Goal: Task Accomplishment & Management: Manage account settings

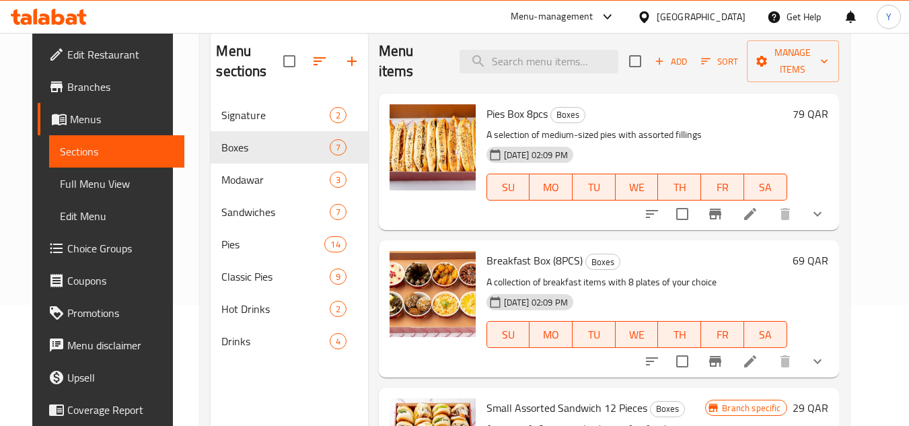
scroll to position [674, 0]
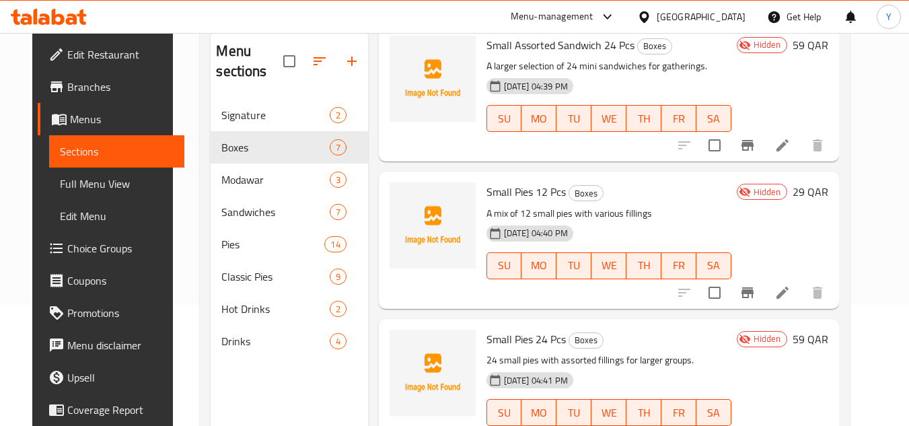
click at [344, 63] on icon "button" at bounding box center [352, 61] width 16 height 16
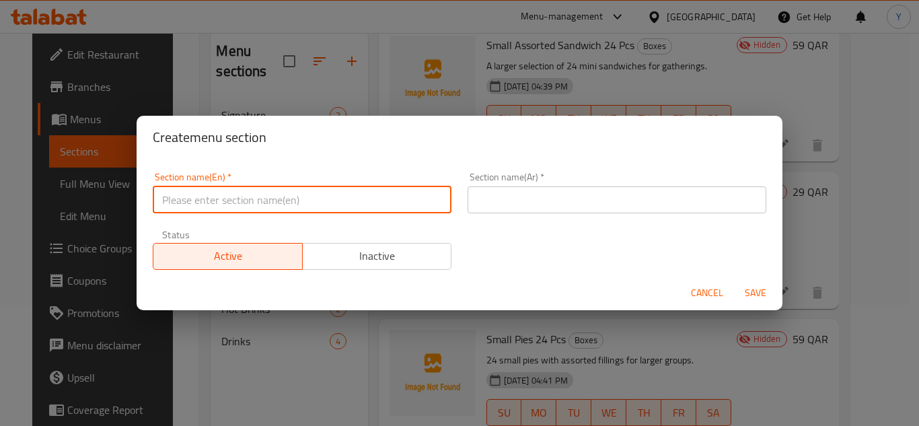
paste input "Bread"
click at [343, 195] on input "Bread" at bounding box center [302, 199] width 299 height 27
type input "Bakerys"
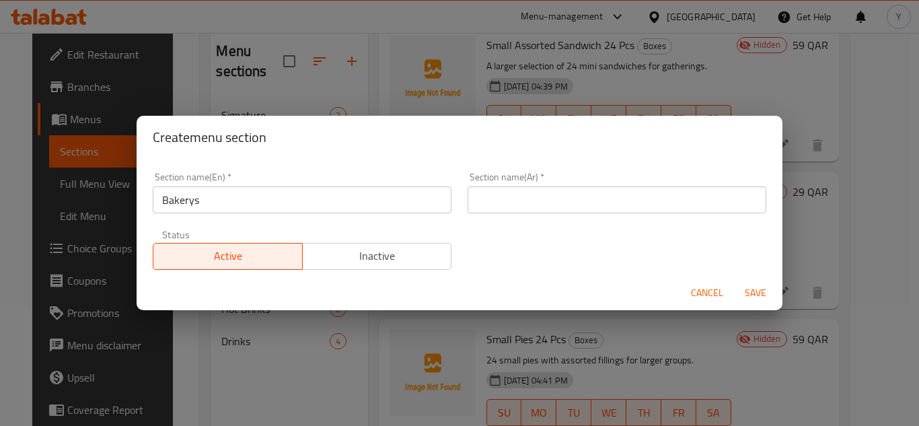
click at [631, 184] on div "Section name(Ar)   * Section name(Ar) *" at bounding box center [617, 192] width 299 height 41
click at [626, 187] on input "text" at bounding box center [617, 199] width 299 height 27
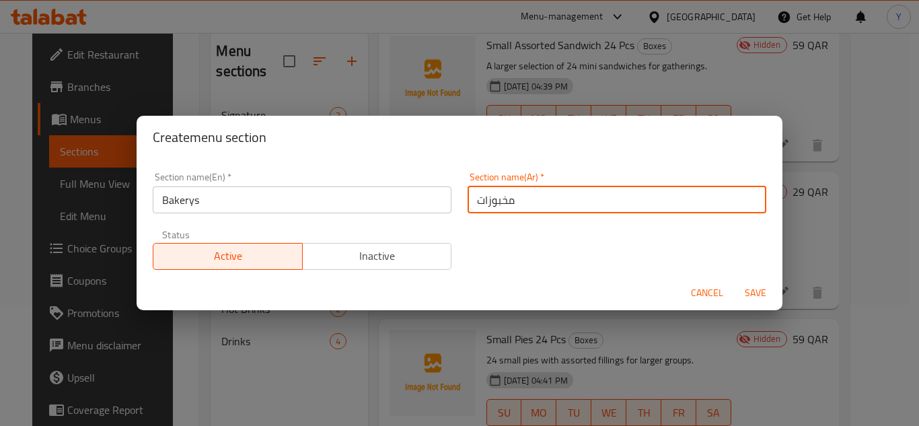
type input "مخبوزات"
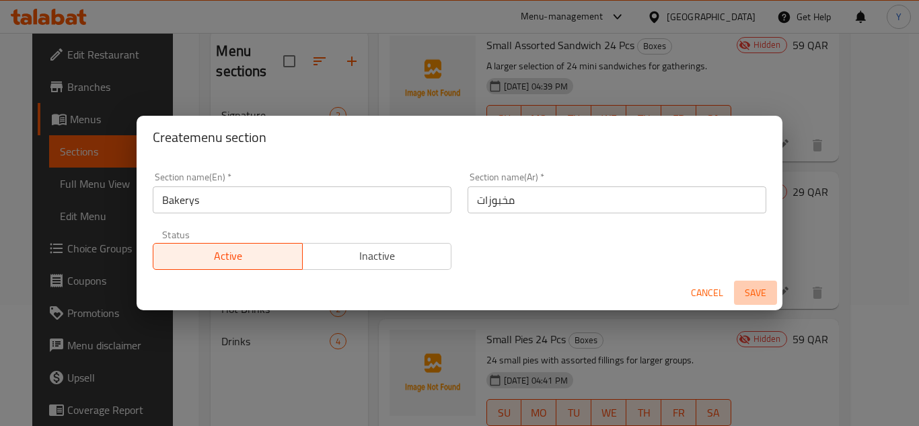
click at [764, 289] on span "Save" at bounding box center [756, 293] width 32 height 17
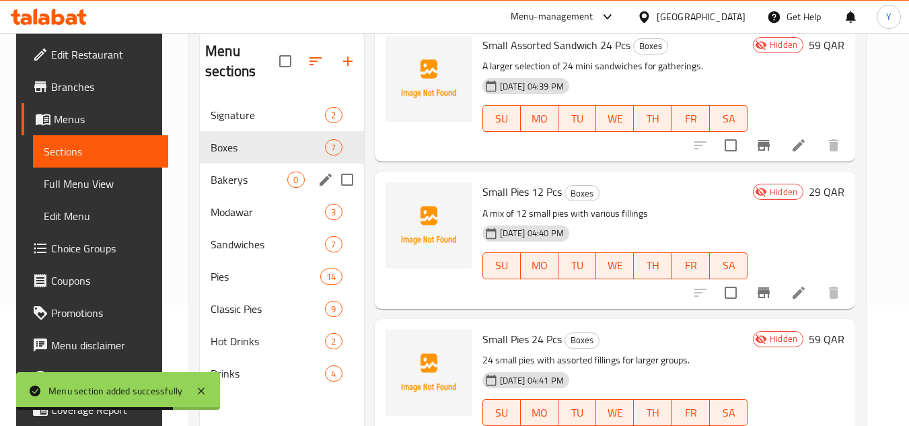
click at [253, 186] on span "Bakerys" at bounding box center [249, 180] width 77 height 16
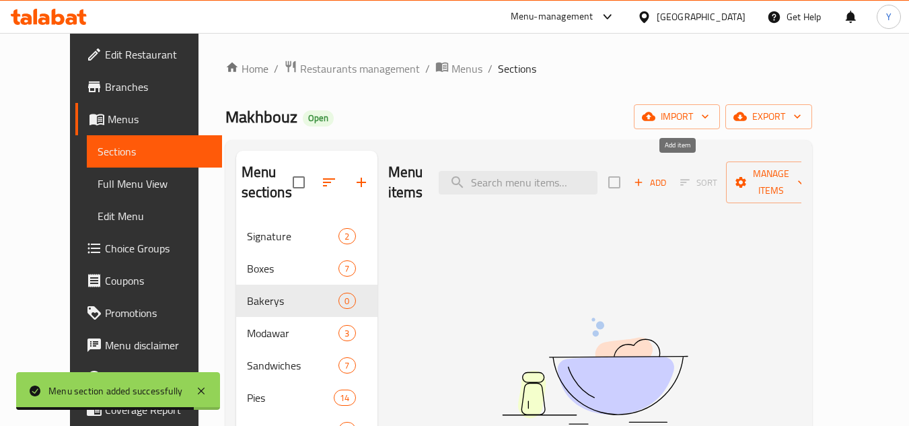
click at [645, 176] on icon "button" at bounding box center [639, 182] width 12 height 12
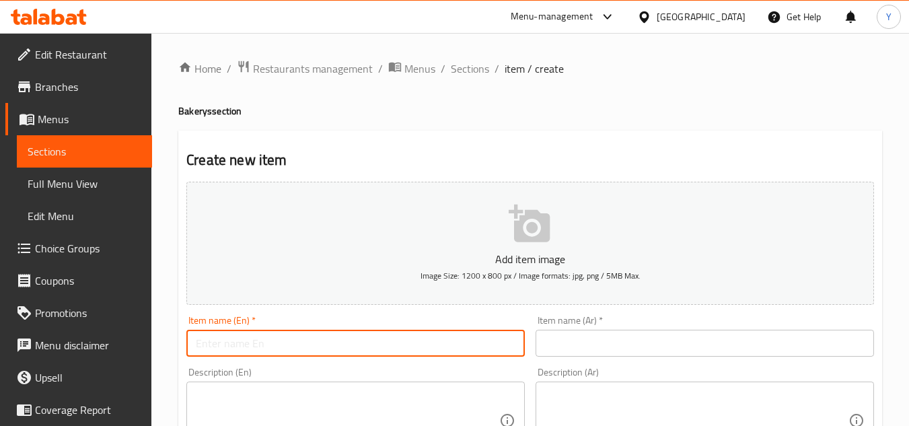
paste input "honeycomb"
click at [192, 351] on input "honeycomb" at bounding box center [355, 343] width 339 height 27
type input "Honeycomb"
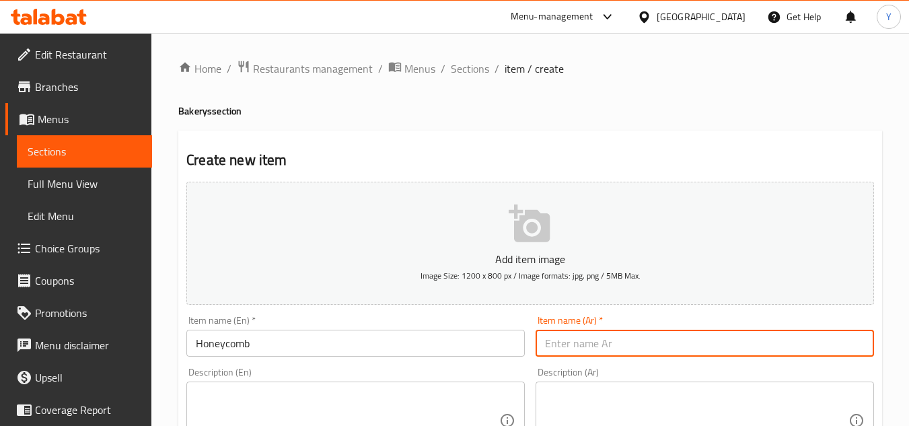
paste input "خلية النحل"
type input "خلية النحل"
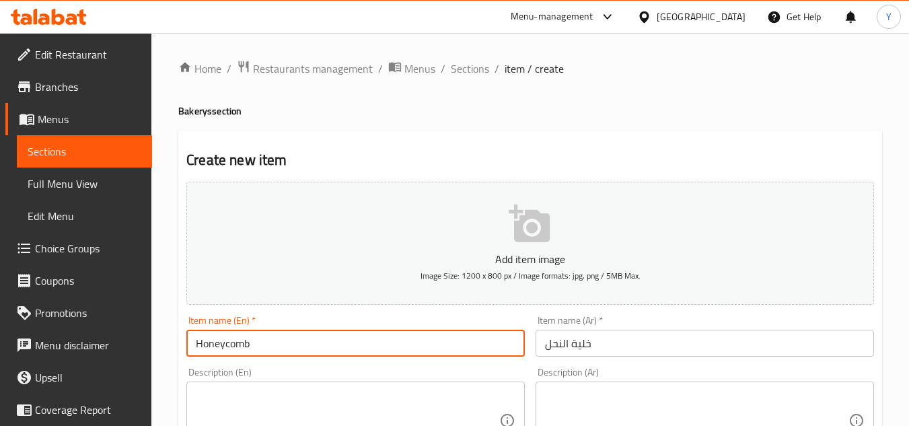
click at [226, 352] on input "Honeycomb" at bounding box center [355, 343] width 339 height 27
type input "Honey Comb"
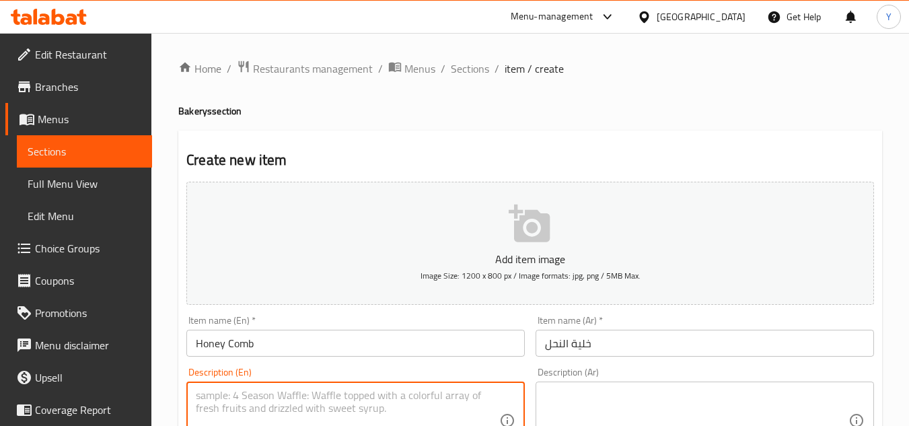
paste textarea "Soft and fluffy honeycomb bread, stuffed with creamy cheese for a delicious tre…"
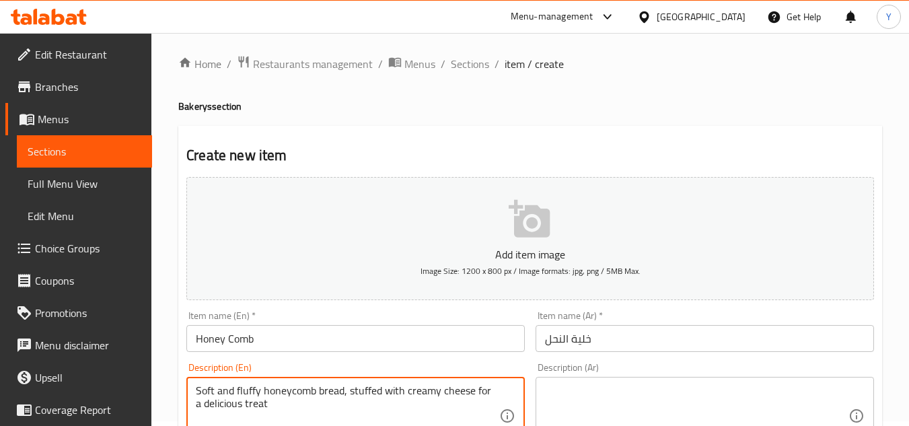
type textarea "Soft and fluffy honeycomb bread, stuffed with creamy cheese for a delicious tre…"
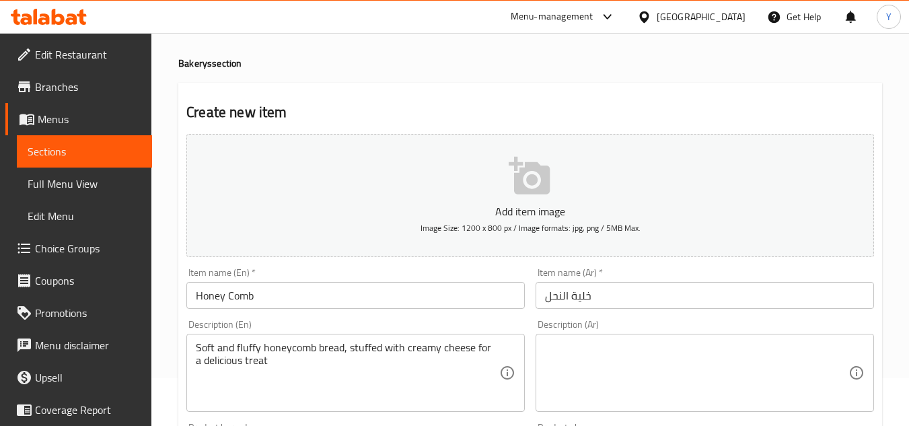
scroll to position [72, 0]
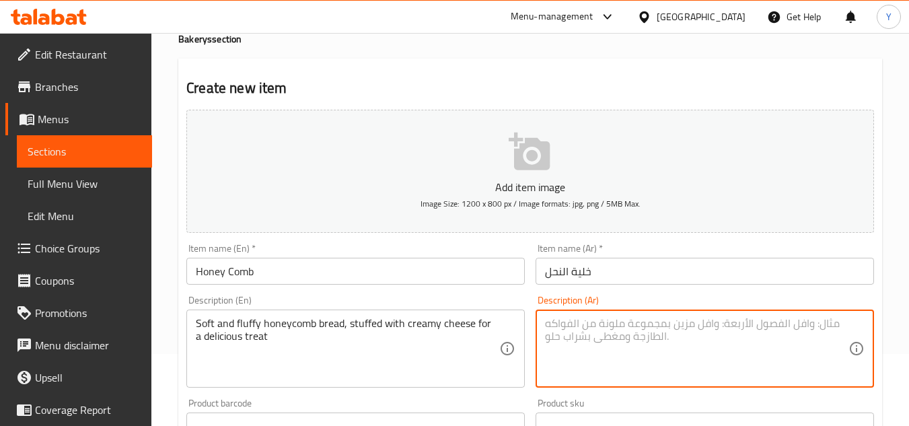
paste textarea "خبز خلية النحل الطري والهش، محشوبالجبنة الكريمية لوجبة شهية"
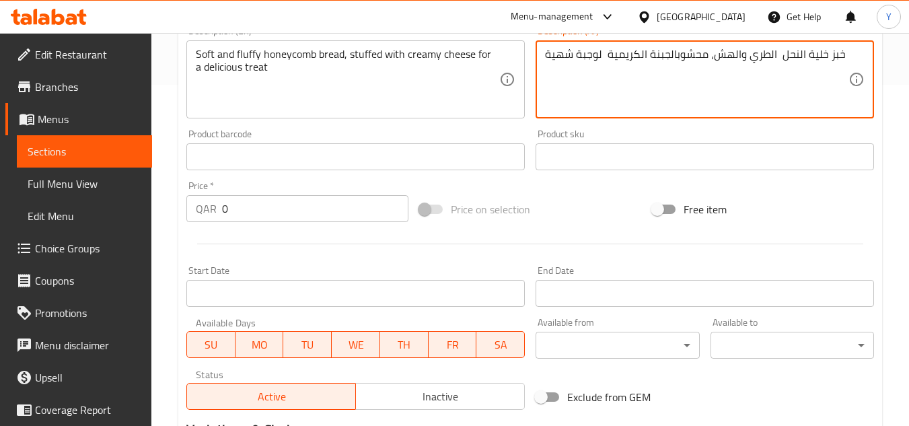
type textarea "خبز خلية النحل الطري والهش، محشوبالجبنة الكريمية لوجبة شهية"
drag, startPoint x: 250, startPoint y: 217, endPoint x: 149, endPoint y: 225, distance: 101.3
click at [153, 225] on div "Home / Restaurants management / Menus / Sections / item / create Bakerys sectio…" at bounding box center [530, 151] width 758 height 918
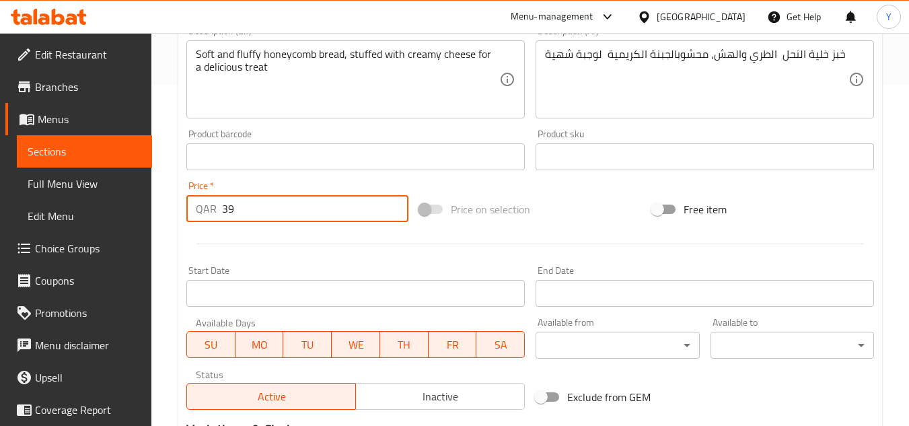
type input "39"
click at [202, 247] on div at bounding box center [530, 243] width 699 height 33
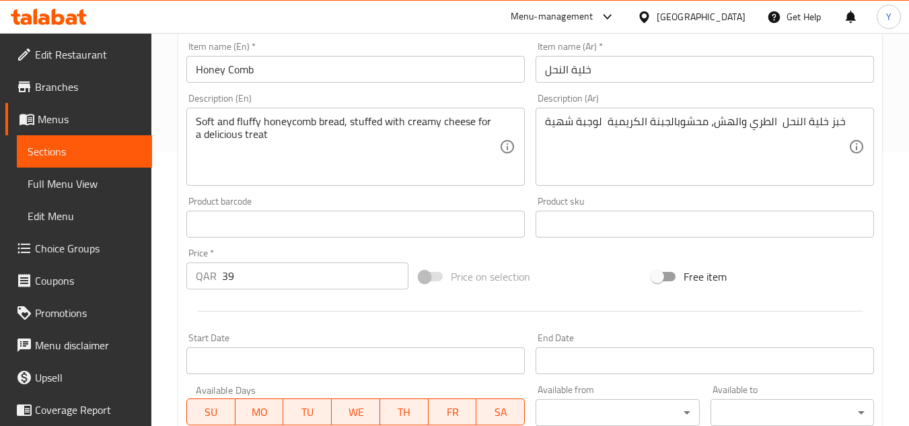
click at [322, 73] on input "Honey Comb" at bounding box center [355, 69] width 339 height 27
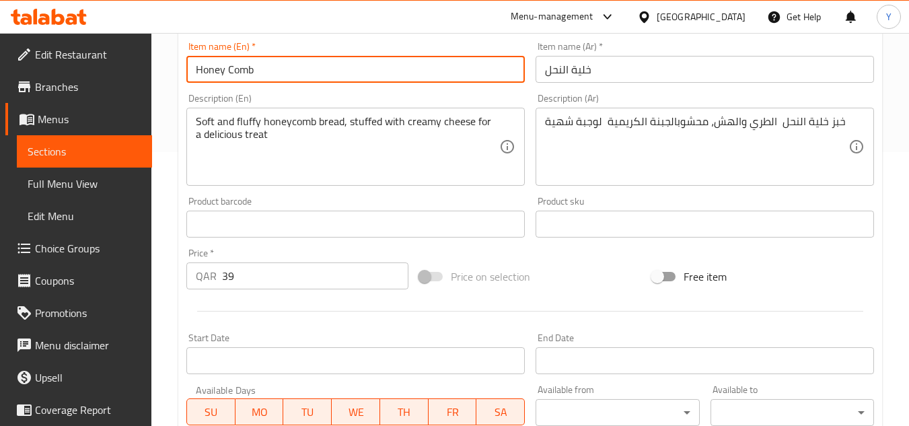
click at [322, 73] on input "Honey Comb" at bounding box center [355, 69] width 339 height 27
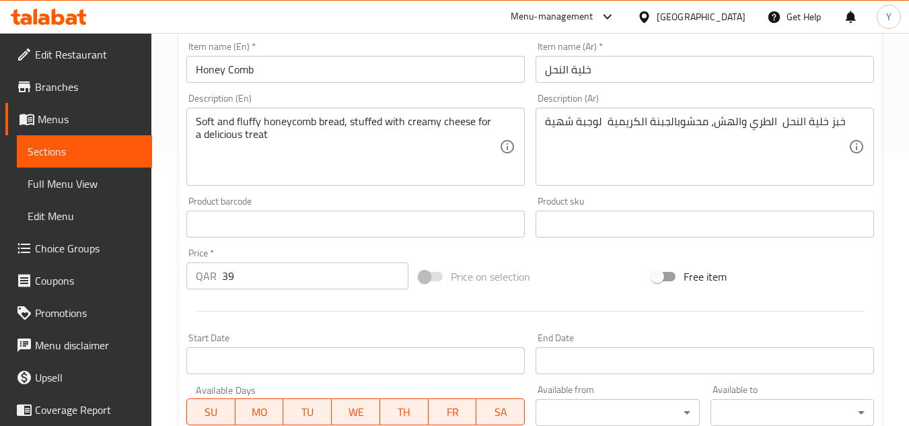
click at [320, 82] on input "Honey Comb" at bounding box center [355, 69] width 339 height 27
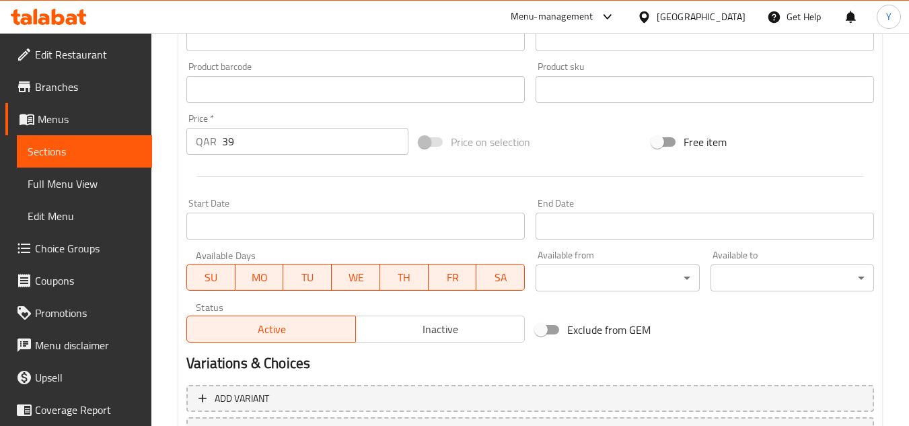
click at [392, 330] on span "Inactive" at bounding box center [440, 330] width 158 height 20
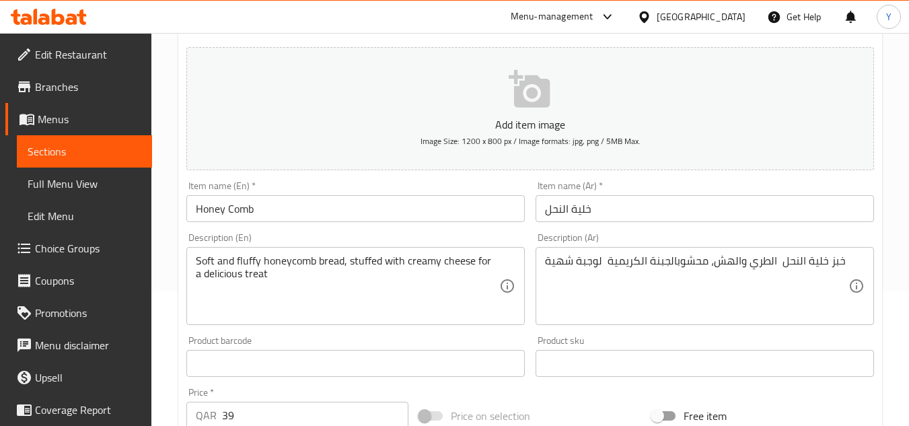
scroll to position [72, 0]
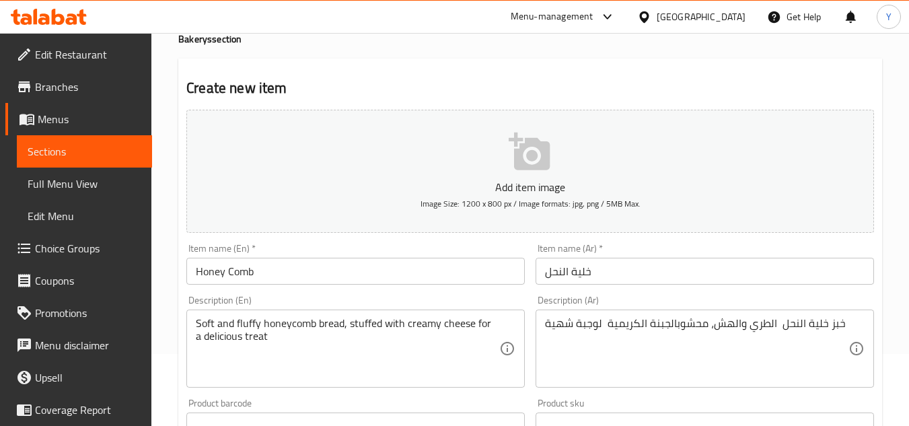
click at [322, 261] on input "Honey Comb" at bounding box center [355, 271] width 339 height 27
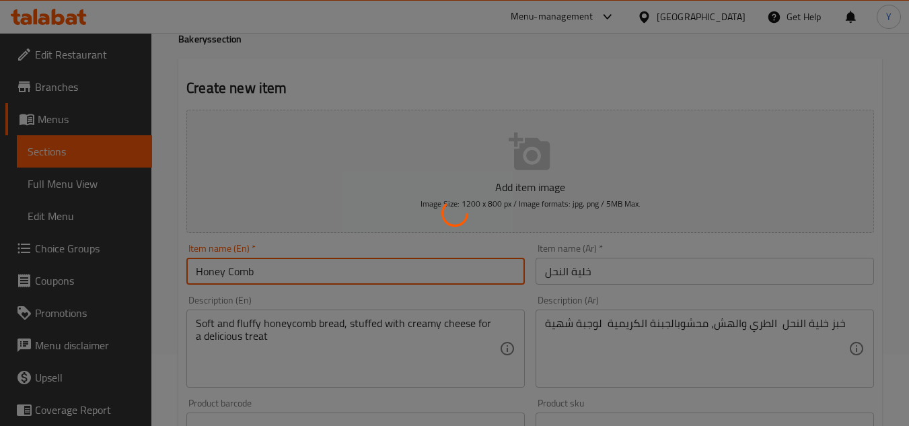
type input "0"
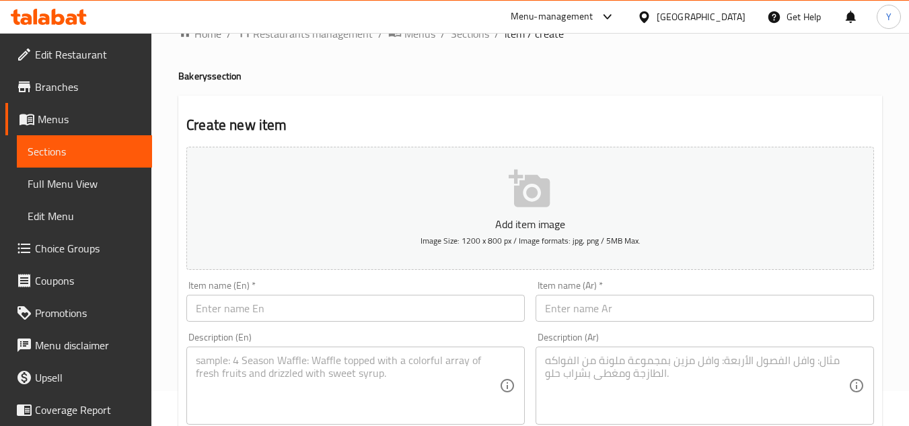
scroll to position [0, 0]
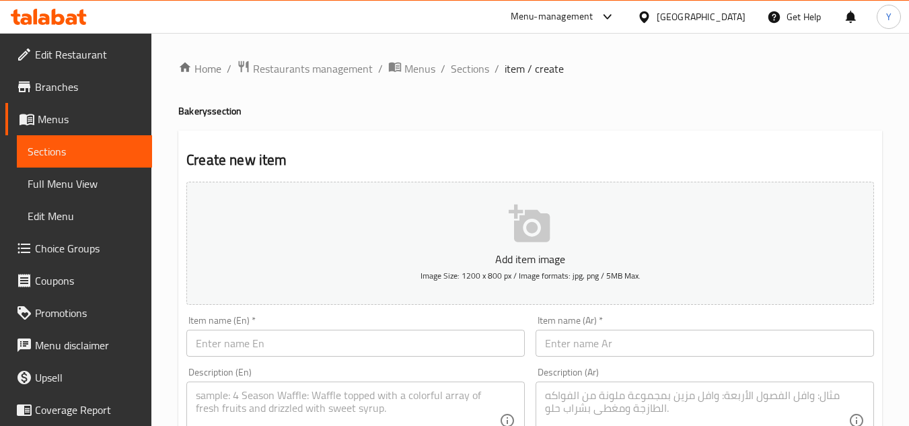
drag, startPoint x: 472, startPoint y: 69, endPoint x: 468, endPoint y: 99, distance: 30.7
click at [472, 69] on span "Sections" at bounding box center [470, 69] width 38 height 16
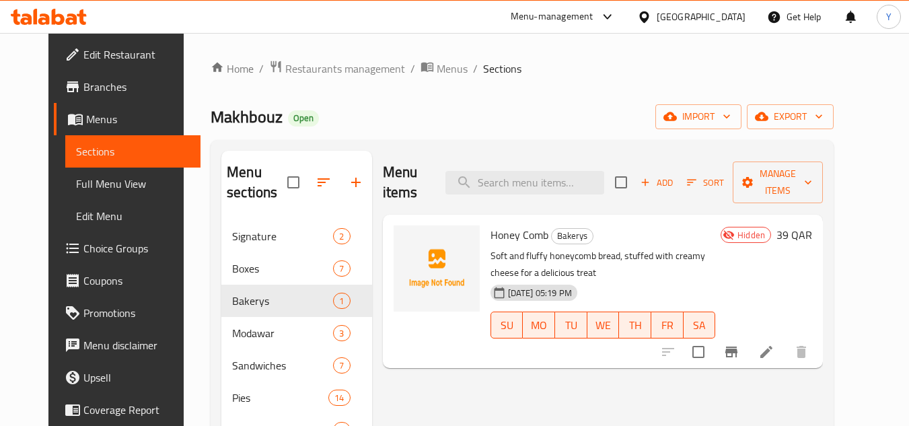
click at [611, 98] on div "Home / Restaurants management / Menus / Sections Makhbouz Open import export Me…" at bounding box center [522, 324] width 623 height 528
click at [823, 113] on span "export" at bounding box center [790, 116] width 65 height 17
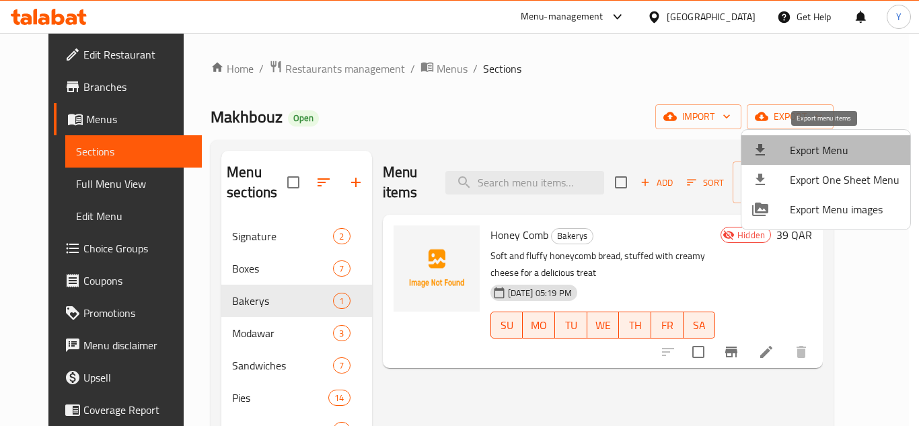
click at [838, 148] on span "Export Menu" at bounding box center [845, 150] width 110 height 16
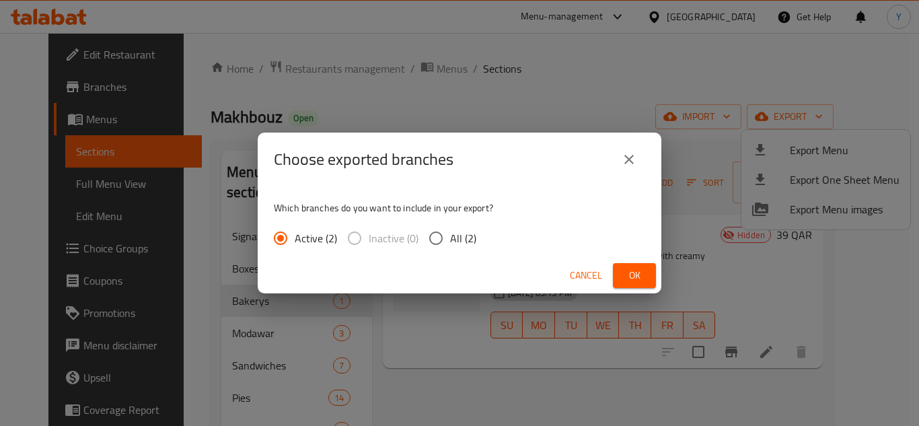
click at [452, 246] on span "All (2)" at bounding box center [463, 238] width 26 height 16
click at [450, 247] on input "All (2)" at bounding box center [436, 238] width 28 height 28
radio input "true"
click at [619, 277] on button "Ok" at bounding box center [634, 275] width 43 height 25
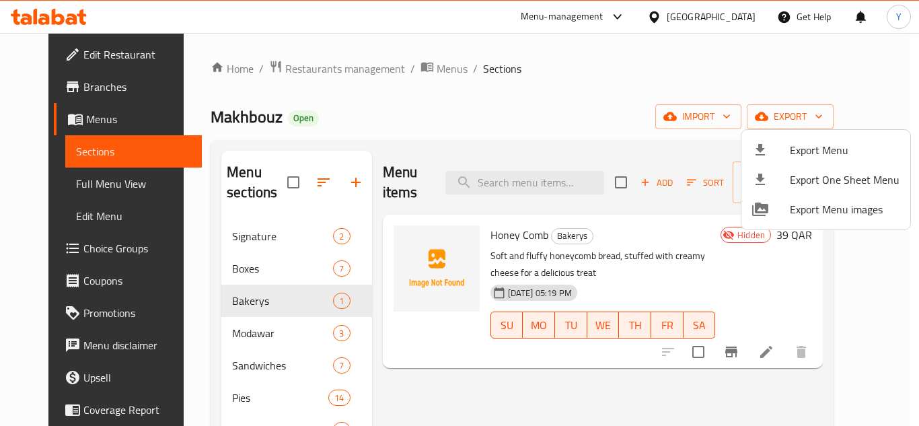
drag, startPoint x: 397, startPoint y: 112, endPoint x: 365, endPoint y: 108, distance: 31.9
click at [397, 112] on div at bounding box center [459, 213] width 919 height 426
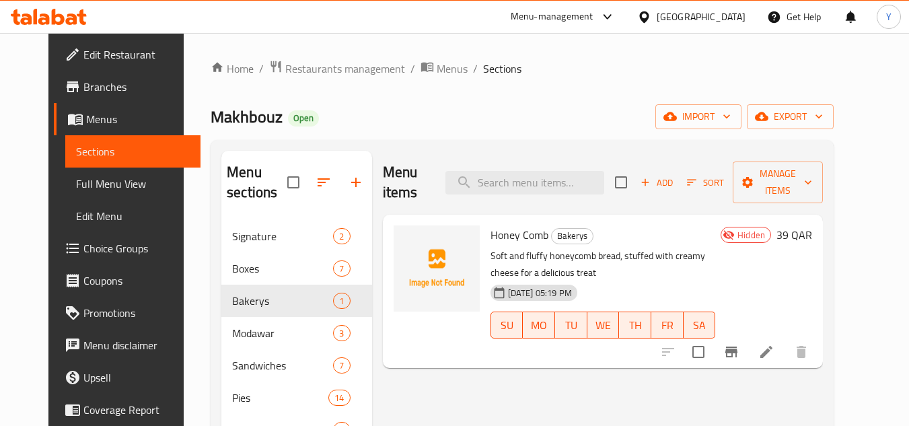
click at [41, 13] on icon at bounding box center [49, 17] width 76 height 16
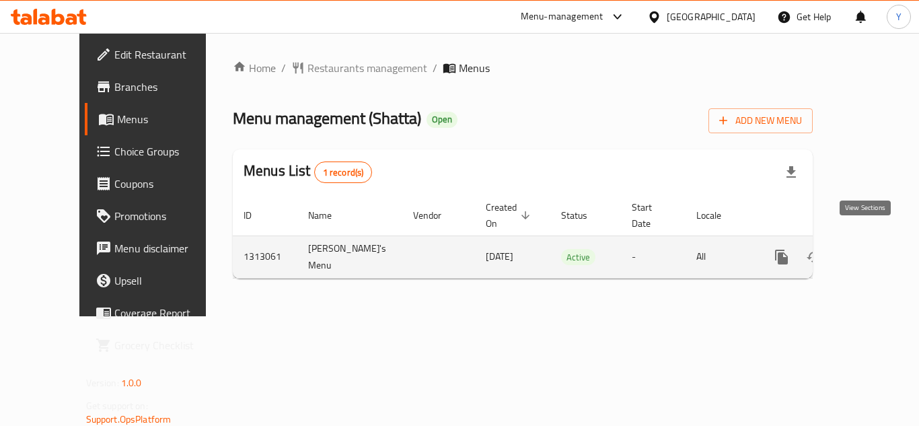
click at [871, 249] on icon "enhanced table" at bounding box center [879, 257] width 16 height 16
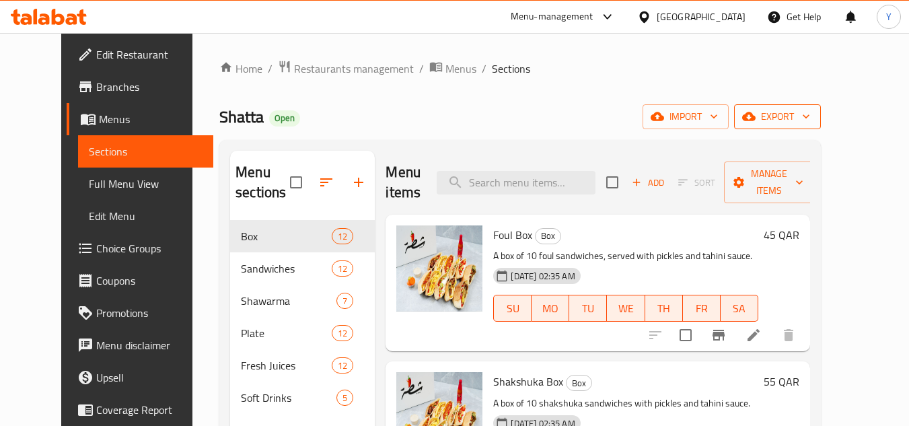
click at [756, 111] on icon "button" at bounding box center [748, 116] width 13 height 13
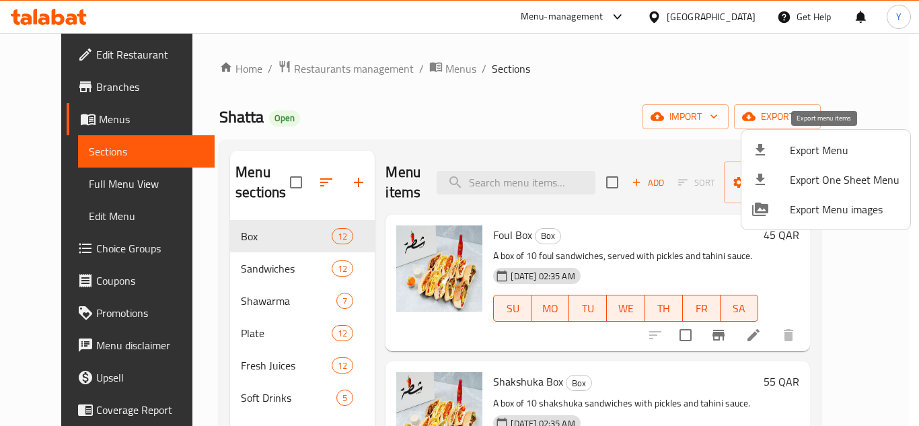
click at [816, 156] on span "Export Menu" at bounding box center [845, 150] width 110 height 16
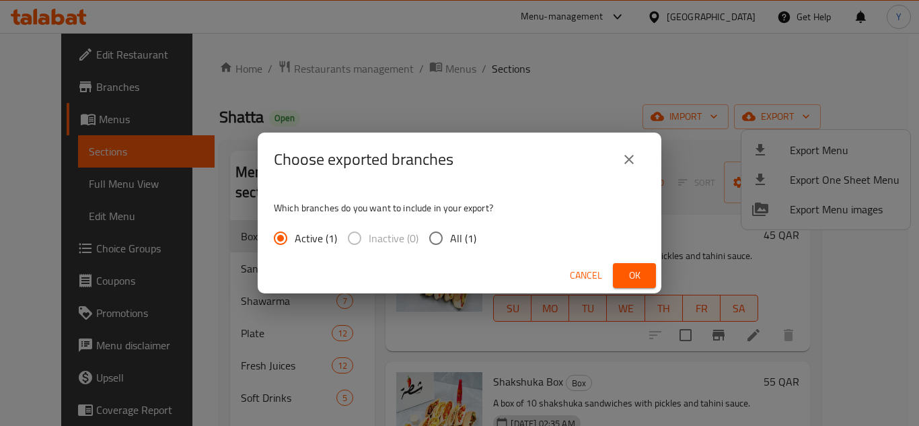
click at [463, 239] on span "All (1)" at bounding box center [463, 238] width 26 height 16
click at [450, 239] on input "All (1)" at bounding box center [436, 238] width 28 height 28
radio input "true"
click at [645, 279] on span "Ok" at bounding box center [635, 275] width 22 height 17
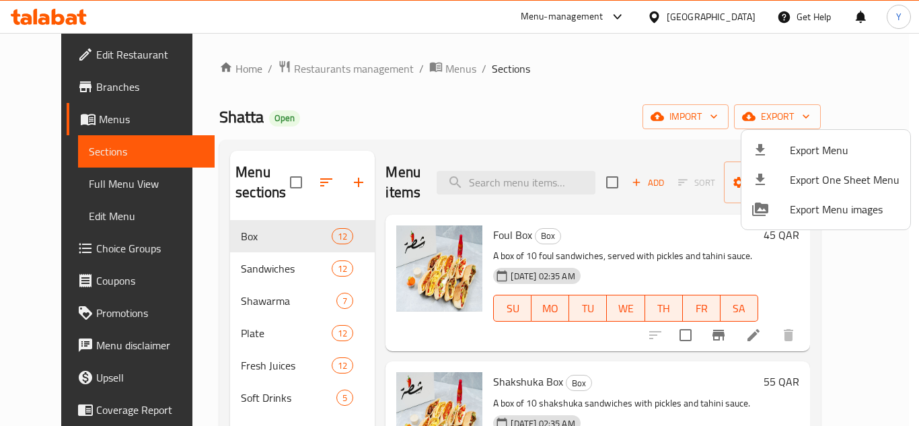
click at [407, 136] on div at bounding box center [459, 213] width 919 height 426
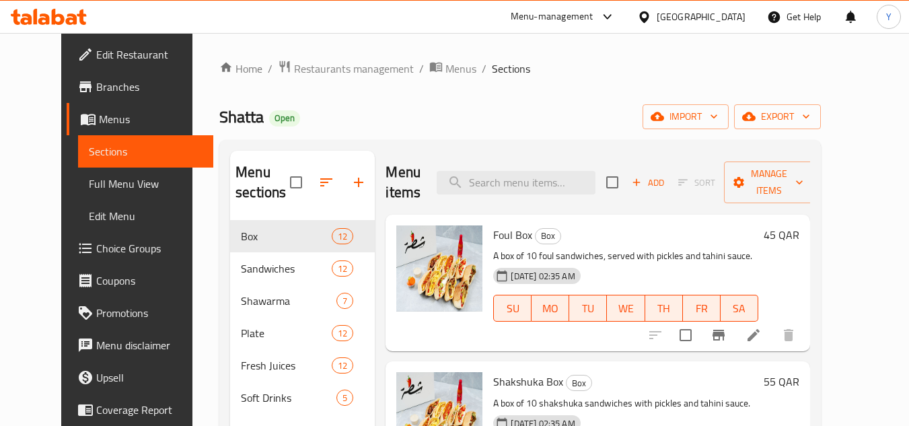
click at [760, 335] on icon at bounding box center [754, 335] width 12 height 12
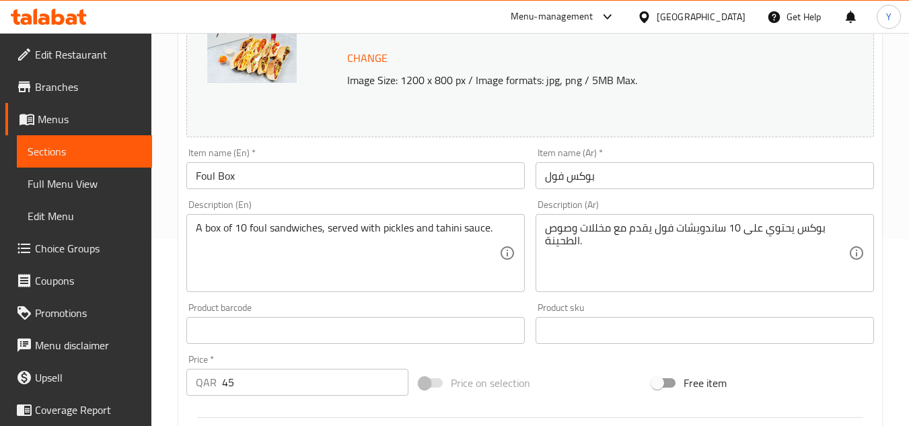
scroll to position [337, 0]
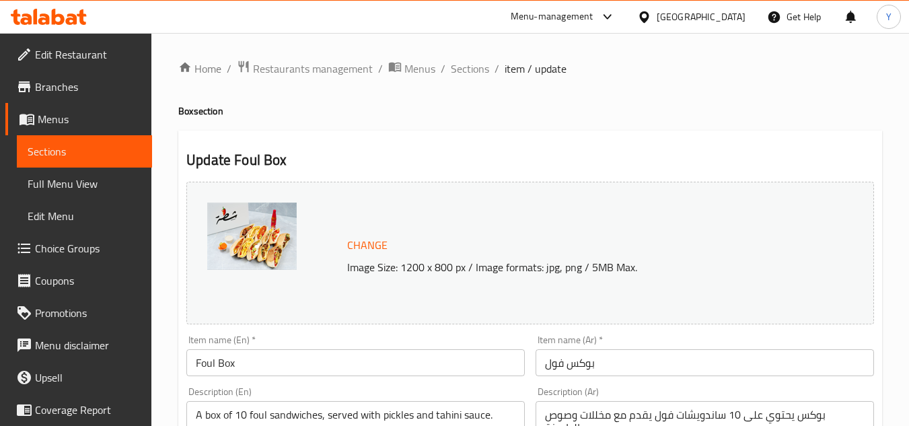
click at [72, 250] on span "Choice Groups" at bounding box center [88, 248] width 106 height 16
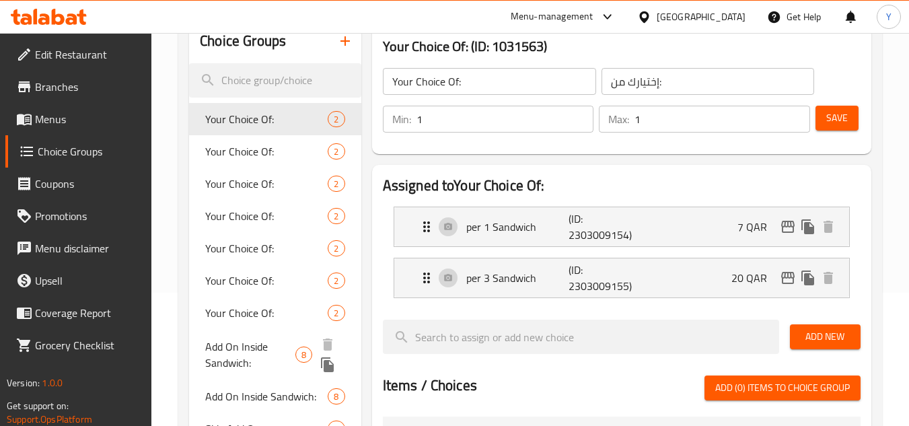
scroll to position [202, 0]
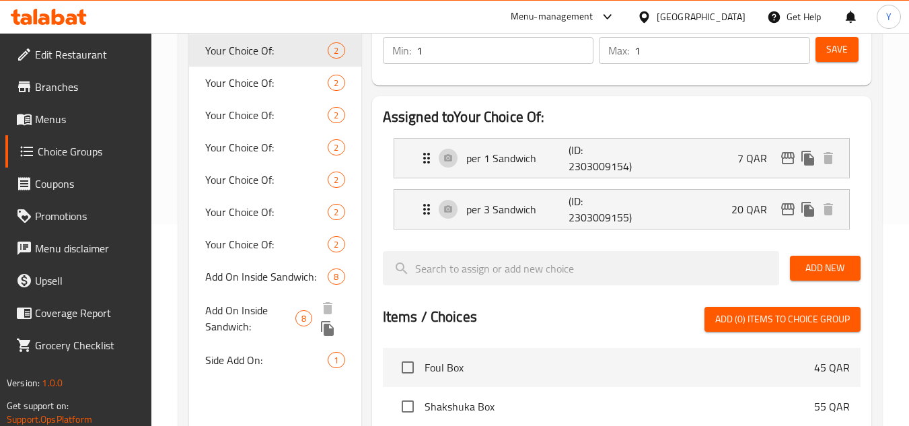
click at [263, 323] on span "Add On Inside Sandwich:" at bounding box center [250, 318] width 90 height 32
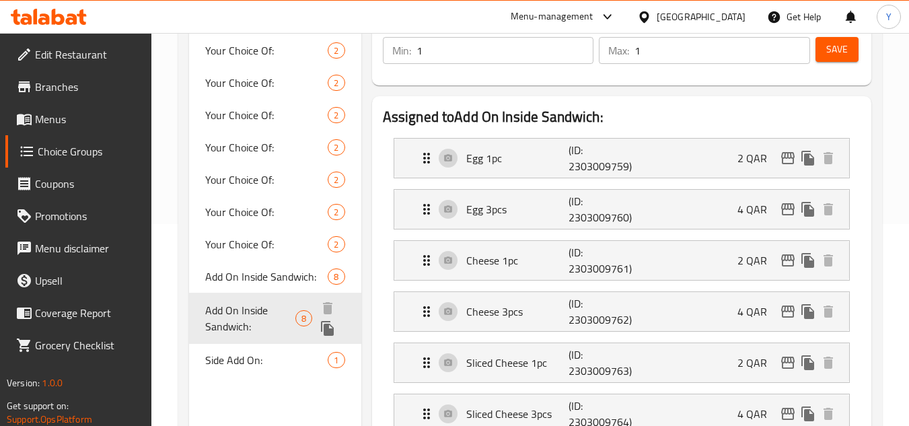
type input "Add On Inside Sandwich:"
type input "إضافات داخل السندويتش:"
type input "0"
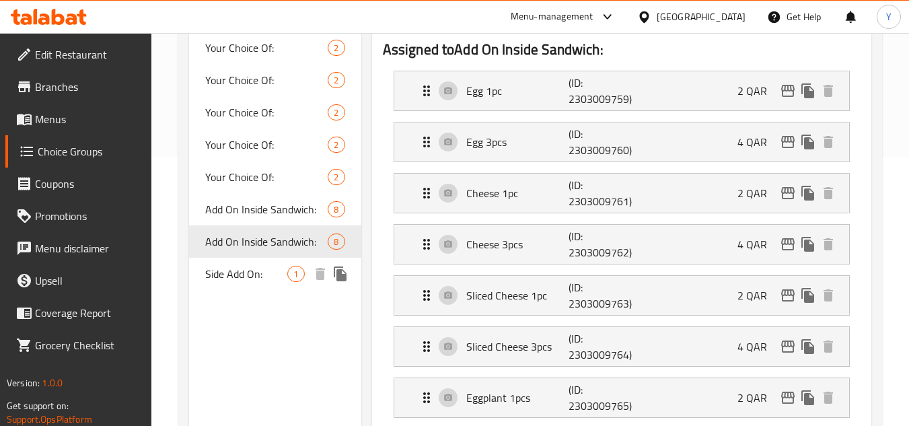
scroll to position [135, 0]
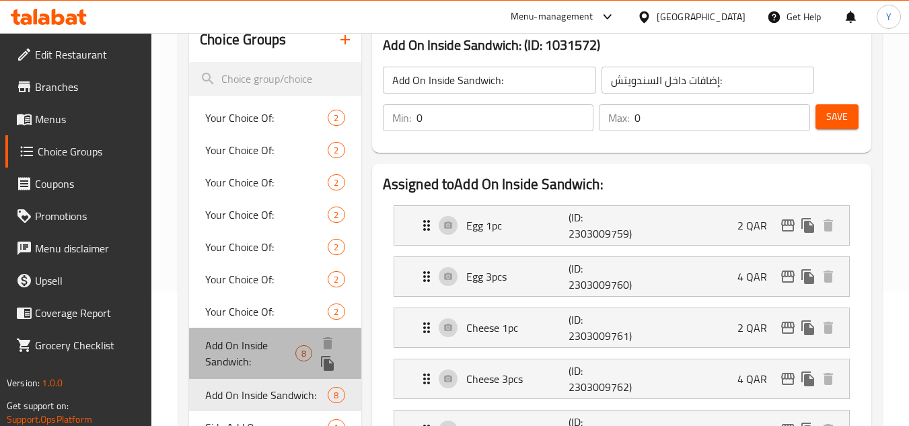
click at [265, 333] on div "Add On Inside Sandwich: 8" at bounding box center [275, 353] width 172 height 51
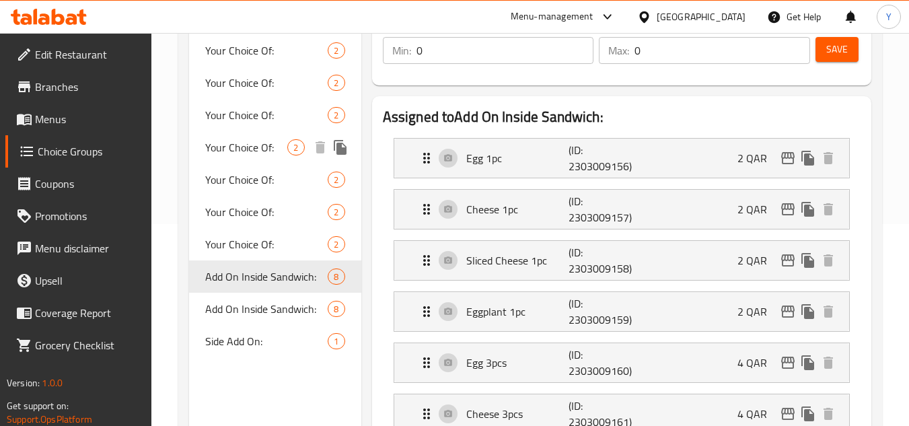
scroll to position [0, 0]
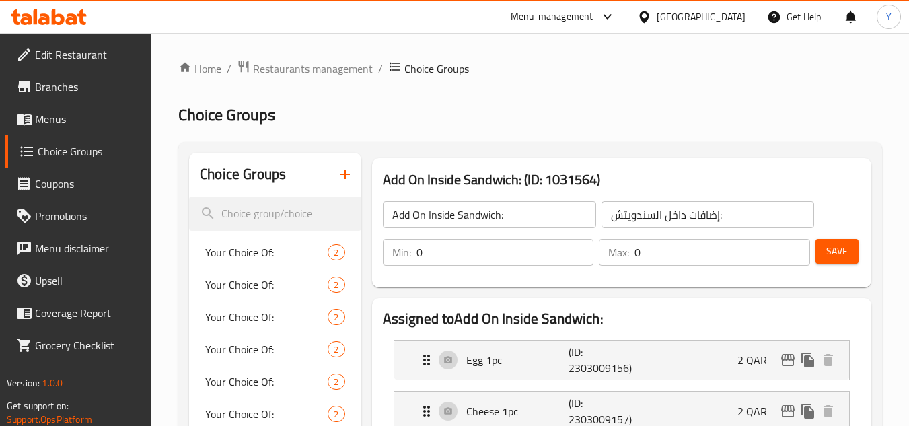
click at [337, 180] on icon "button" at bounding box center [345, 174] width 16 height 16
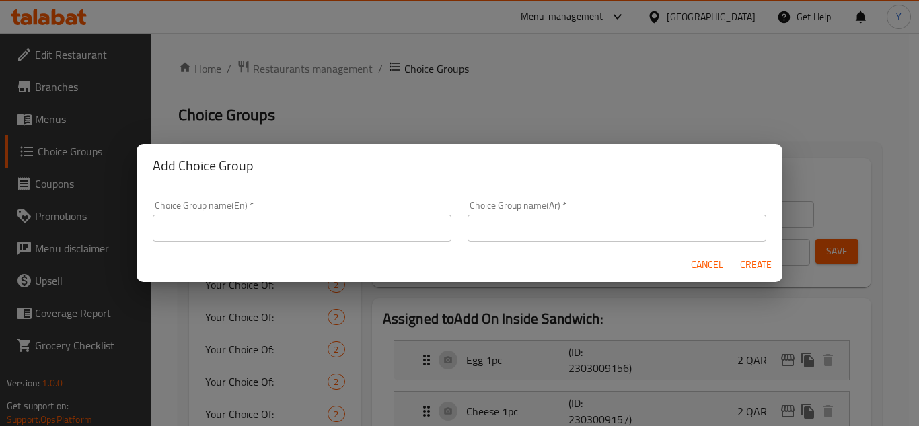
drag, startPoint x: 219, startPoint y: 211, endPoint x: 207, endPoint y: 232, distance: 23.2
click at [215, 215] on div "Choice Group name(En)   * Choice Group name(En) *" at bounding box center [302, 221] width 299 height 41
click at [209, 231] on input "text" at bounding box center [302, 228] width 299 height 27
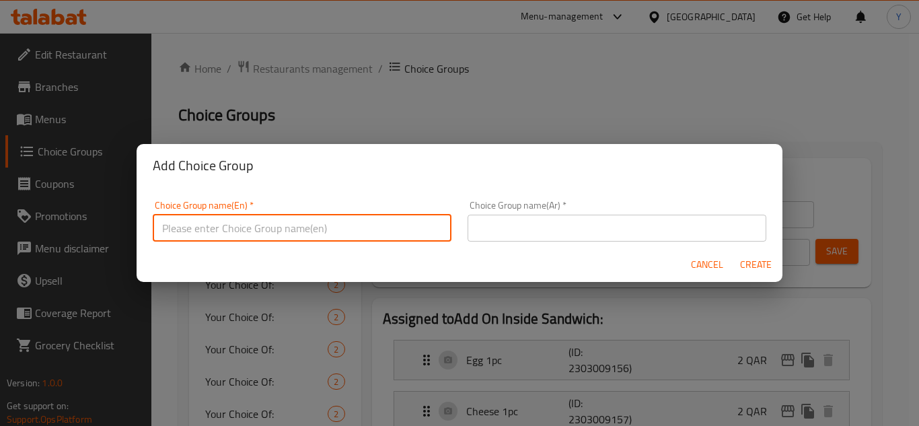
click at [252, 228] on input "text" at bounding box center [302, 228] width 299 height 27
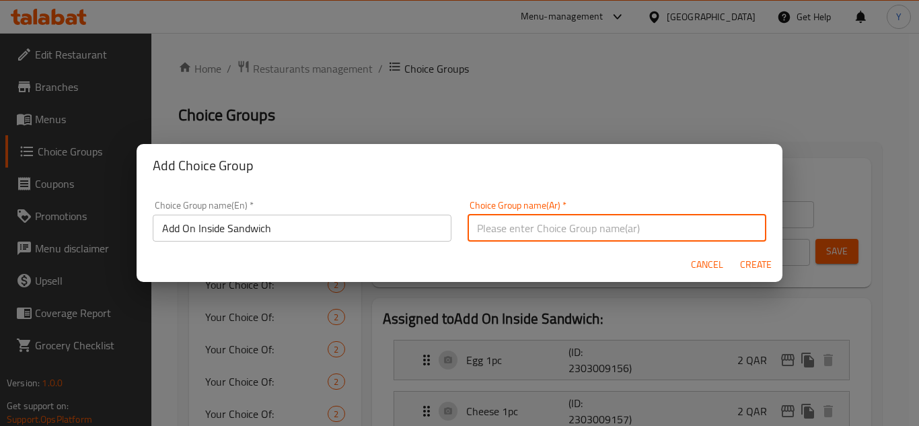
click at [544, 234] on input "text" at bounding box center [617, 228] width 299 height 27
click at [307, 232] on input "Add On Inside Sandwich" at bounding box center [302, 228] width 299 height 27
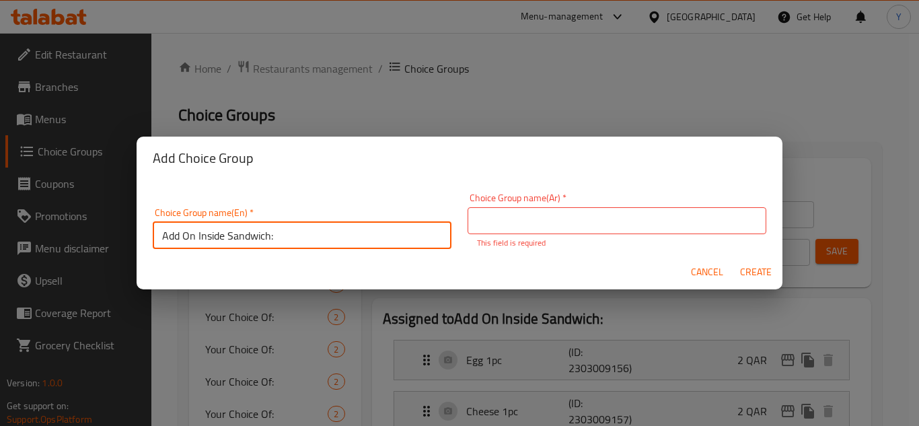
type input "Add On Inside Sandwich:"
click at [519, 232] on input "text" at bounding box center [617, 220] width 299 height 27
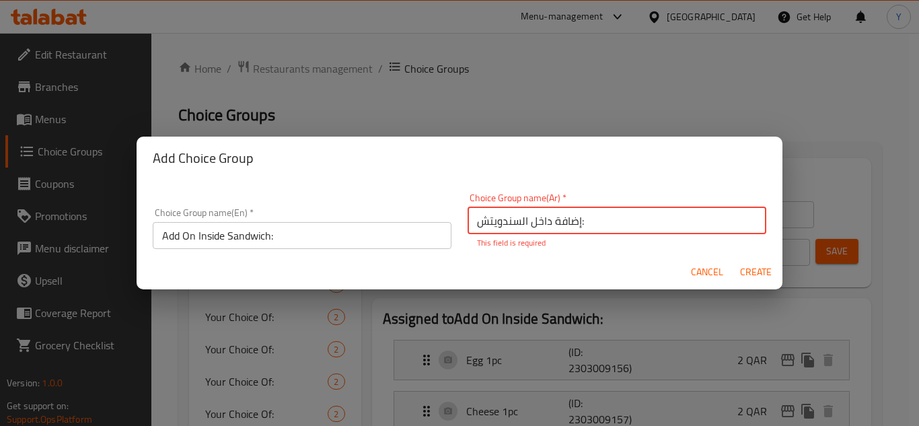
type input "إضافة داخل السندويتش:"
click at [615, 172] on div "Add Choice Group" at bounding box center [460, 158] width 646 height 43
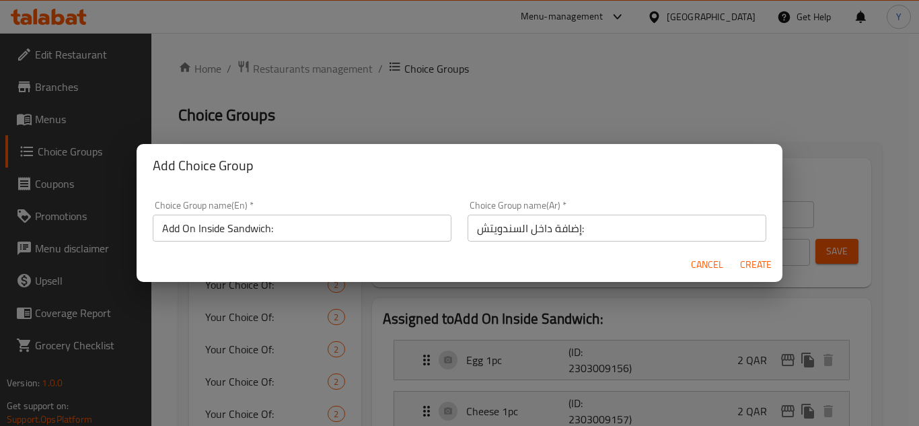
click at [754, 265] on span "Create" at bounding box center [756, 264] width 32 height 17
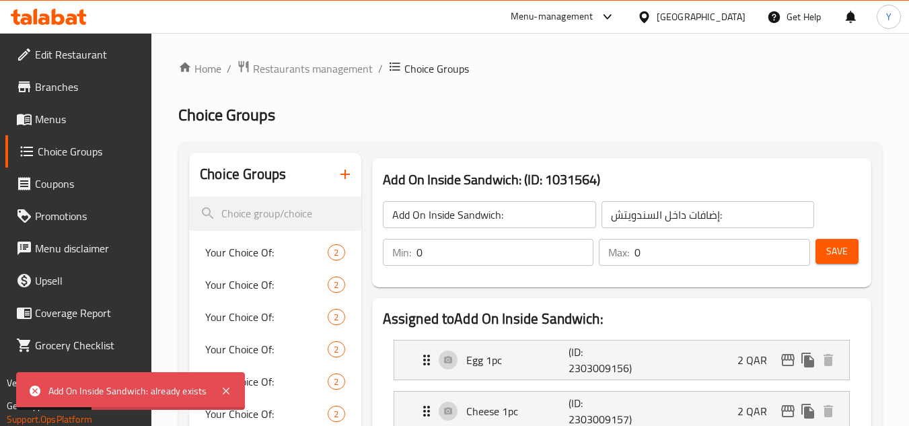
click at [352, 174] on icon "button" at bounding box center [345, 174] width 16 height 16
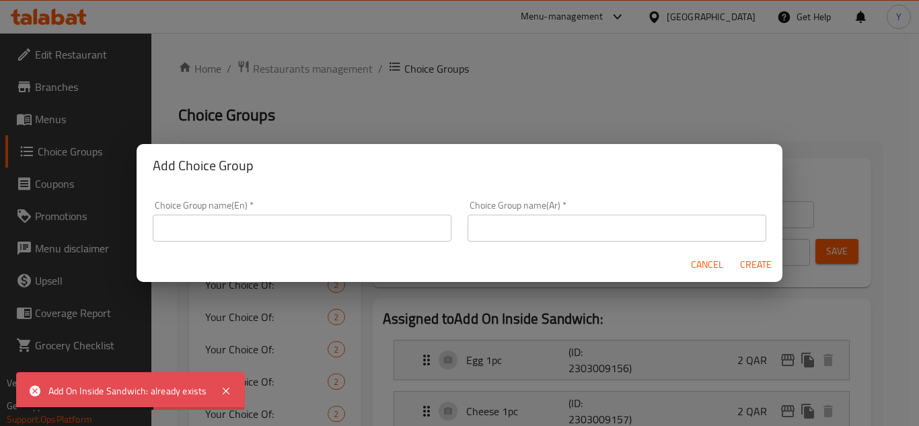
click at [232, 234] on input "text" at bounding box center [302, 228] width 299 height 27
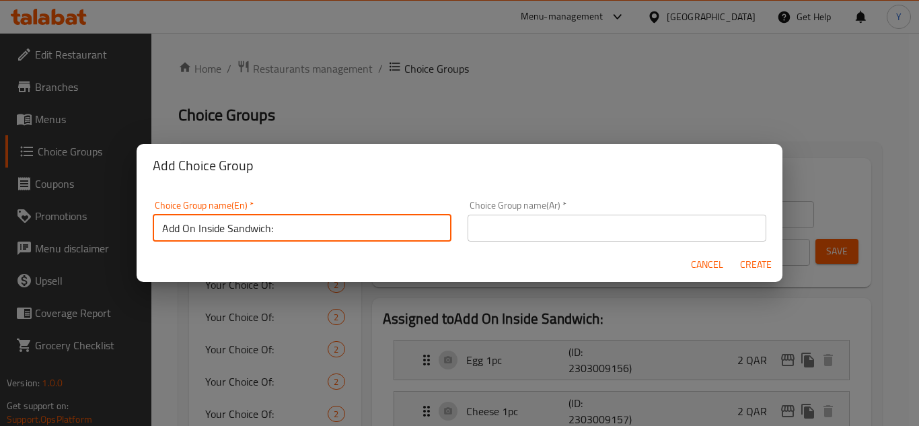
click at [273, 236] on input "Add On Inside Sandwich:" at bounding box center [302, 228] width 299 height 27
type input "Add On Inside Sandwich::"
click at [559, 238] on input "text" at bounding box center [617, 228] width 299 height 27
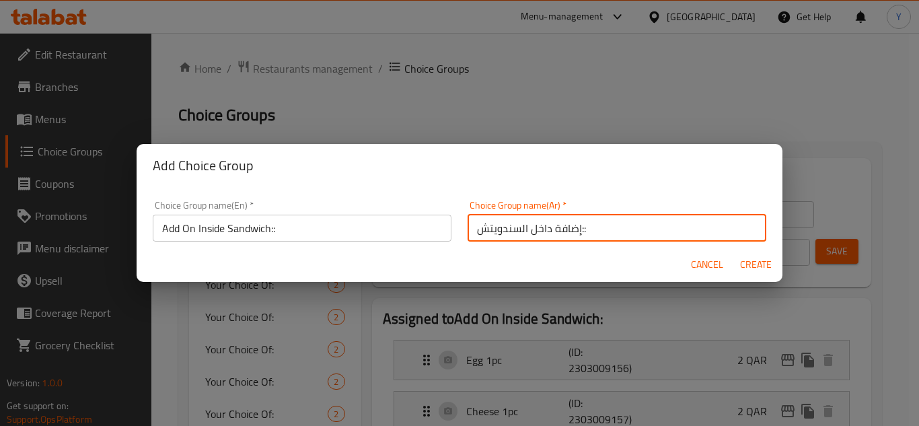
type input "إضافة داخل السندويتش::"
click at [761, 263] on span "Create" at bounding box center [756, 264] width 32 height 17
type input "Add On Inside Sandwich::"
type input "إضافة داخل السندويتش::"
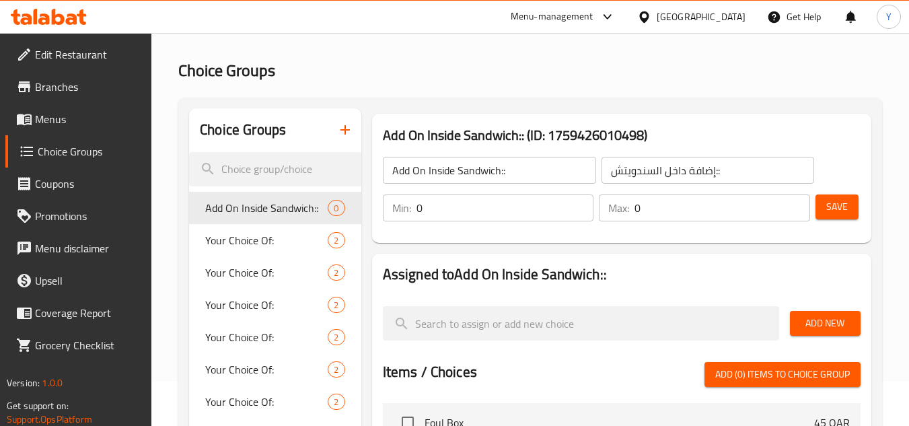
scroll to position [67, 0]
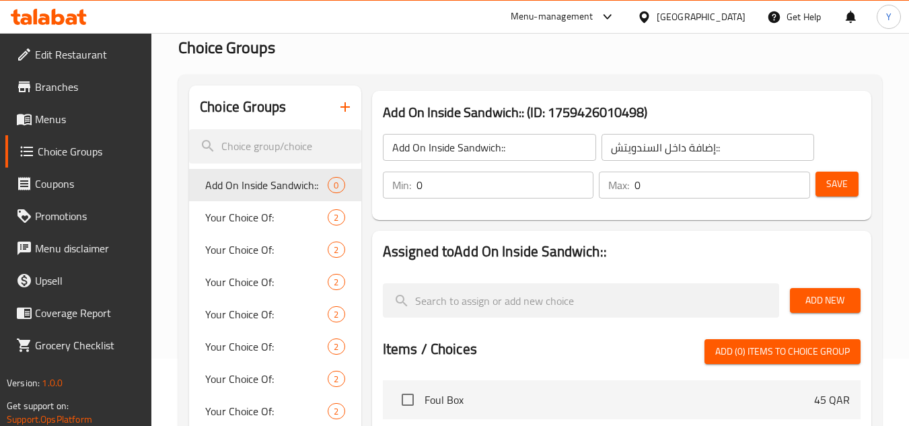
click at [804, 287] on div "Add New" at bounding box center [825, 300] width 81 height 45
click at [801, 301] on span "Add New" at bounding box center [825, 300] width 49 height 17
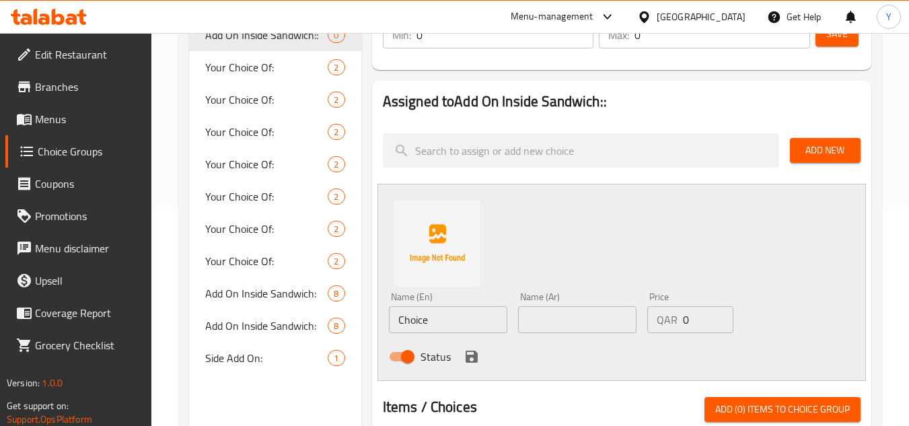
scroll to position [269, 0]
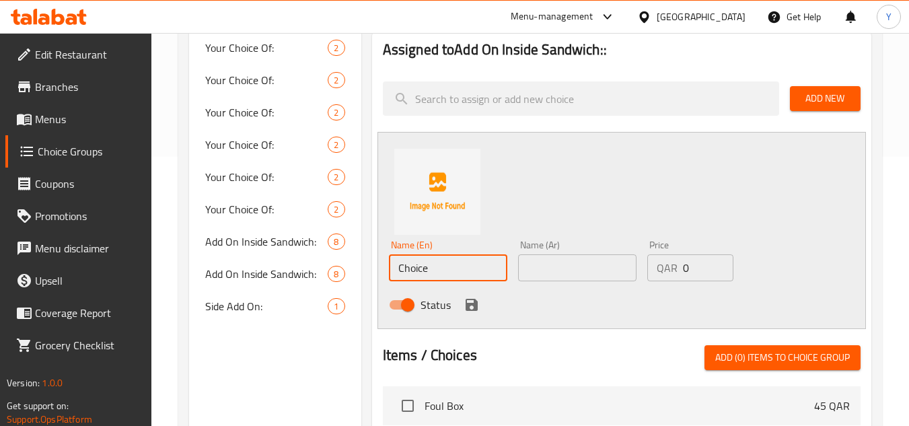
drag, startPoint x: 442, startPoint y: 276, endPoint x: 355, endPoint y: 279, distance: 86.2
click at [355, 279] on div "Choice Groups Add On Inside Sandwich:: 0 Your Choice Of: 2 Your Choice Of: 2 Yo…" at bounding box center [533, 316] width 688 height 864
type input "Cheese"
click at [574, 272] on input "text" at bounding box center [577, 267] width 118 height 27
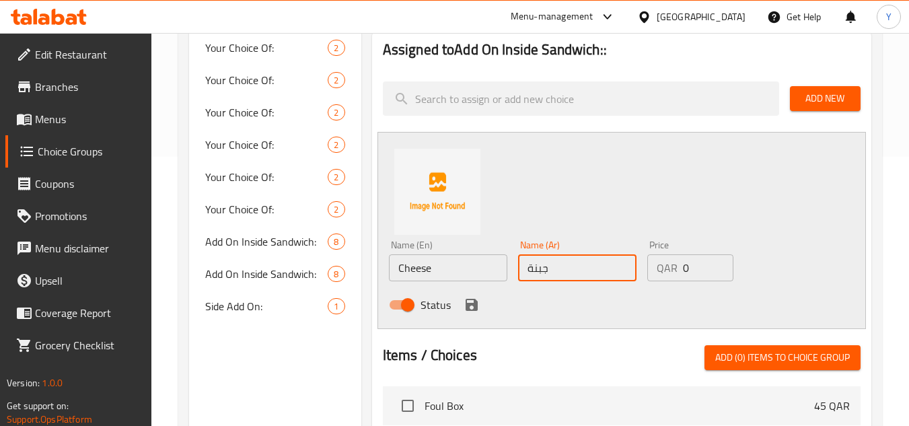
type input "جبنة"
click at [499, 317] on div "Status" at bounding box center [578, 305] width 388 height 36
drag, startPoint x: 700, startPoint y: 271, endPoint x: 607, endPoint y: 275, distance: 93.0
click at [607, 275] on div "Name (En) Cheese Name (En) Name (Ar) جبنة Name (Ar) Price QAR 0 Price Status" at bounding box center [578, 279] width 388 height 88
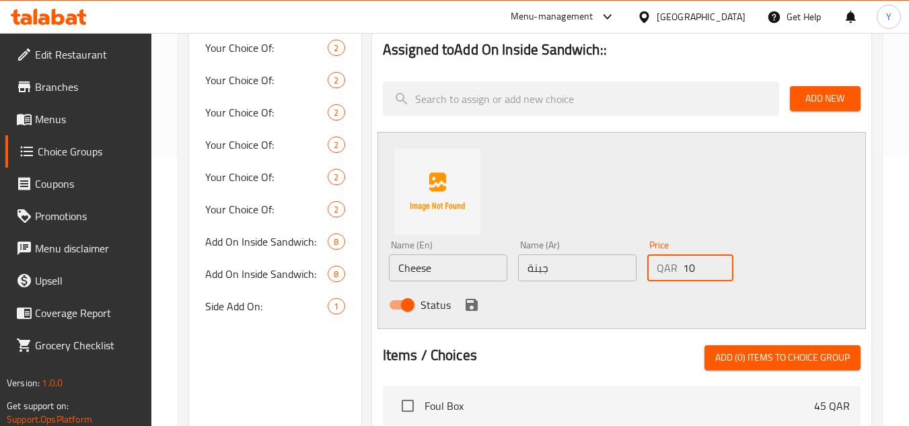
type input "10"
click at [470, 302] on icon "save" at bounding box center [472, 305] width 16 height 16
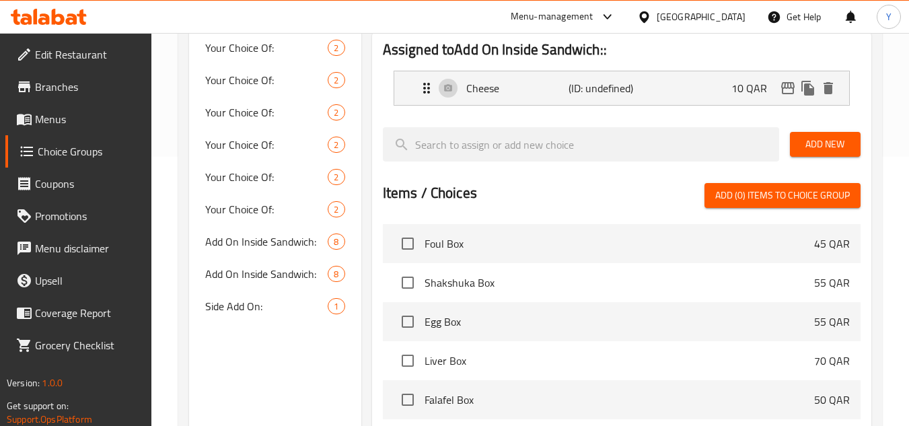
click at [840, 141] on span "Add New" at bounding box center [825, 144] width 49 height 17
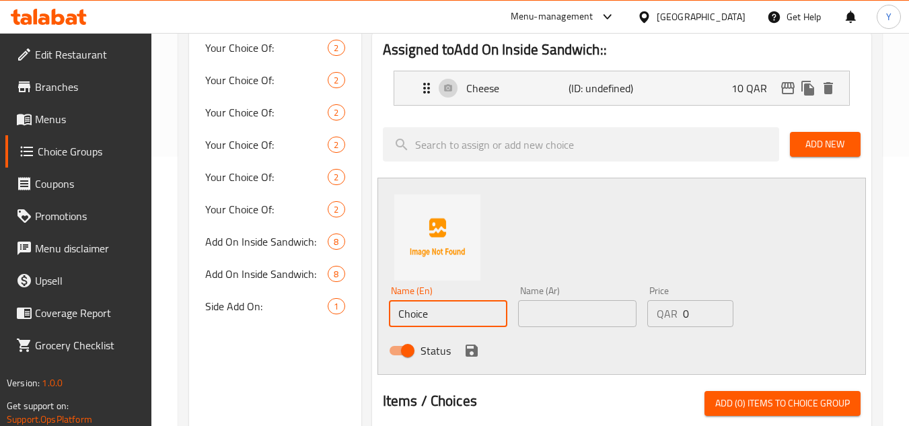
drag, startPoint x: 472, startPoint y: 322, endPoint x: 366, endPoint y: 332, distance: 106.2
click at [370, 332] on div "Assigned to Add On Inside Sandwich:: Cheese (ID: undefined) 10 QAR Name (En) Ch…" at bounding box center [622, 361] width 510 height 675
click at [415, 320] on input "sLICED cHEESE" at bounding box center [448, 313] width 118 height 27
click at [463, 318] on input "sLICED cHEESE" at bounding box center [448, 313] width 118 height 27
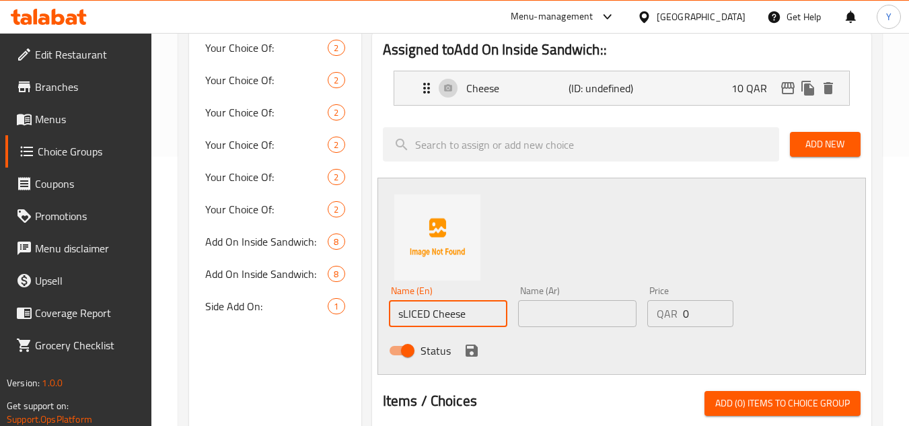
click at [421, 314] on input "sLICED Cheese" at bounding box center [448, 313] width 118 height 27
type input "Sliced Cheese"
click at [580, 308] on input "text" at bounding box center [577, 313] width 118 height 27
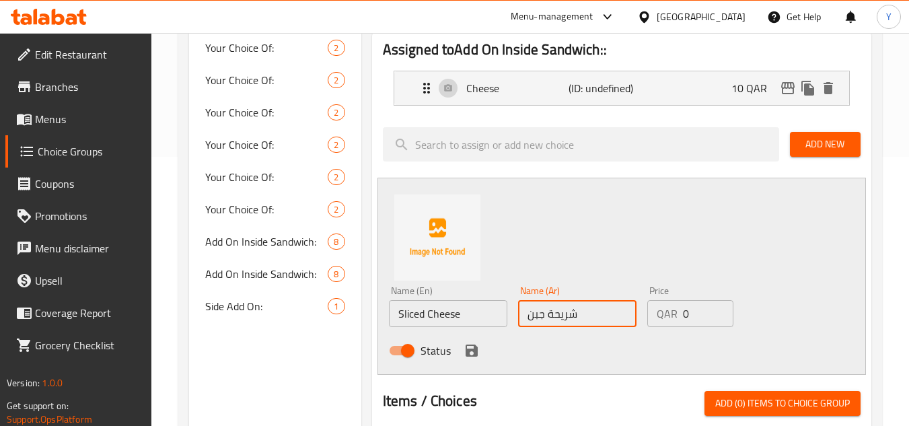
type input "شريحة جبن"
click at [459, 342] on div "Status" at bounding box center [578, 350] width 388 height 36
click at [478, 351] on icon "save" at bounding box center [472, 351] width 16 height 16
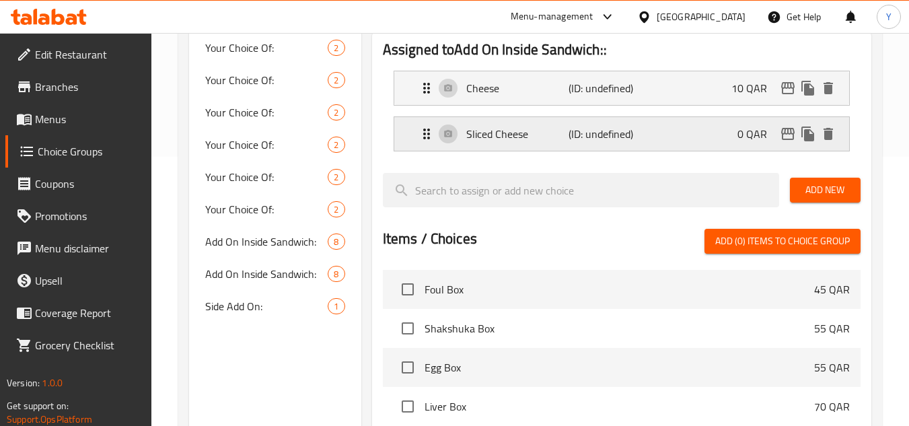
click at [577, 142] on p "(ID: undefined)" at bounding box center [603, 134] width 69 height 16
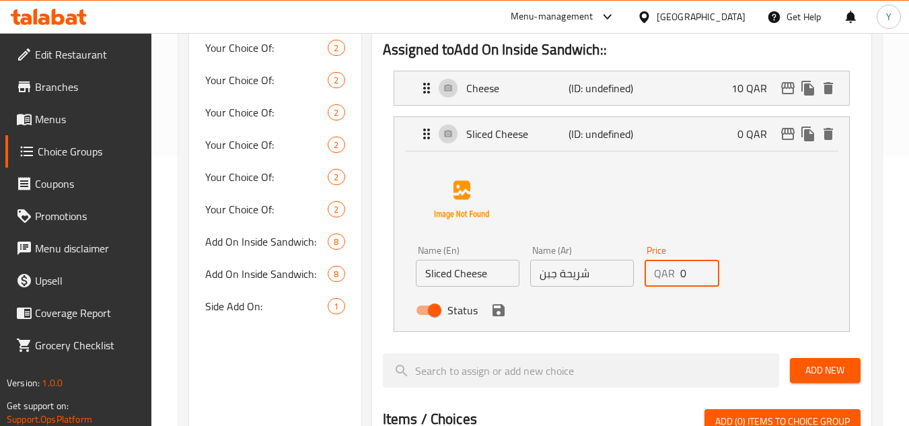
drag, startPoint x: 682, startPoint y: 275, endPoint x: 697, endPoint y: 276, distance: 14.9
click at [697, 276] on input "0" at bounding box center [700, 273] width 40 height 27
click at [492, 317] on icon "save" at bounding box center [499, 310] width 16 height 16
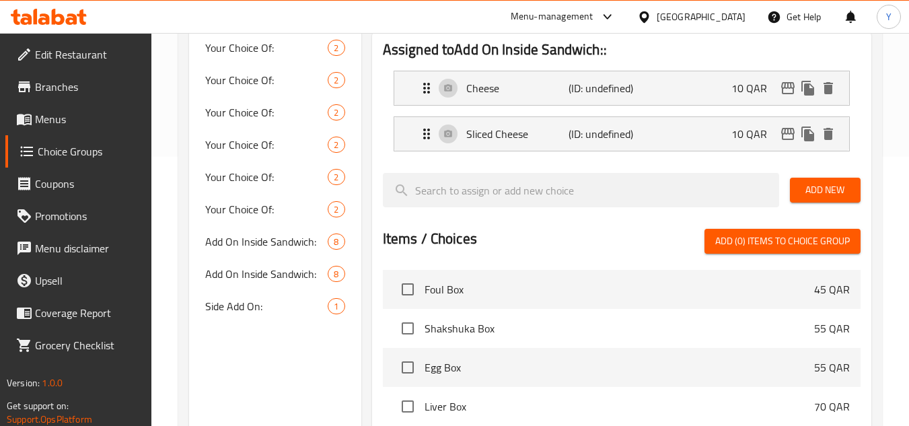
type input "10"
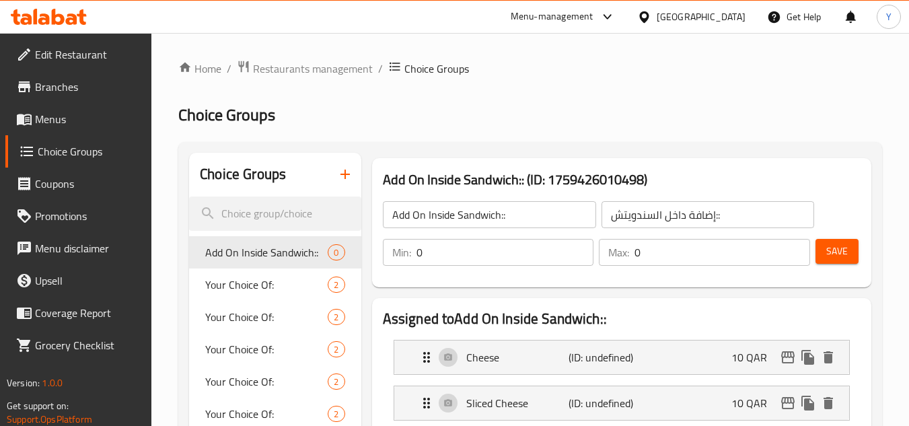
click at [830, 246] on span "Save" at bounding box center [837, 251] width 22 height 17
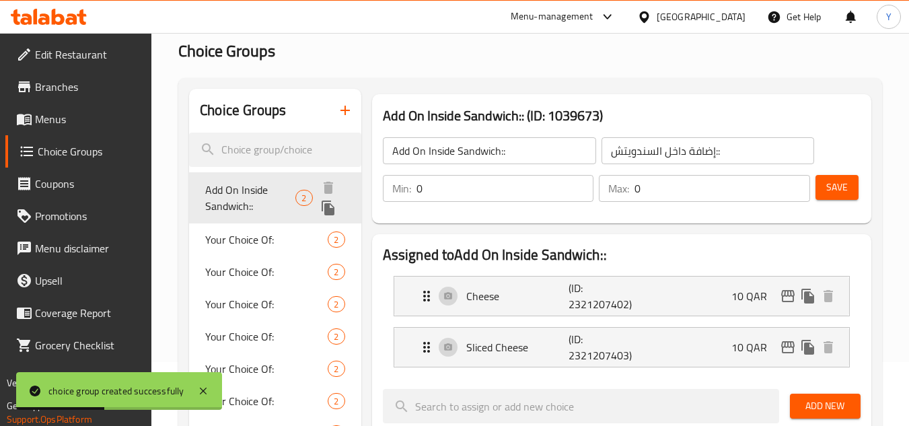
scroll to position [67, 0]
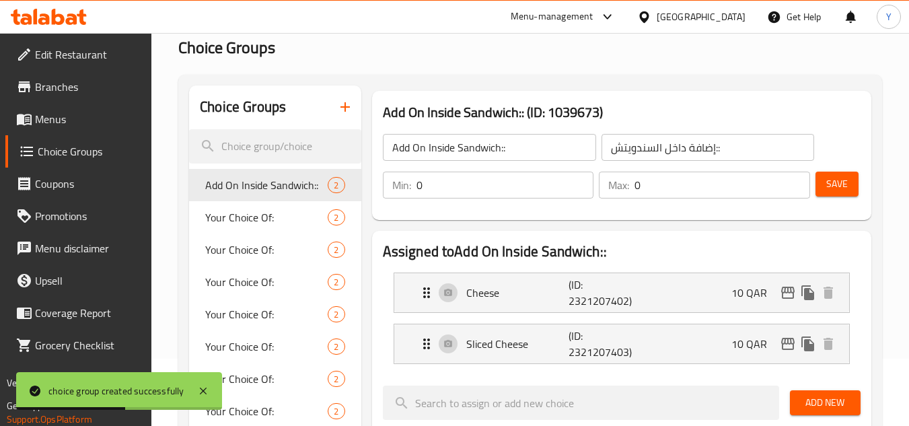
click at [342, 103] on icon "button" at bounding box center [345, 107] width 16 height 16
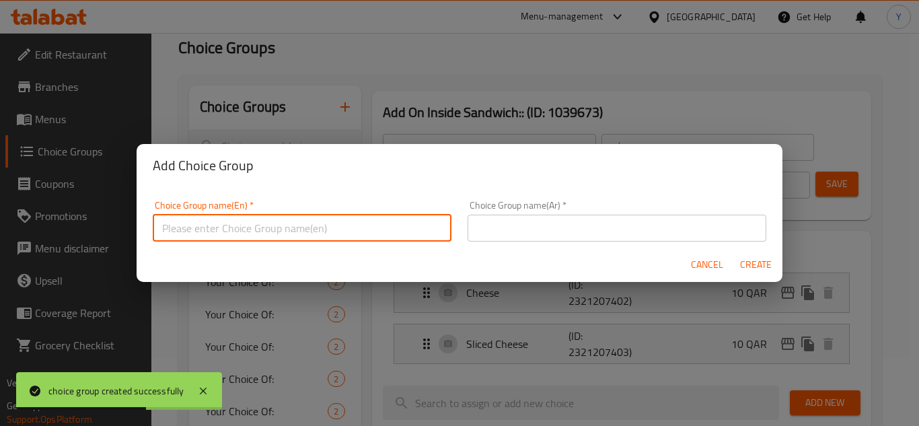
click at [259, 230] on input "text" at bounding box center [302, 228] width 299 height 27
type input "س"
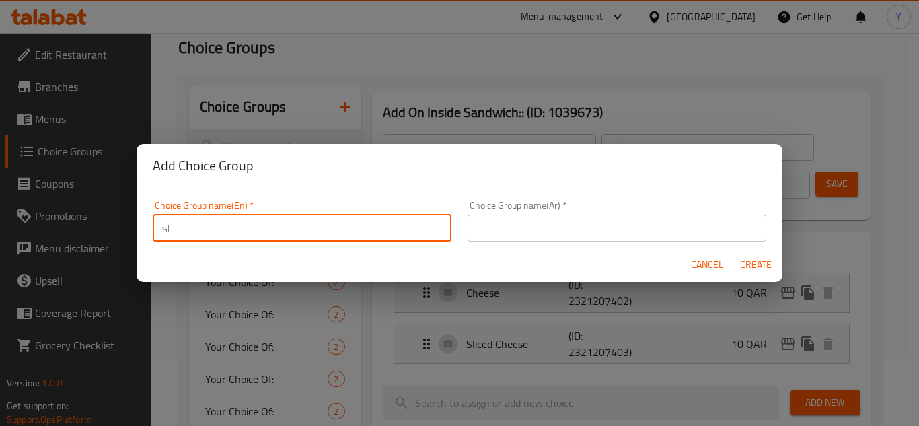
type input "s"
type input "Side Add On::"
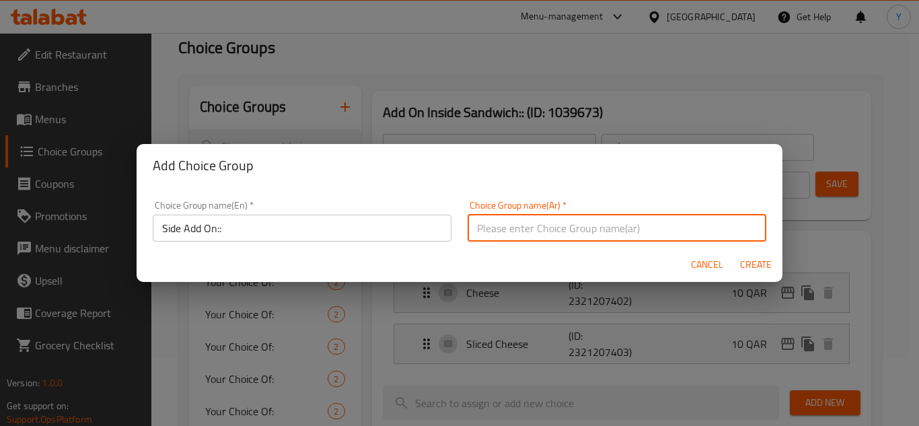
click at [472, 225] on input "text" at bounding box center [617, 228] width 299 height 27
type input "إضافة جانبية::"
click at [734, 252] on button "Create" at bounding box center [755, 264] width 43 height 25
type input "Side Add On::"
type input "إضافة جانبية::"
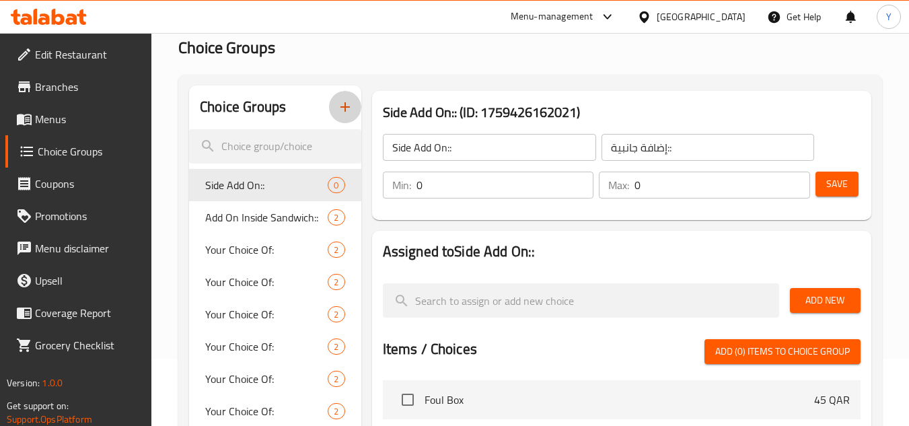
click at [835, 297] on span "Add New" at bounding box center [825, 300] width 49 height 17
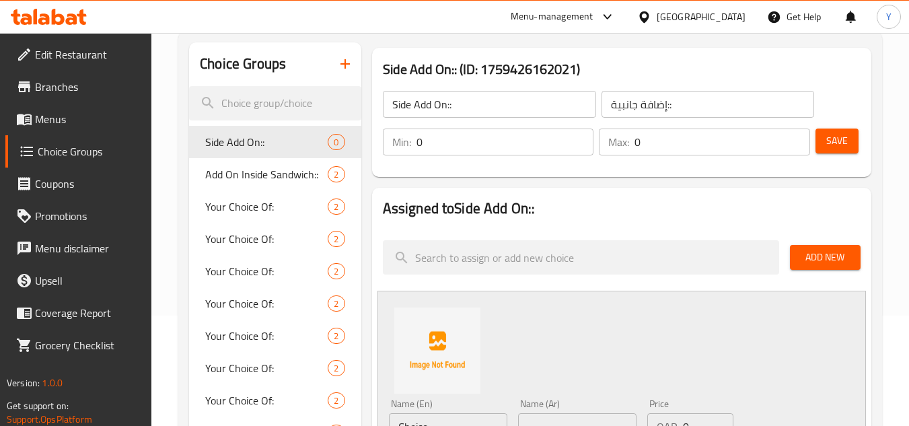
scroll to position [135, 0]
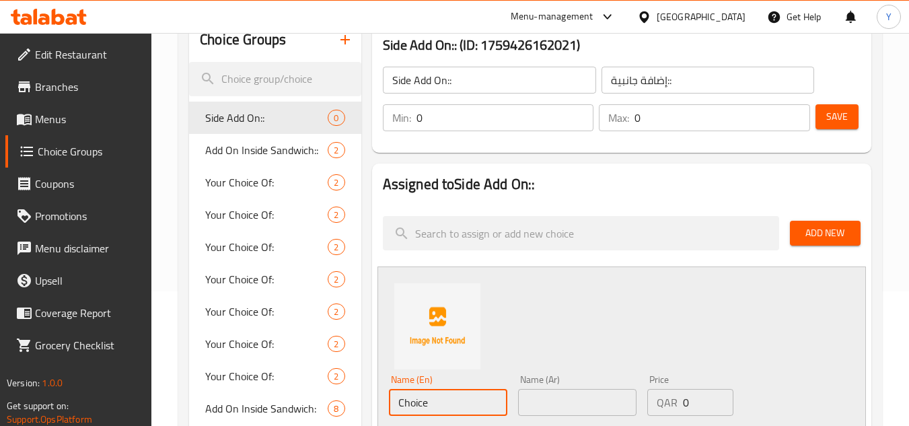
drag, startPoint x: 466, startPoint y: 409, endPoint x: 355, endPoint y: 404, distance: 111.2
type input "Tahini"
click at [601, 396] on input "text" at bounding box center [577, 402] width 118 height 27
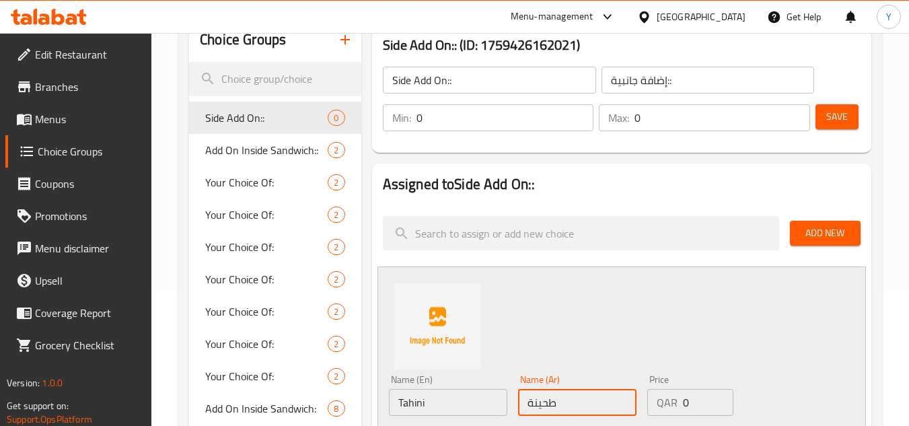
type input "طحينة"
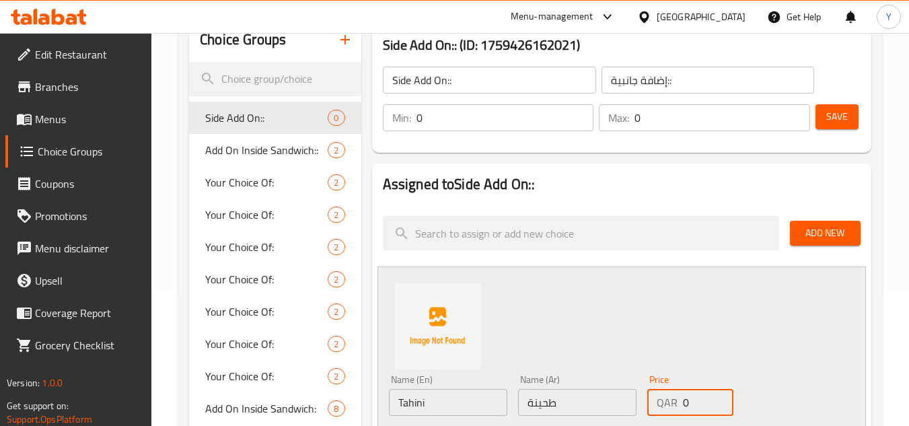
scroll to position [145, 0]
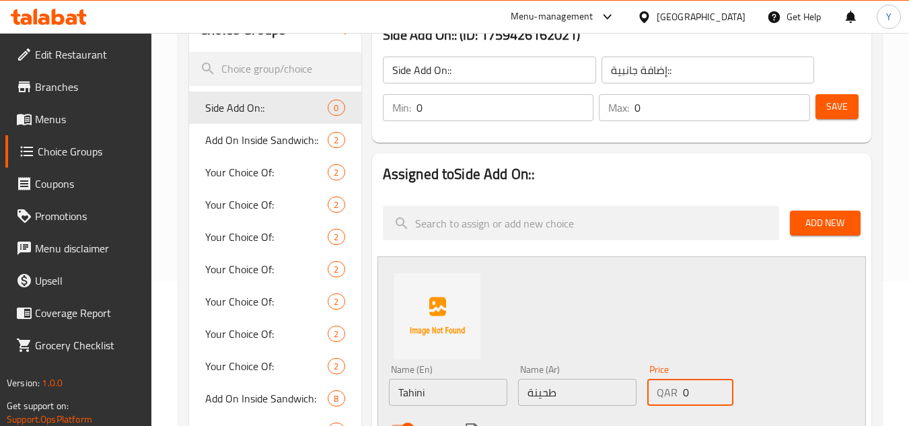
drag, startPoint x: 701, startPoint y: 409, endPoint x: 610, endPoint y: 415, distance: 90.4
click at [610, 415] on div "Name (En) Tahini Name (En) Name (Ar) طحينة Name (Ar) Price QAR 0 Price Status" at bounding box center [578, 403] width 388 height 88
type input "2"
click at [602, 308] on div "Name (En) Tahini Name (En) Name (Ar) طحينة Name (Ar) Price QAR 2 Price Status" at bounding box center [622, 354] width 489 height 197
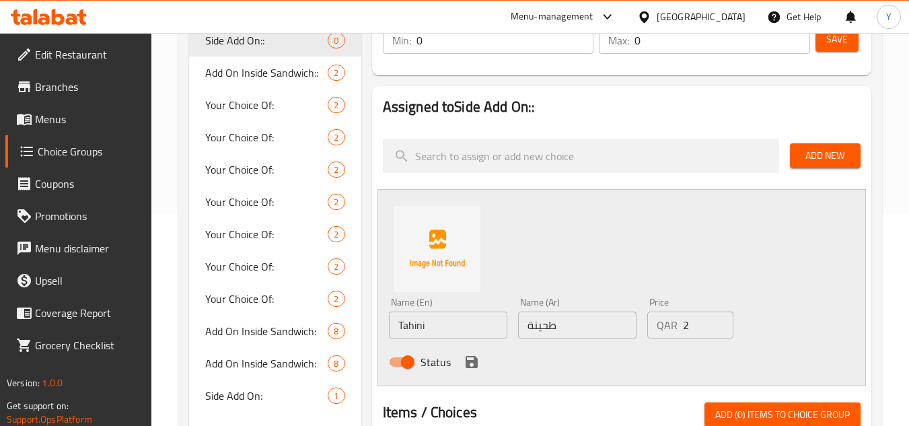
click at [462, 365] on button "save" at bounding box center [472, 362] width 20 height 20
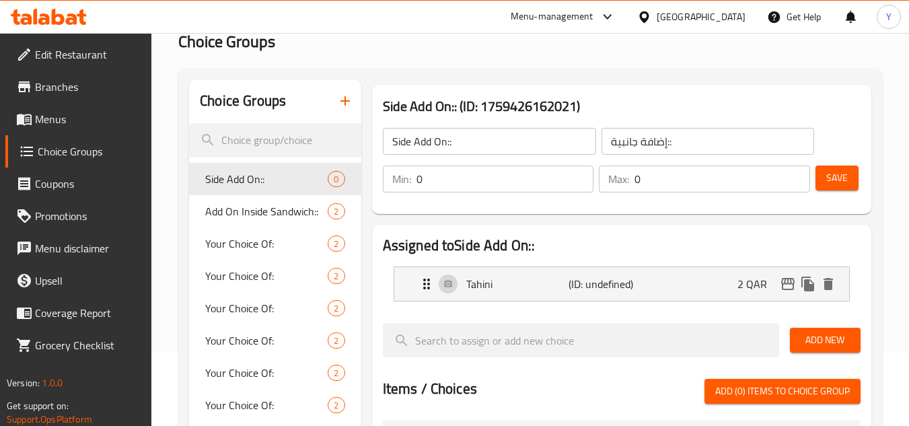
scroll to position [0, 0]
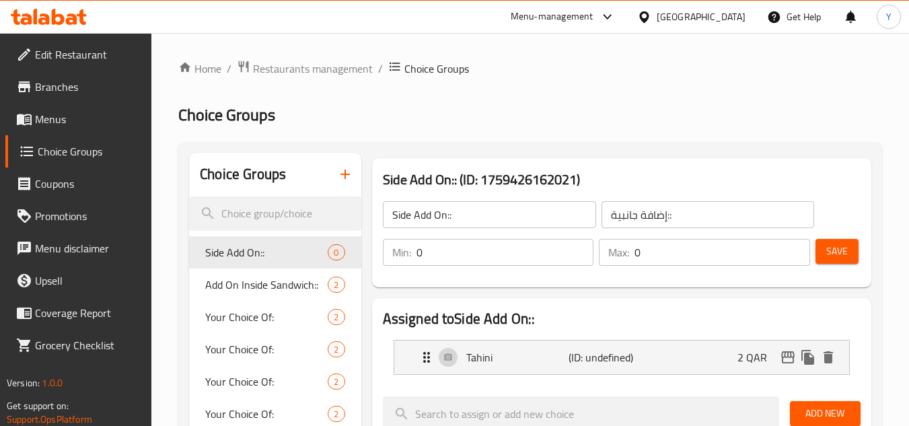
click at [828, 254] on span "Save" at bounding box center [837, 251] width 22 height 17
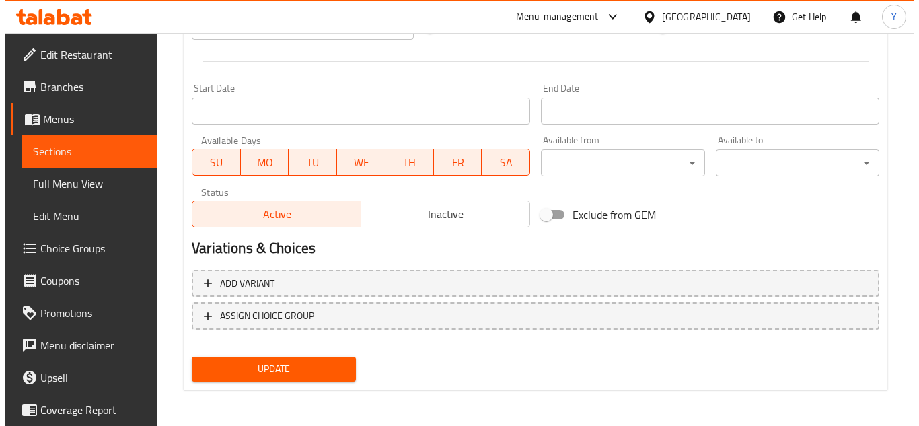
scroll to position [544, 0]
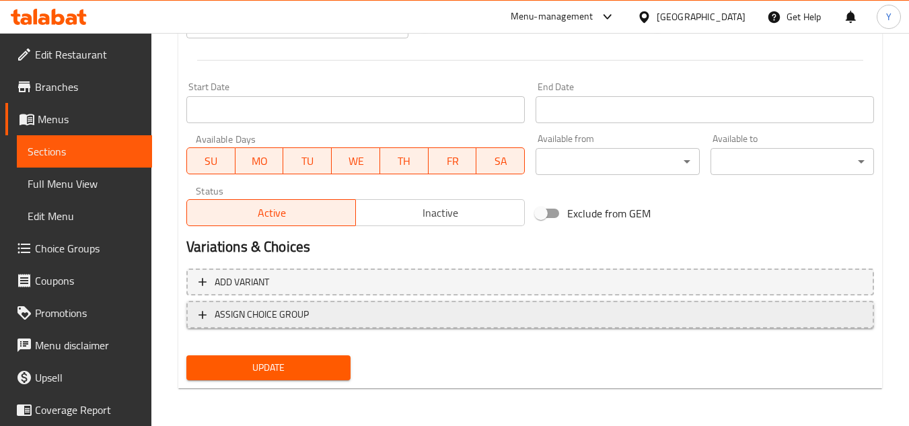
click at [285, 308] on span "ASSIGN CHOICE GROUP" at bounding box center [262, 314] width 94 height 17
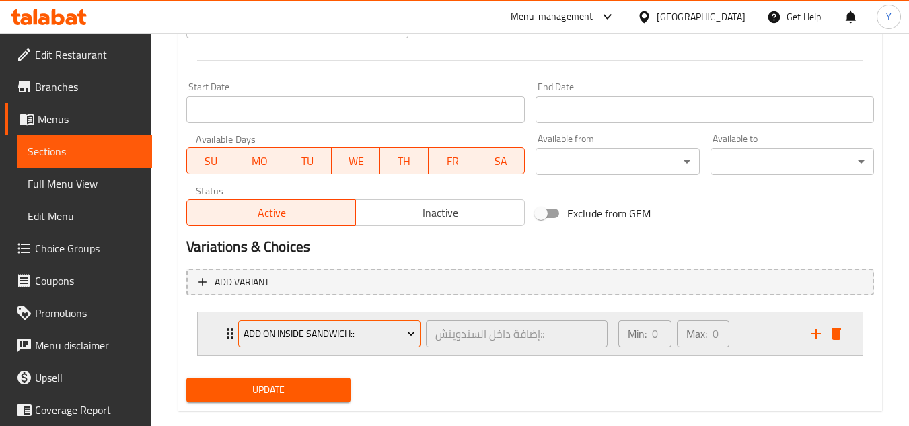
click at [303, 340] on span "Add On Inside Sandwich::" at bounding box center [330, 334] width 172 height 17
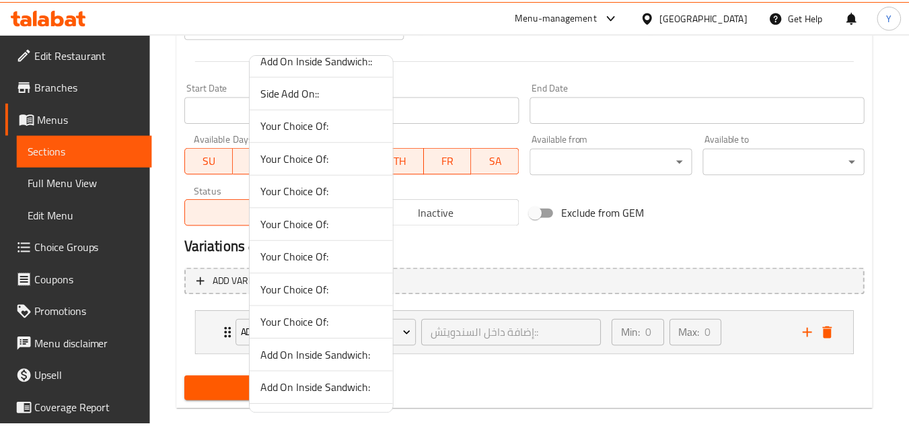
scroll to position [0, 0]
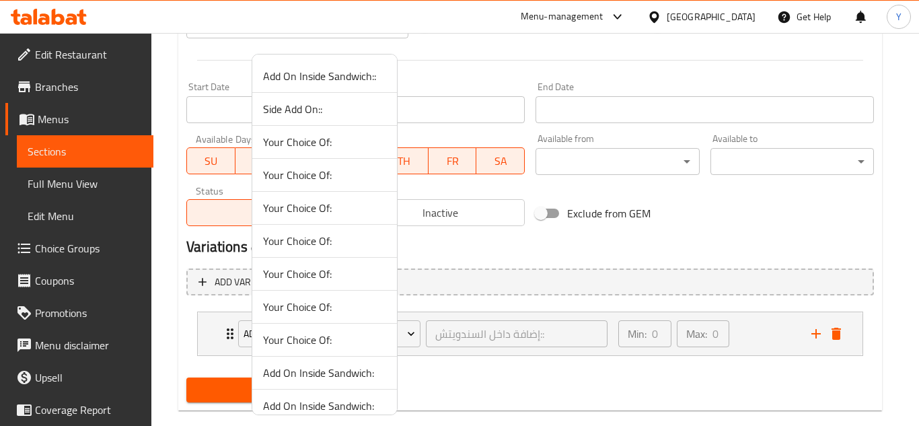
click at [334, 68] on span "Add On Inside Sandwich::" at bounding box center [324, 76] width 123 height 16
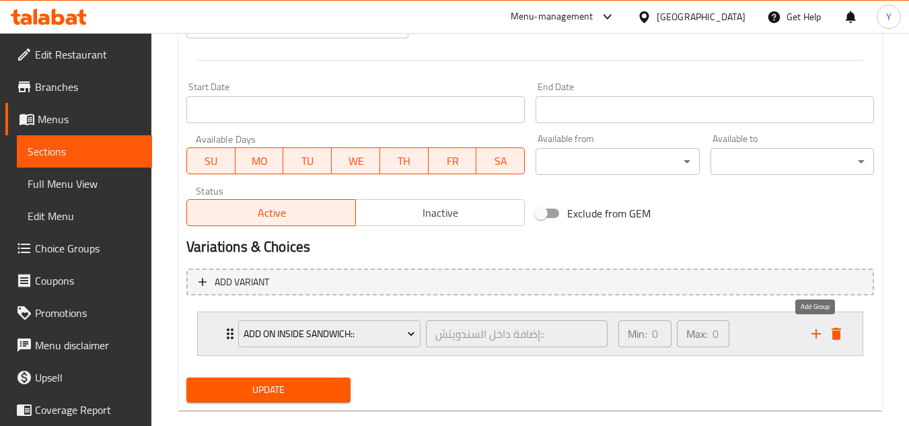
click at [816, 331] on icon "add" at bounding box center [816, 333] width 9 height 9
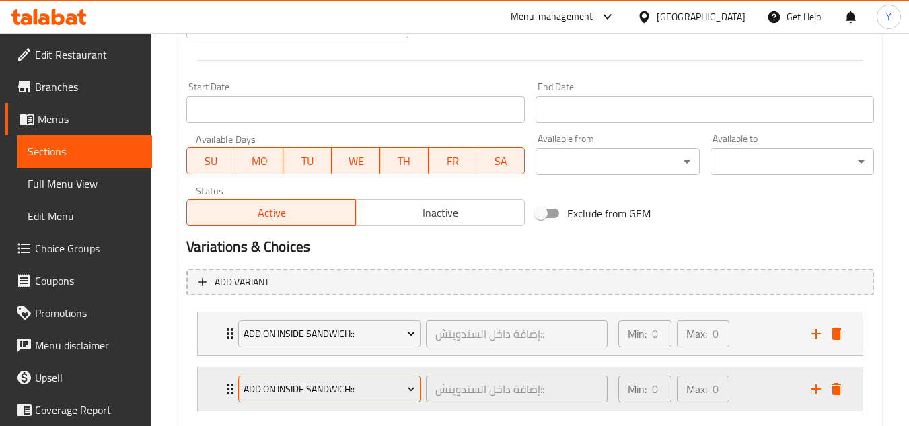
click at [363, 386] on span "Add On Inside Sandwich::" at bounding box center [330, 389] width 172 height 17
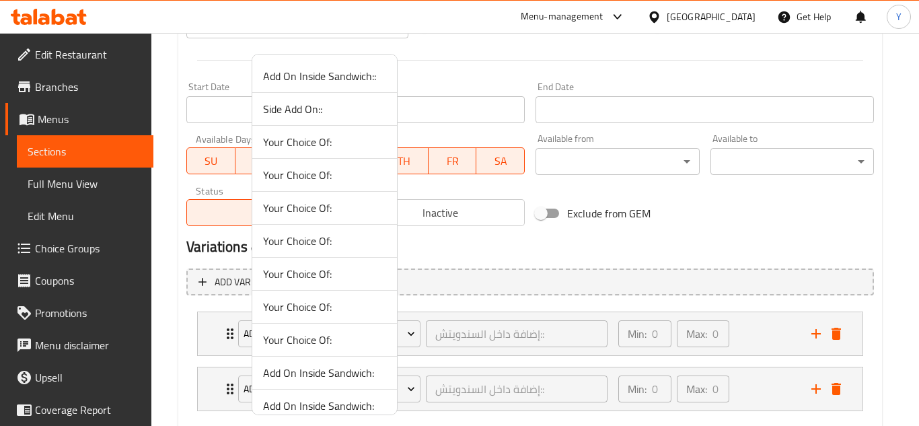
click at [327, 116] on span "Side Add On::" at bounding box center [324, 109] width 123 height 16
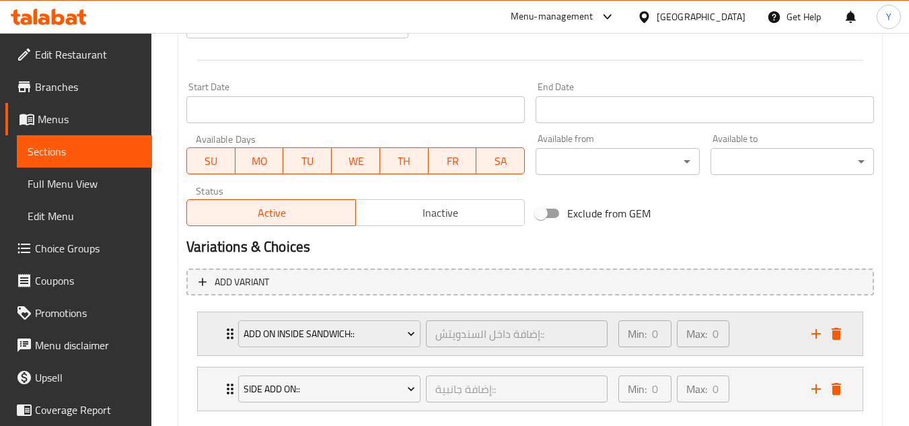
click at [759, 335] on div "Min: 0 ​ Max: 0 ​" at bounding box center [706, 333] width 193 height 43
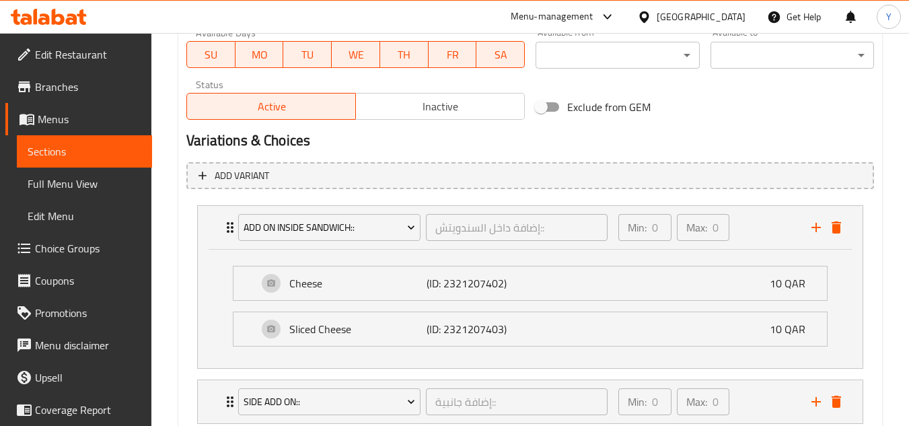
scroll to position [741, 0]
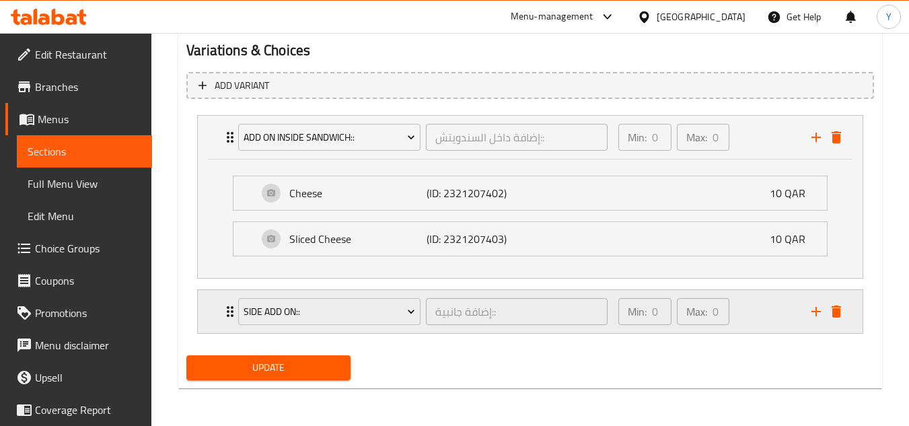
click at [775, 314] on div "Min: 0 ​ Max: 0 ​" at bounding box center [706, 311] width 193 height 43
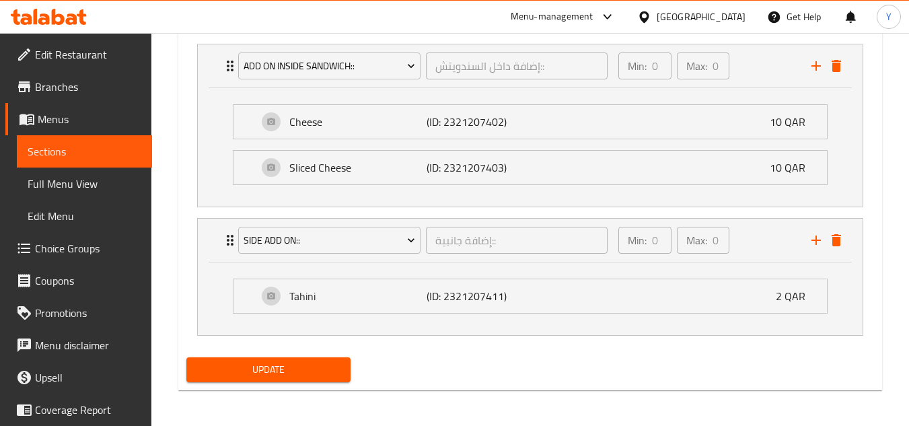
scroll to position [814, 0]
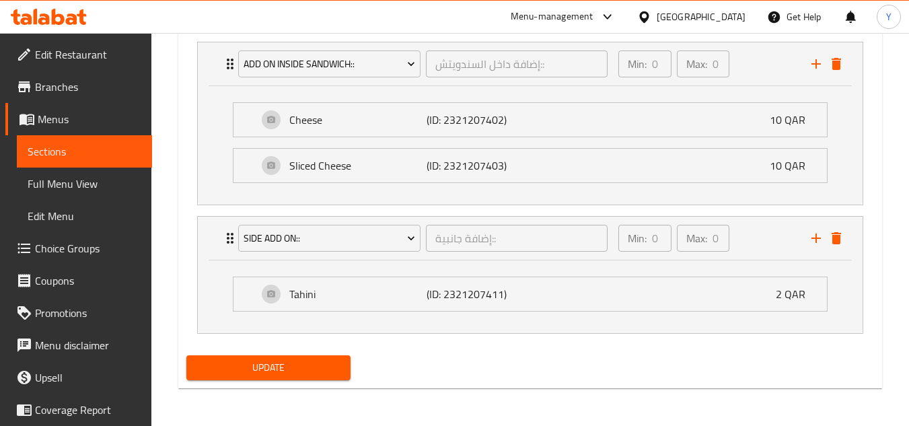
click at [337, 361] on span "Update" at bounding box center [268, 367] width 142 height 17
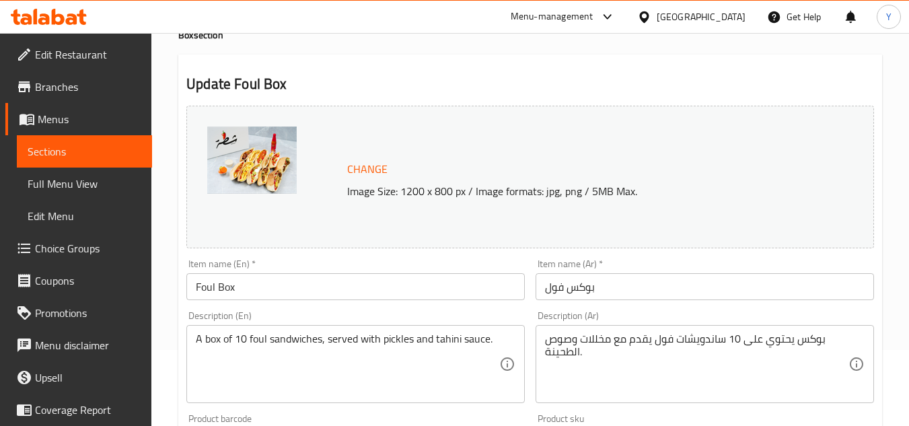
scroll to position [0, 0]
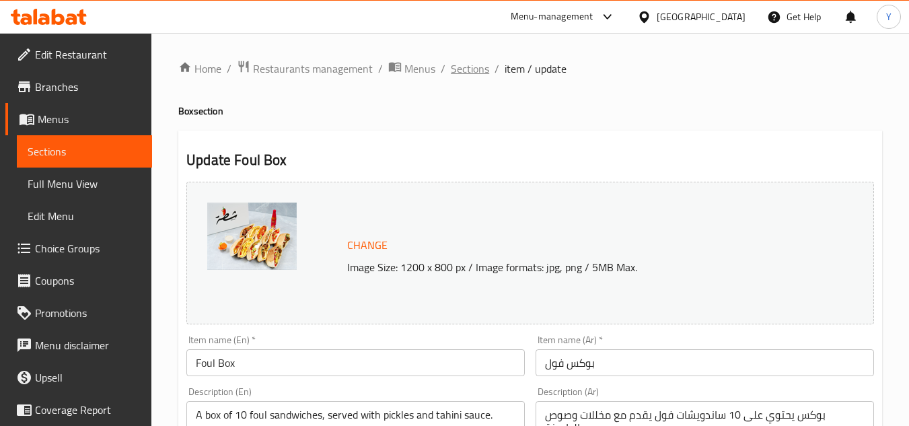
click at [467, 70] on span "Sections" at bounding box center [470, 69] width 38 height 16
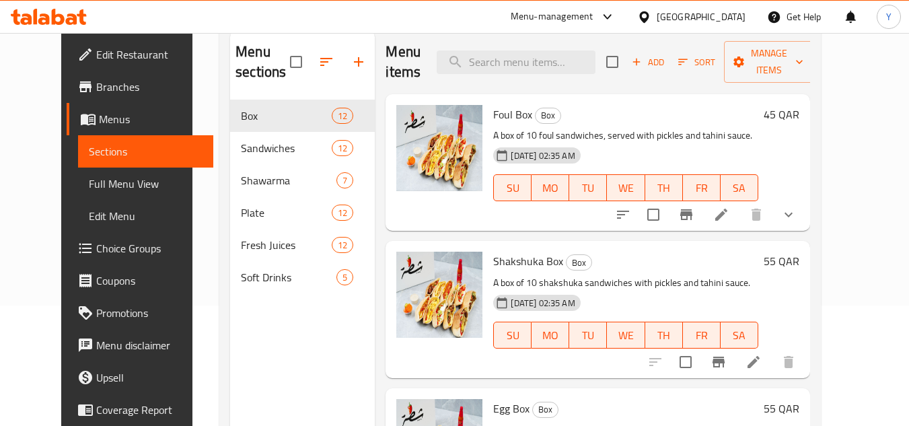
scroll to position [135, 0]
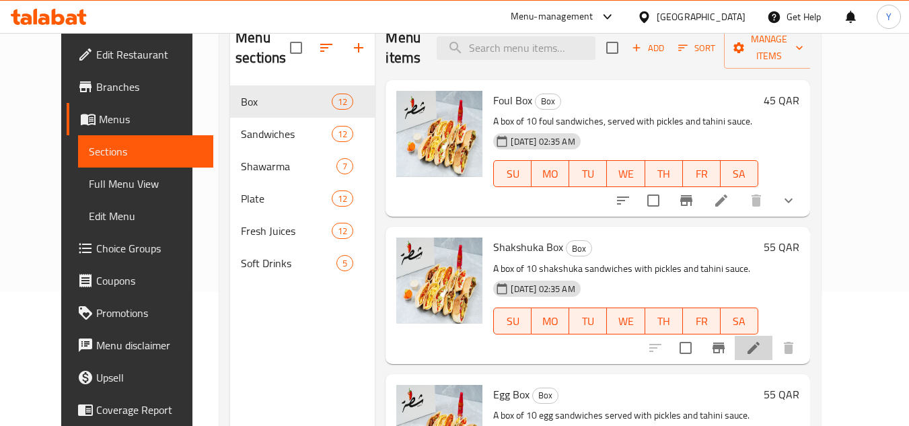
click at [773, 343] on li at bounding box center [754, 348] width 38 height 24
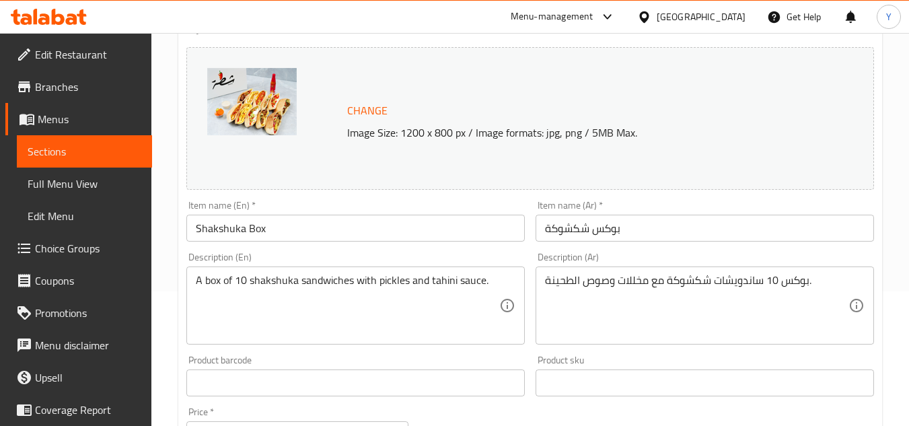
scroll to position [471, 0]
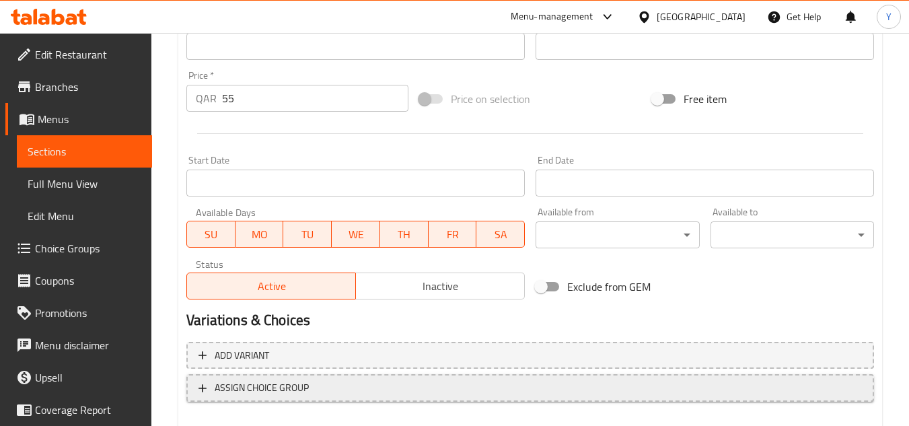
click at [320, 382] on span "ASSIGN CHOICE GROUP" at bounding box center [531, 388] width 664 height 17
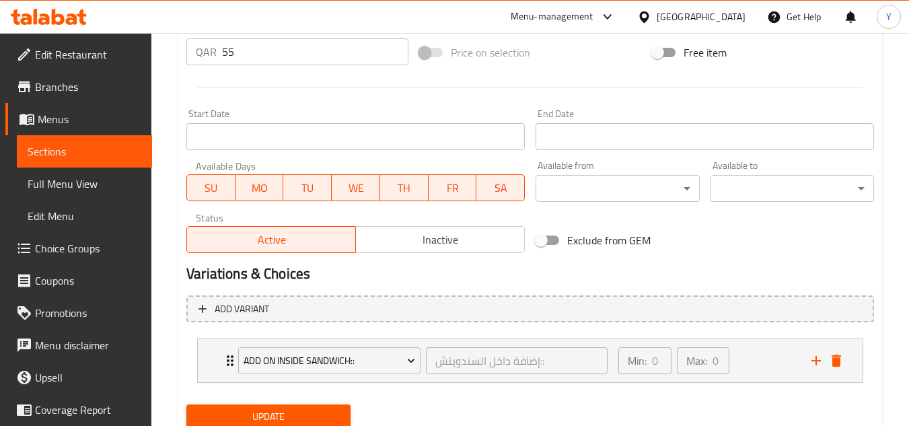
scroll to position [567, 0]
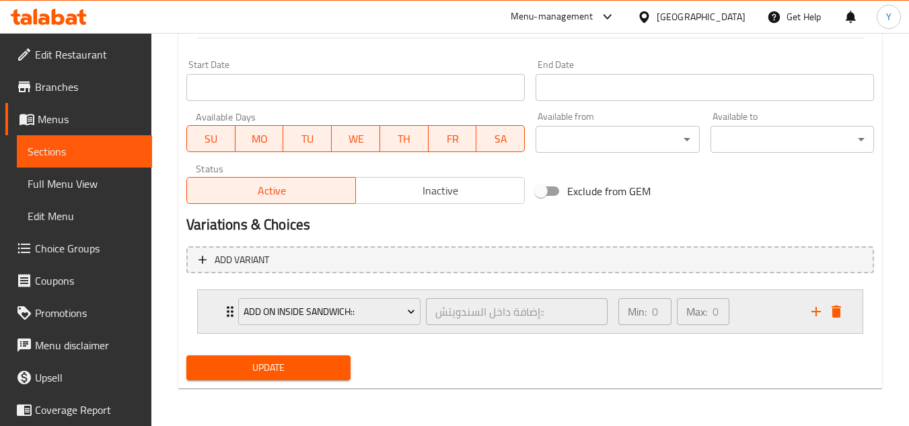
click at [810, 311] on icon "add" at bounding box center [816, 312] width 16 height 16
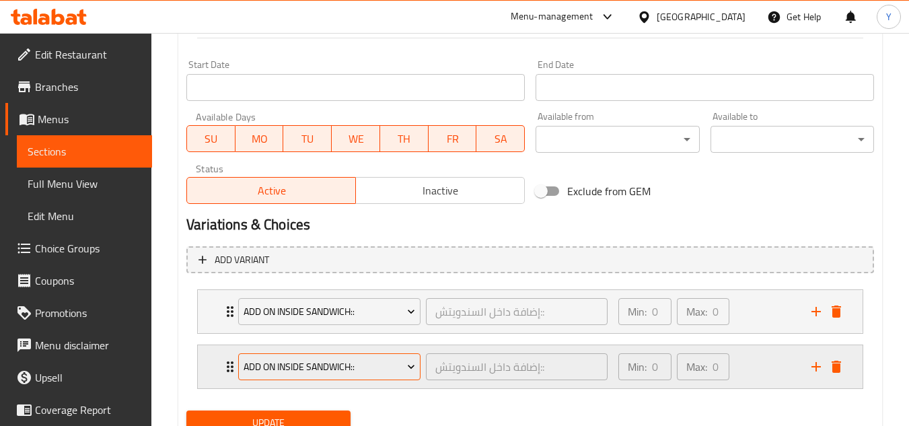
click at [326, 365] on span "Add On Inside Sandwich::" at bounding box center [330, 367] width 172 height 17
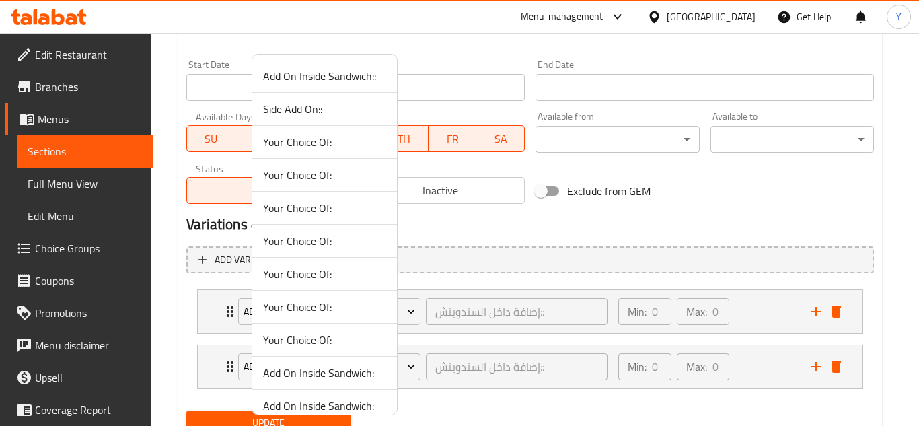
click at [298, 116] on span "Side Add On::" at bounding box center [324, 109] width 123 height 16
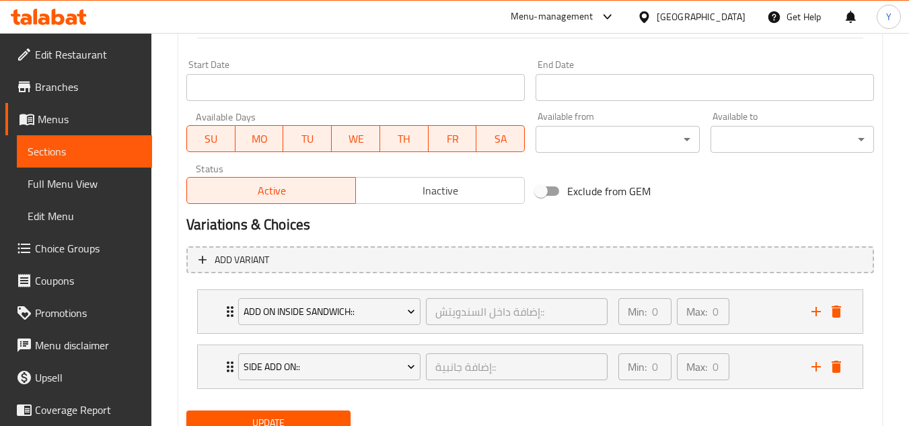
click at [250, 409] on div "Update" at bounding box center [268, 423] width 174 height 36
click at [242, 416] on span "Update" at bounding box center [268, 423] width 142 height 17
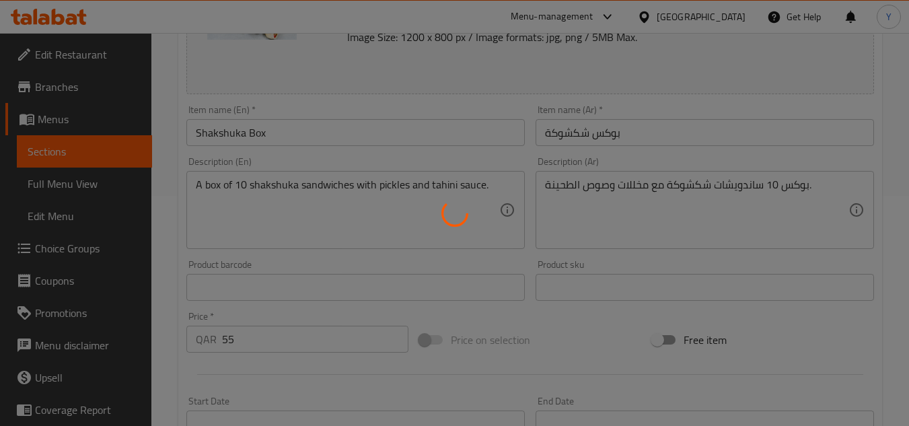
scroll to position [0, 0]
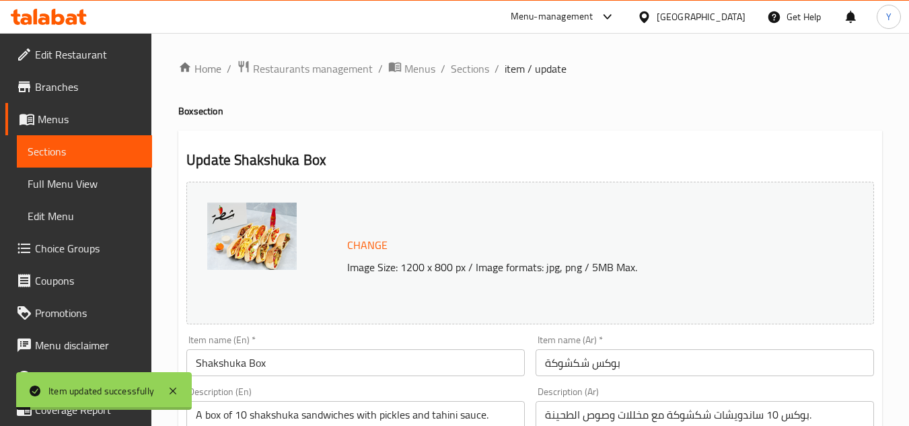
drag, startPoint x: 483, startPoint y: 72, endPoint x: 478, endPoint y: 101, distance: 29.3
click at [483, 72] on span "Sections" at bounding box center [470, 69] width 38 height 16
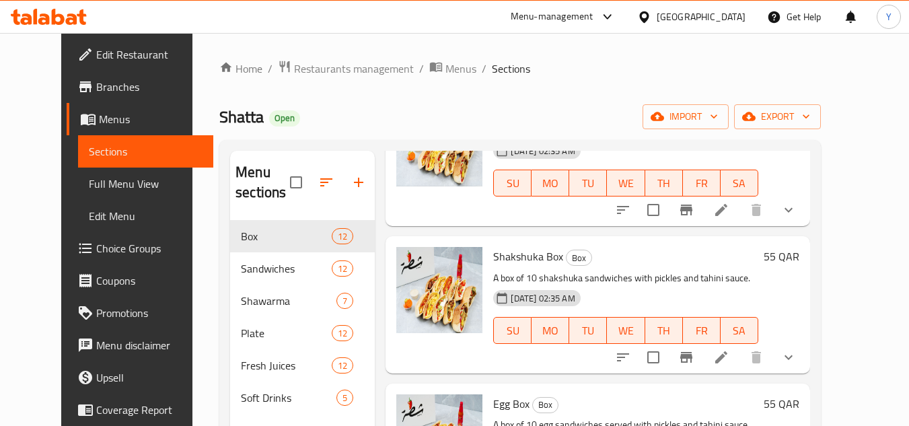
scroll to position [269, 0]
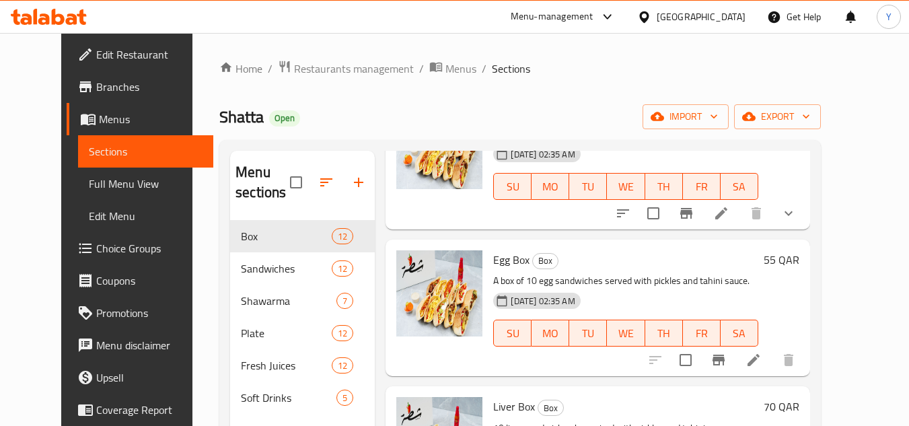
click at [762, 357] on icon at bounding box center [754, 360] width 16 height 16
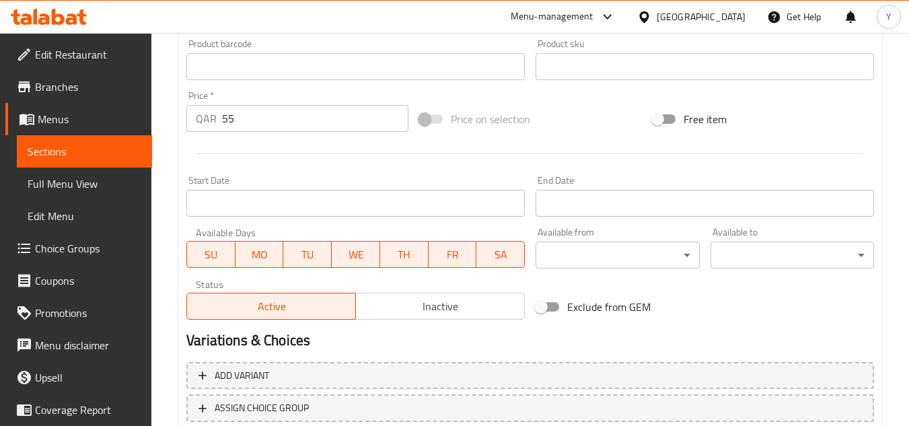
scroll to position [471, 0]
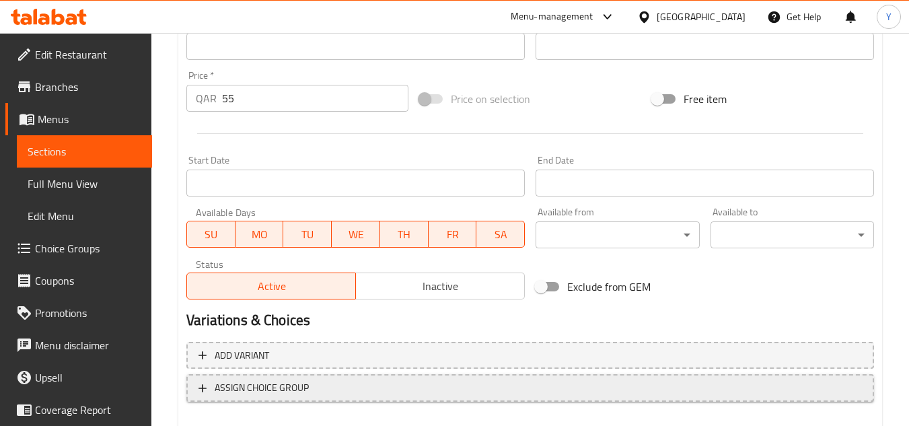
click at [318, 396] on span "ASSIGN CHOICE GROUP" at bounding box center [531, 388] width 664 height 17
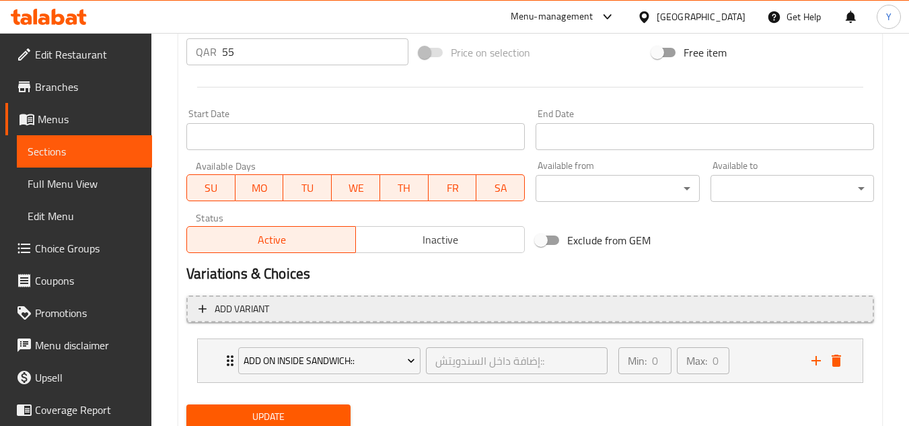
scroll to position [567, 0]
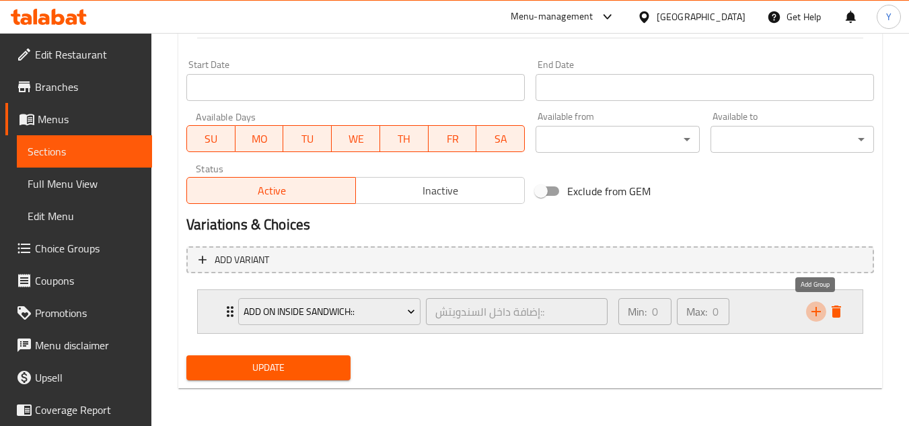
click at [815, 308] on icon "add" at bounding box center [816, 312] width 16 height 16
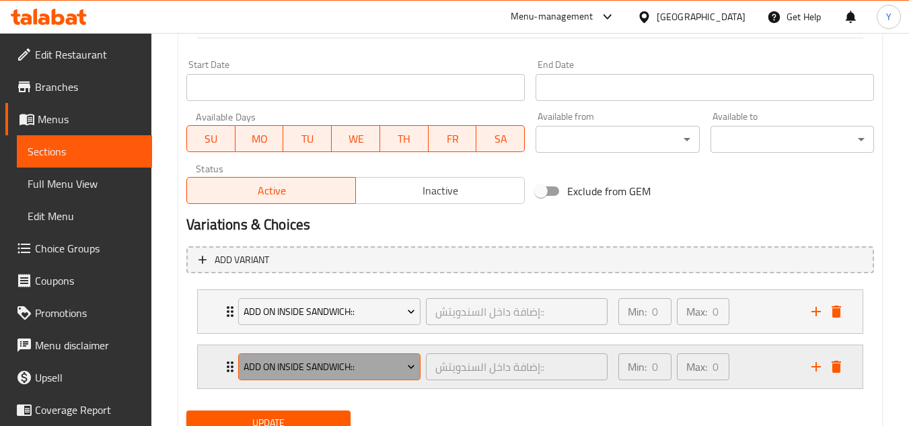
click at [268, 365] on span "Add On Inside Sandwich::" at bounding box center [330, 367] width 172 height 17
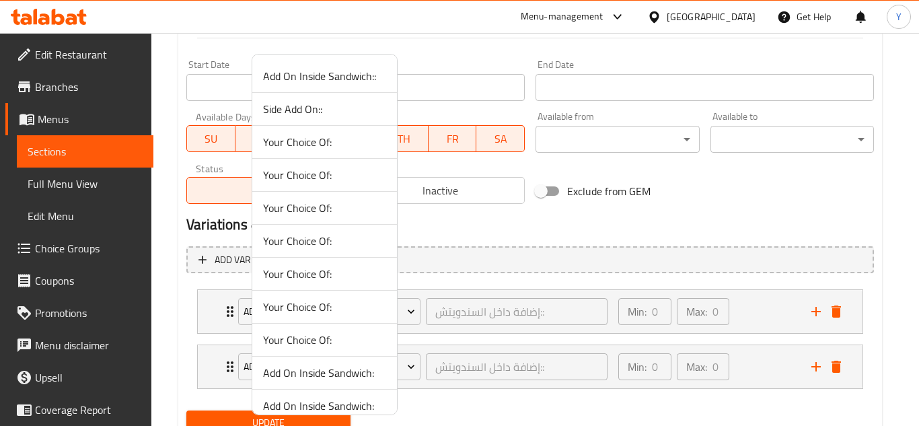
click at [281, 119] on li "Side Add On::" at bounding box center [324, 109] width 145 height 33
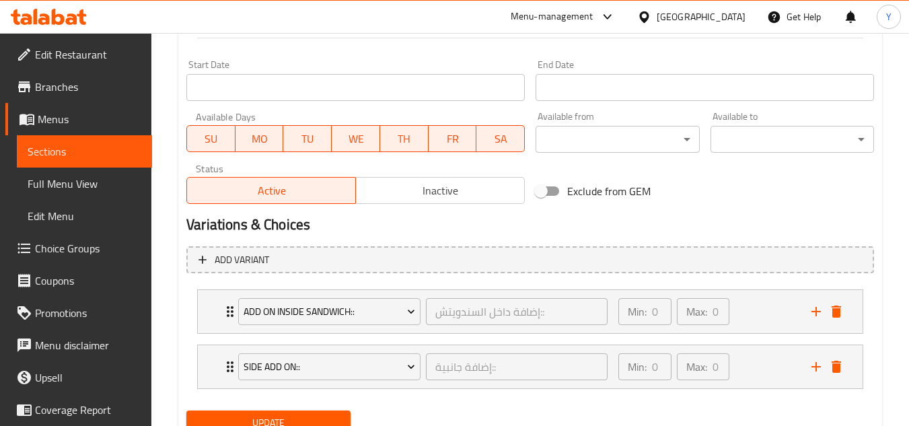
click at [238, 411] on button "Update" at bounding box center [268, 423] width 164 height 25
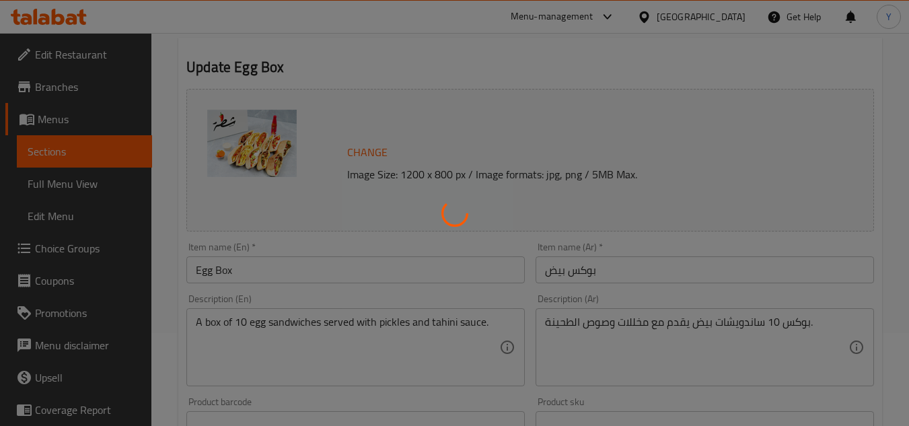
scroll to position [0, 0]
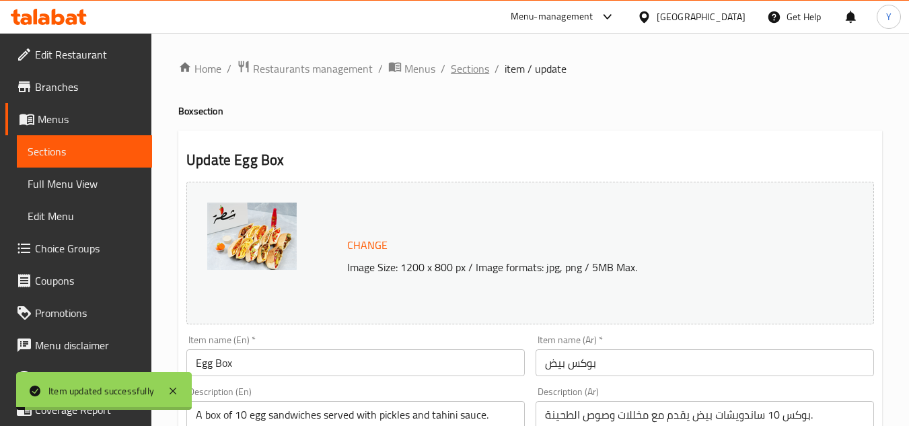
click at [462, 66] on span "Sections" at bounding box center [470, 69] width 38 height 16
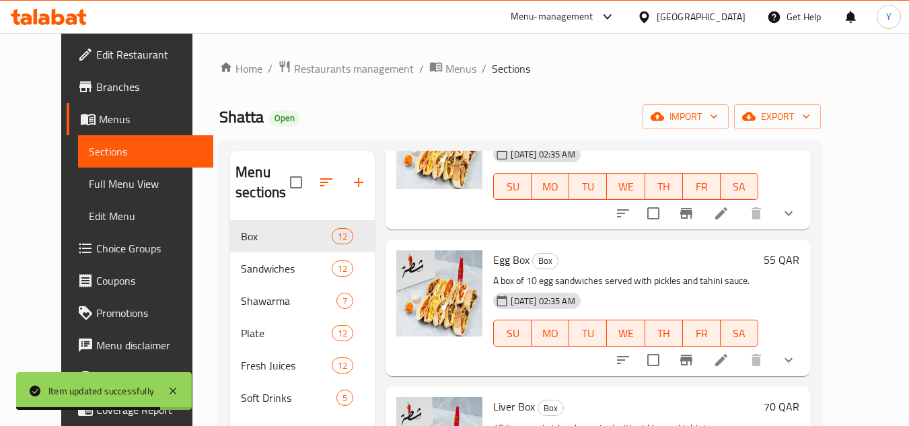
scroll to position [404, 0]
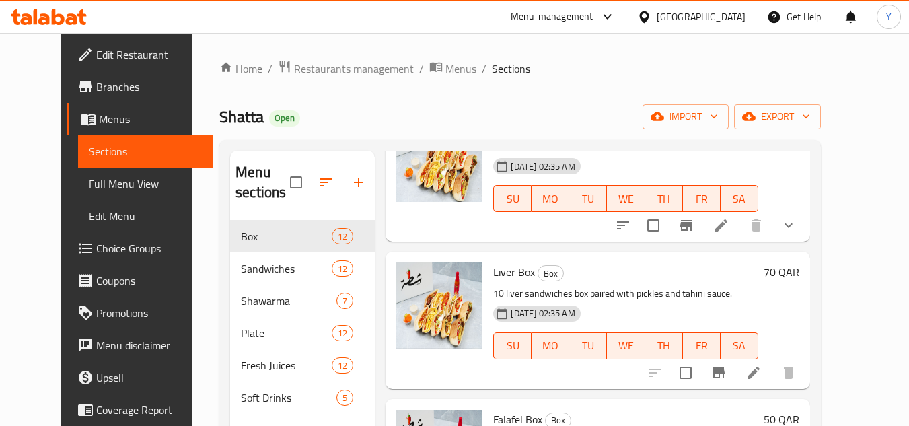
click at [760, 373] on icon at bounding box center [754, 373] width 12 height 12
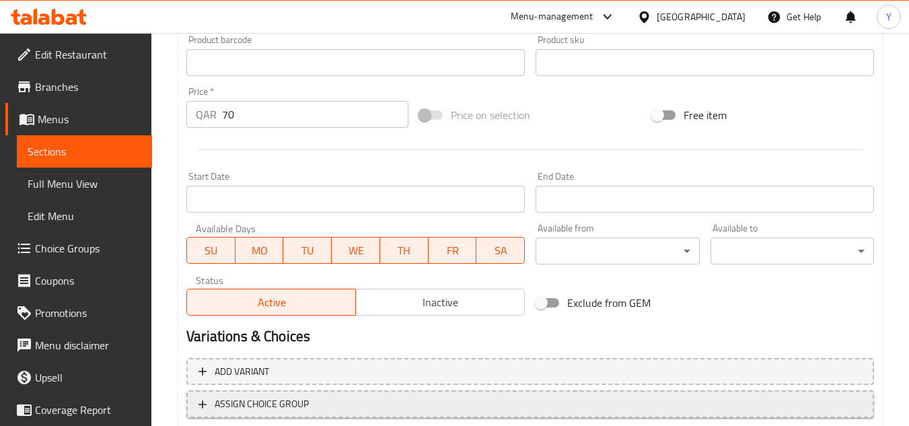
scroll to position [544, 0]
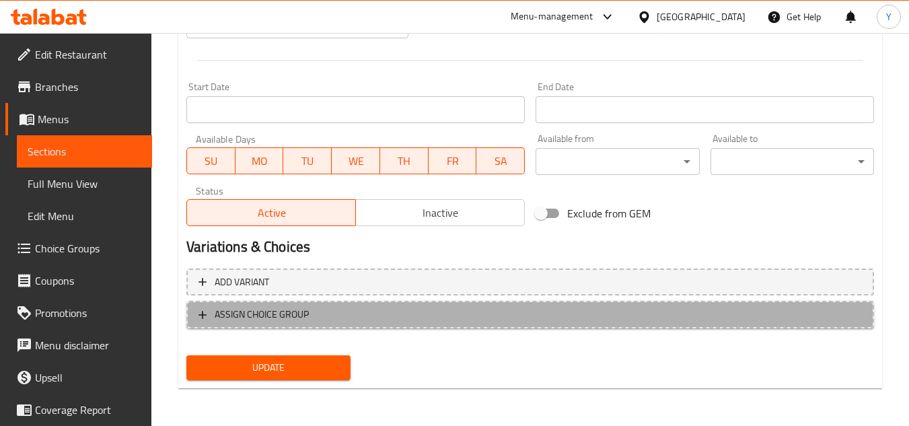
click at [421, 313] on span "ASSIGN CHOICE GROUP" at bounding box center [531, 314] width 664 height 17
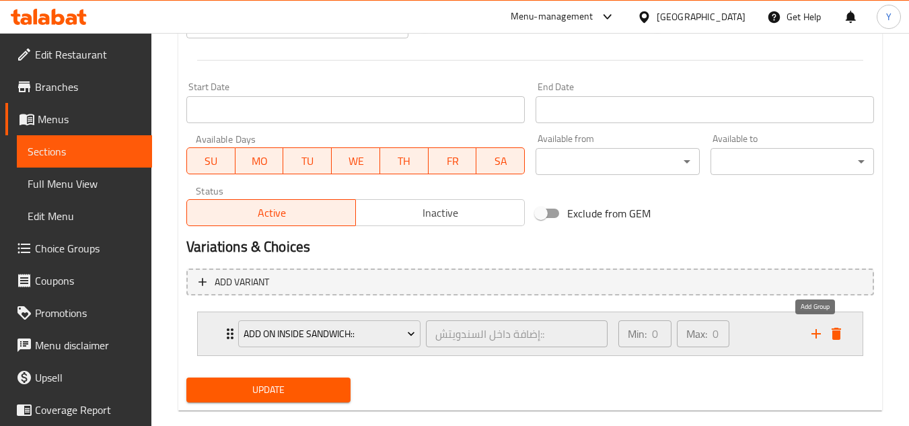
click at [811, 331] on icon "add" at bounding box center [816, 334] width 16 height 16
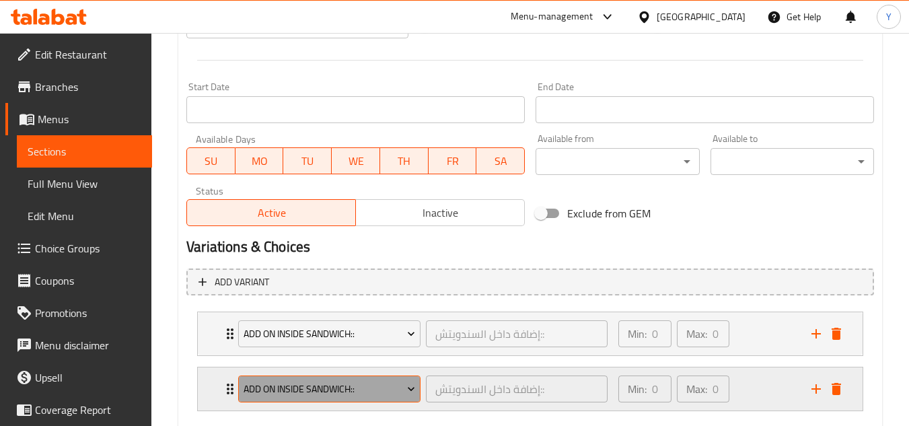
click at [378, 388] on span "Add On Inside Sandwich::" at bounding box center [330, 389] width 172 height 17
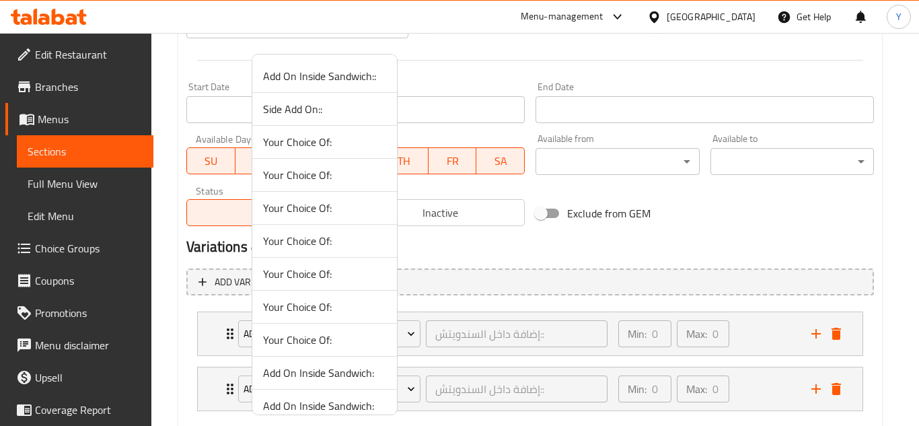
click at [331, 114] on span "Side Add On::" at bounding box center [324, 109] width 123 height 16
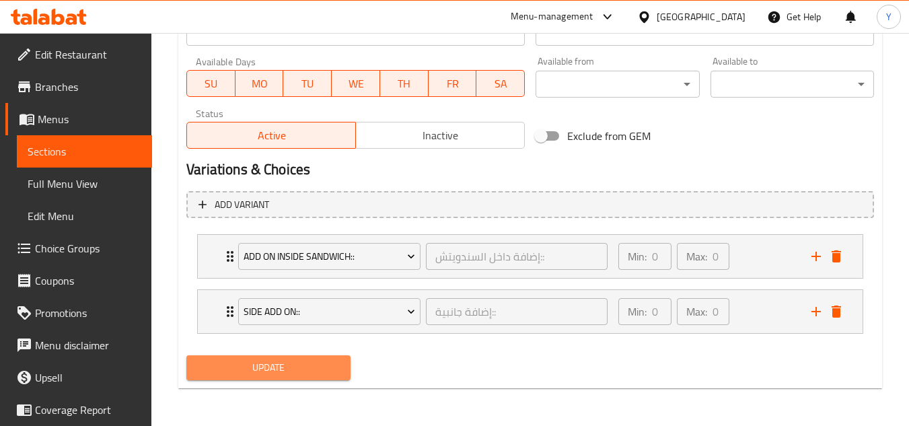
click at [244, 376] on span "Update" at bounding box center [268, 367] width 142 height 17
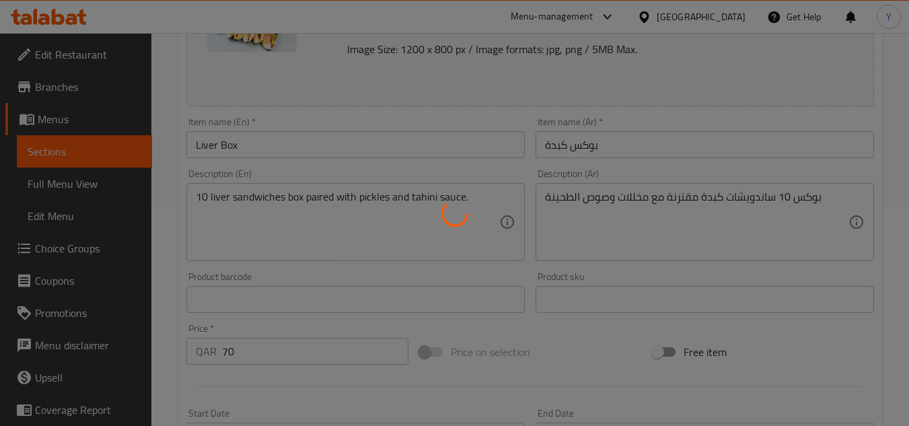
scroll to position [0, 0]
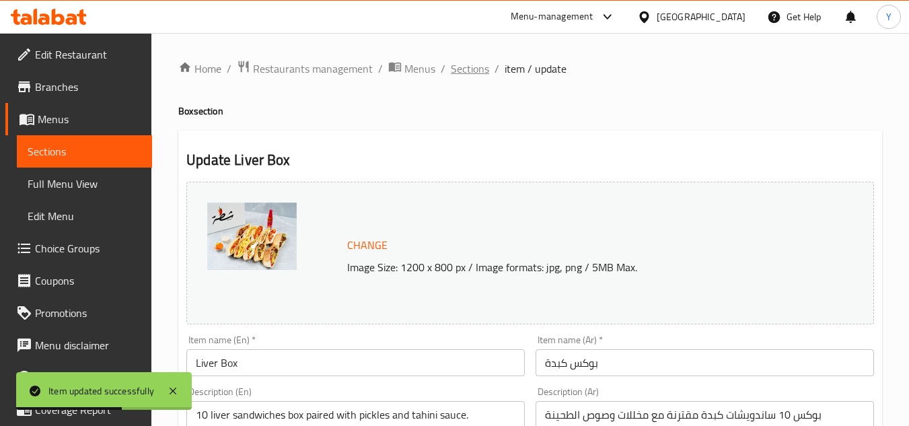
click at [471, 68] on span "Sections" at bounding box center [470, 69] width 38 height 16
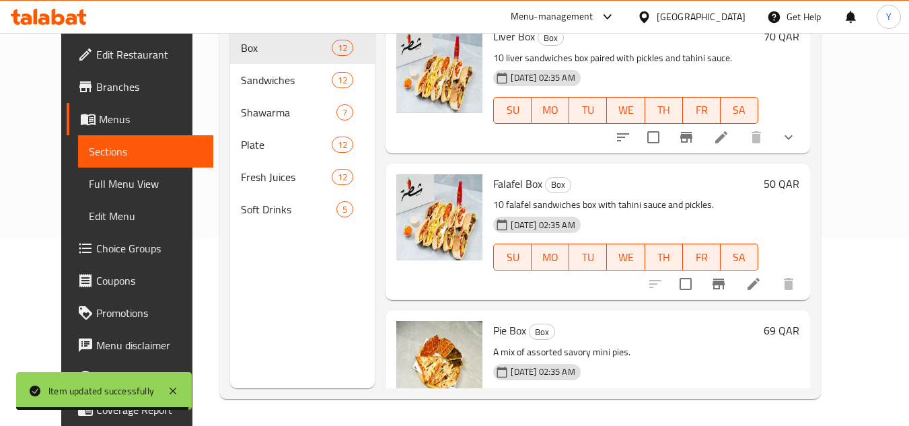
scroll to position [471, 0]
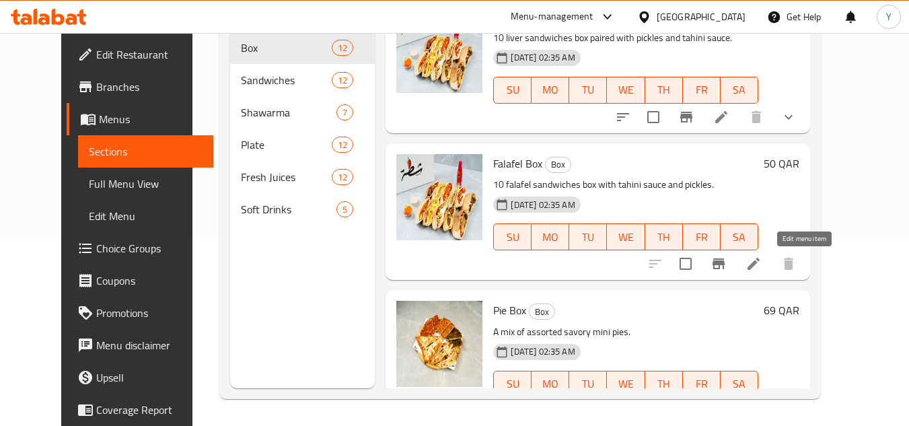
click at [762, 268] on icon at bounding box center [754, 264] width 16 height 16
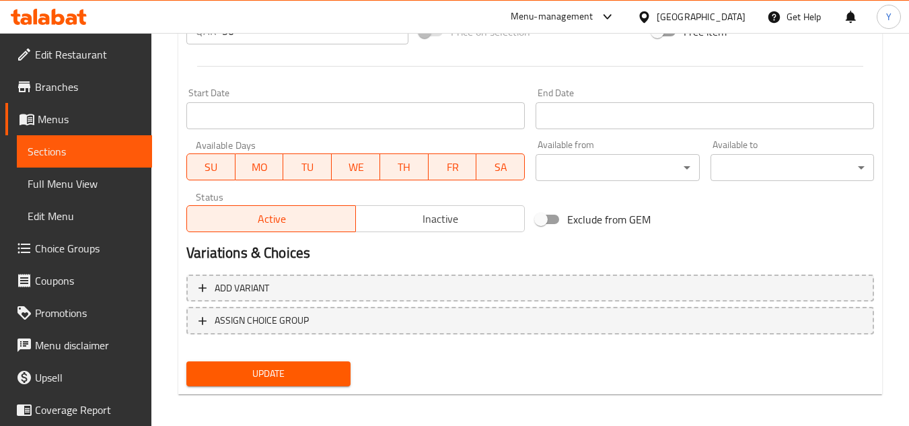
scroll to position [544, 0]
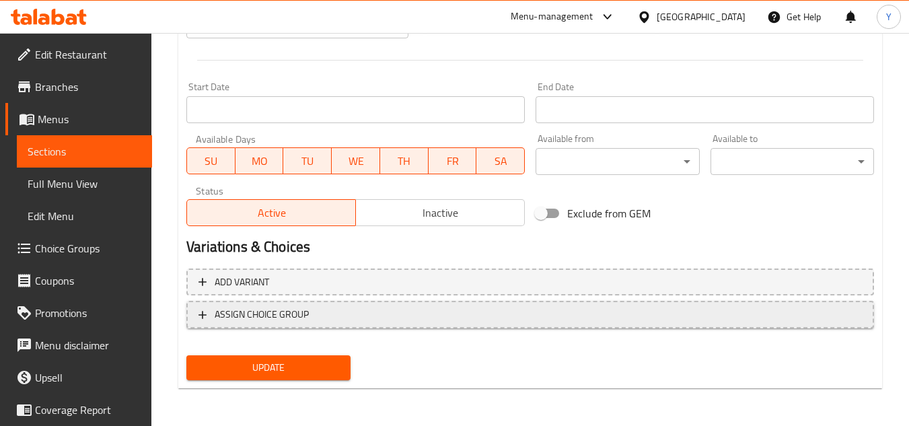
click at [429, 314] on span "ASSIGN CHOICE GROUP" at bounding box center [531, 314] width 664 height 17
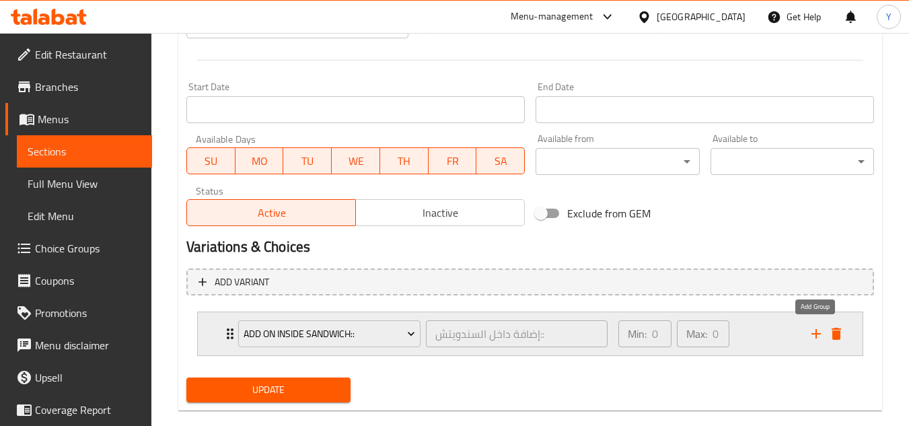
click at [814, 337] on icon "add" at bounding box center [816, 334] width 16 height 16
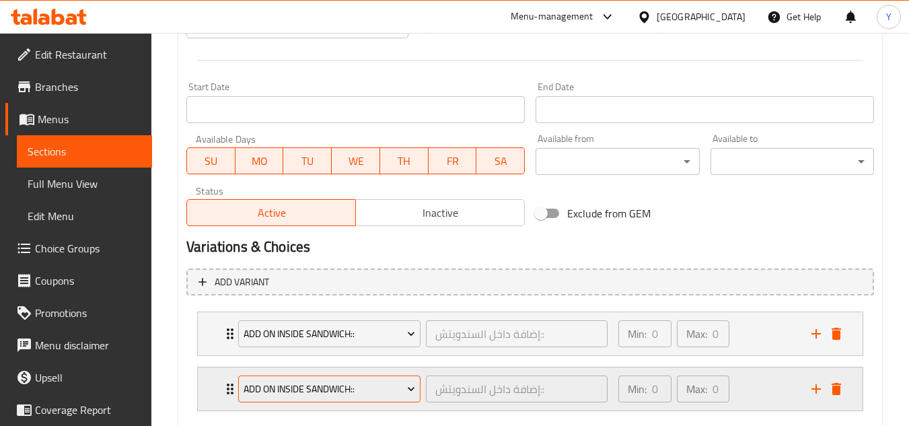
click at [328, 398] on button "Add On Inside Sandwich::" at bounding box center [329, 389] width 182 height 27
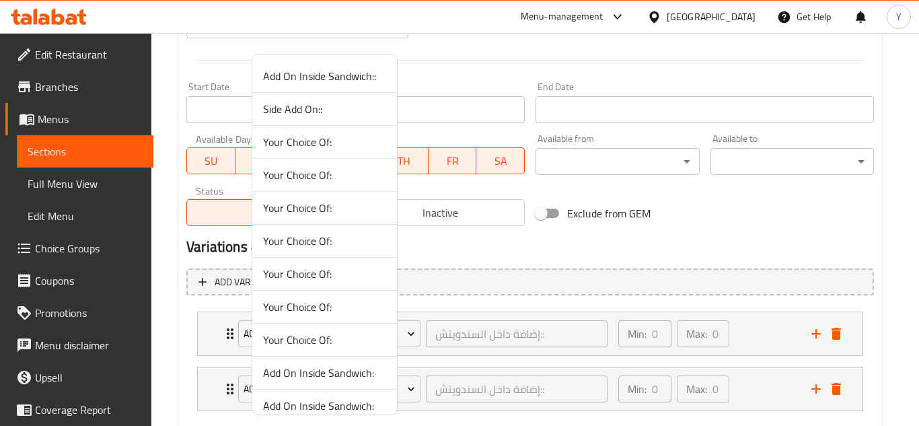
click at [335, 109] on span "Side Add On::" at bounding box center [324, 109] width 123 height 16
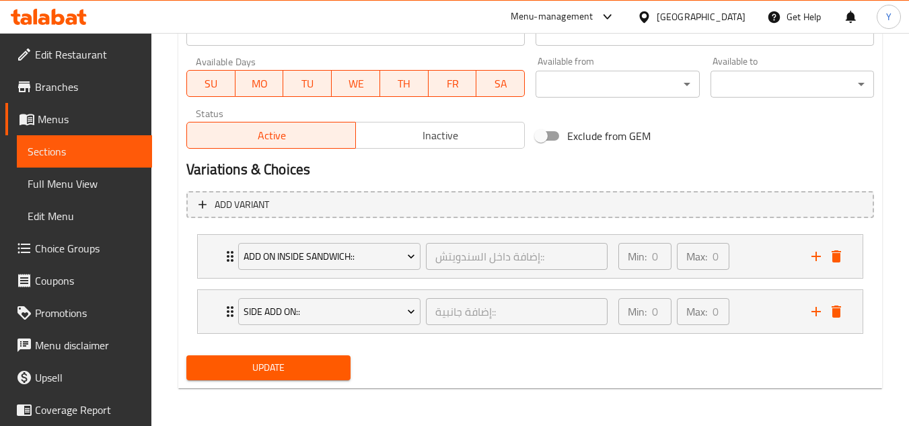
click at [276, 369] on span "Update" at bounding box center [268, 367] width 142 height 17
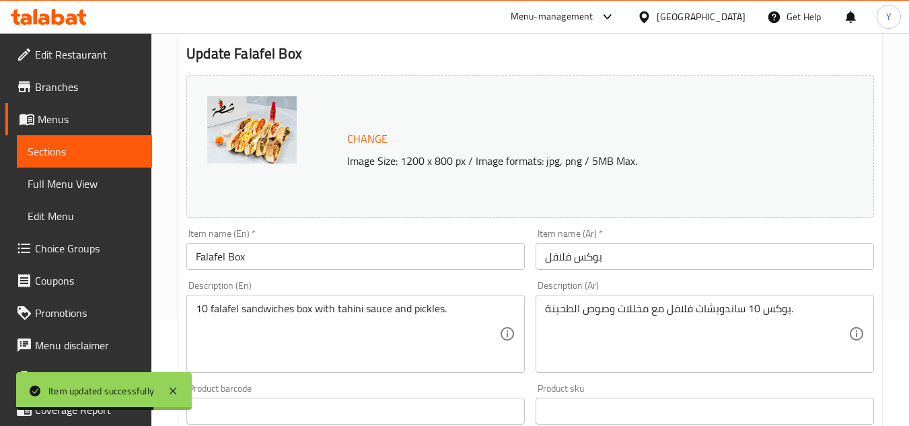
scroll to position [0, 0]
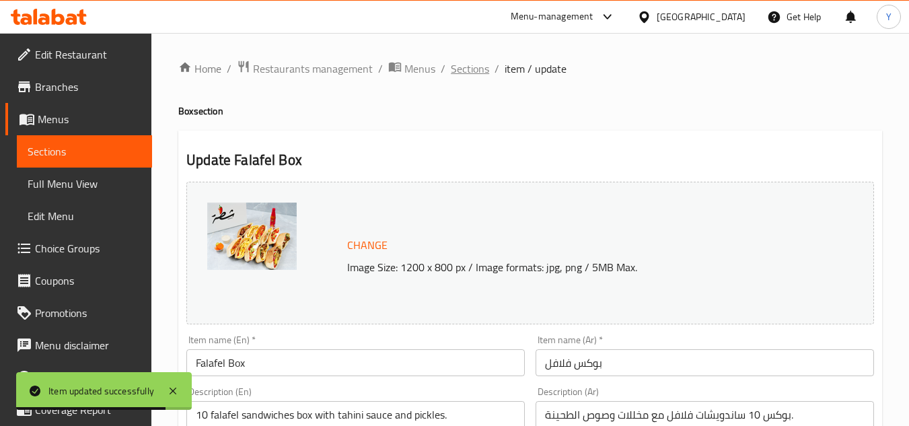
click at [479, 77] on span "Sections" at bounding box center [470, 69] width 38 height 16
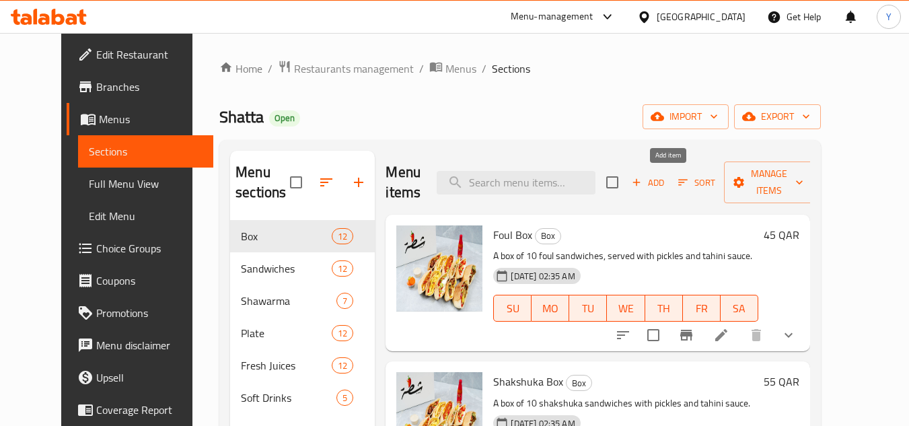
click at [662, 189] on span "Add" at bounding box center [648, 182] width 36 height 15
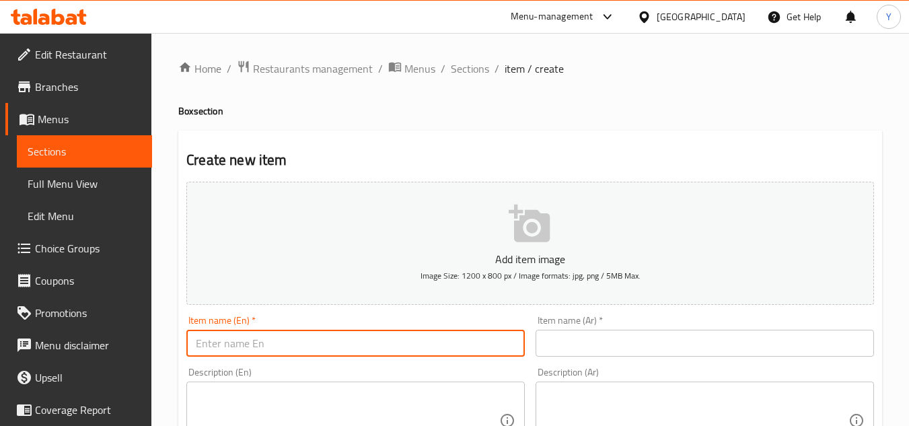
paste input "Choose Your Own Sandwiches Box"
type input "Choose Your Own Sandwiches Box"
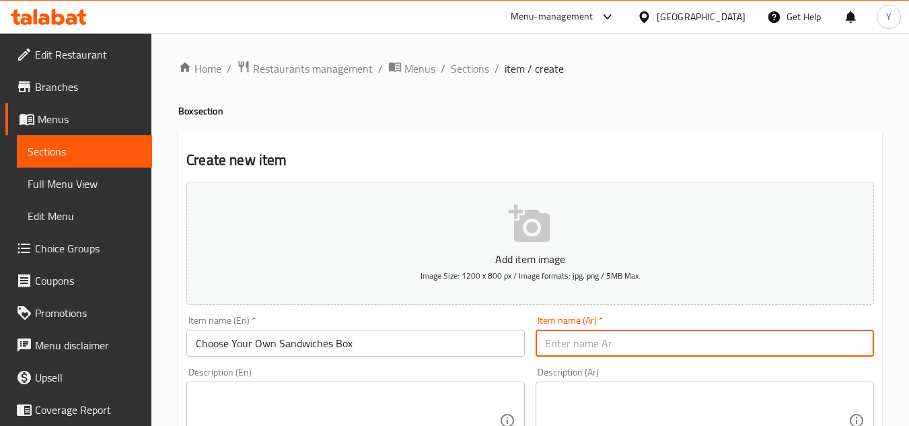
paste input "اختر بوكس الساندويشات الخاص بك"
type input "اختر بوكس الساندويشات الخاص بك"
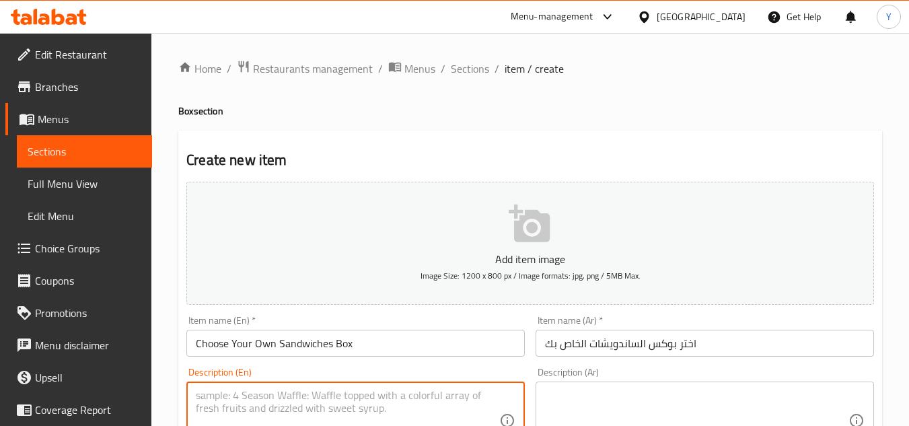
paste textarea "Build your own box with your choice of sandwiches."
type textarea "Build your own box with your choice of sandwiches."
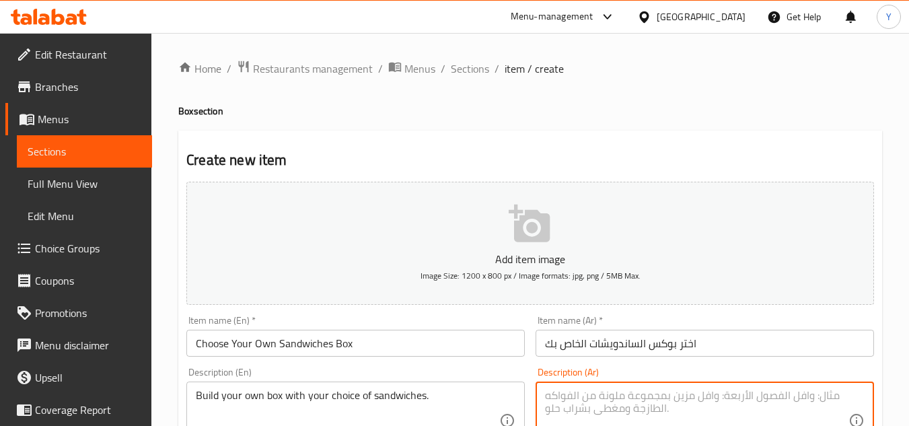
paste textarea "شكل بوكسك بنفسك من الساندويشات اللي تحبها."
type textarea "شكل بوكسك بنفسك من الساندويشات اللي تحبها."
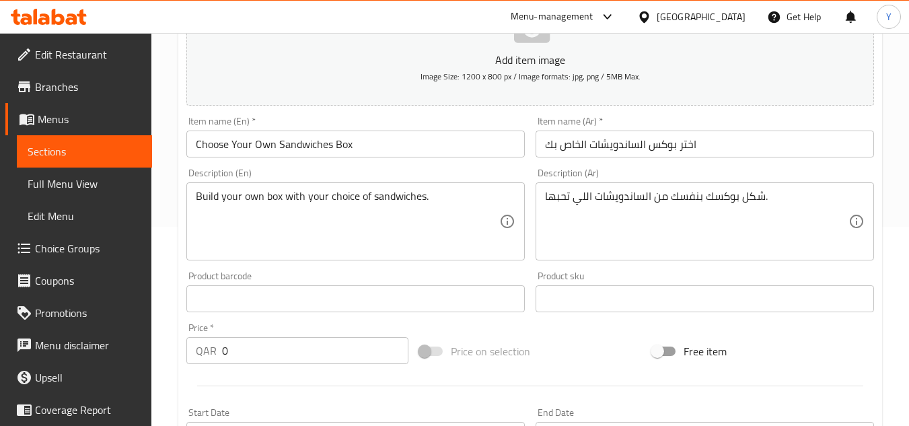
scroll to position [202, 0]
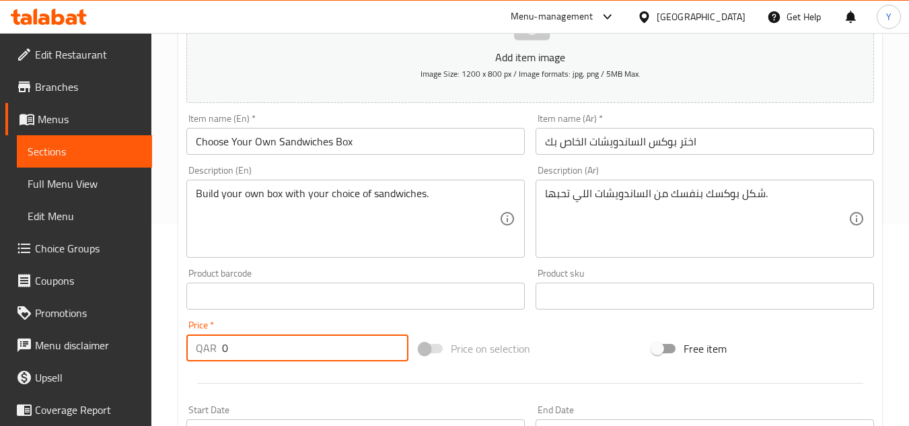
drag, startPoint x: 261, startPoint y: 337, endPoint x: 197, endPoint y: 342, distance: 64.8
click at [197, 342] on div "QAR 0 Price *" at bounding box center [297, 348] width 222 height 27
paste input "6"
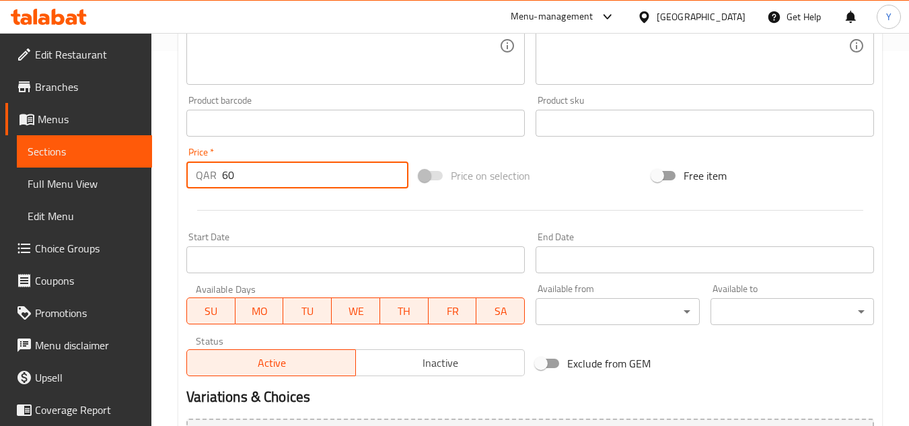
scroll to position [525, 0]
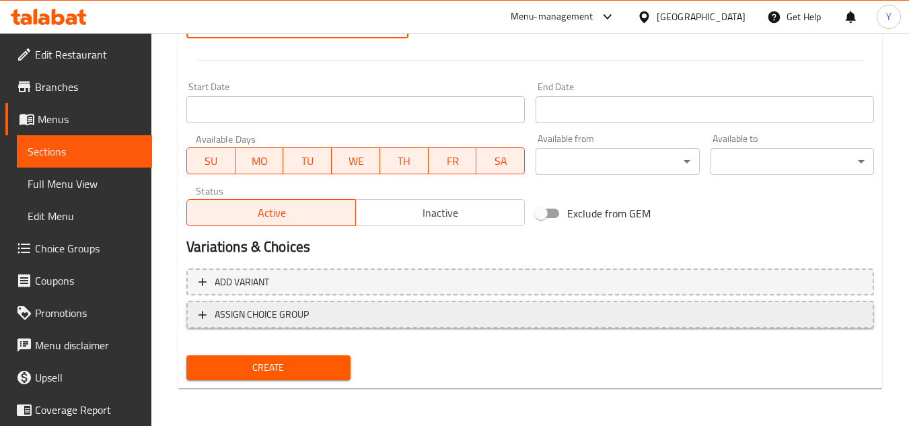
type input "60"
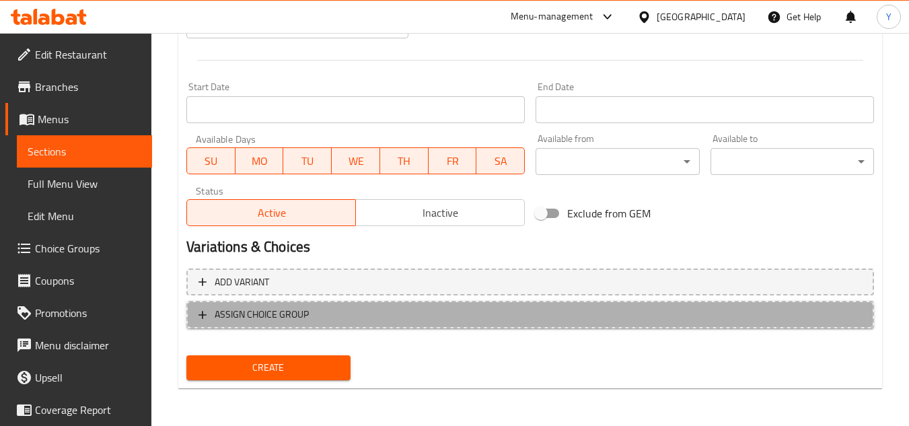
click at [322, 308] on span "ASSIGN CHOICE GROUP" at bounding box center [531, 314] width 664 height 17
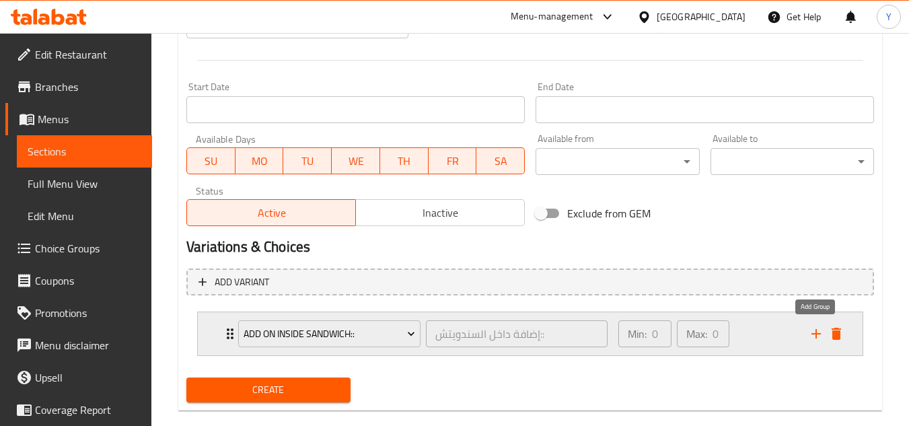
click at [822, 332] on icon "add" at bounding box center [816, 334] width 16 height 16
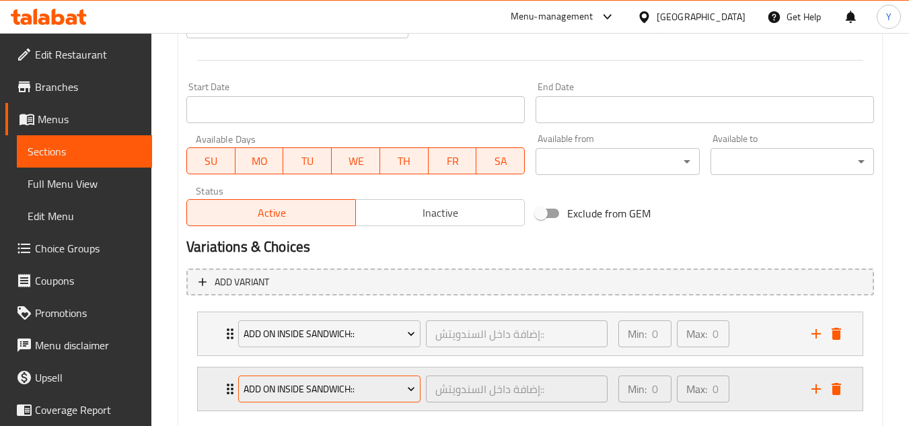
click at [310, 396] on span "Add On Inside Sandwich::" at bounding box center [330, 389] width 172 height 17
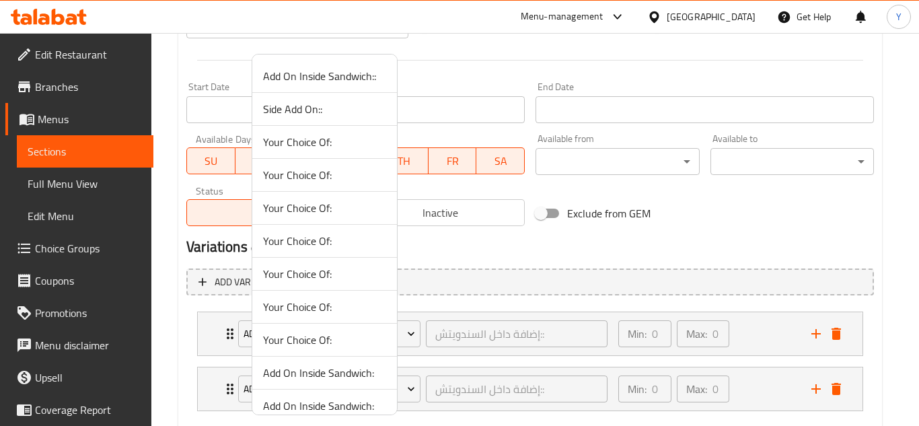
click at [310, 105] on span "Side Add On::" at bounding box center [324, 109] width 123 height 16
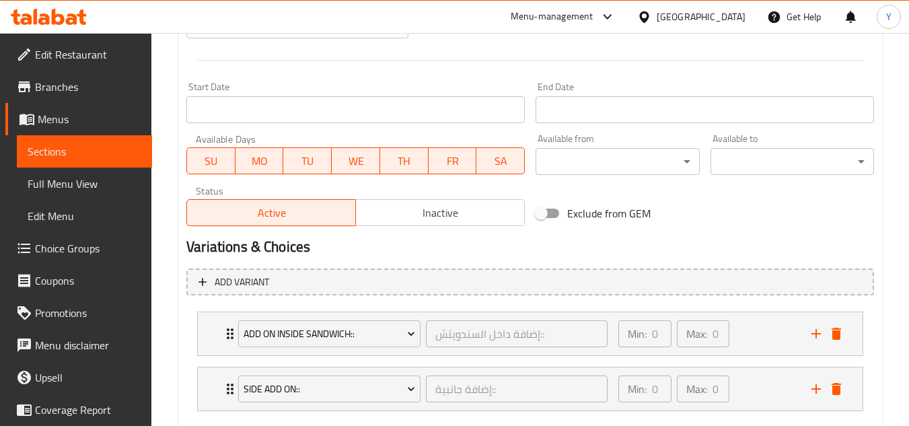
click at [441, 215] on span "Inactive" at bounding box center [440, 213] width 158 height 20
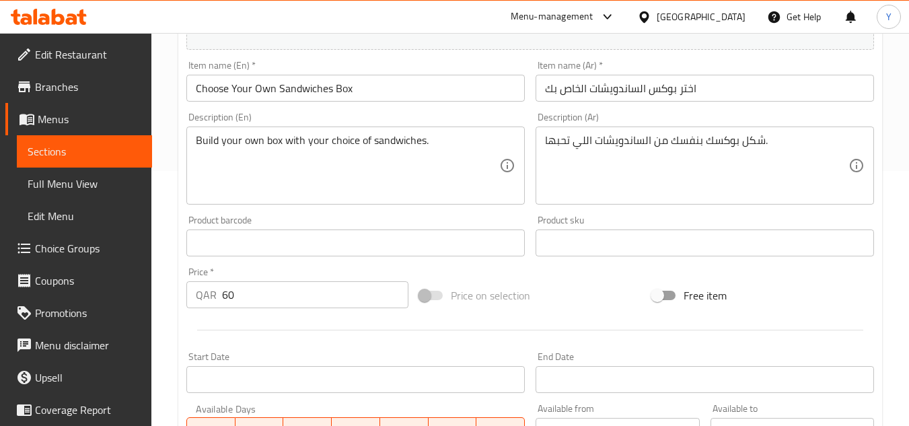
scroll to position [121, 0]
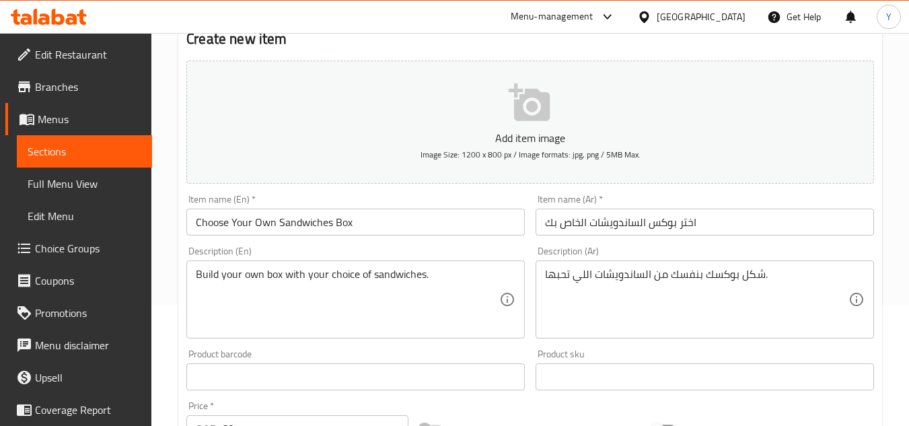
click at [382, 218] on input "Choose Your Own Sandwiches Box" at bounding box center [355, 222] width 339 height 27
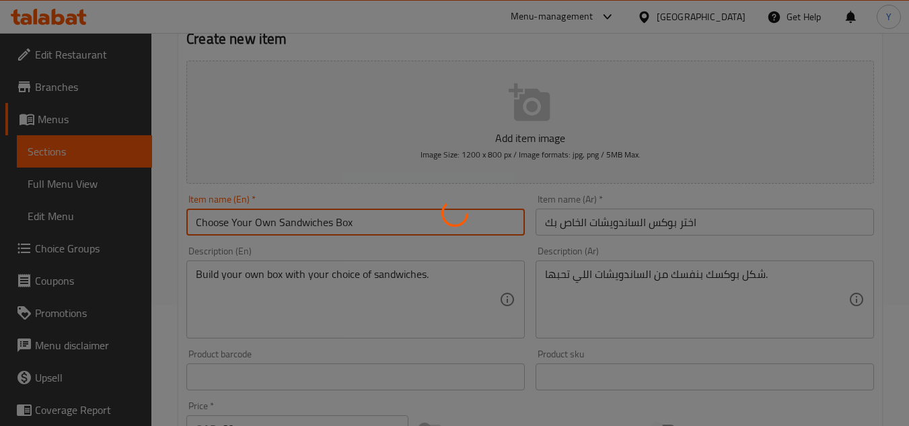
type input "0"
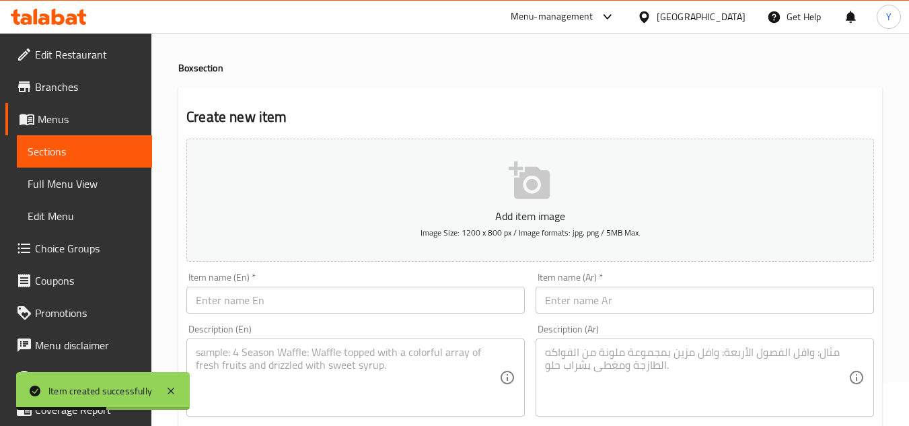
scroll to position [0, 0]
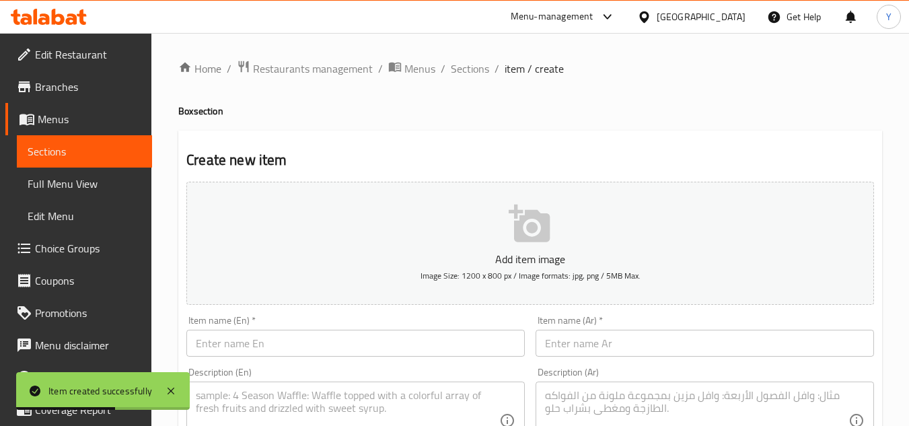
drag, startPoint x: 479, startPoint y: 63, endPoint x: 487, endPoint y: 86, distance: 24.7
click at [479, 63] on span "Sections" at bounding box center [470, 69] width 38 height 16
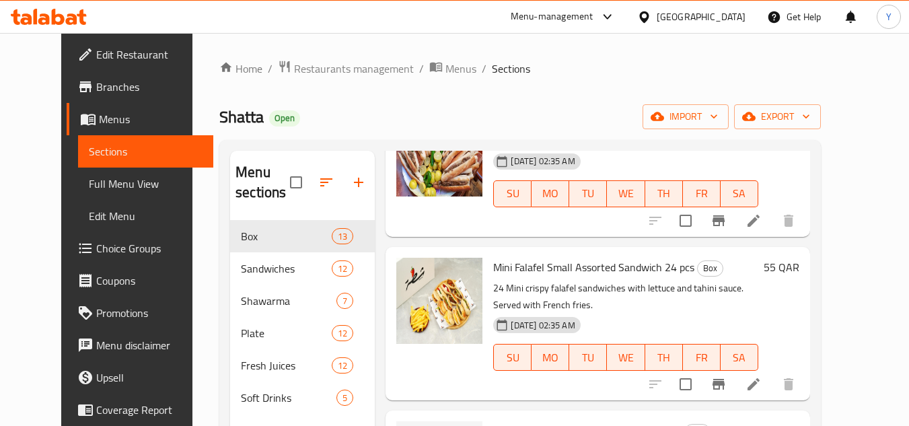
scroll to position [1077, 0]
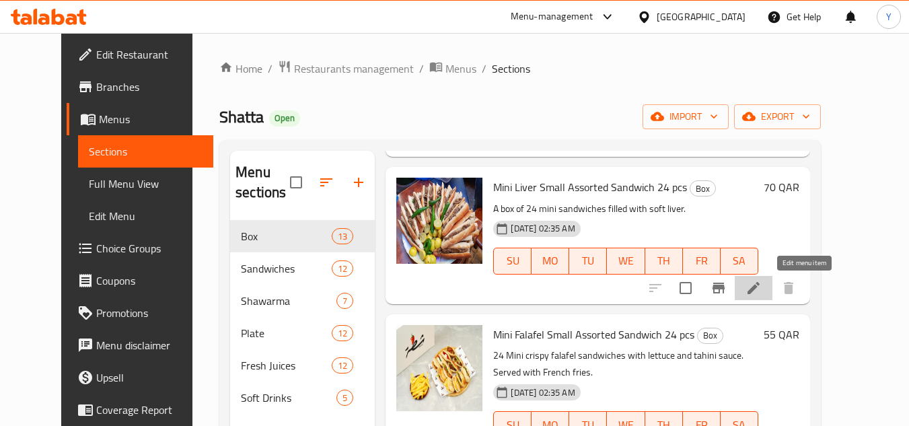
click at [760, 289] on icon at bounding box center [754, 288] width 12 height 12
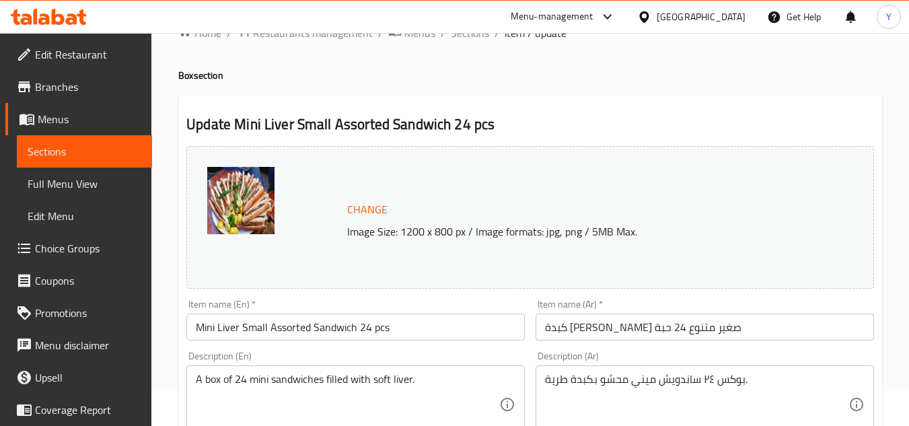
scroll to position [67, 0]
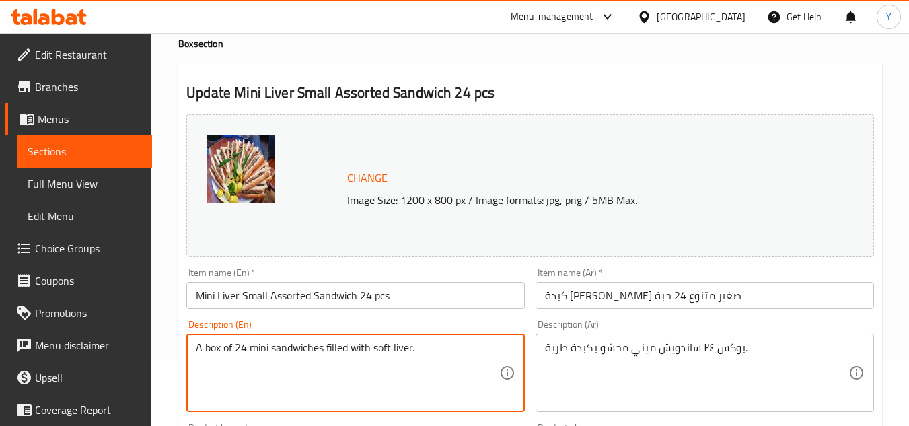
click at [363, 386] on textarea "A box of 24 mini sandwiches filled with soft liver." at bounding box center [348, 373] width 304 height 64
paste textarea "and flavorful liver."
type textarea "A box of 24 mini sandwiches filled with soft and flavorful liver."
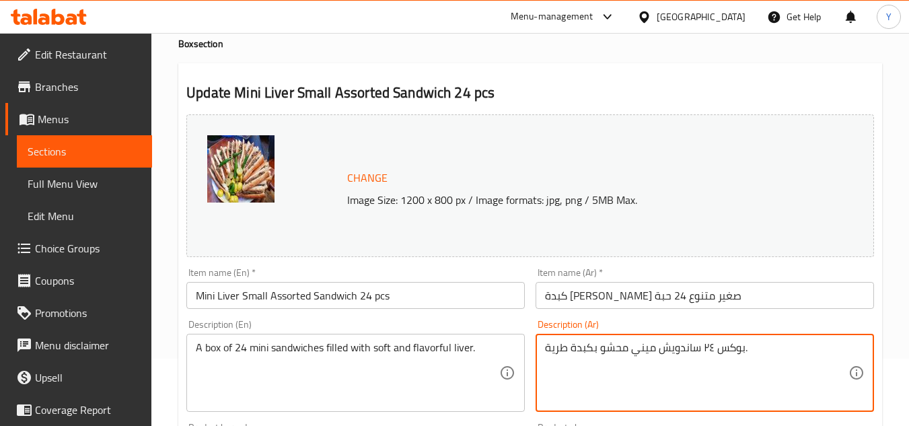
click at [742, 357] on textarea "بوكس ٢٤ ساندويش ميني محشو بكبدة طرية." at bounding box center [697, 373] width 304 height 64
paste textarea "بوكس ٢٤ ساندويش صغير محشو بكبدة طرية ولذيذة."
type textarea "بوكس ٢٤ ساندويش صغير محشو بكبدة طرية ولذيذة."
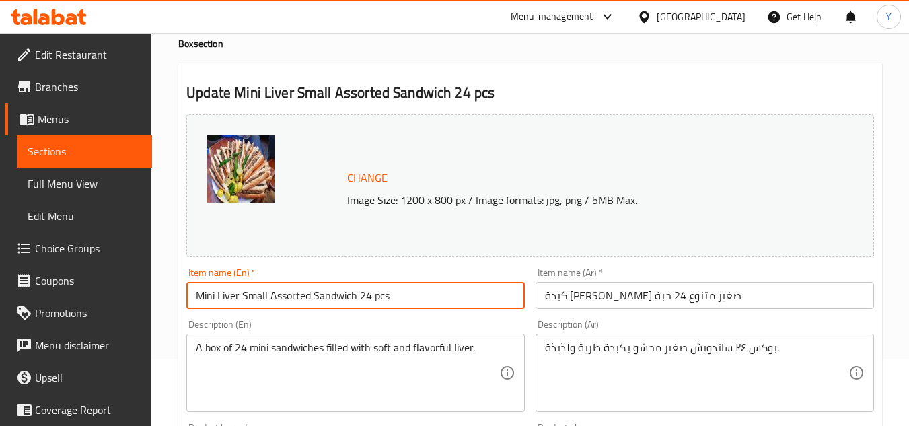
click at [403, 297] on input "Mini Liver Small Assorted Sandwich 24 pcs" at bounding box center [355, 295] width 339 height 27
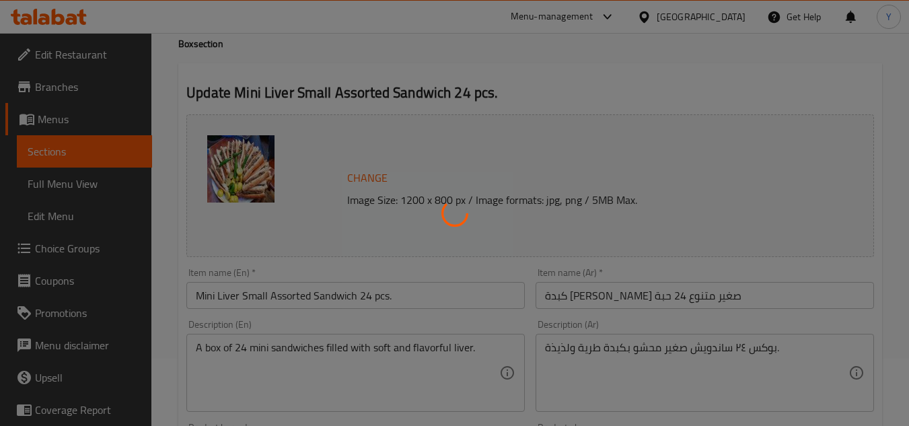
click at [402, 294] on div at bounding box center [454, 213] width 909 height 426
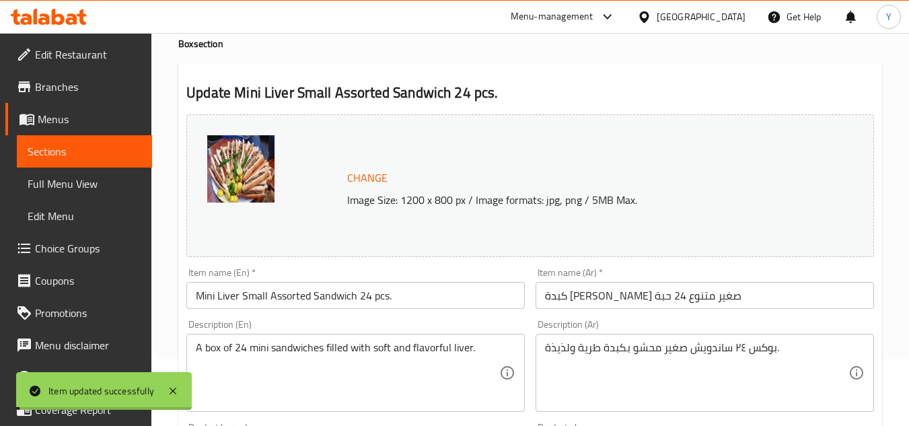
click at [402, 294] on input "Mini Liver Small Assorted Sandwich 24 pcs." at bounding box center [355, 295] width 339 height 27
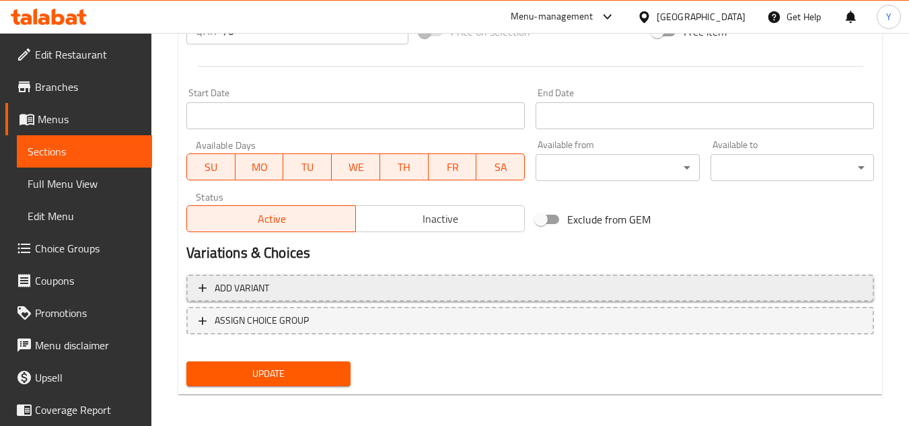
click at [356, 283] on span "Add variant" at bounding box center [531, 288] width 664 height 17
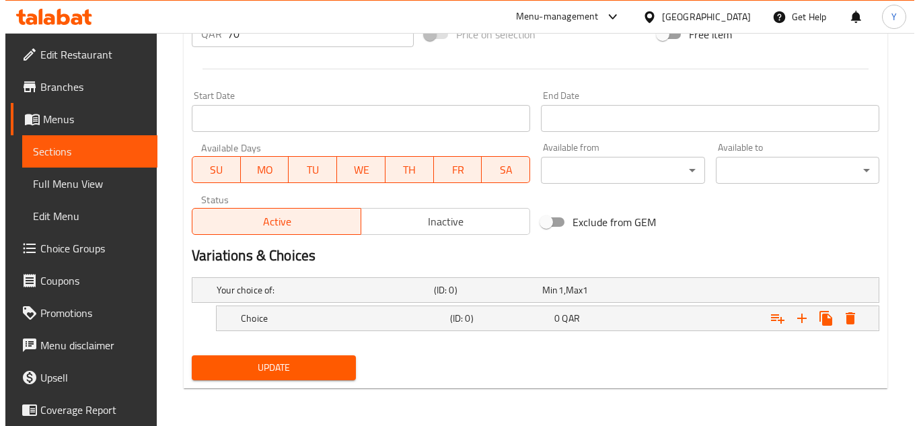
scroll to position [536, 0]
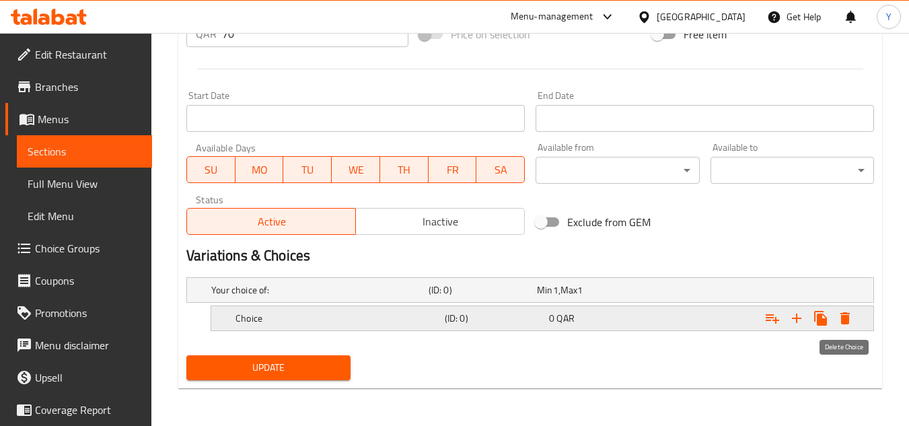
click at [843, 313] on icon "Expand" at bounding box center [845, 318] width 9 height 12
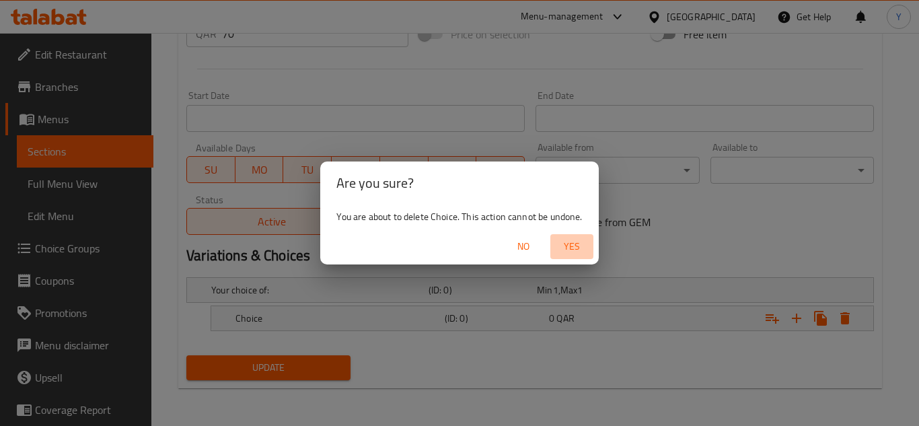
click at [569, 242] on span "Yes" at bounding box center [572, 246] width 32 height 17
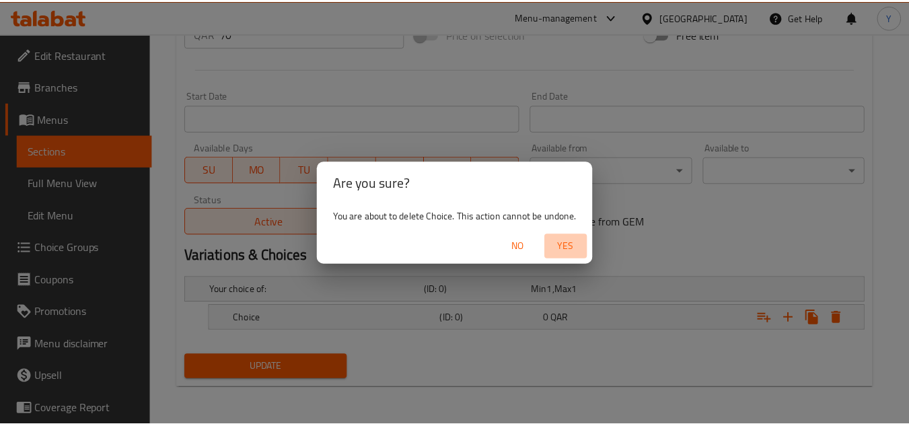
scroll to position [531, 0]
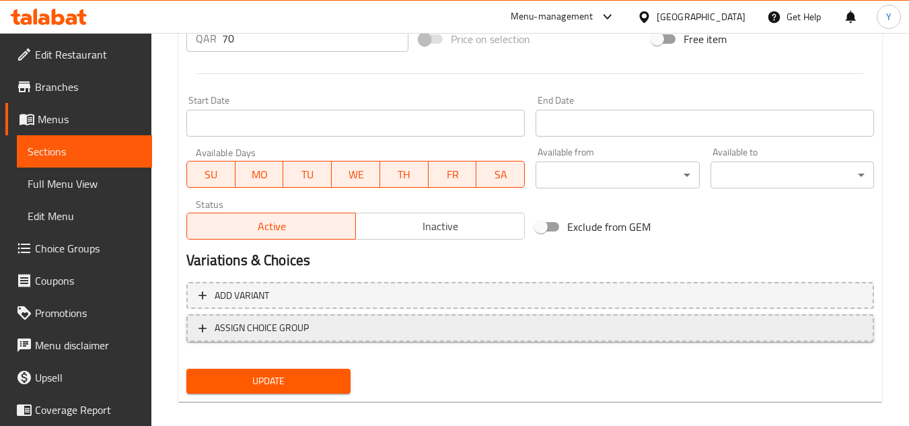
click at [339, 334] on span "ASSIGN CHOICE GROUP" at bounding box center [531, 328] width 664 height 17
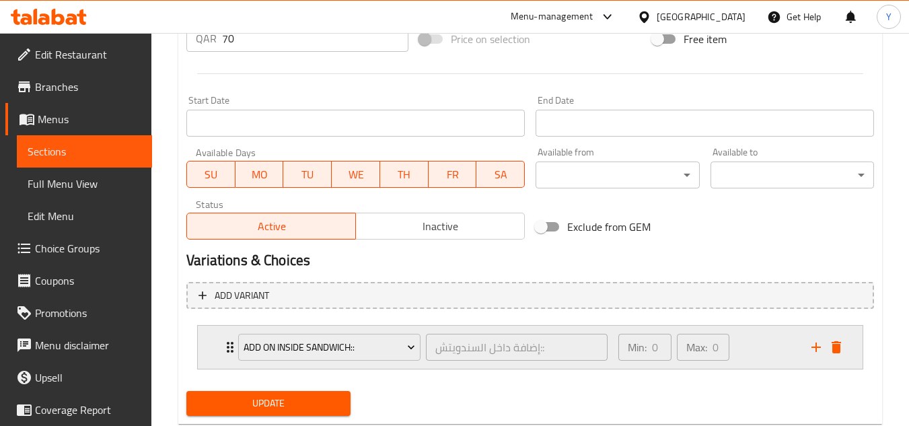
click at [806, 341] on div "Expand" at bounding box center [826, 347] width 40 height 20
click at [816, 350] on icon "add" at bounding box center [816, 347] width 9 height 9
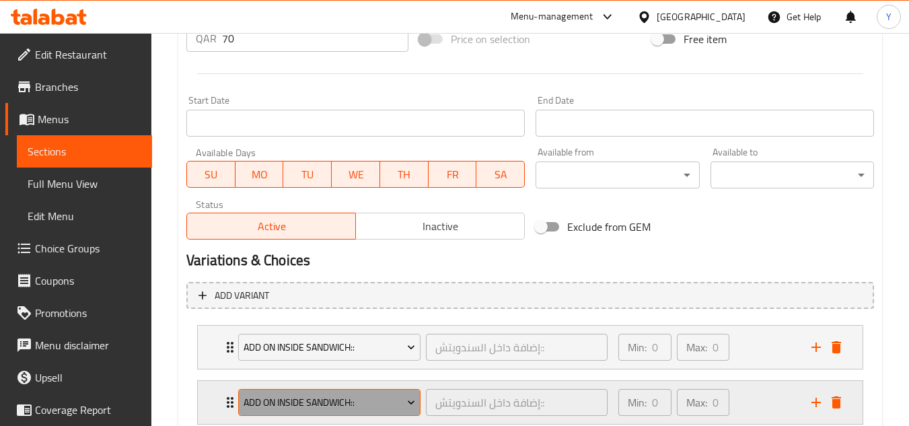
click at [376, 406] on span "Add On Inside Sandwich::" at bounding box center [330, 402] width 172 height 17
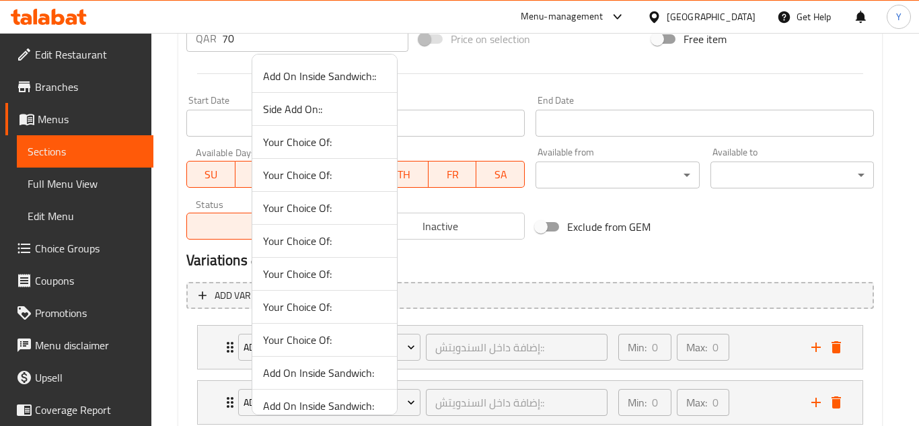
click at [324, 122] on li "Side Add On::" at bounding box center [324, 109] width 145 height 33
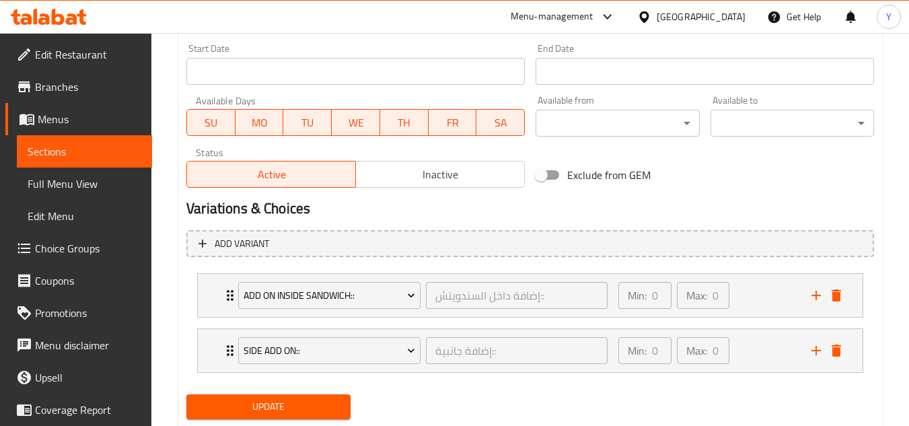
scroll to position [622, 0]
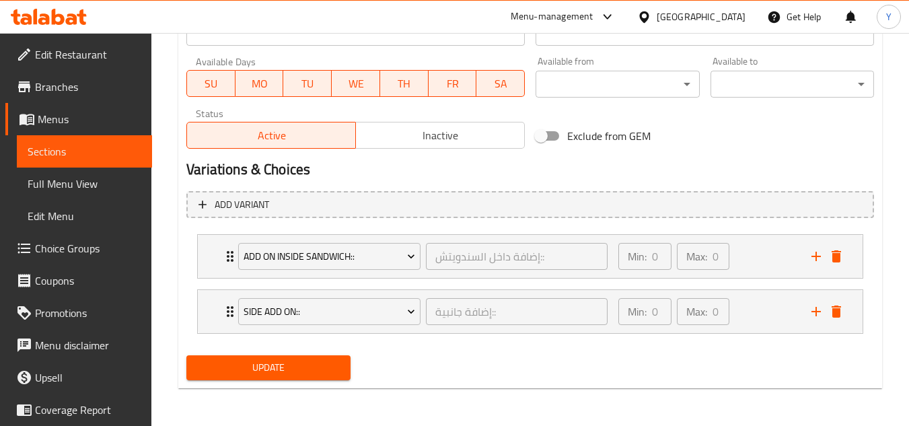
click at [304, 367] on span "Update" at bounding box center [268, 367] width 142 height 17
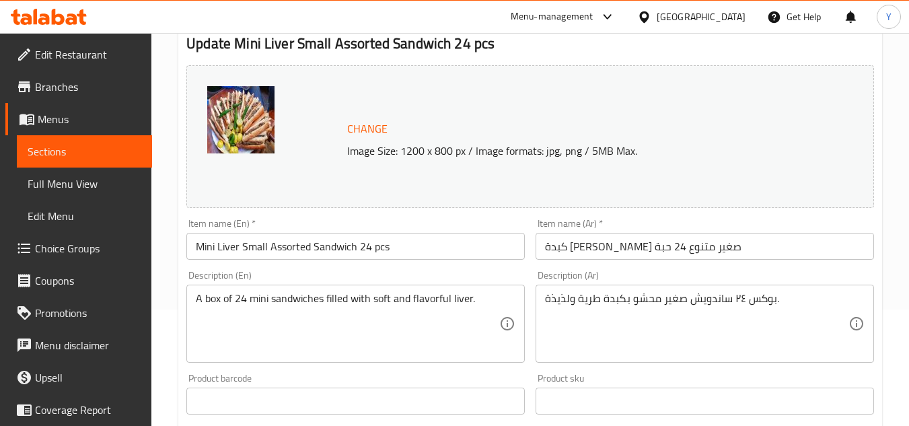
scroll to position [16, 0]
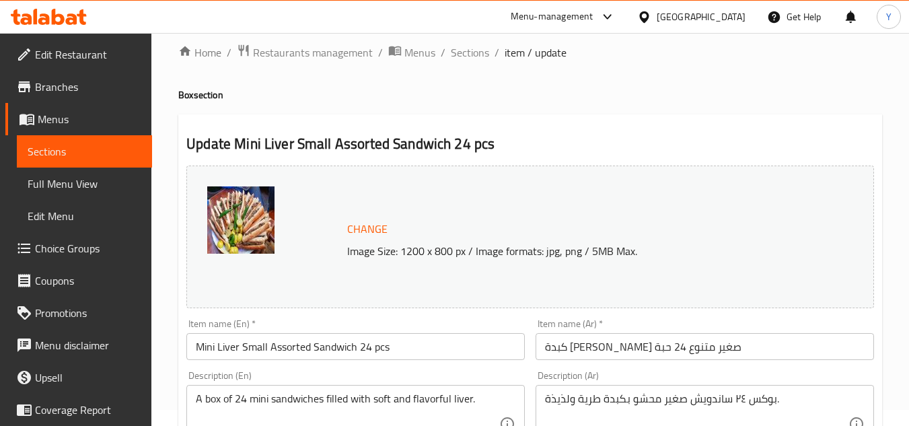
click at [421, 331] on div "Item name (En)   * Mini Liver Small Assorted Sandwich 24 pcs Item name (En) *" at bounding box center [355, 339] width 339 height 41
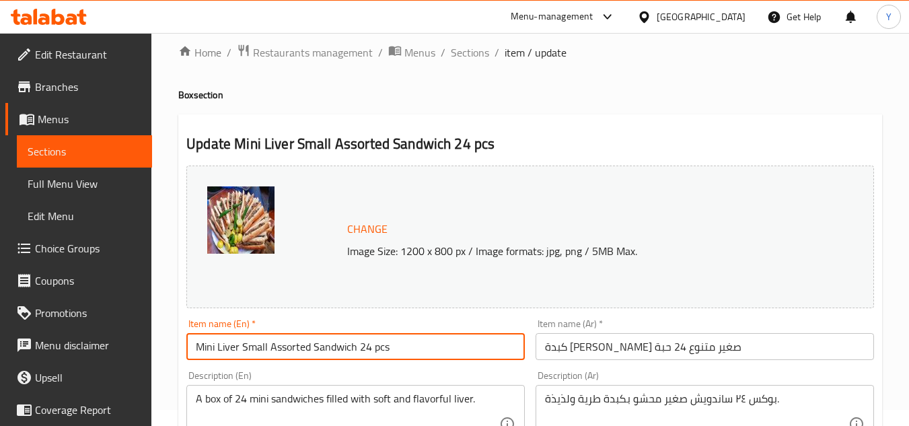
click at [419, 336] on input "Mini Liver Small Assorted Sandwich 24 pcs" at bounding box center [355, 346] width 339 height 27
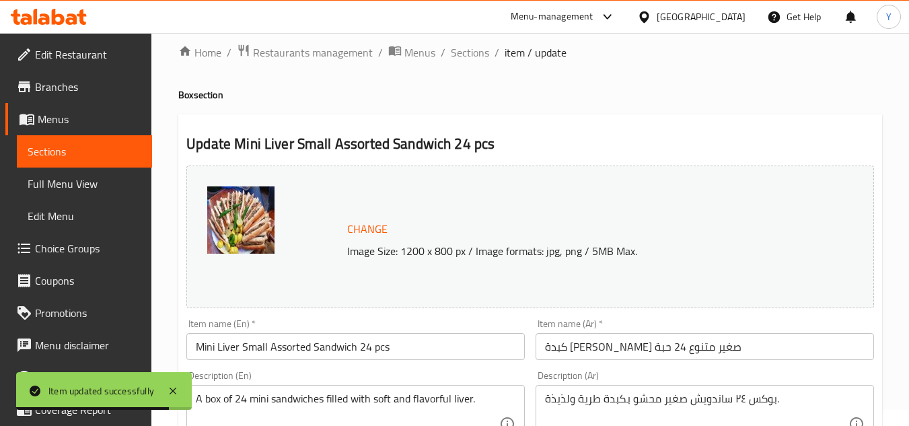
click at [202, 351] on input "Mini Liver Small Assorted Sandwich 24 pcs" at bounding box center [355, 346] width 339 height 27
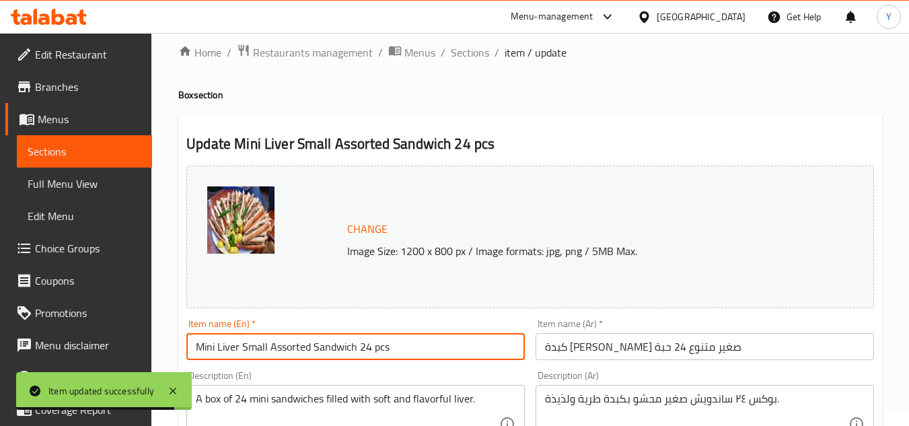
click at [202, 351] on input "Mini Liver Small Assorted Sandwich 24 pcs" at bounding box center [355, 346] width 339 height 27
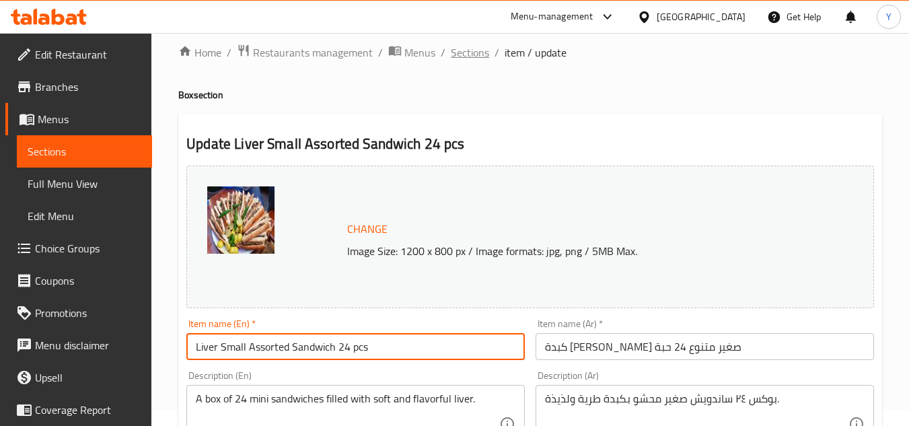
type input "Liver Small Assorted Sandwich 24 pcs"
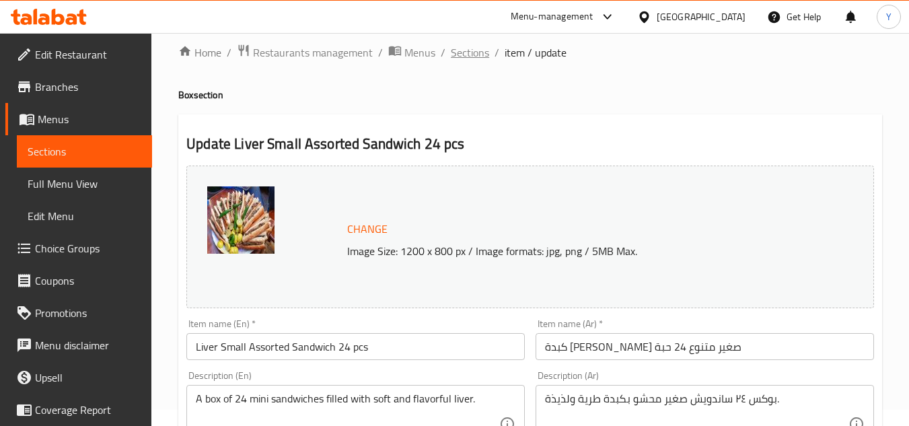
click at [474, 49] on span "Sections" at bounding box center [470, 52] width 38 height 16
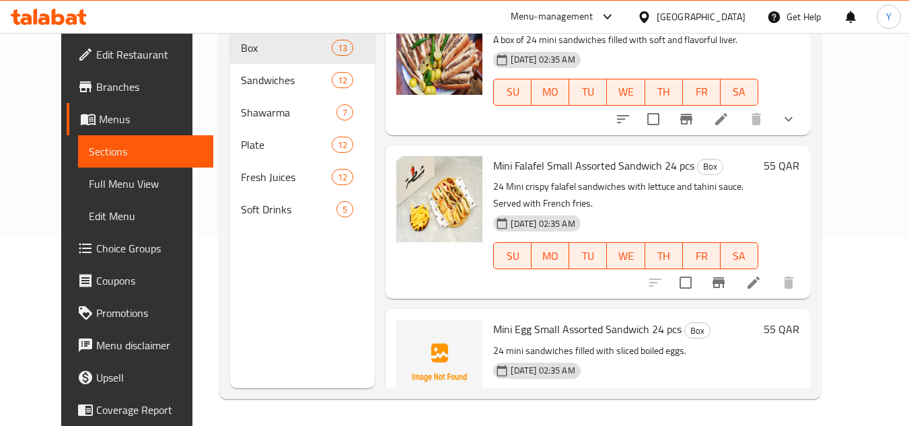
scroll to position [1077, 0]
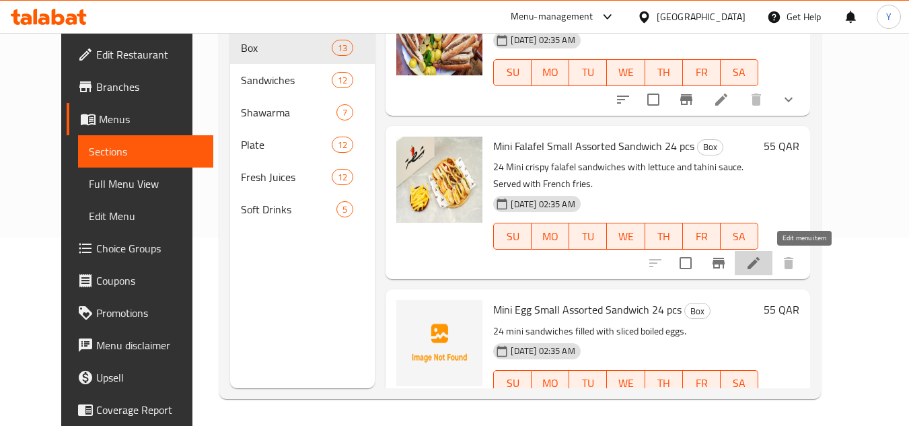
click at [762, 263] on icon at bounding box center [754, 263] width 16 height 16
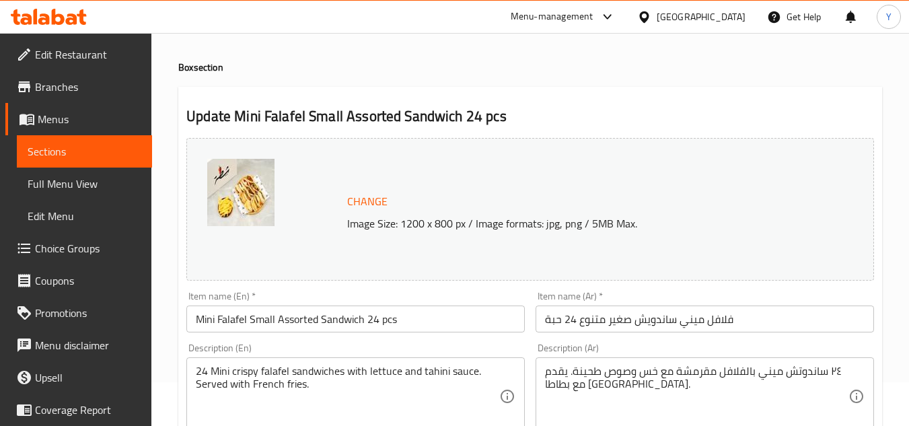
scroll to position [67, 0]
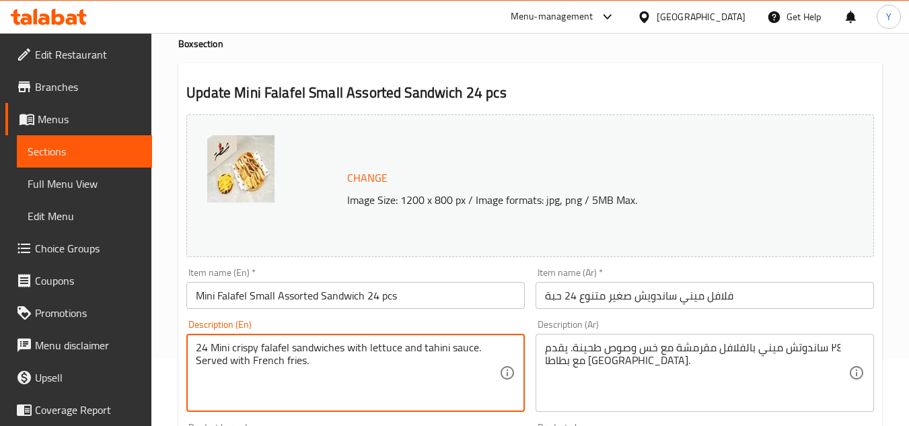
click at [376, 367] on textarea "24 Mini crispy falafel sandwiches with lettuce and tahini sauce. Served with Fr…" at bounding box center [348, 373] width 304 height 64
paste textarea "mini sandwiches with crispy falafel and classic flavor."
type textarea "24 mini sandwiches with crispy falafel and classic flavor."
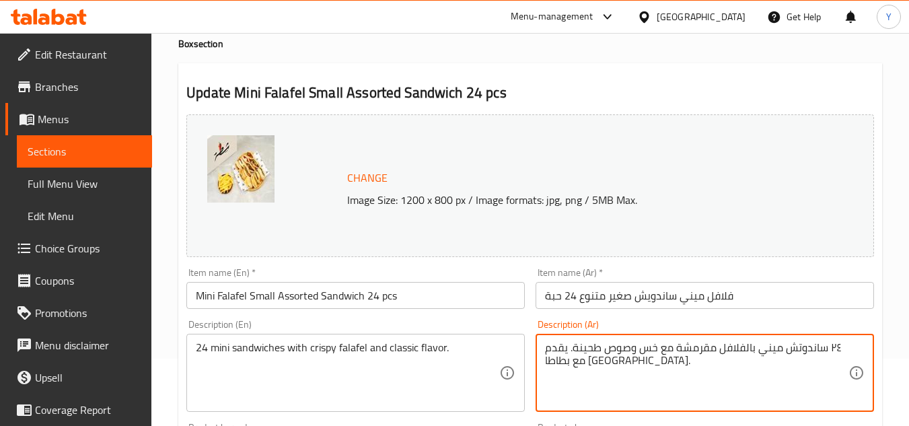
click at [635, 380] on textarea "٢٤ ساندوتش ميني بالفلافل مقرمشة مع خس وصوص طحينة. يقدم مع بطاطا [GEOGRAPHIC_DAT…" at bounding box center [697, 373] width 304 height 64
paste textarea "[PERSON_NAME] بالفلافل المقرمشة والنكهة الأصلية."
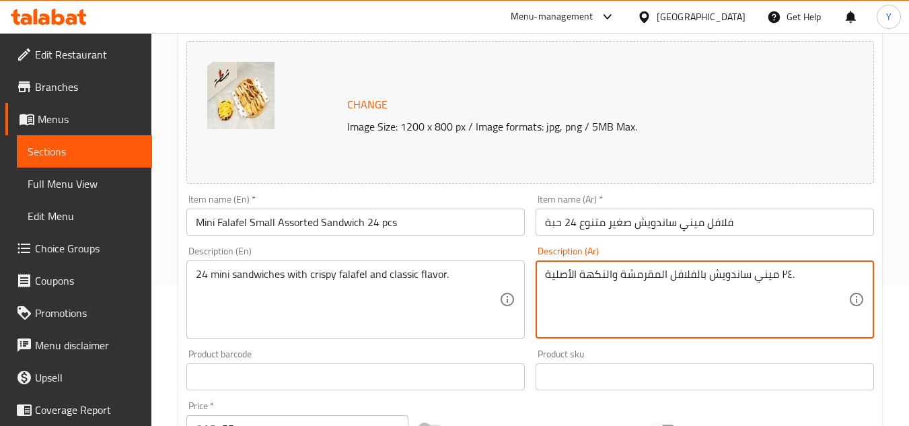
scroll to position [202, 0]
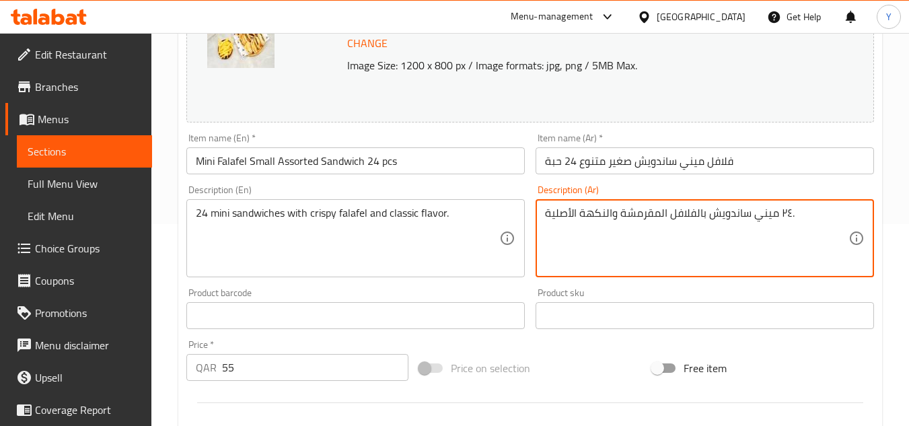
type textarea "٢٤ ميني ساندويش بالفلافل المقرمشة والنكهة الأصلية."
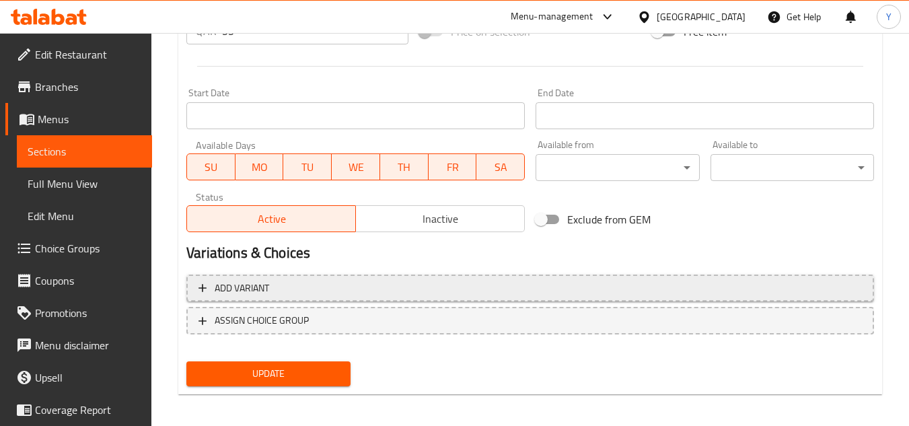
click at [310, 293] on span "Add variant" at bounding box center [531, 288] width 664 height 17
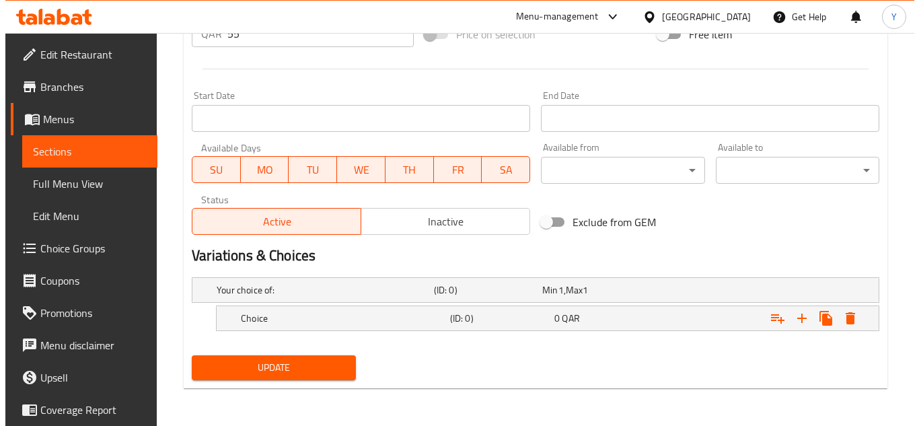
scroll to position [536, 0]
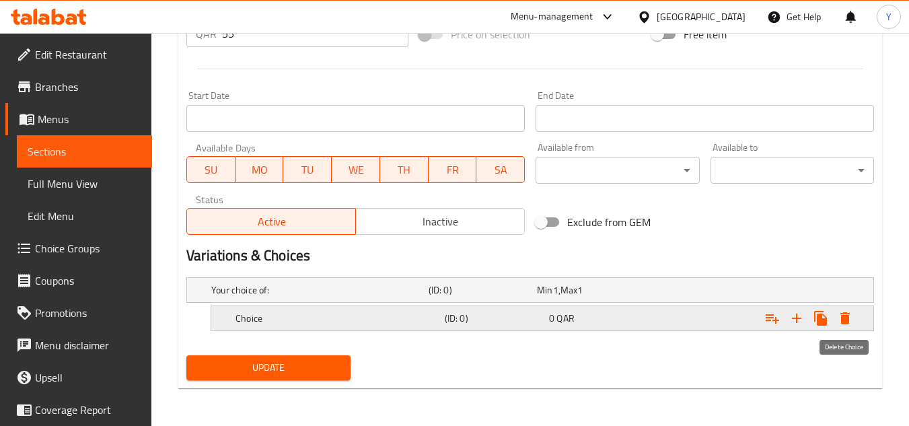
click at [851, 318] on button "Expand" at bounding box center [845, 318] width 24 height 24
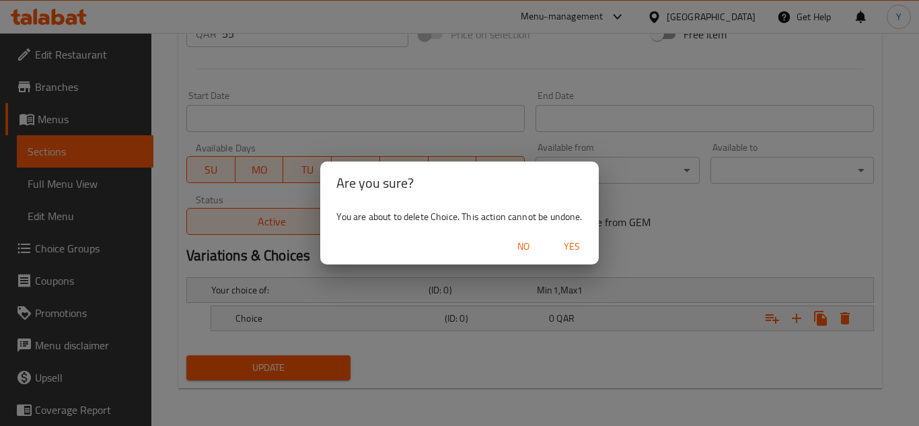
click at [567, 256] on button "Yes" at bounding box center [572, 246] width 43 height 25
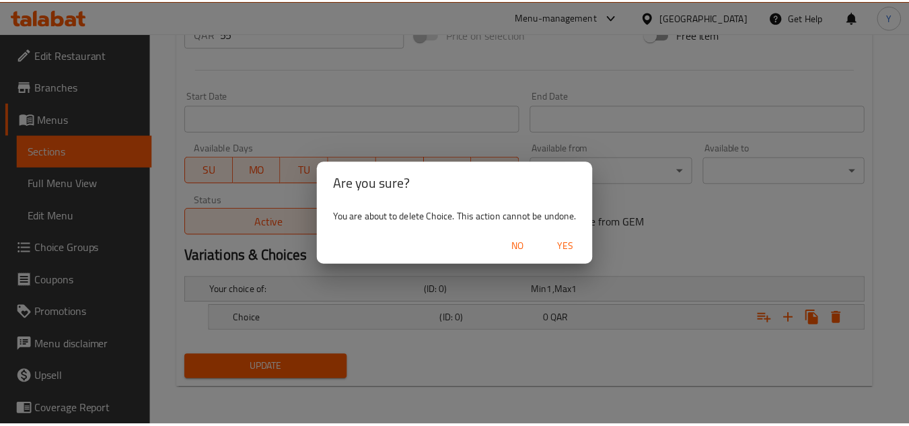
scroll to position [531, 0]
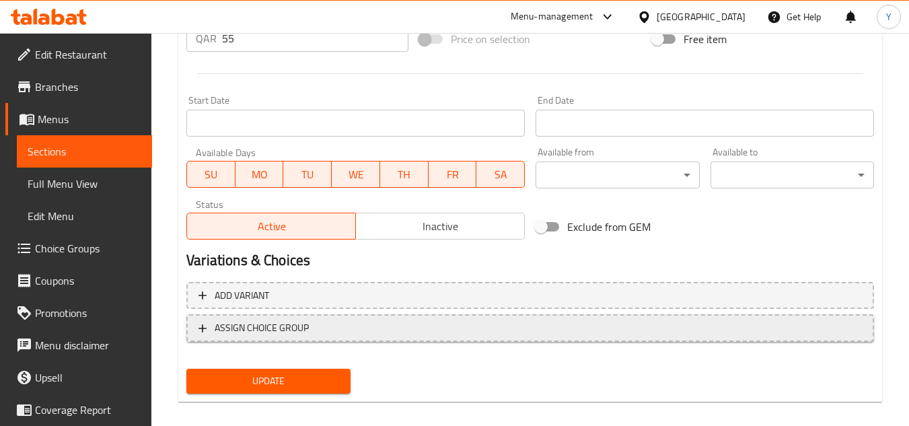
click at [302, 326] on span "ASSIGN CHOICE GROUP" at bounding box center [262, 328] width 94 height 17
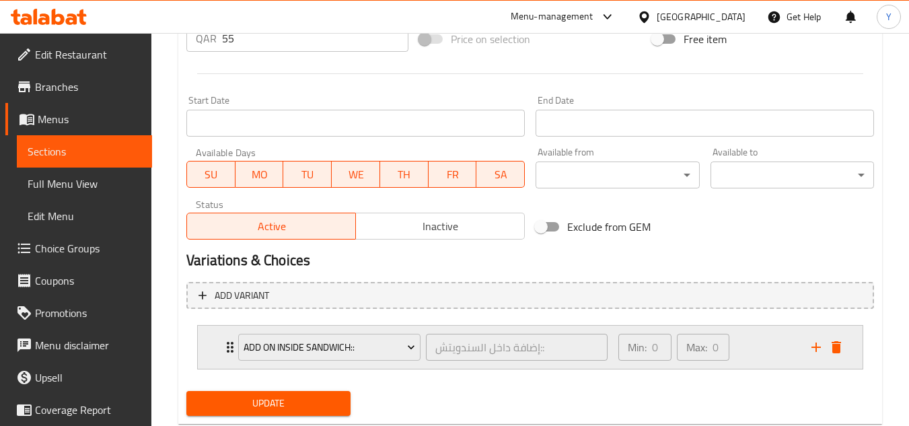
click at [816, 345] on icon "add" at bounding box center [816, 347] width 9 height 9
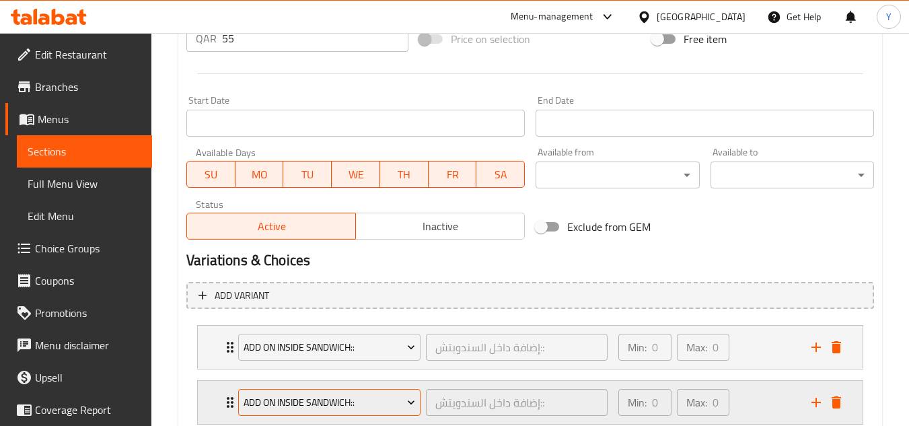
click at [329, 400] on span "Add On Inside Sandwich::" at bounding box center [330, 402] width 172 height 17
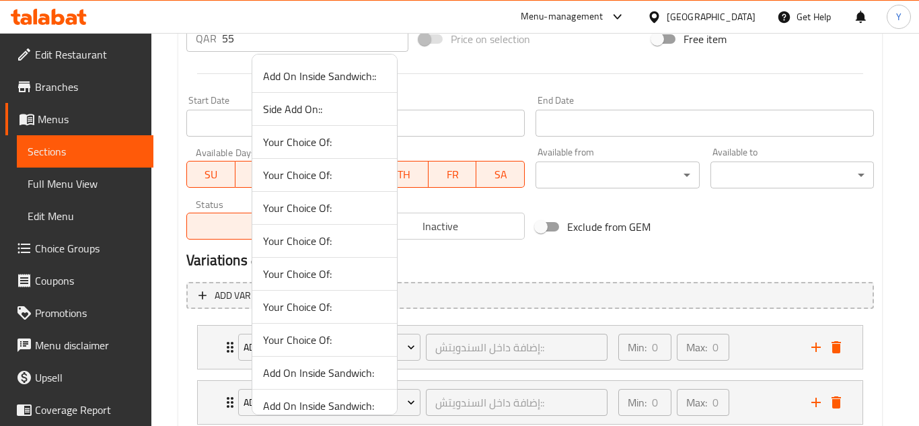
click at [293, 114] on span "Side Add On::" at bounding box center [324, 109] width 123 height 16
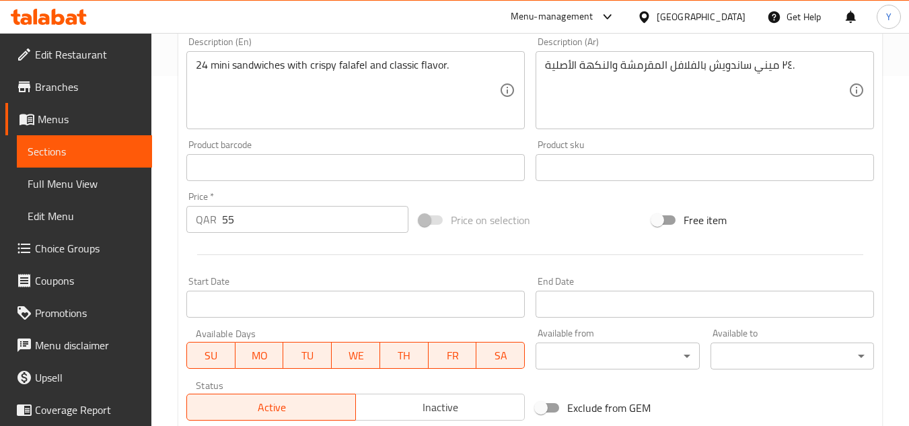
scroll to position [262, 0]
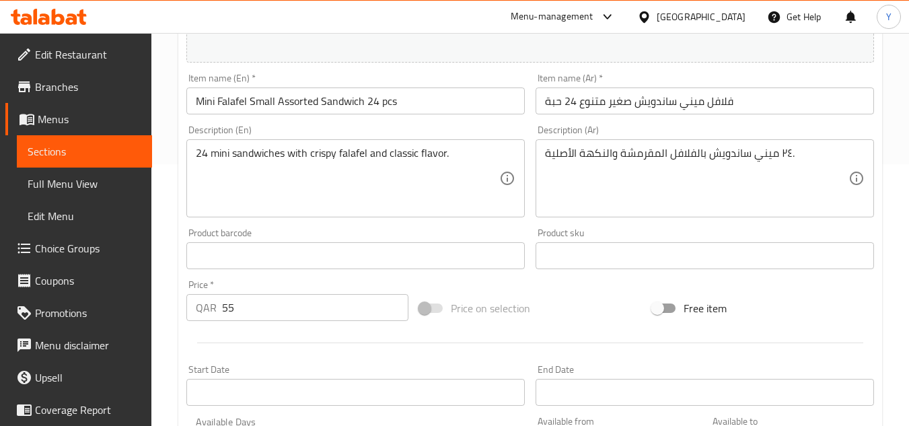
click at [433, 115] on div "Item name (En)   * Mini Falafel Small Assorted Sandwich 24 pcs Item name (En) *" at bounding box center [355, 94] width 349 height 52
click at [429, 101] on input "Mini Falafel Small Assorted Sandwich 24 pcs" at bounding box center [355, 100] width 339 height 27
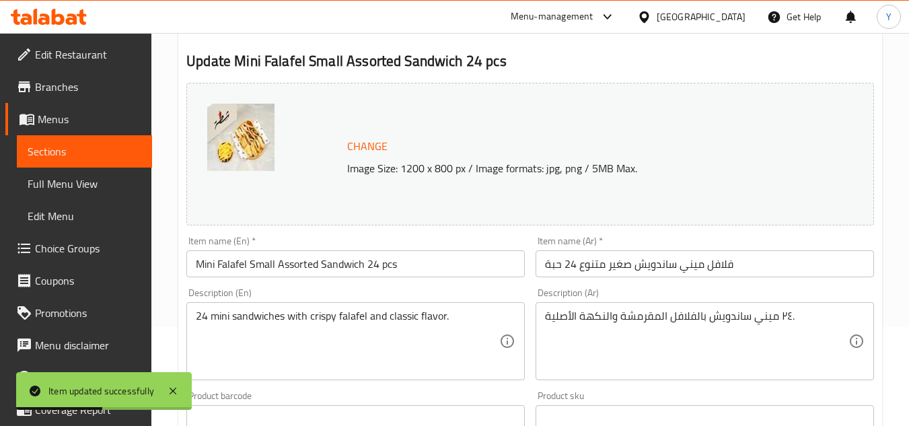
scroll to position [0, 0]
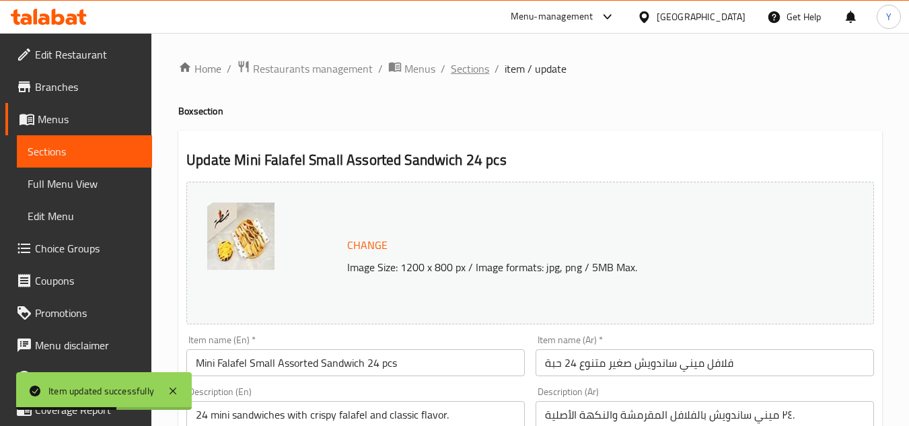
click at [473, 71] on span "Sections" at bounding box center [470, 69] width 38 height 16
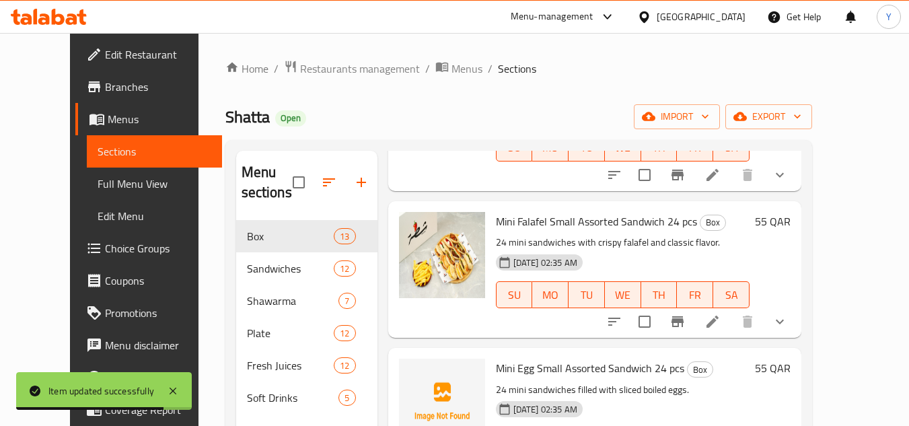
scroll to position [1279, 0]
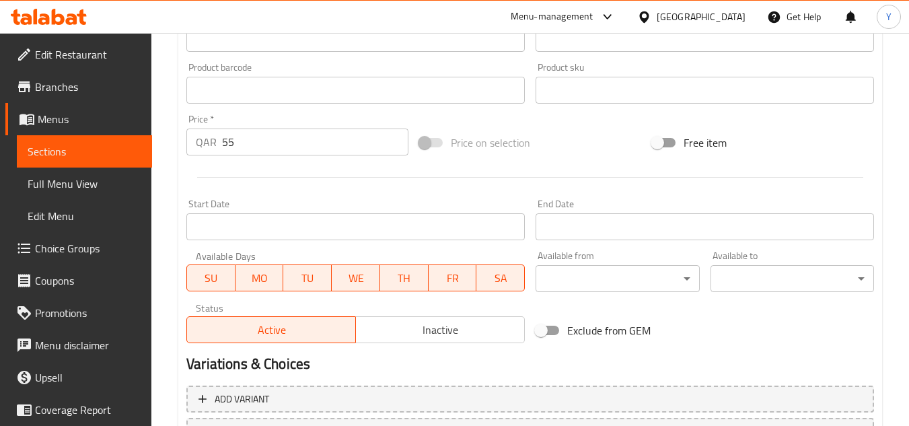
scroll to position [525, 0]
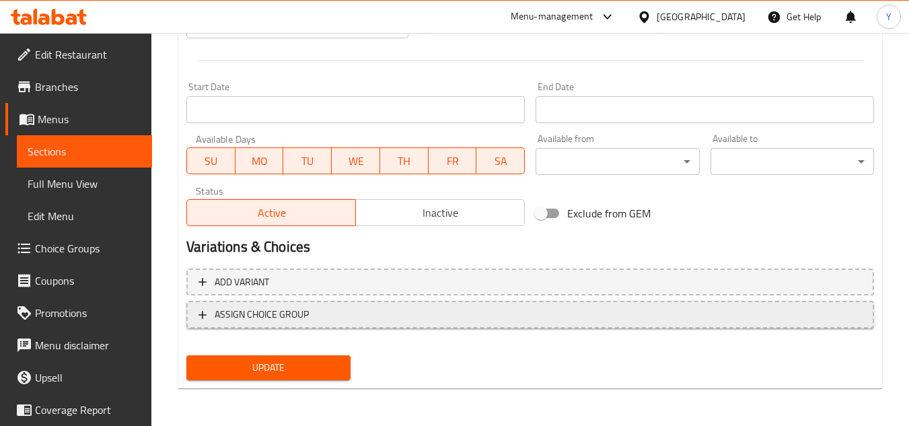
click at [340, 320] on span "ASSIGN CHOICE GROUP" at bounding box center [531, 314] width 664 height 17
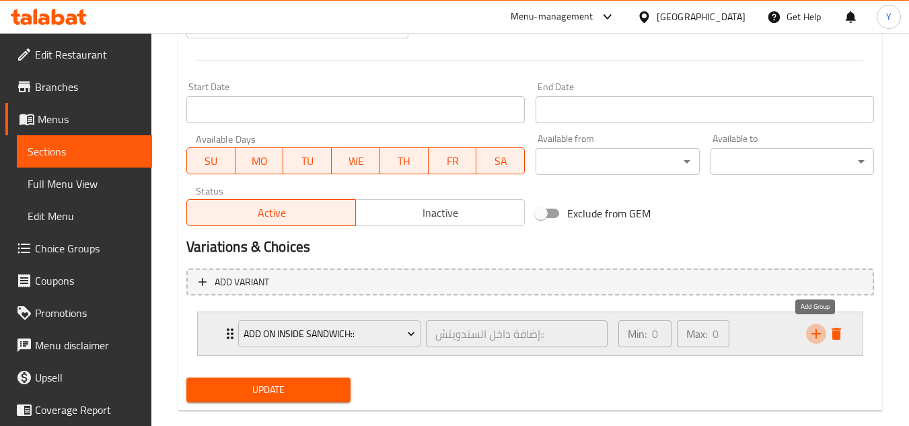
click at [814, 331] on icon "add" at bounding box center [816, 334] width 16 height 16
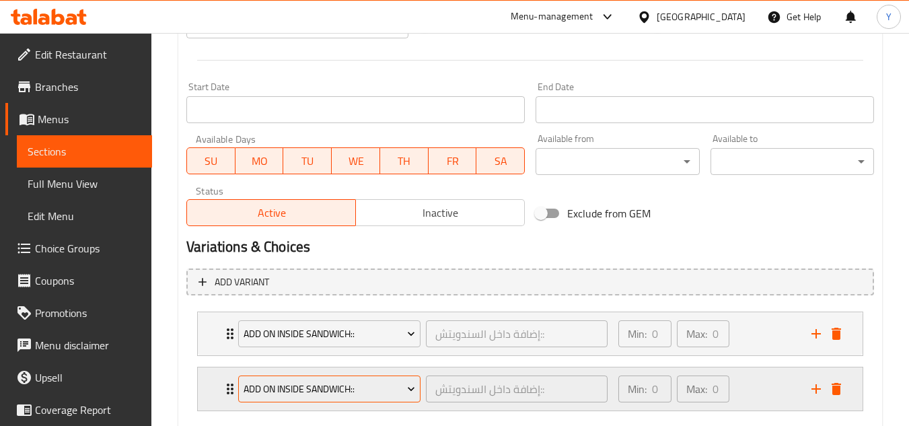
click at [330, 388] on span "Add On Inside Sandwich::" at bounding box center [330, 389] width 172 height 17
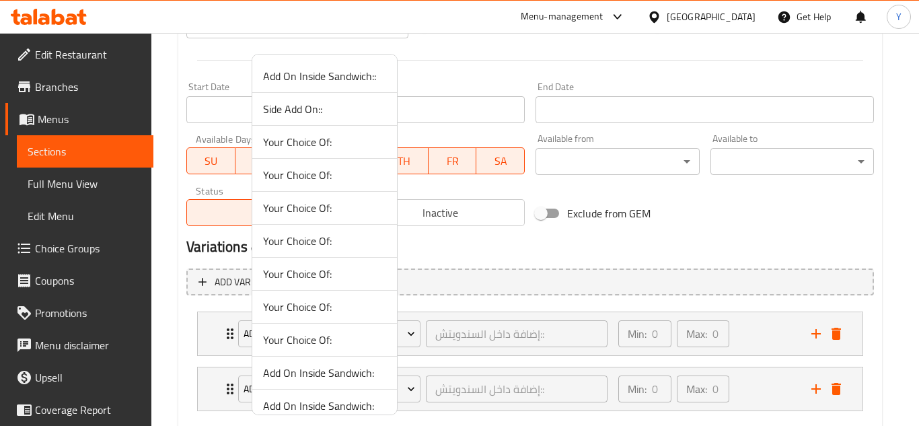
click at [293, 112] on span "Side Add On::" at bounding box center [324, 109] width 123 height 16
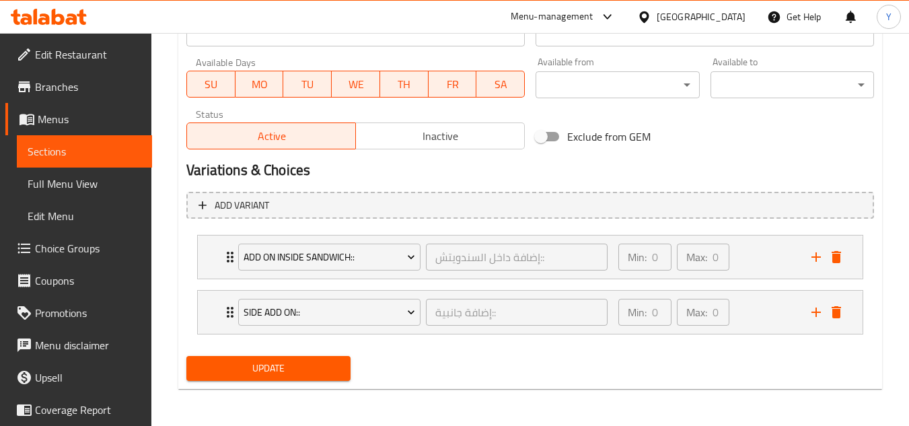
scroll to position [602, 0]
click at [260, 375] on span "Update" at bounding box center [268, 367] width 142 height 17
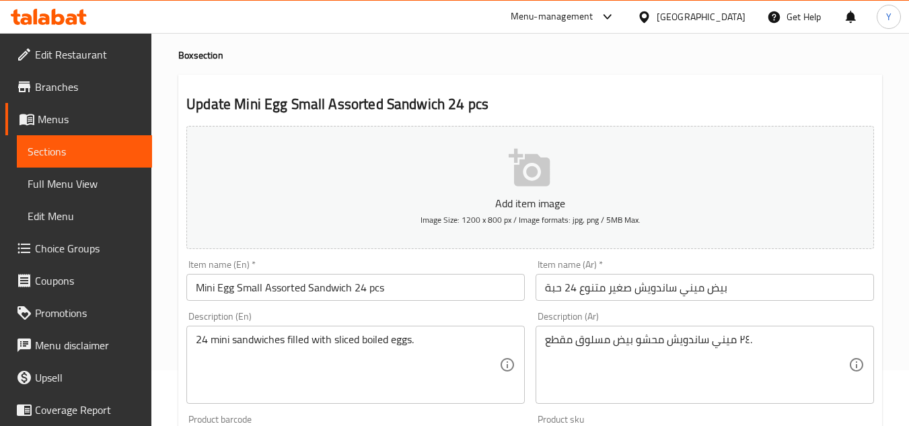
scroll to position [0, 0]
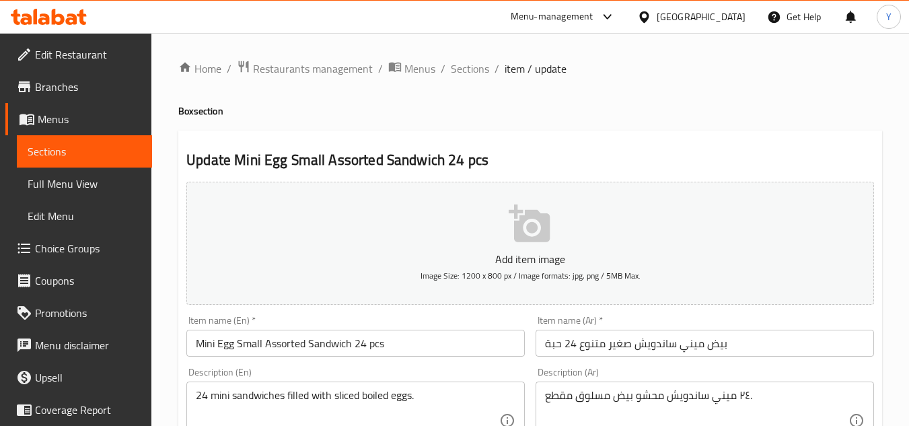
drag, startPoint x: 411, startPoint y: 353, endPoint x: 435, endPoint y: 338, distance: 28.8
click at [416, 351] on input "Mini Egg Small Assorted Sandwich 24 pcs" at bounding box center [355, 343] width 339 height 27
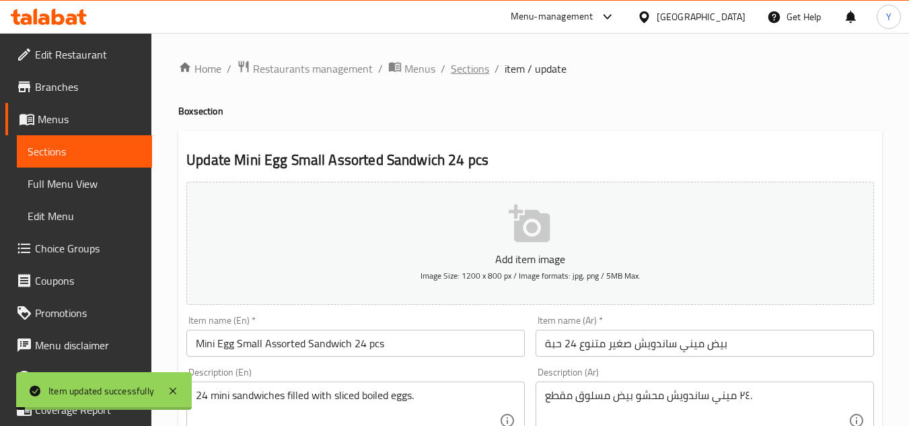
click at [456, 69] on span "Sections" at bounding box center [470, 69] width 38 height 16
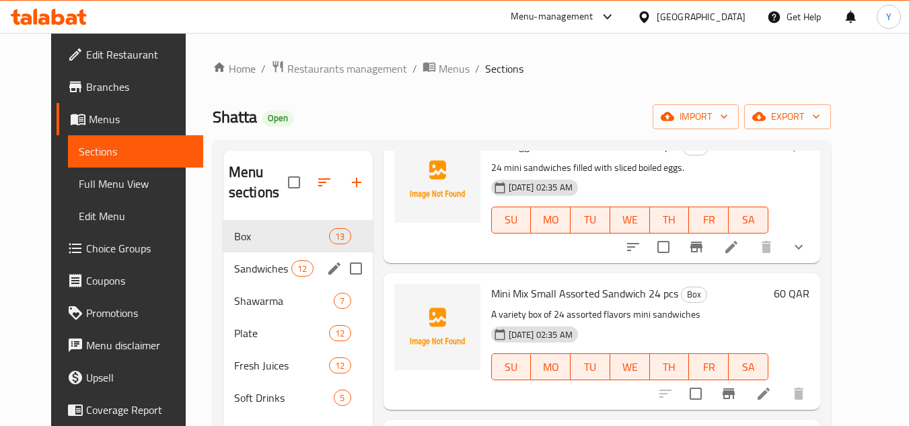
scroll to position [1413, 0]
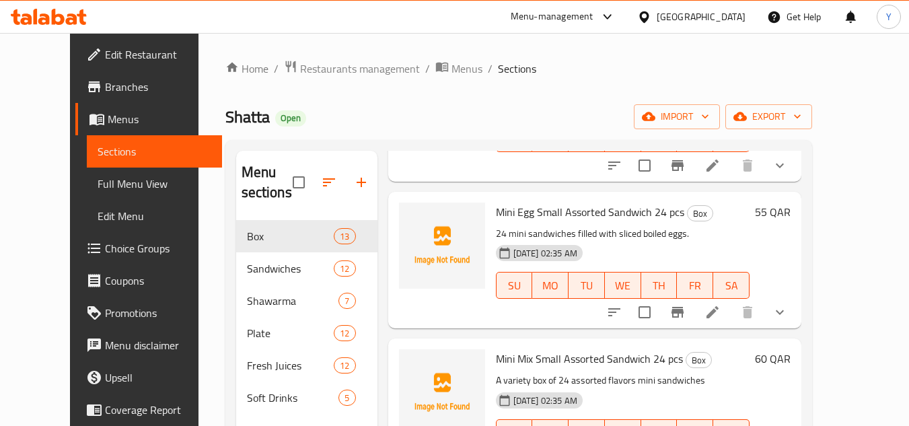
click at [565, 349] on span "Mini Mix Small Assorted Sandwich 24 pcs" at bounding box center [589, 359] width 187 height 20
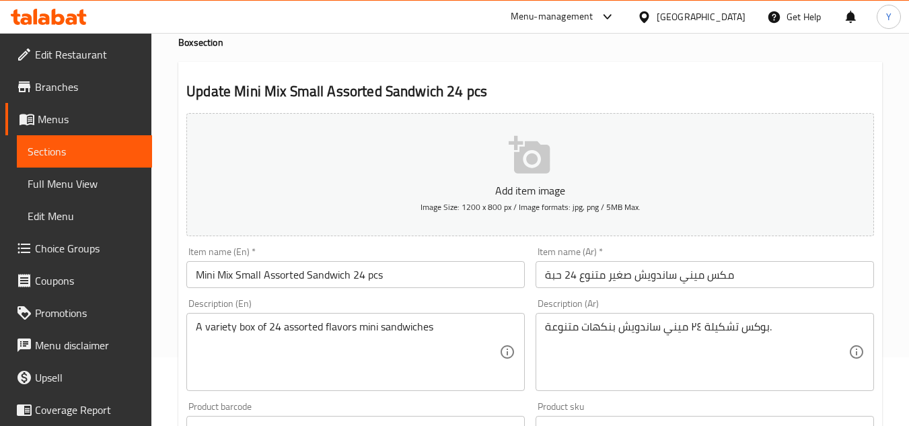
scroll to position [135, 0]
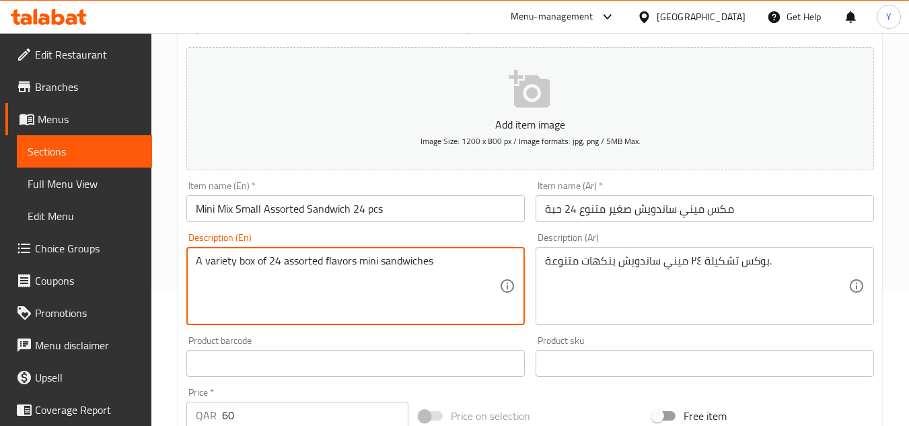
click at [333, 275] on textarea "A variety box of 24 assorted flavors mini sandwiches" at bounding box center [348, 286] width 304 height 64
paste textarea "mini sandwiches"
type textarea "A variety box of 24 assorted mini sandwiches"
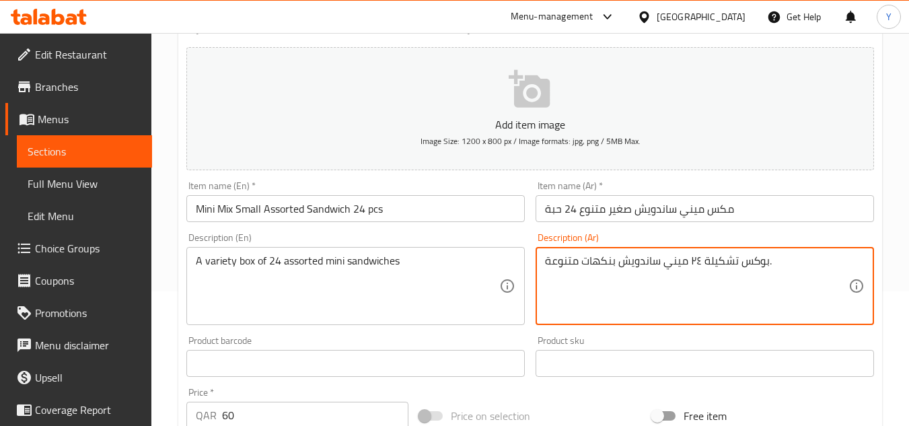
click at [618, 283] on textarea "بوكس تشكيلة ٢٤ ميني ساندويش بنكهات متنوعة." at bounding box center [697, 286] width 304 height 64
paste textarea
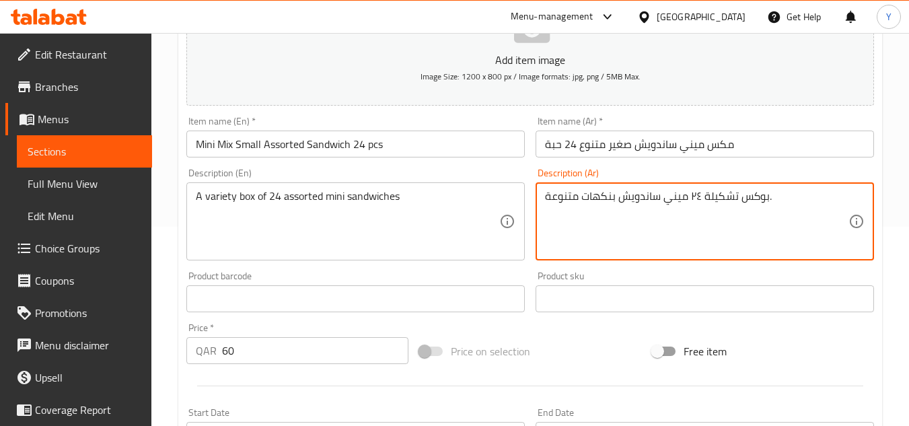
scroll to position [269, 0]
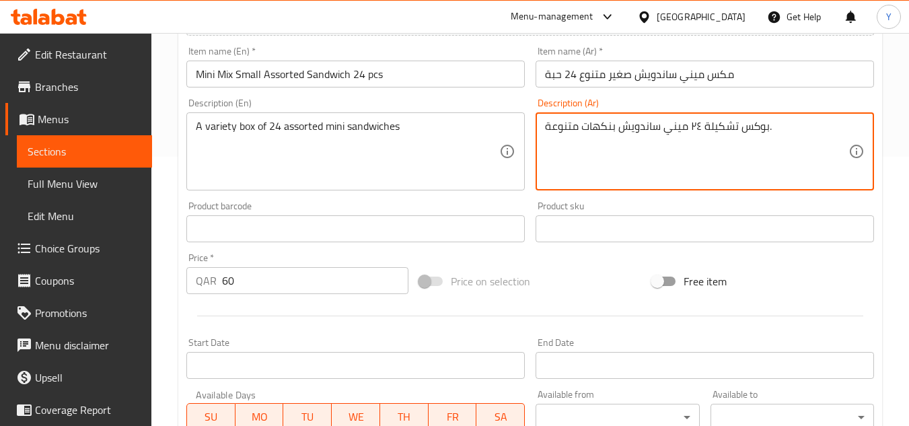
type textarea "بوكس تشكيلة ٢٤ ميني ساندويش بنكهات متنوعة."
click at [402, 67] on input "Mini Mix Small Assorted Sandwich 24 pcs" at bounding box center [355, 74] width 339 height 27
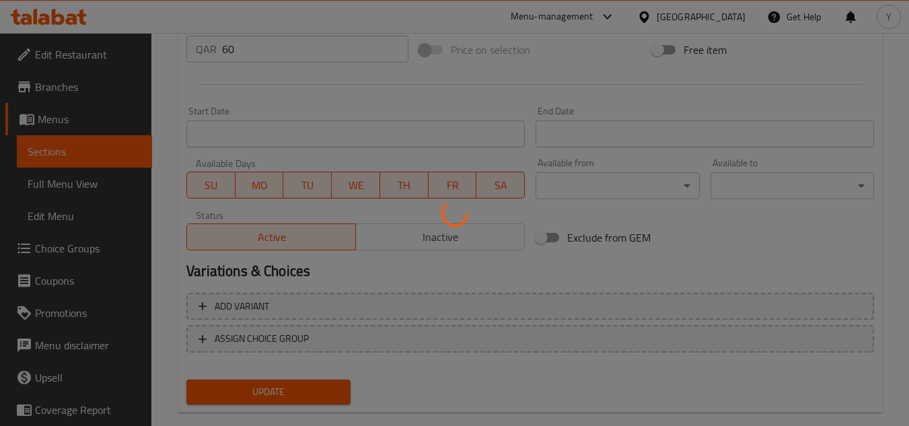
scroll to position [525, 0]
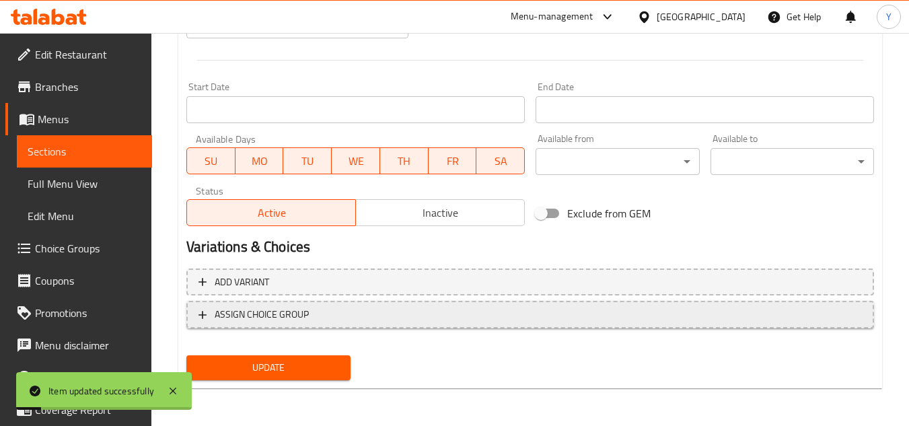
click at [282, 314] on span "ASSIGN CHOICE GROUP" at bounding box center [262, 314] width 94 height 17
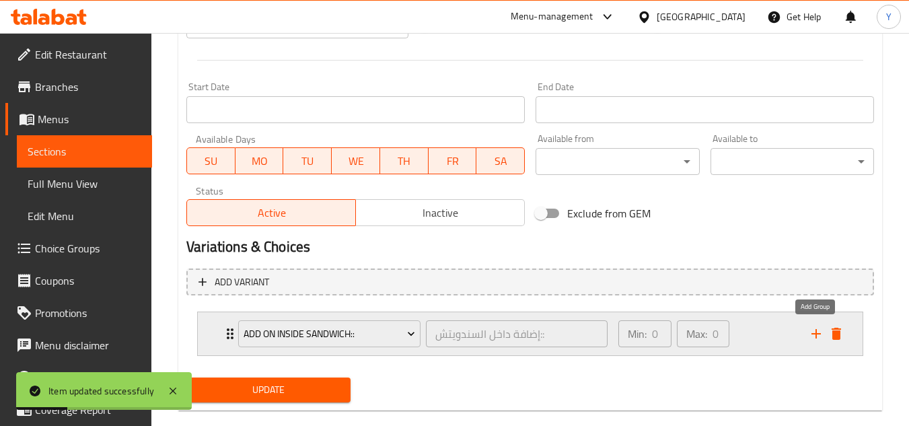
click at [817, 332] on icon "add" at bounding box center [816, 334] width 16 height 16
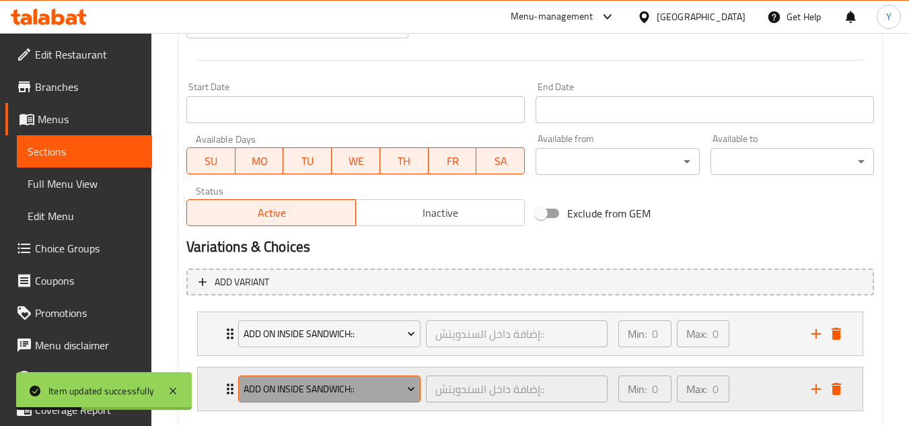
click at [381, 394] on span "Add On Inside Sandwich::" at bounding box center [330, 389] width 172 height 17
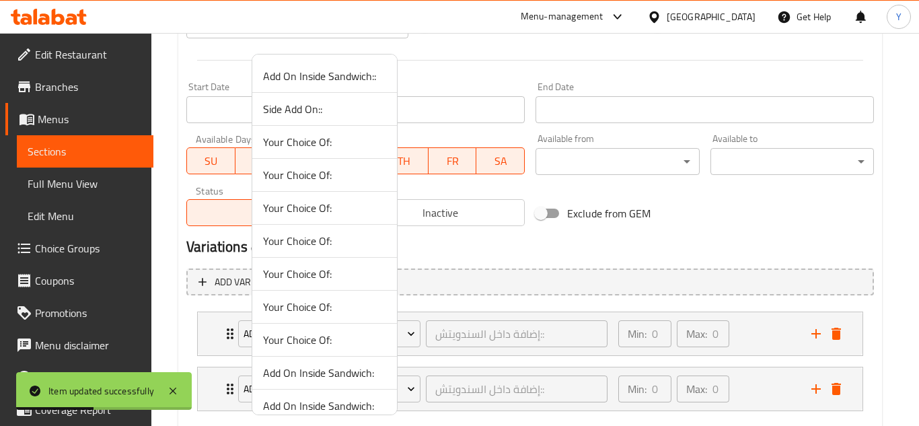
click at [326, 110] on span "Side Add On::" at bounding box center [324, 109] width 123 height 16
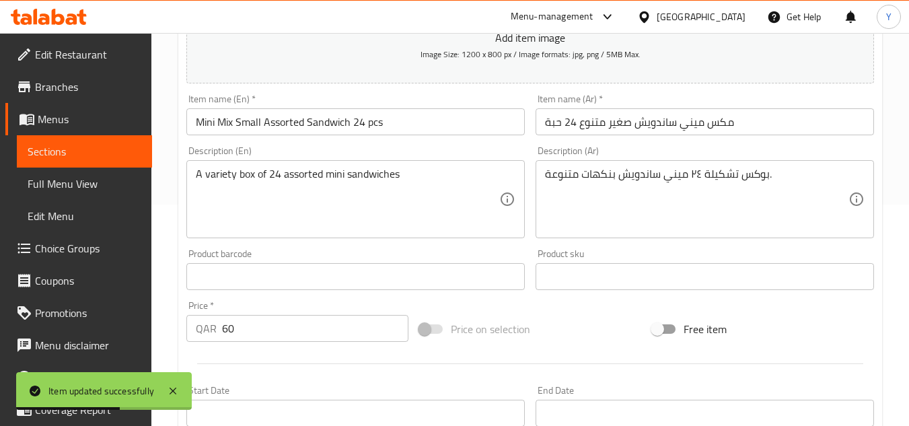
scroll to position [121, 0]
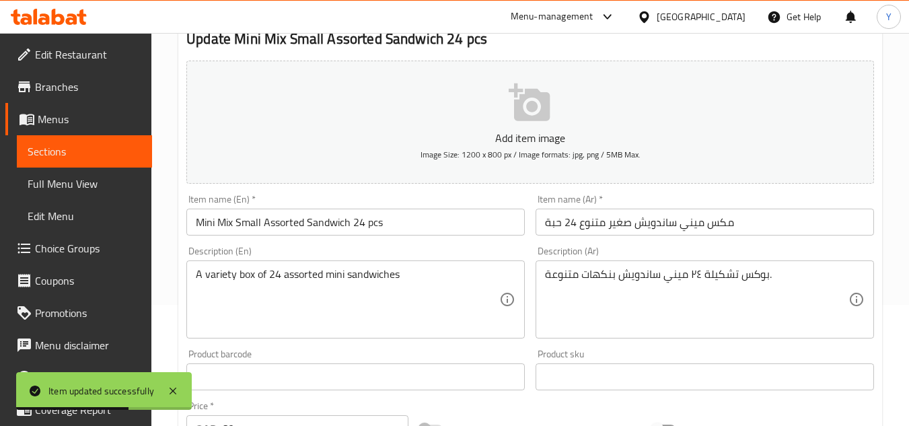
click at [392, 227] on input "Mini Mix Small Assorted Sandwich 24 pcs" at bounding box center [355, 222] width 339 height 27
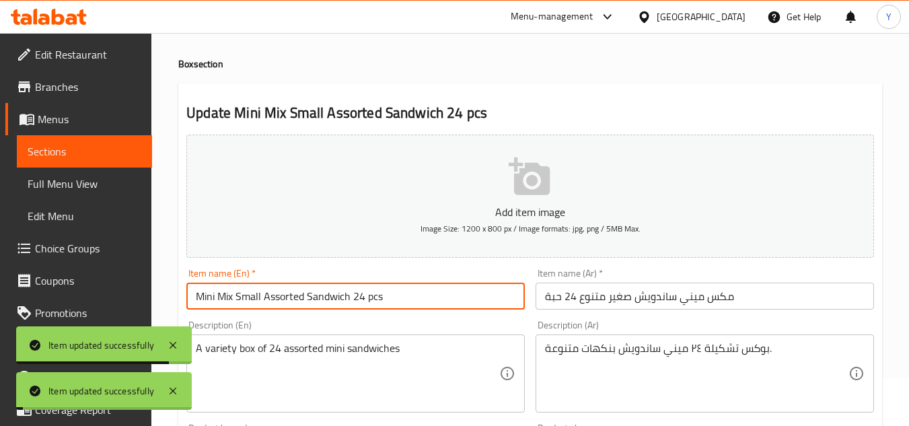
scroll to position [0, 0]
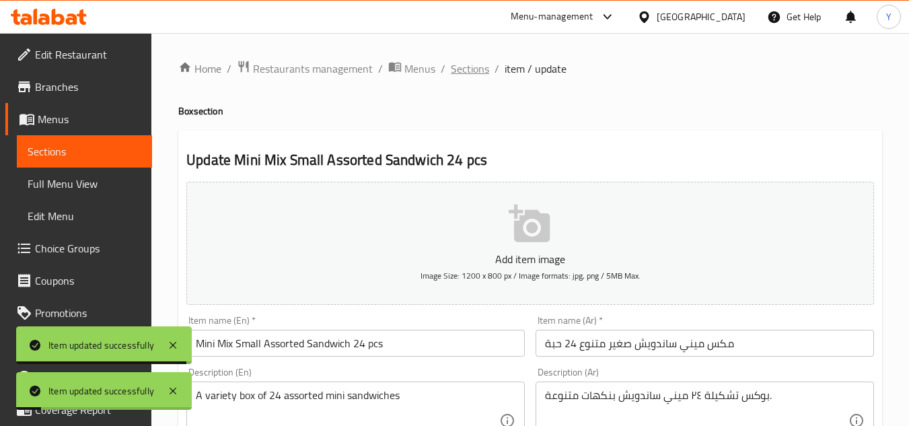
click at [464, 77] on span "Sections" at bounding box center [470, 69] width 38 height 16
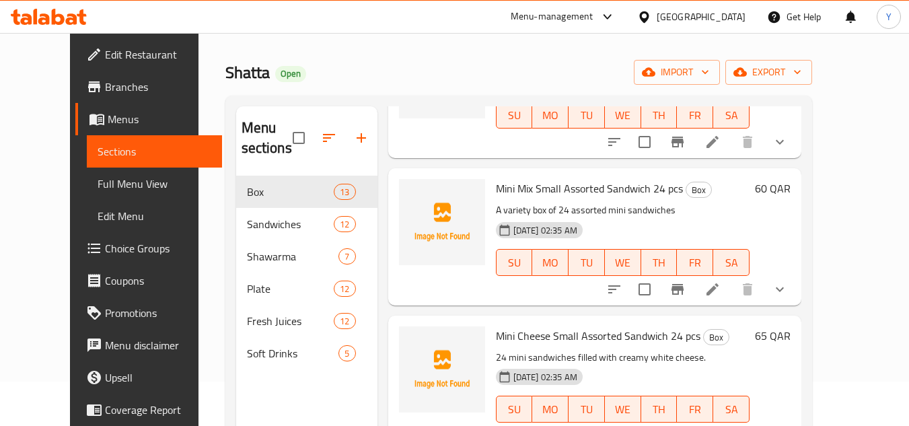
scroll to position [67, 0]
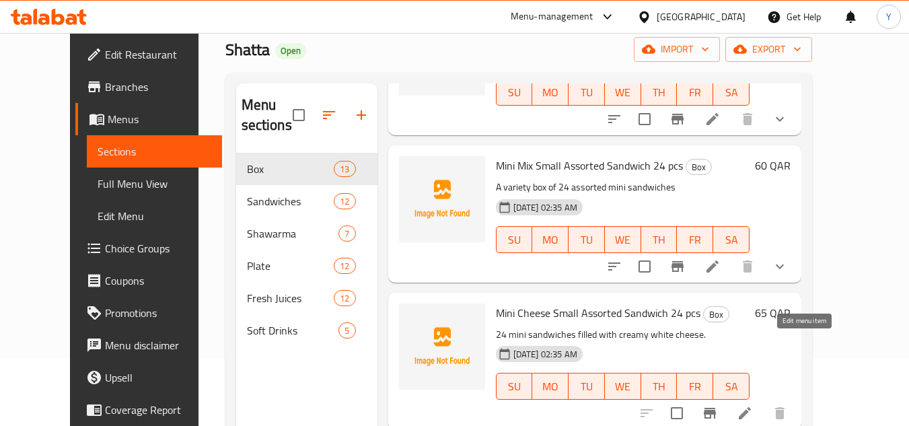
click at [753, 405] on icon at bounding box center [745, 413] width 16 height 16
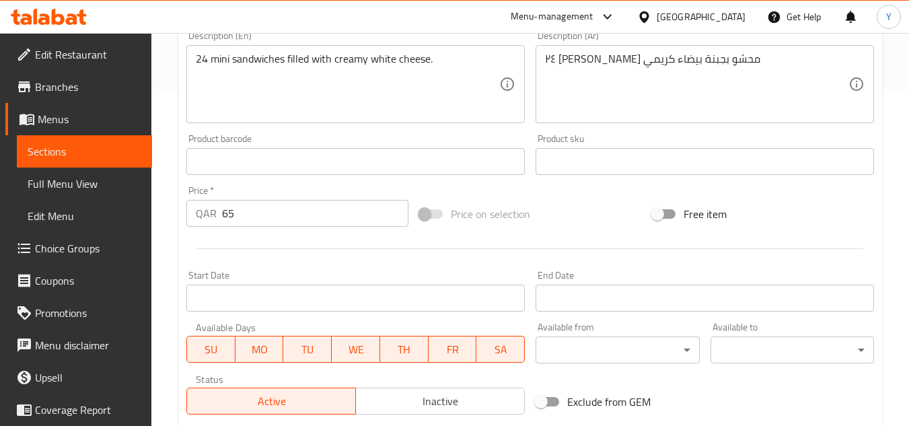
scroll to position [525, 0]
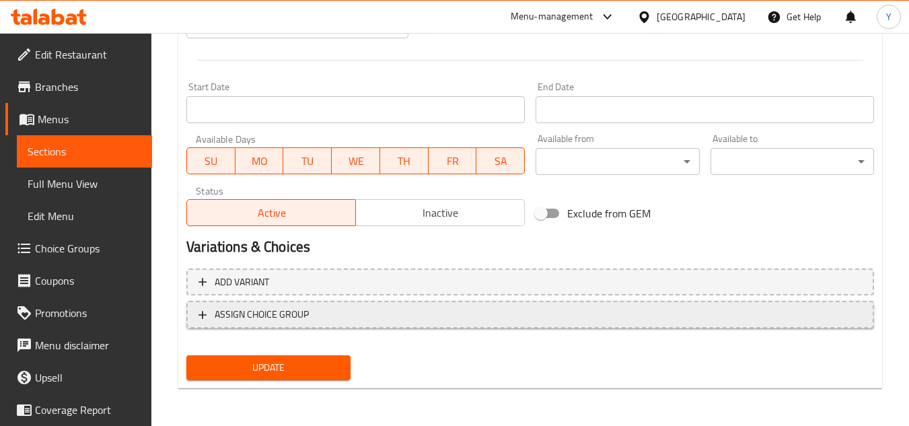
click at [313, 310] on span "ASSIGN CHOICE GROUP" at bounding box center [531, 314] width 664 height 17
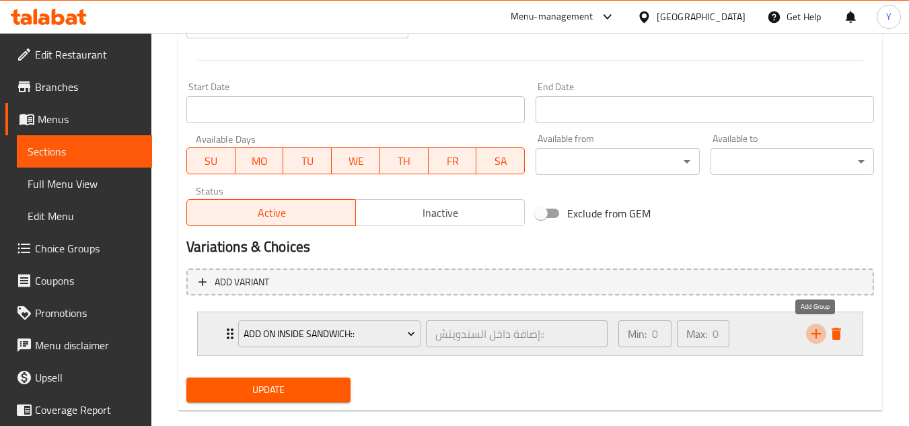
click at [810, 332] on icon "add" at bounding box center [816, 334] width 16 height 16
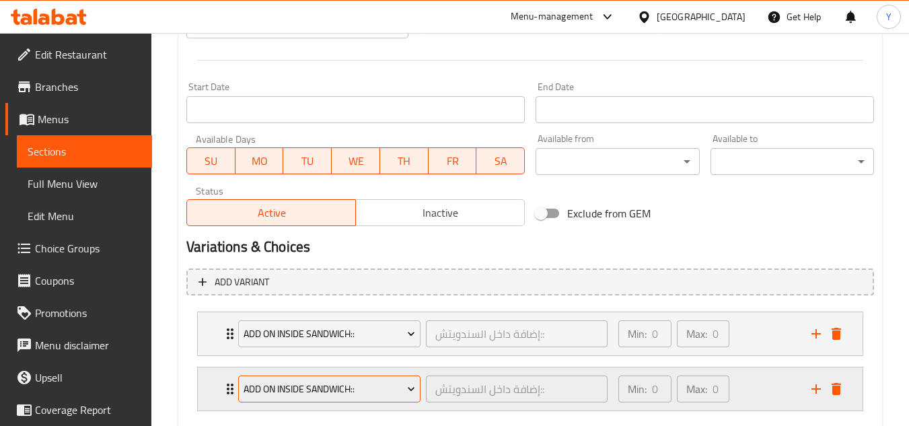
click at [332, 388] on span "Add On Inside Sandwich::" at bounding box center [330, 389] width 172 height 17
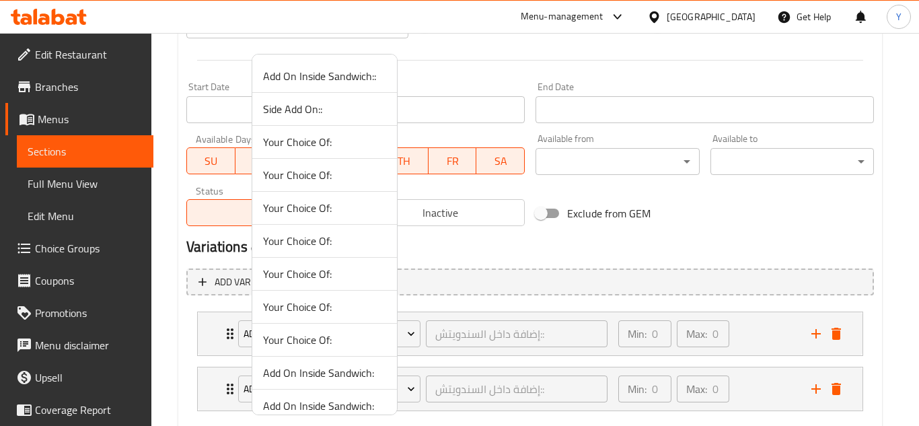
click at [290, 113] on span "Side Add On::" at bounding box center [324, 109] width 123 height 16
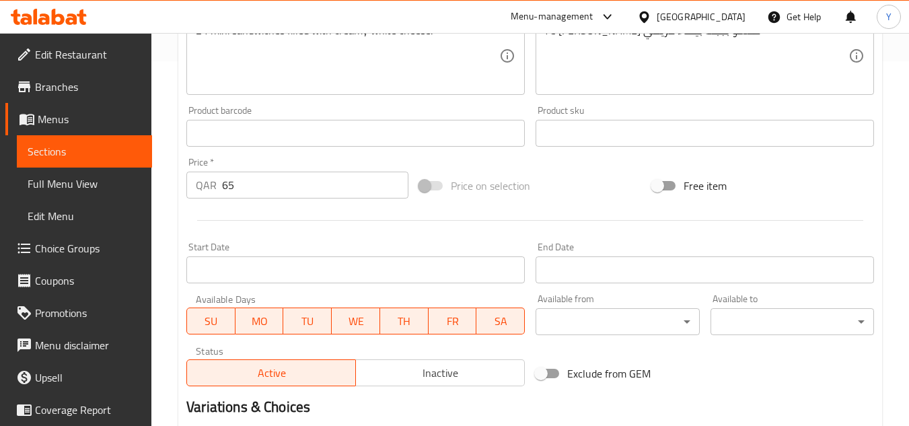
scroll to position [256, 0]
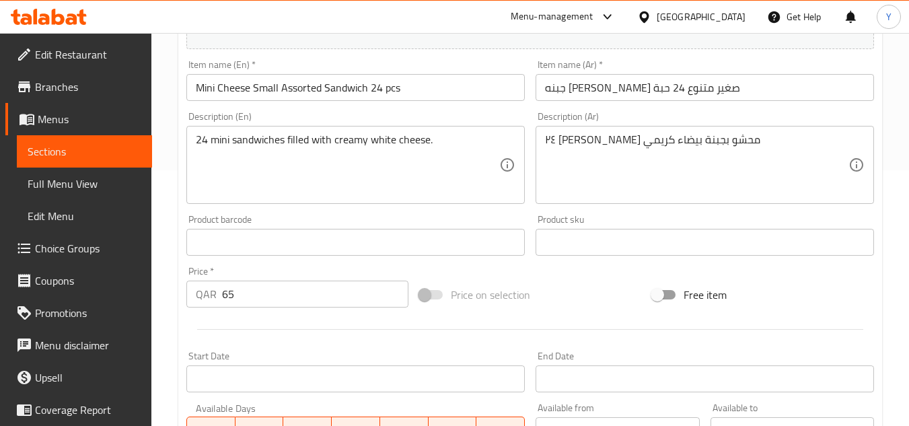
click at [427, 92] on input "Mini Cheese Small Assorted Sandwich 24 pcs" at bounding box center [355, 87] width 339 height 27
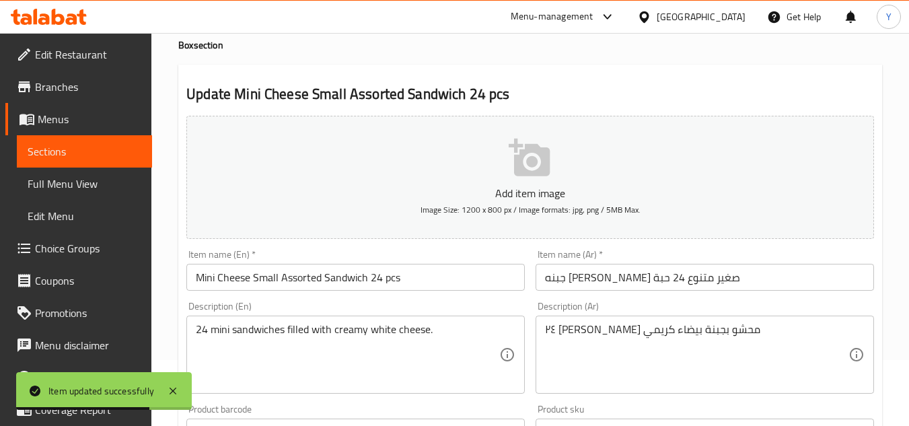
scroll to position [0, 0]
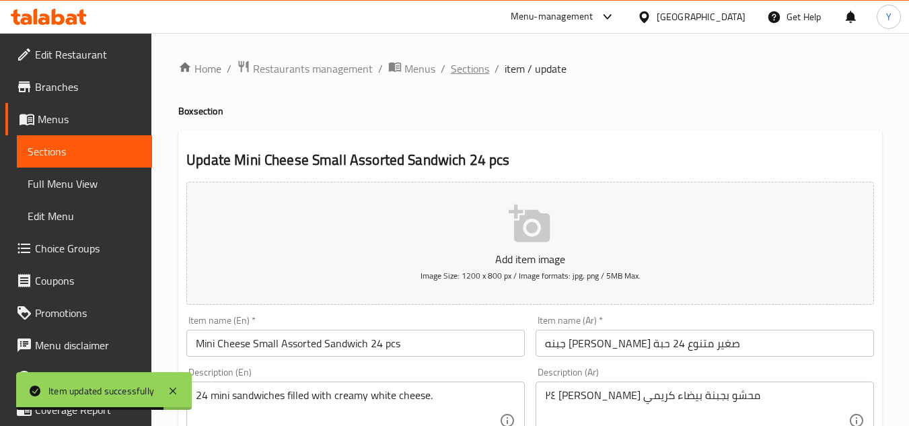
click at [469, 72] on span "Sections" at bounding box center [470, 69] width 38 height 16
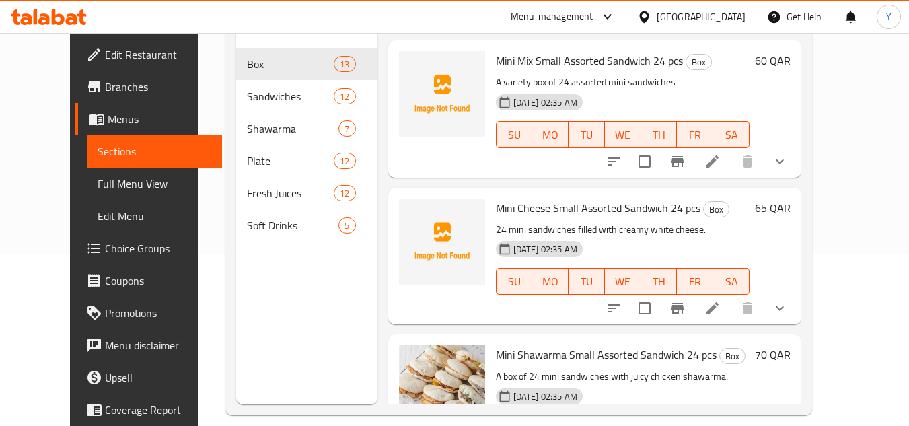
scroll to position [188, 0]
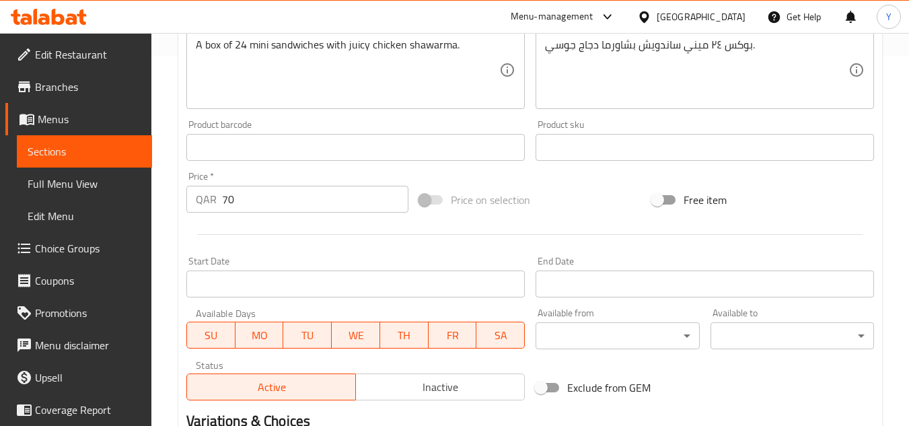
scroll to position [471, 0]
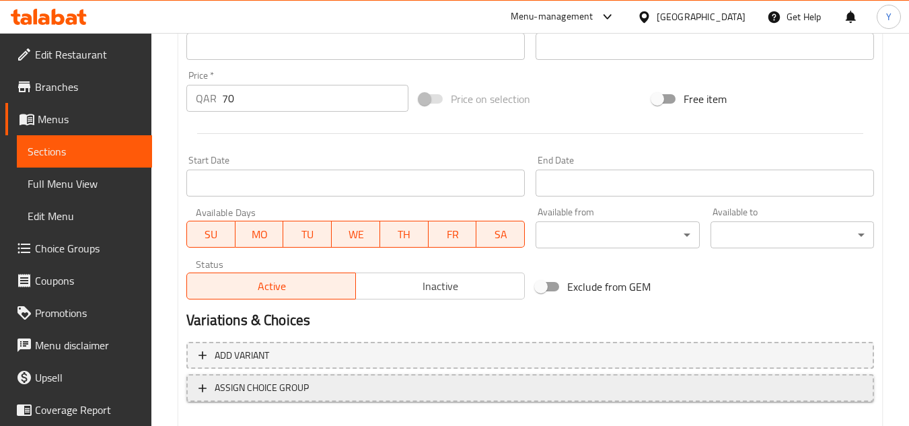
click at [271, 385] on span "ASSIGN CHOICE GROUP" at bounding box center [262, 388] width 94 height 17
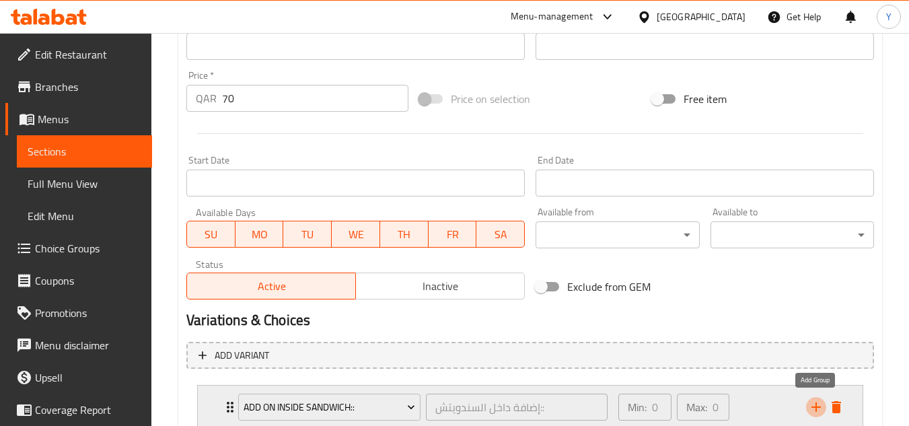
click at [820, 405] on icon "add" at bounding box center [816, 407] width 16 height 16
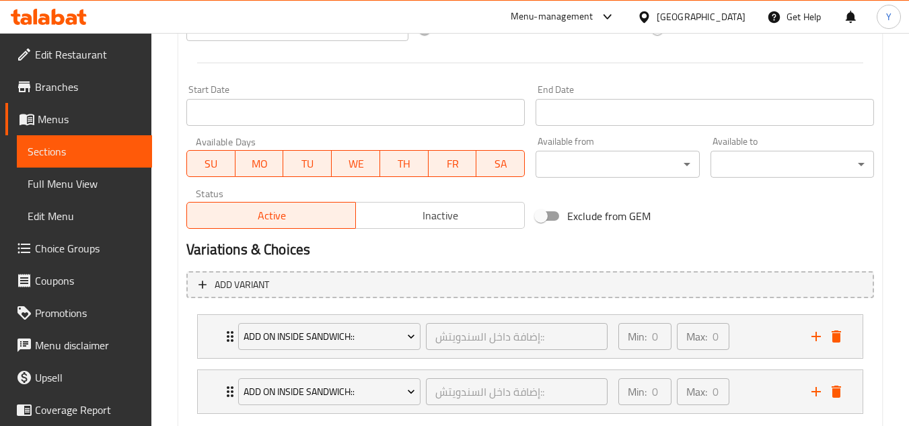
scroll to position [622, 0]
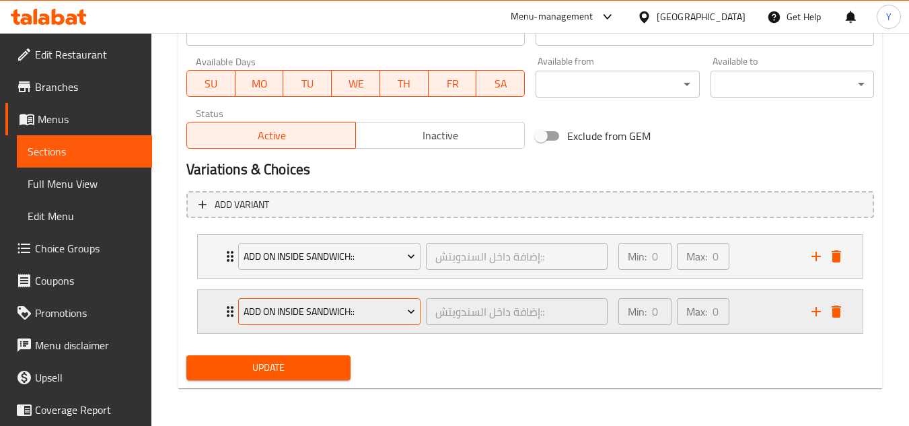
click at [341, 310] on span "Add On Inside Sandwich::" at bounding box center [330, 312] width 172 height 17
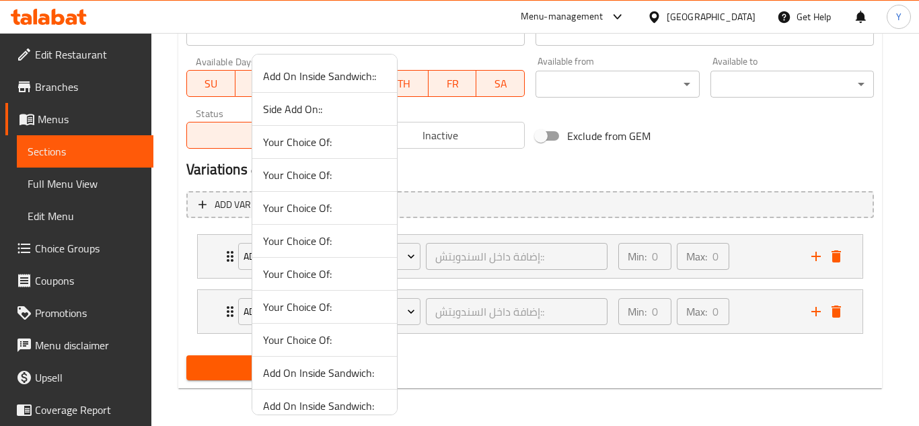
click at [292, 101] on span "Side Add On::" at bounding box center [324, 109] width 123 height 16
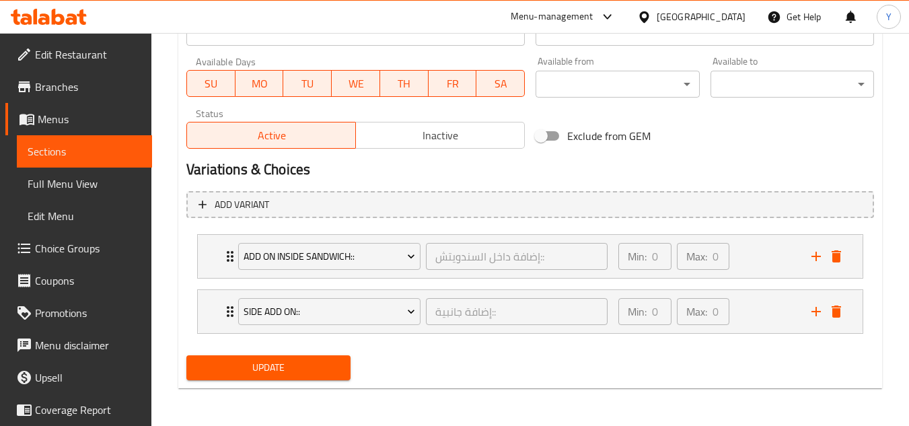
click at [234, 357] on button "Update" at bounding box center [268, 367] width 164 height 25
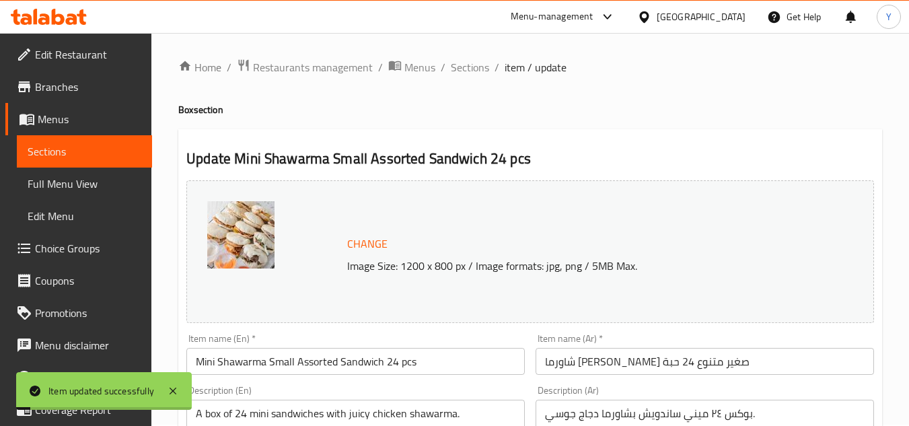
scroll to position [0, 0]
click at [468, 71] on span "Sections" at bounding box center [470, 69] width 38 height 16
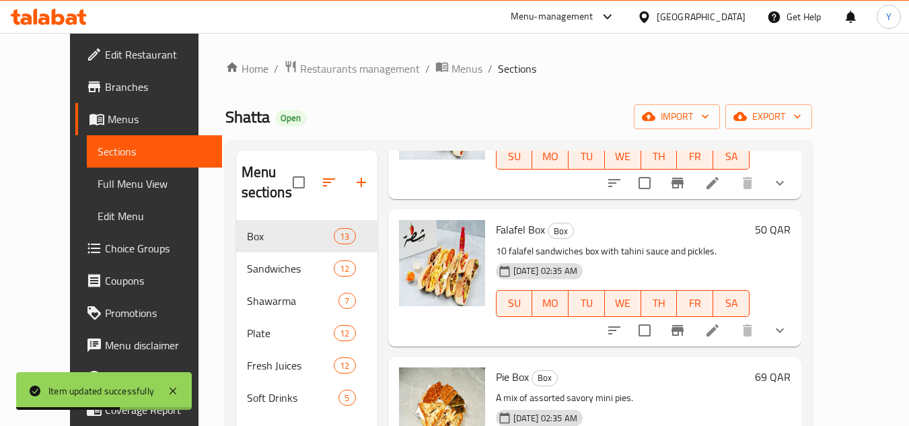
scroll to position [942, 0]
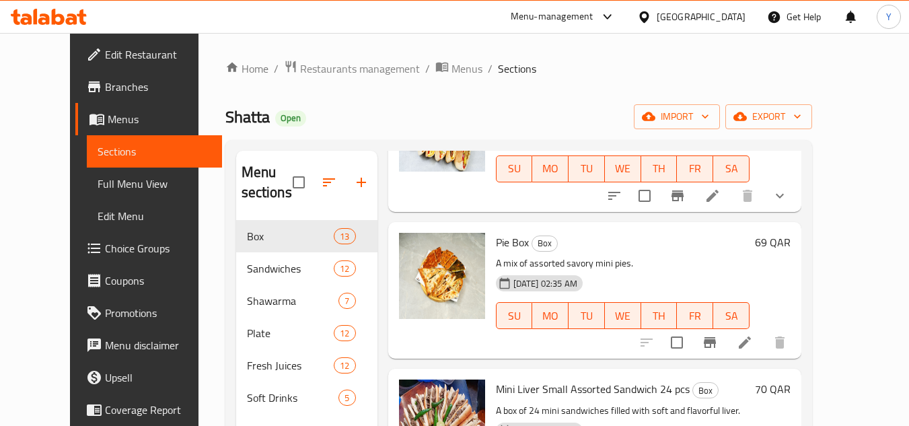
click at [788, 326] on div at bounding box center [714, 342] width 166 height 32
click at [751, 337] on icon at bounding box center [745, 343] width 12 height 12
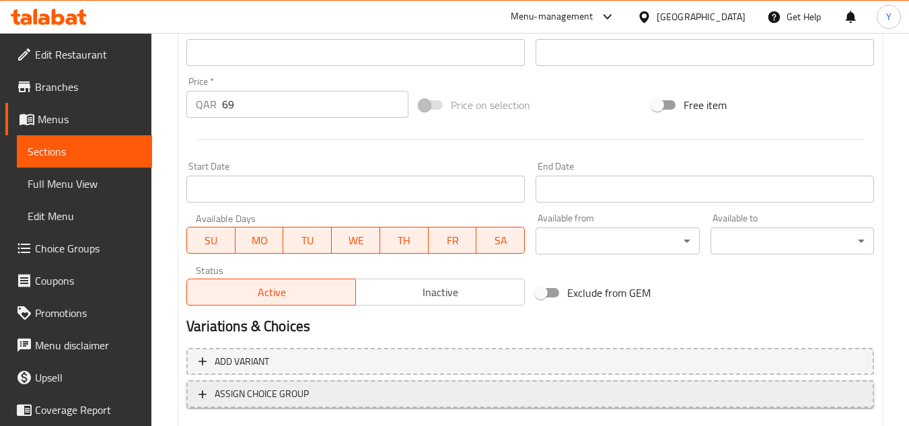
scroll to position [544, 0]
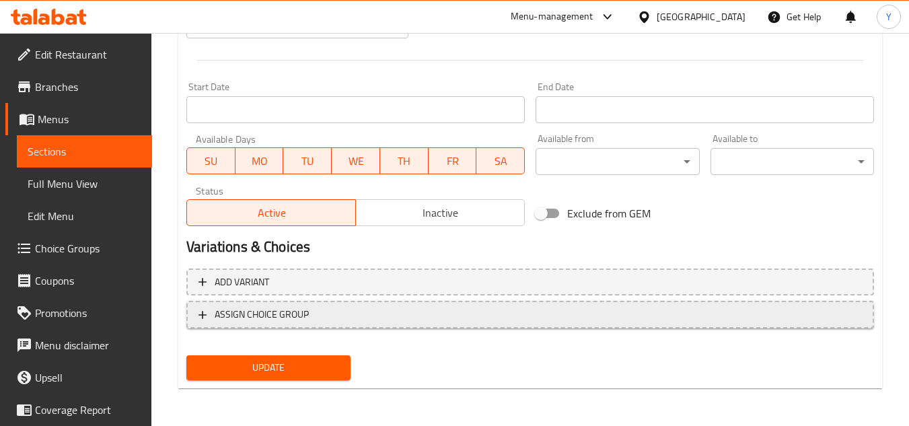
click at [313, 321] on span "ASSIGN CHOICE GROUP" at bounding box center [531, 314] width 664 height 17
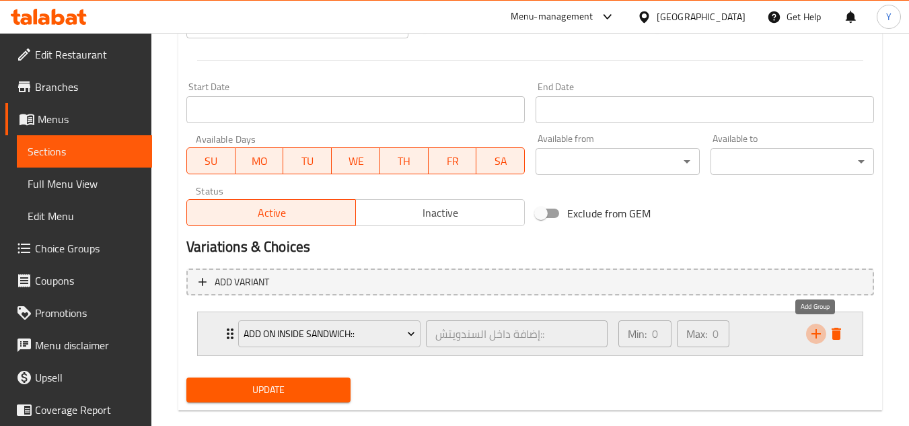
click at [812, 334] on icon "add" at bounding box center [816, 333] width 9 height 9
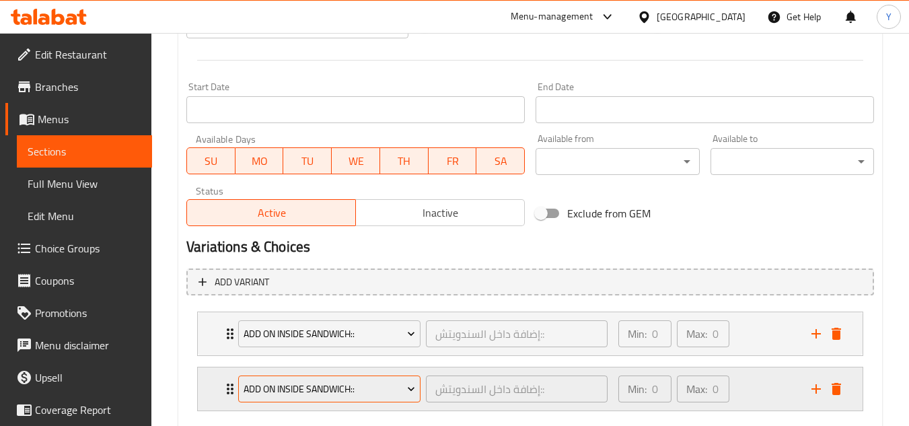
click at [318, 392] on span "Add On Inside Sandwich::" at bounding box center [330, 389] width 172 height 17
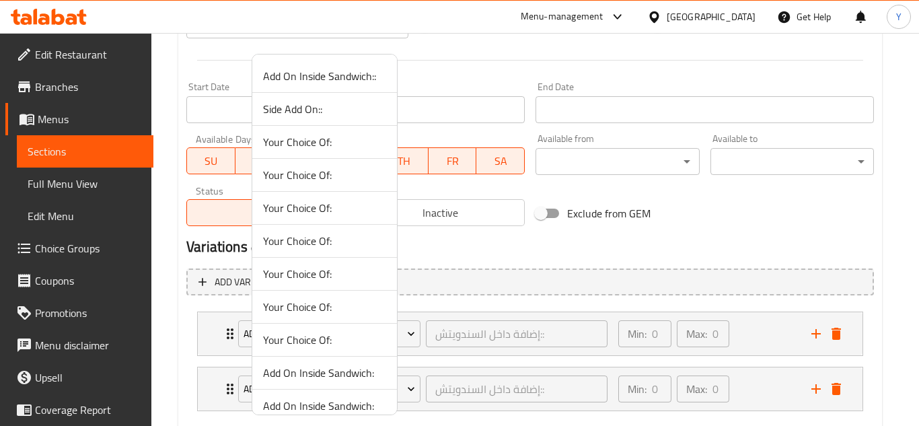
click at [295, 110] on span "Side Add On::" at bounding box center [324, 109] width 123 height 16
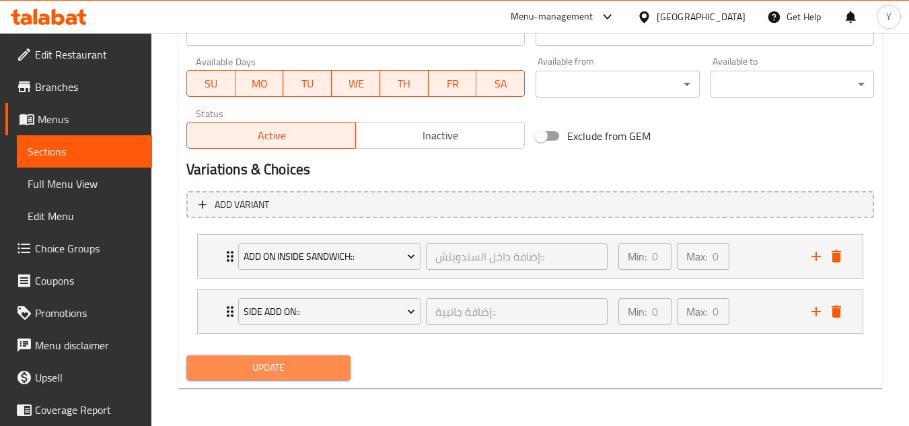
click at [296, 365] on span "Update" at bounding box center [268, 367] width 142 height 17
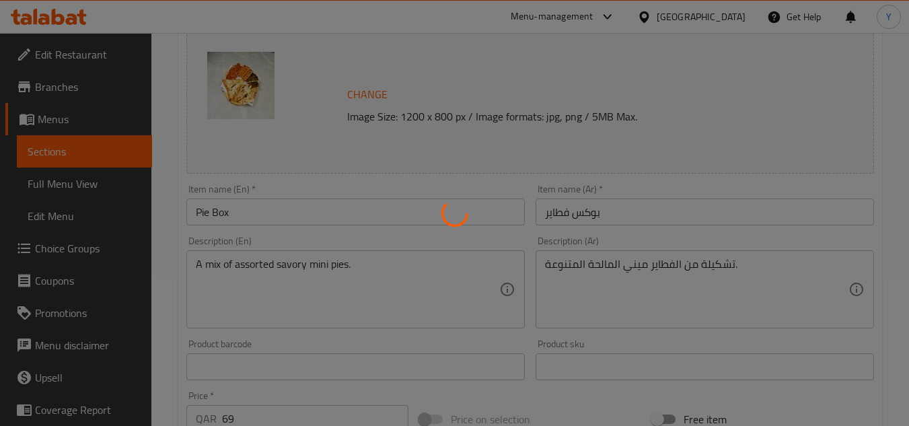
scroll to position [0, 0]
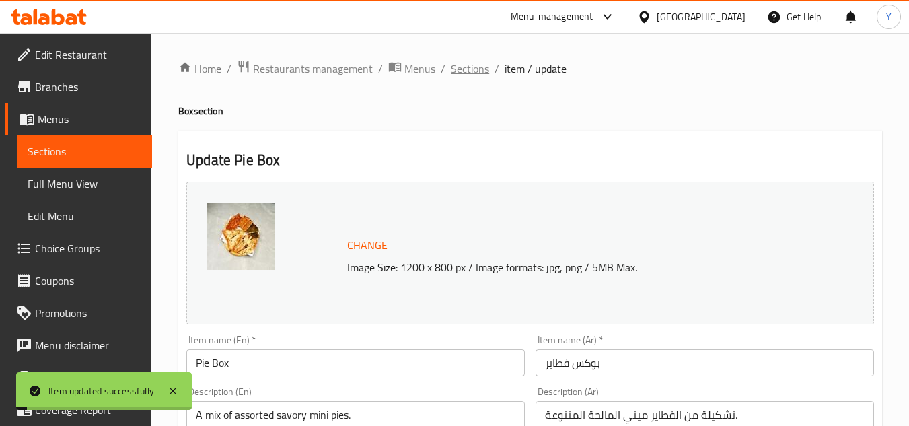
click at [462, 68] on span "Sections" at bounding box center [470, 69] width 38 height 16
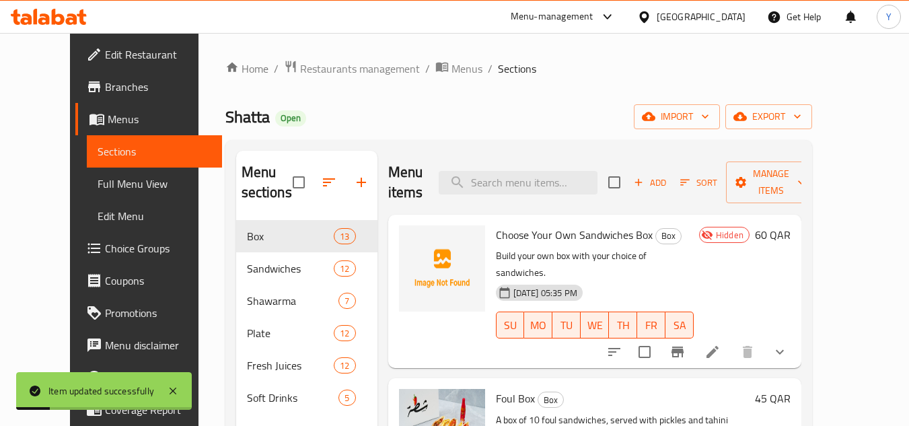
click at [456, 105] on div "Shatta Open import export" at bounding box center [518, 116] width 587 height 25
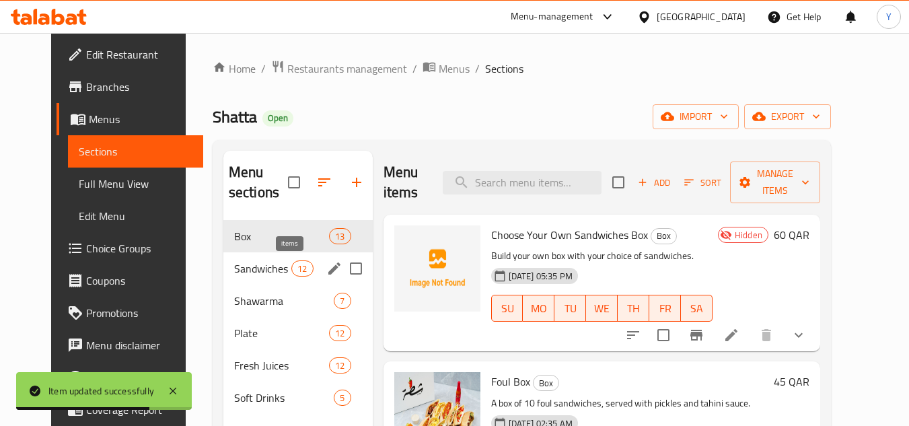
click at [292, 265] on span "12" at bounding box center [302, 268] width 20 height 13
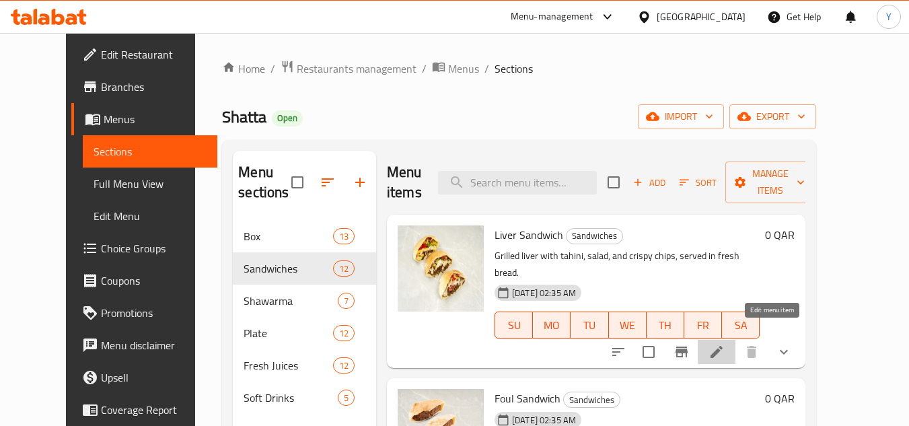
click at [725, 344] on icon at bounding box center [717, 352] width 16 height 16
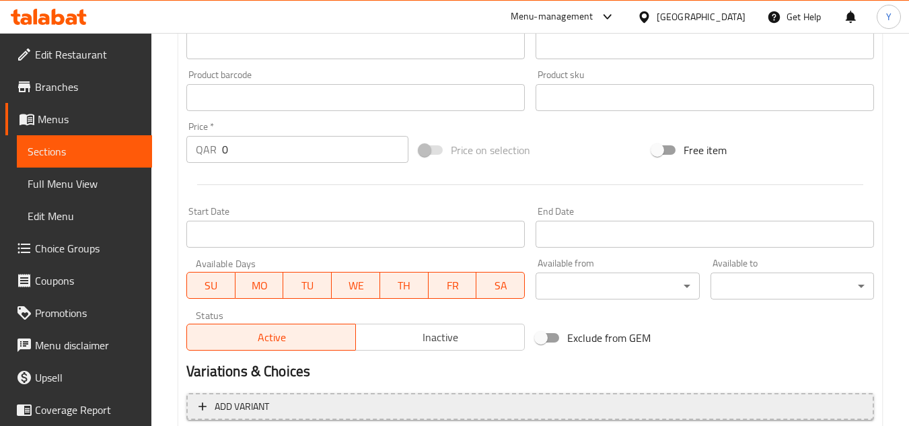
scroll to position [606, 0]
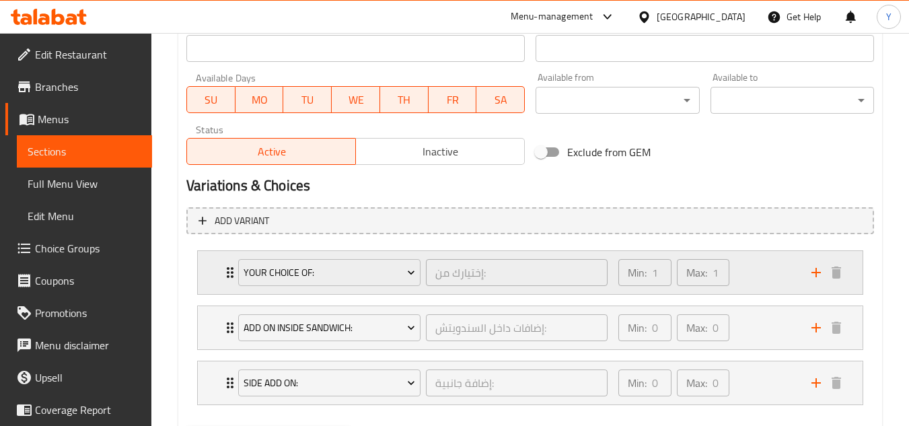
click at [755, 286] on div "Min: 1 ​ Max: 1 ​" at bounding box center [706, 272] width 193 height 43
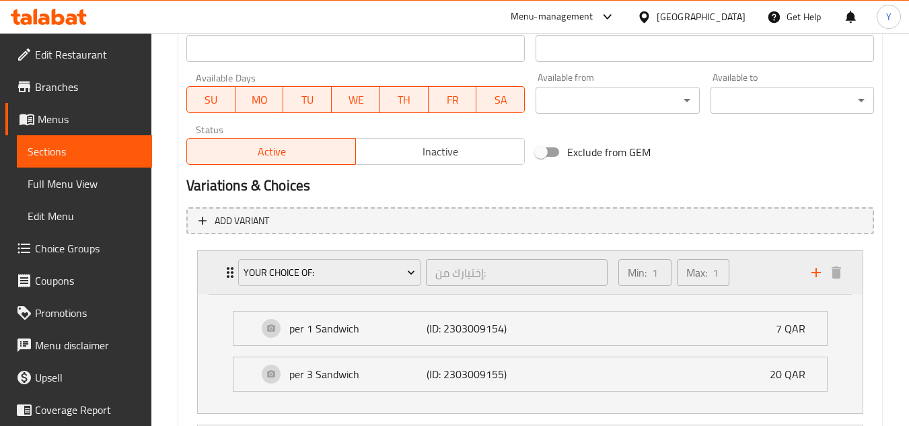
scroll to position [796, 0]
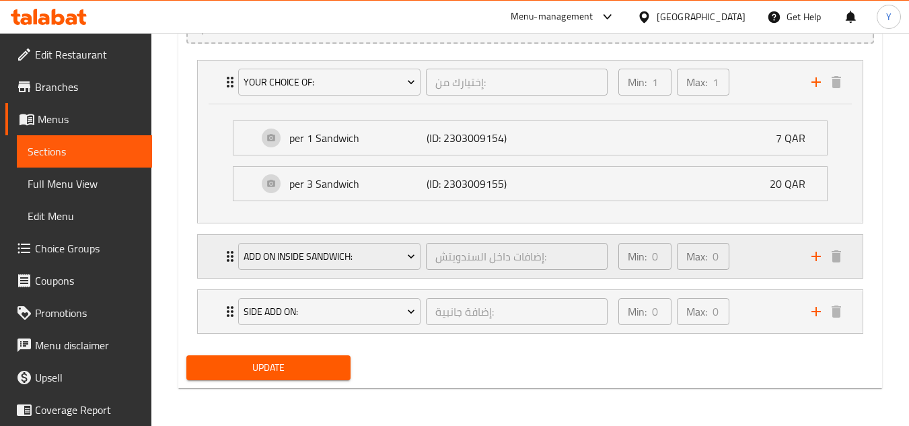
click at [738, 262] on div "Min: 0 ​ Max: 0 ​" at bounding box center [706, 256] width 193 height 43
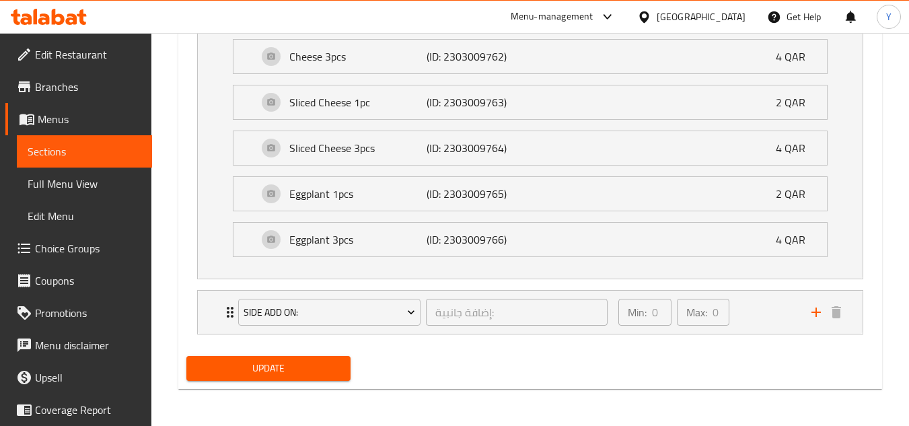
scroll to position [1190, 0]
click at [759, 322] on div "Min: 0 ​ Max: 0 ​" at bounding box center [706, 311] width 193 height 43
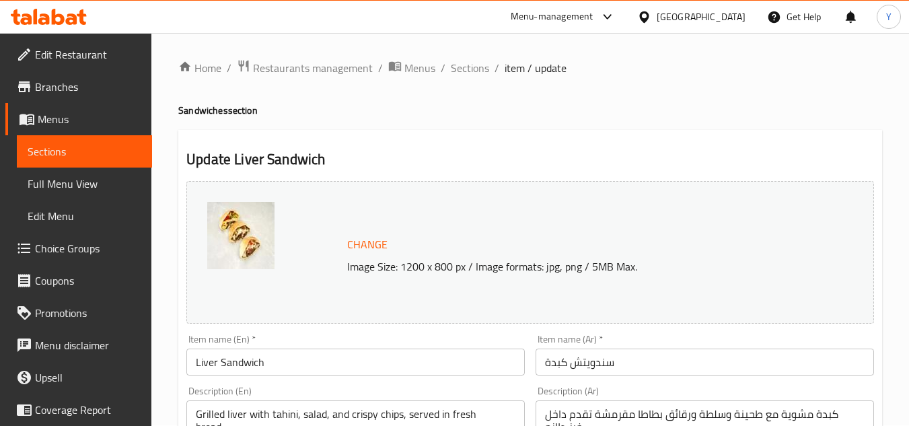
scroll to position [0, 0]
click at [471, 69] on span "Sections" at bounding box center [470, 69] width 38 height 16
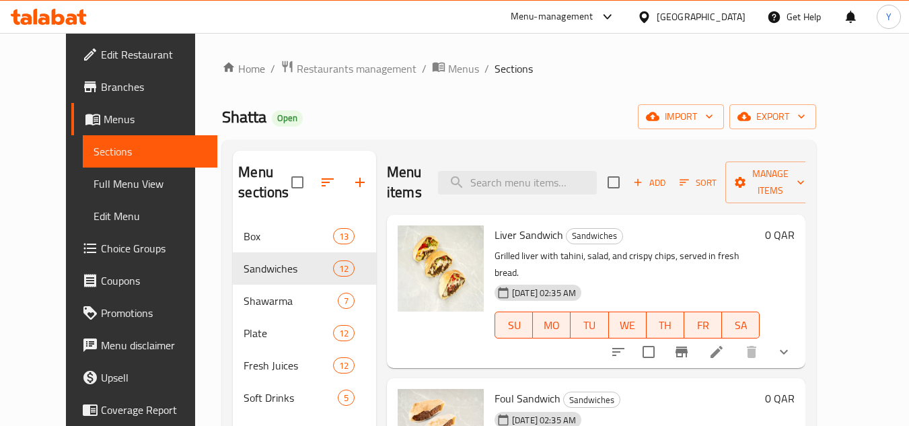
scroll to position [135, 0]
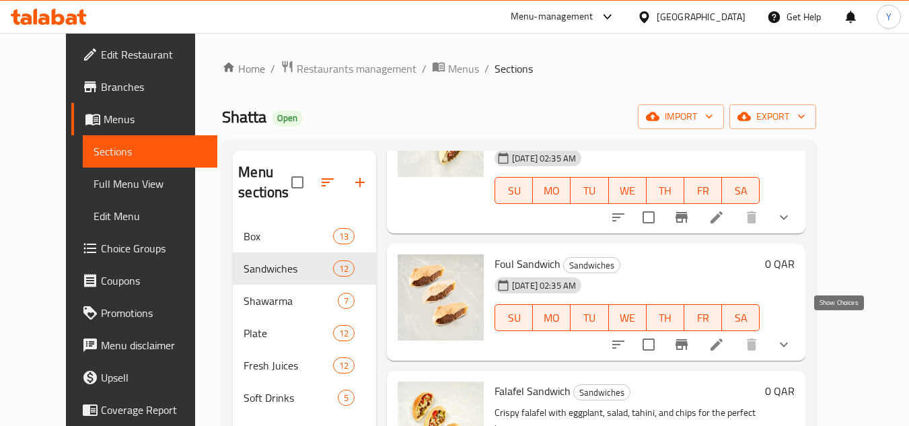
click at [792, 337] on icon "show more" at bounding box center [784, 345] width 16 height 16
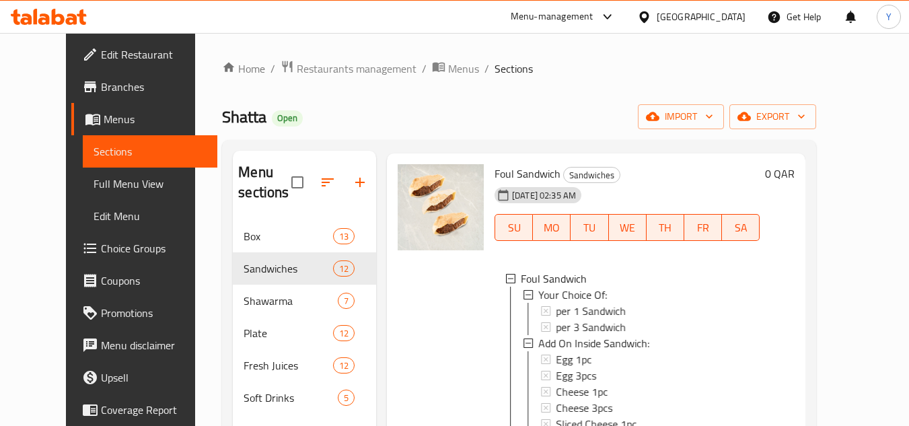
scroll to position [337, 0]
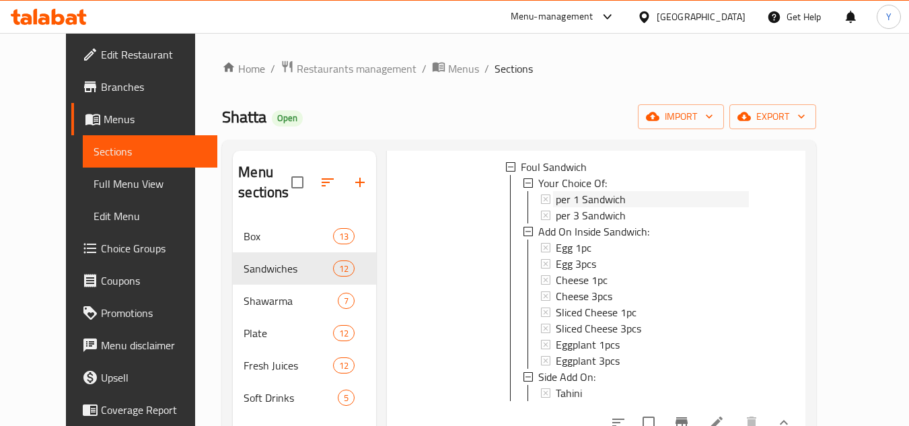
click at [609, 191] on div "per 1 Sandwich" at bounding box center [652, 199] width 193 height 16
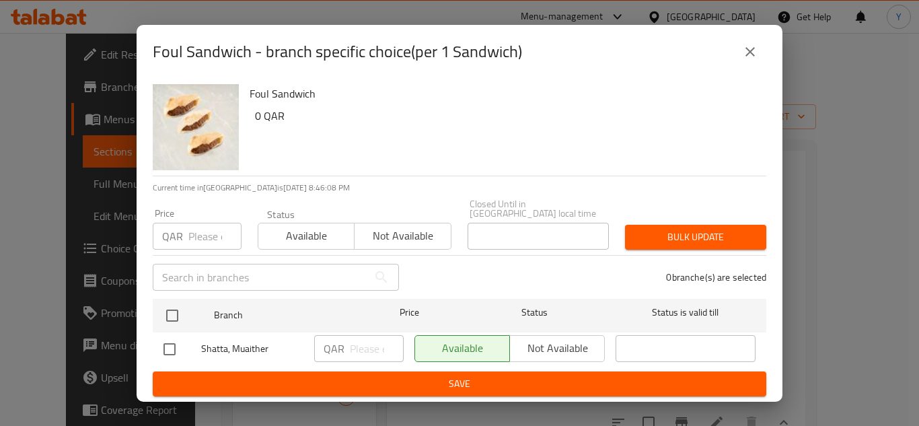
click at [760, 68] on div "Foul Sandwich - branch specific choice(per 1 Sandwich)" at bounding box center [460, 52] width 614 height 32
click at [750, 49] on icon "close" at bounding box center [750, 52] width 16 height 16
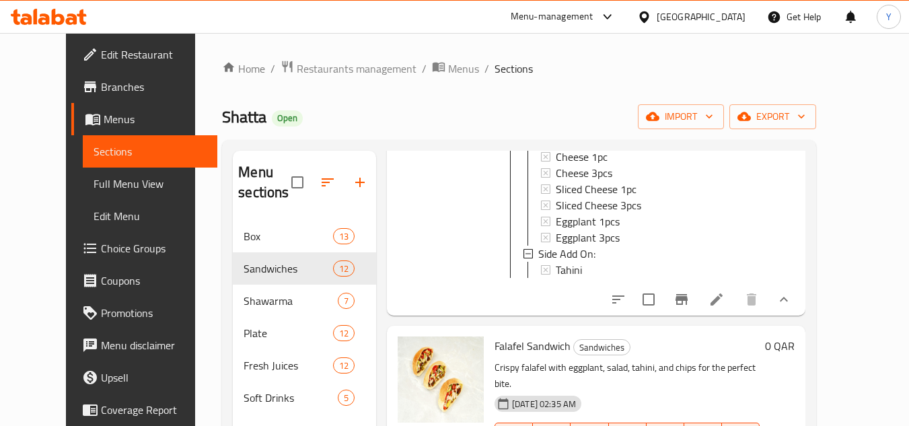
scroll to position [471, 0]
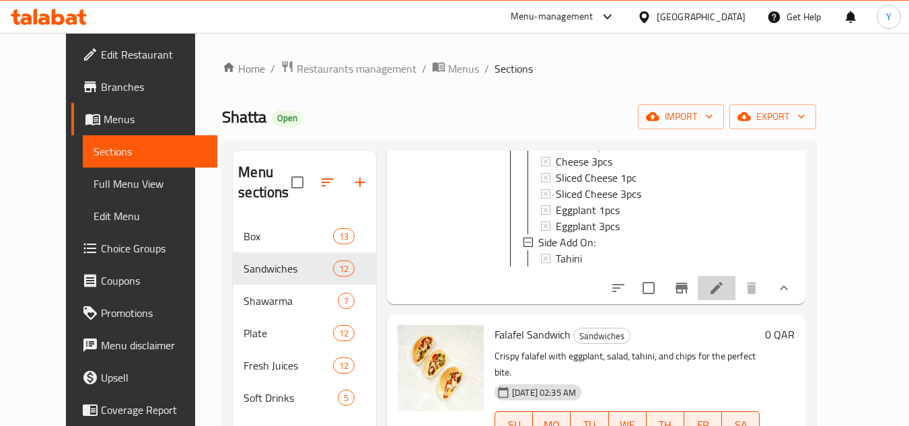
click at [736, 276] on li at bounding box center [717, 288] width 38 height 24
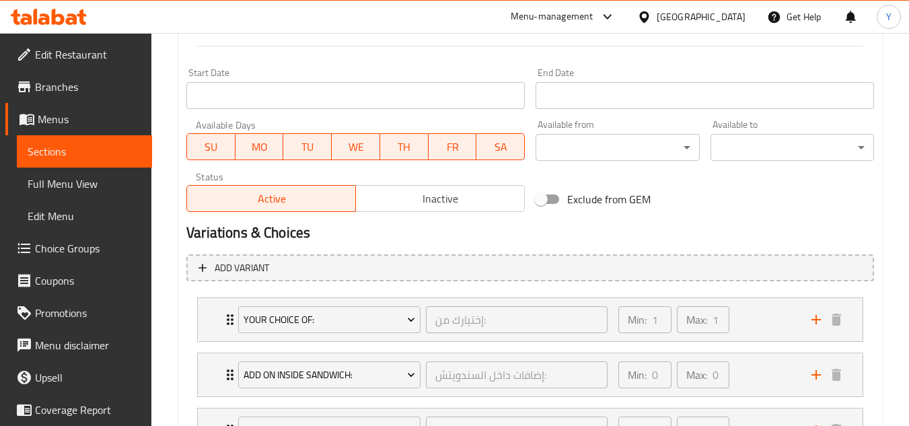
scroll to position [677, 0]
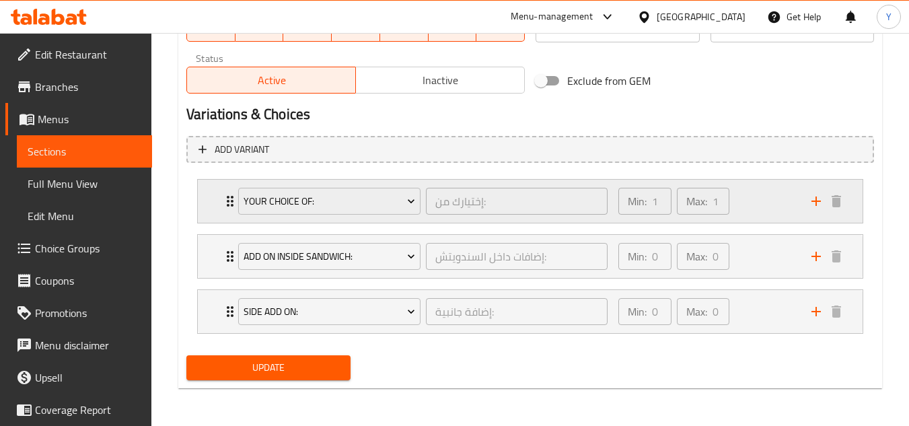
click at [761, 195] on div "Min: 1 ​ Max: 1 ​" at bounding box center [706, 201] width 193 height 43
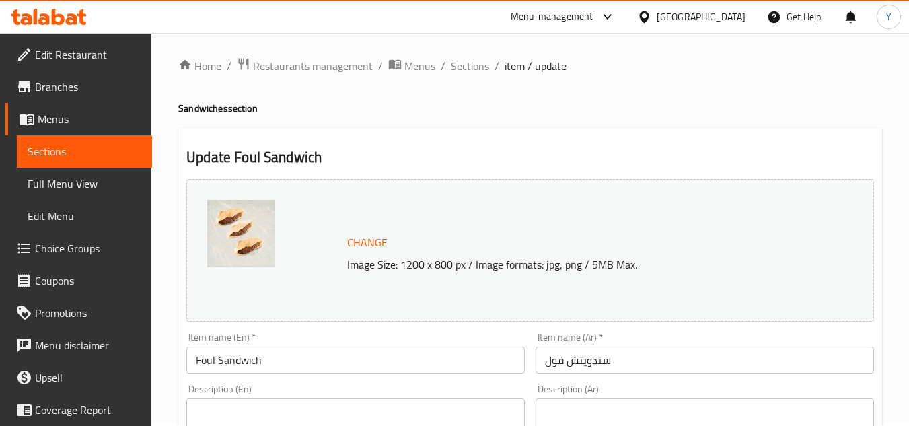
scroll to position [0, 0]
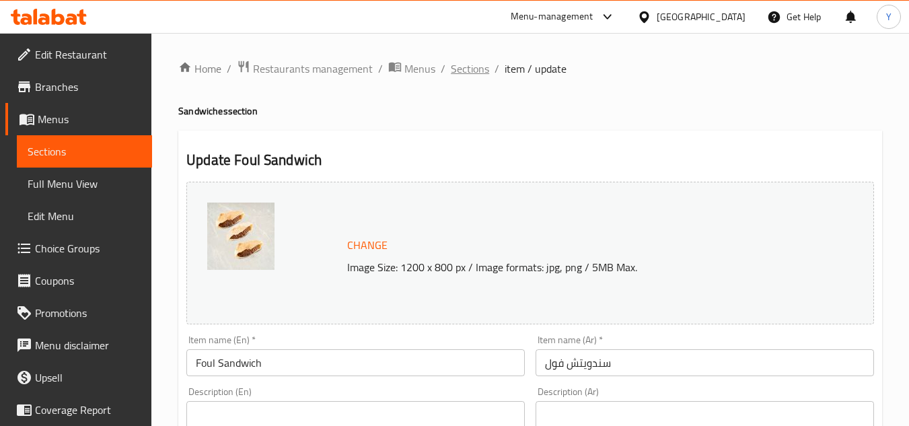
click at [467, 74] on span "Sections" at bounding box center [470, 69] width 38 height 16
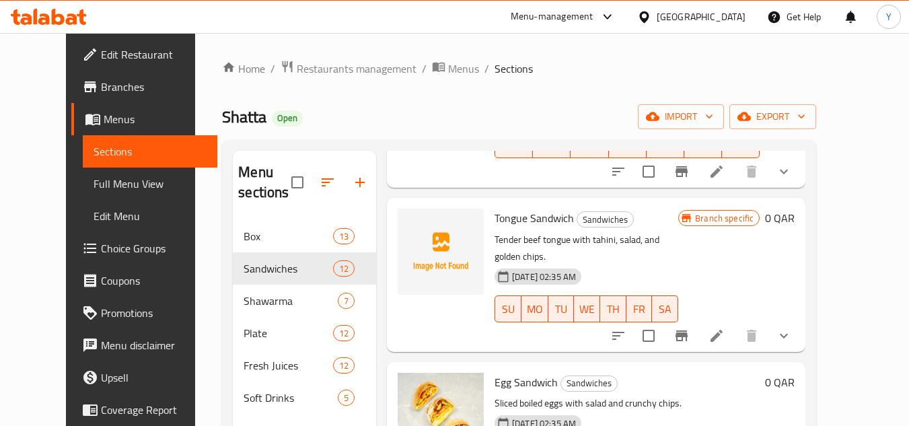
scroll to position [337, 0]
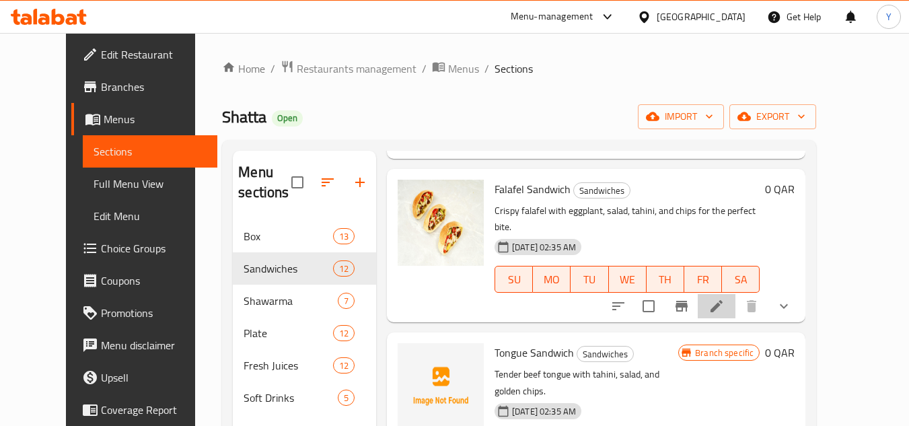
click at [736, 294] on li at bounding box center [717, 306] width 38 height 24
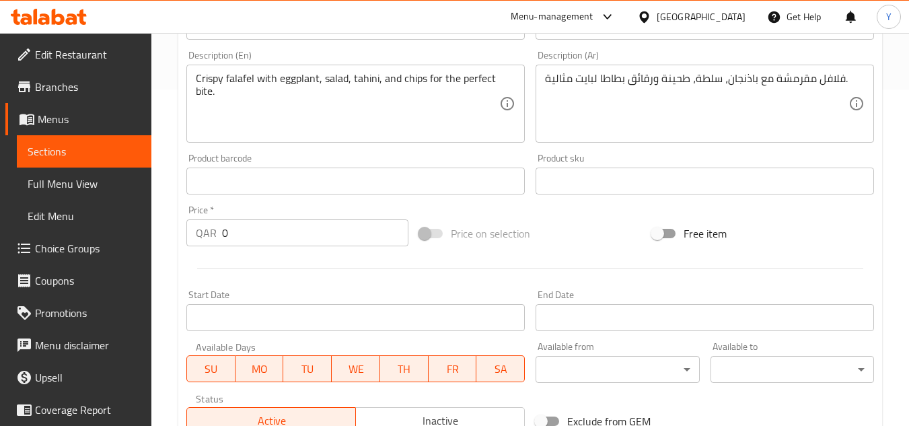
scroll to position [673, 0]
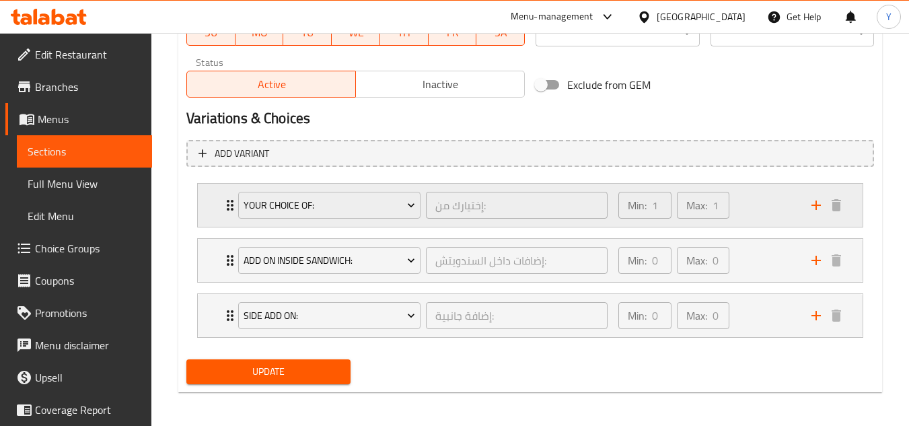
click at [757, 216] on div "Min: 1 ​ Max: 1 ​" at bounding box center [706, 205] width 193 height 43
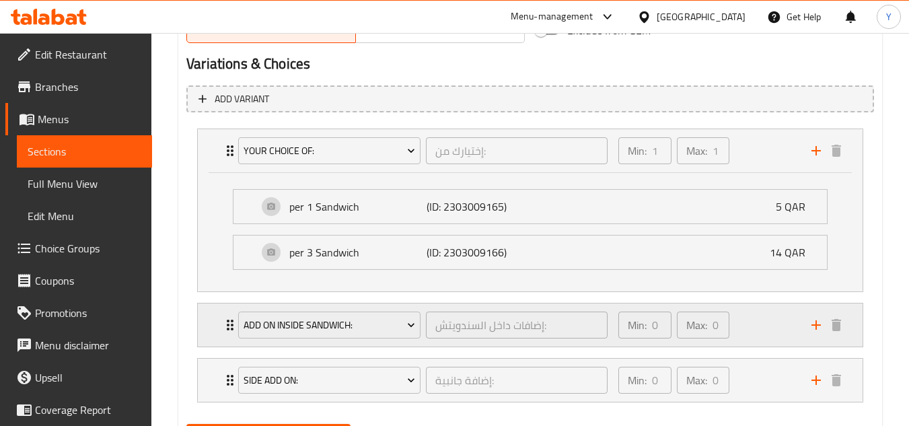
scroll to position [796, 0]
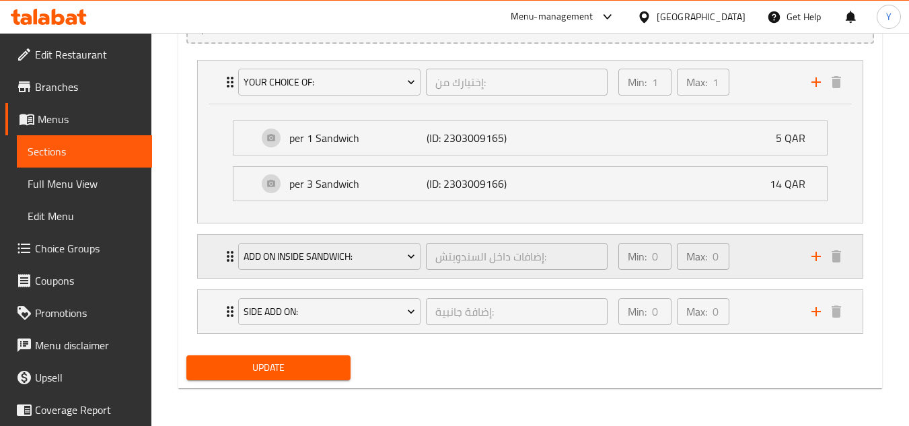
click at [745, 245] on div "Min: 0 ​ Max: 0 ​" at bounding box center [706, 256] width 193 height 43
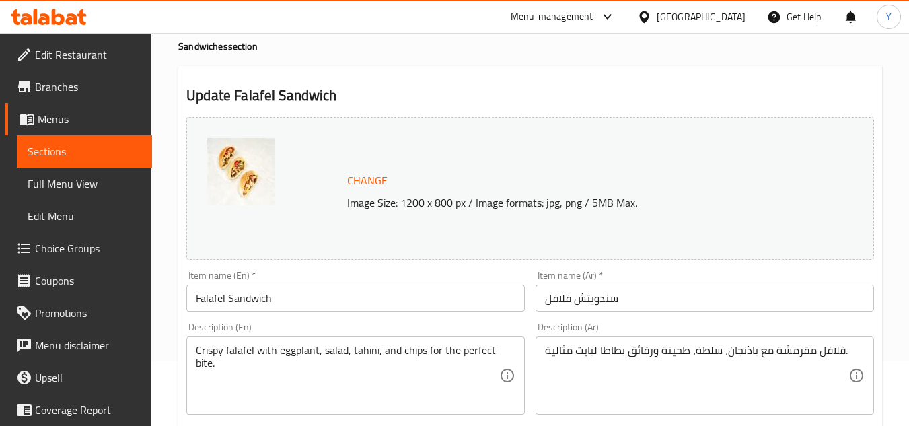
scroll to position [0, 0]
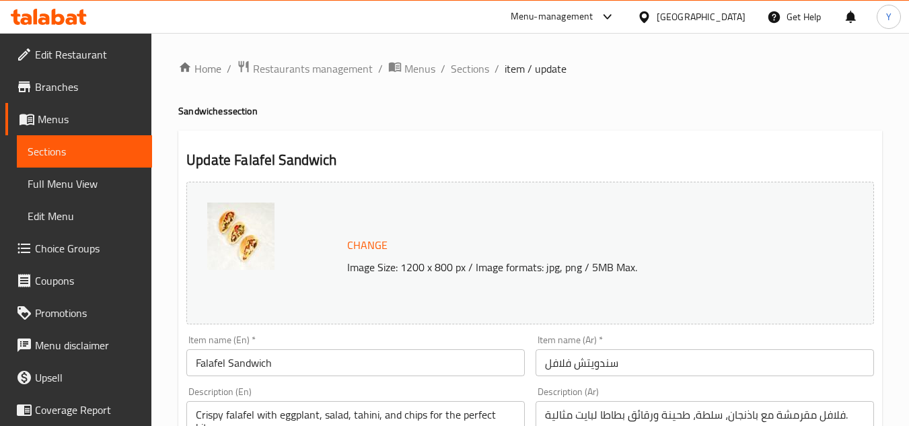
drag, startPoint x: 450, startPoint y: 73, endPoint x: 445, endPoint y: 87, distance: 15.1
click at [451, 73] on span "Sections" at bounding box center [470, 69] width 38 height 16
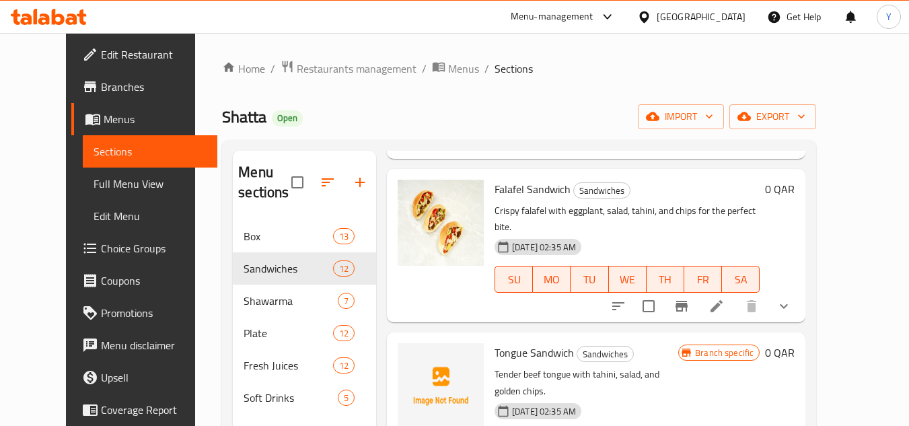
scroll to position [404, 0]
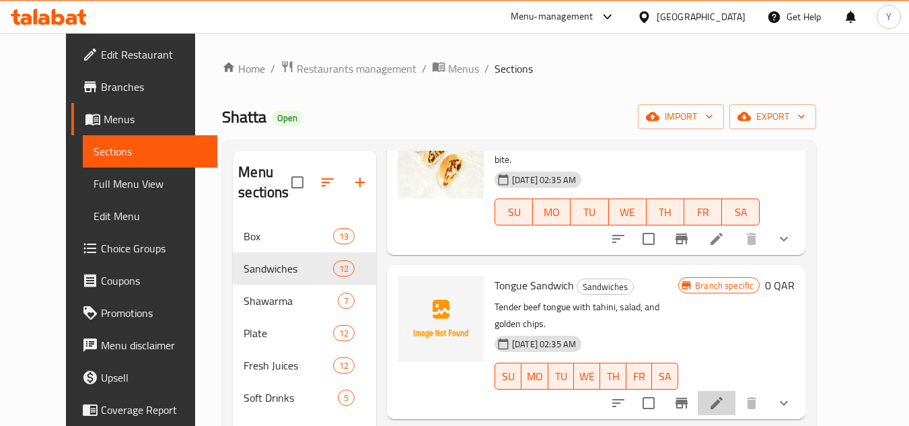
click at [736, 391] on li at bounding box center [717, 403] width 38 height 24
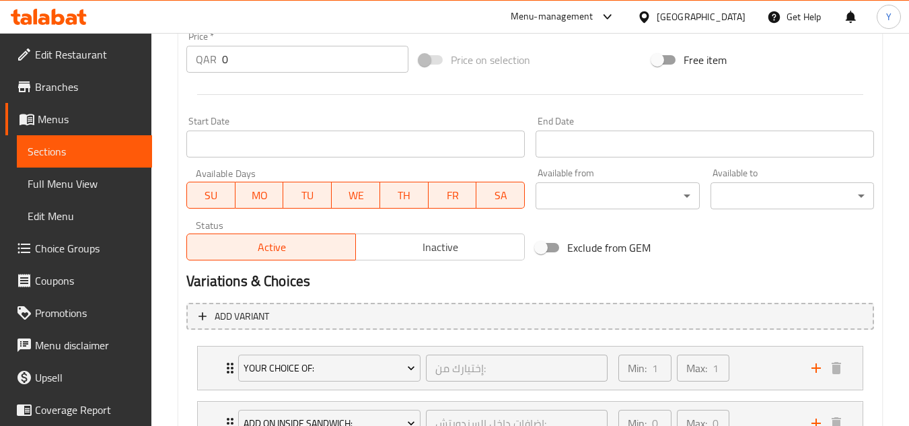
scroll to position [606, 0]
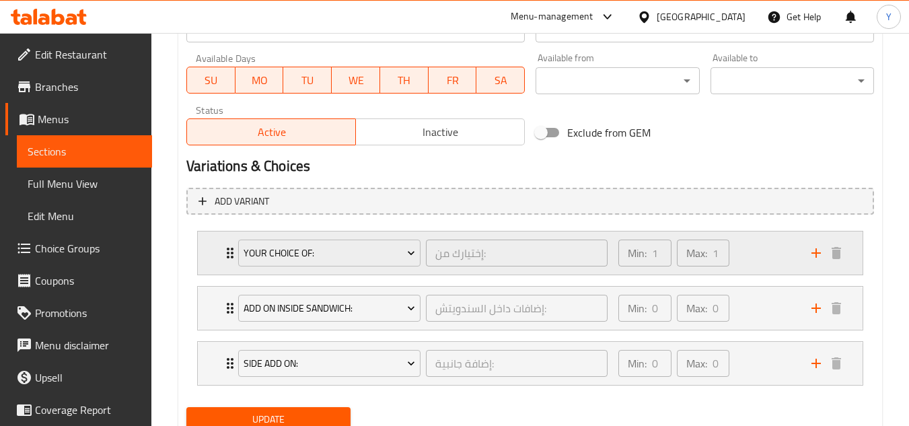
click at [746, 256] on div "Min: 1 ​ Max: 1 ​" at bounding box center [706, 253] width 193 height 43
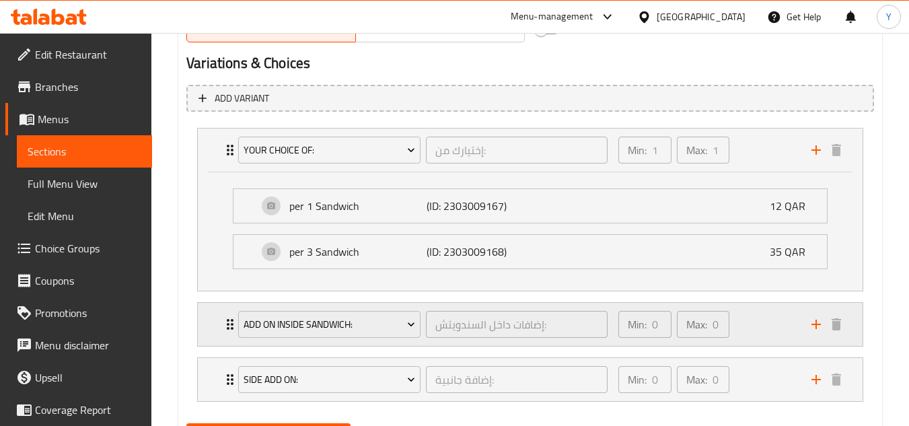
scroll to position [777, 0]
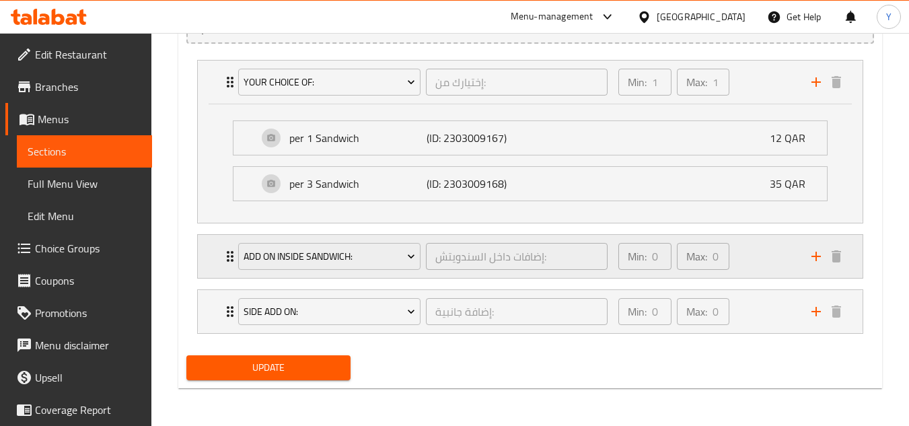
click at [772, 265] on div "Min: 0 ​ Max: 0 ​" at bounding box center [706, 256] width 193 height 43
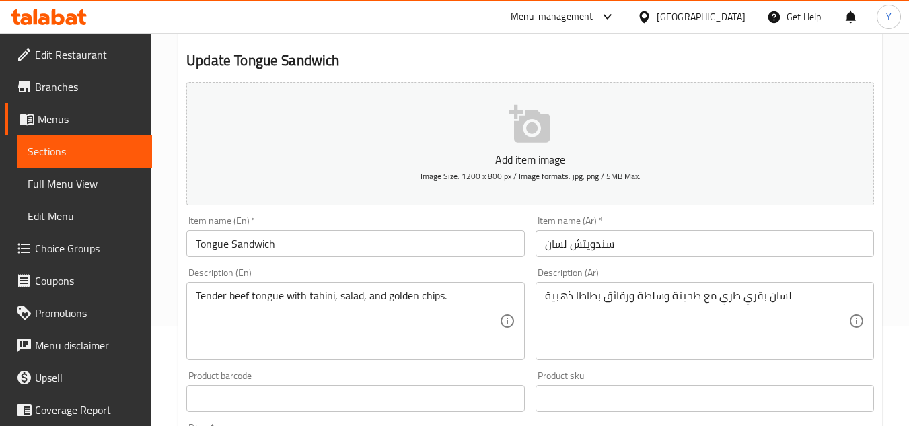
scroll to position [0, 0]
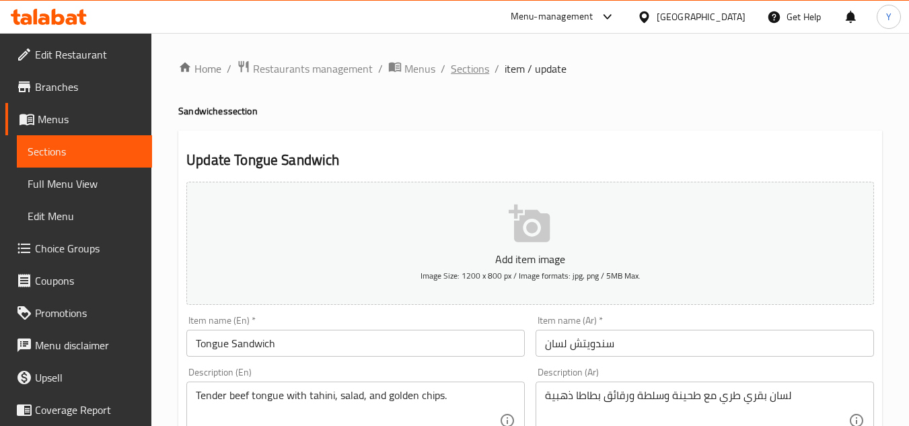
click at [472, 71] on span "Sections" at bounding box center [470, 69] width 38 height 16
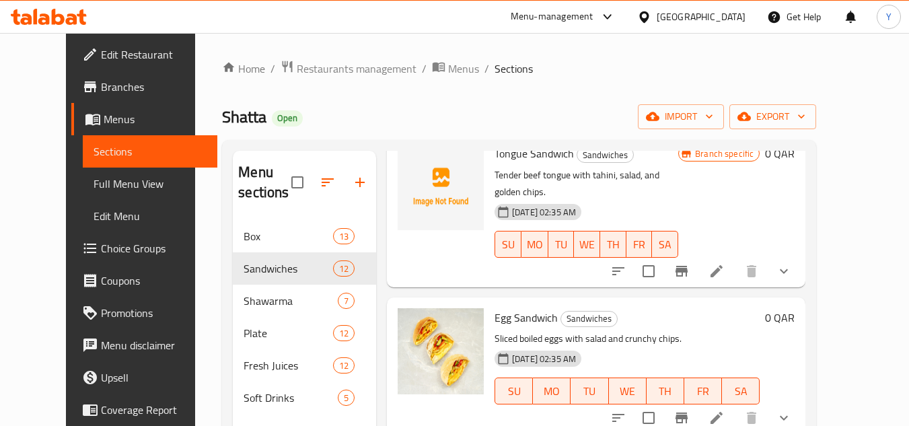
scroll to position [538, 0]
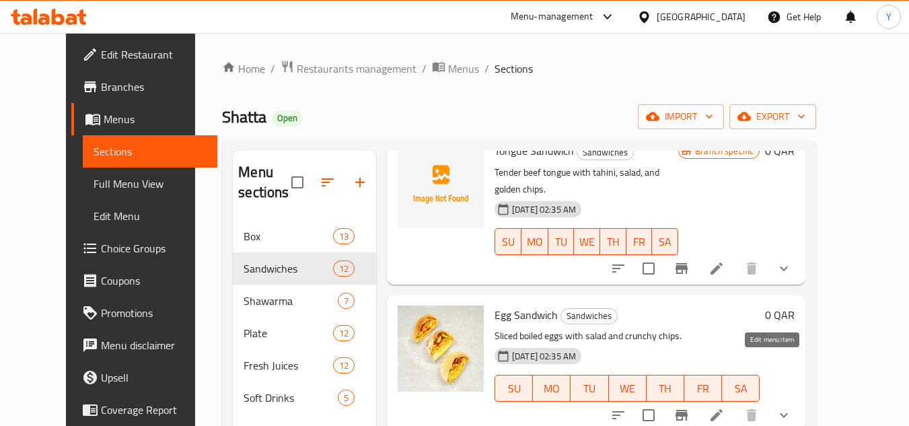
click at [725, 407] on icon at bounding box center [717, 415] width 16 height 16
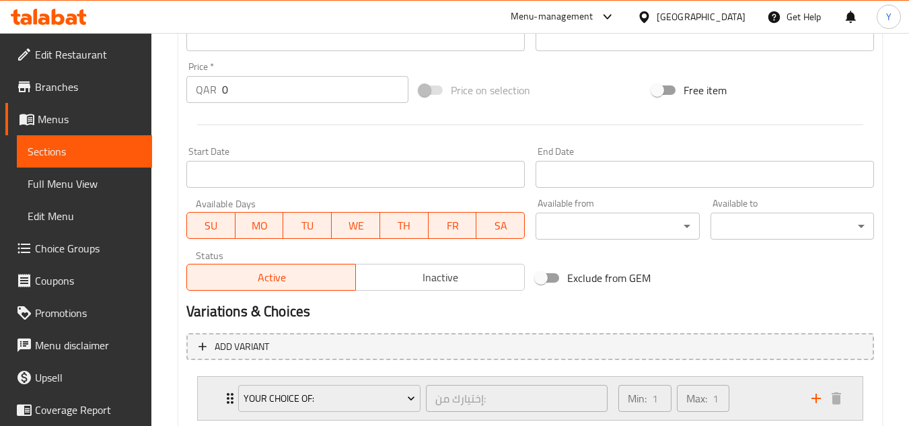
scroll to position [606, 0]
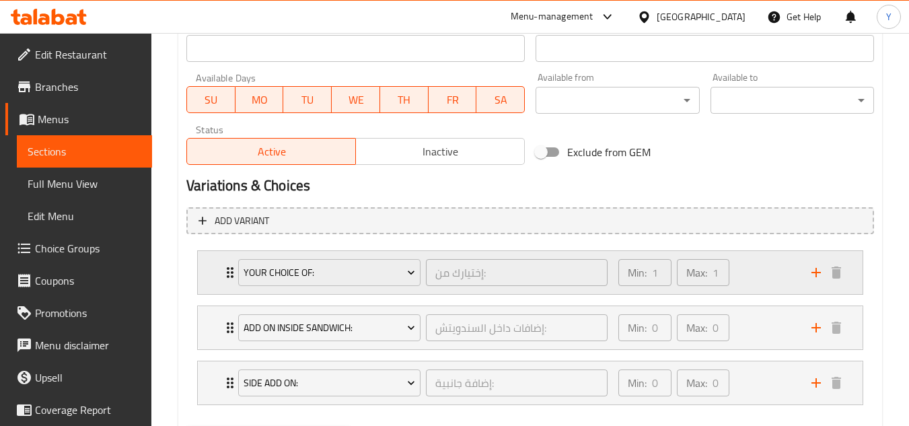
drag, startPoint x: 760, startPoint y: 279, endPoint x: 741, endPoint y: 287, distance: 20.2
click at [760, 279] on div "Min: 1 ​ Max: 1 ​" at bounding box center [706, 272] width 193 height 43
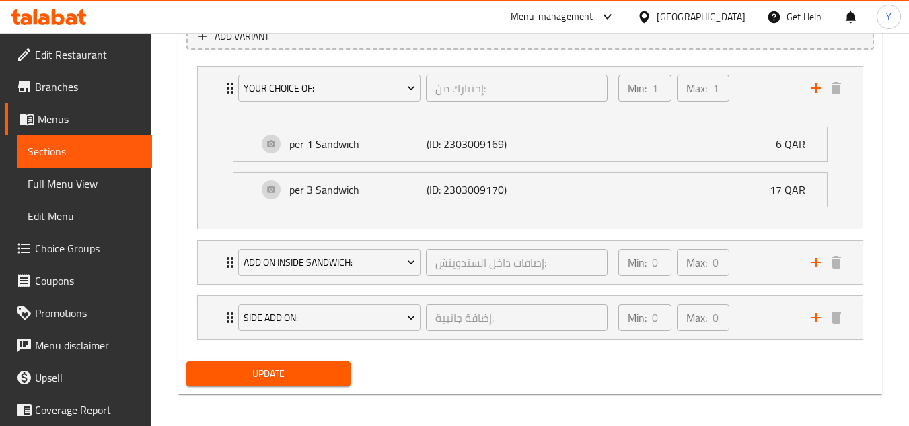
scroll to position [795, 0]
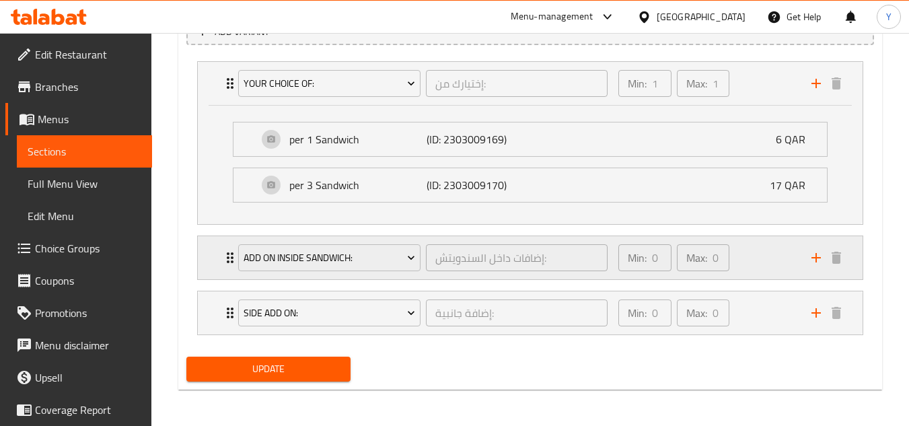
click at [772, 277] on div "Min: 0 ​ Max: 0 ​" at bounding box center [706, 257] width 193 height 43
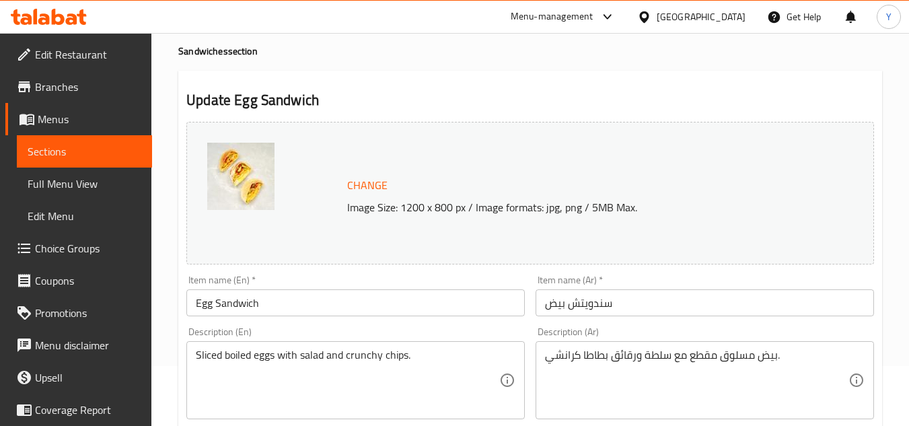
scroll to position [0, 0]
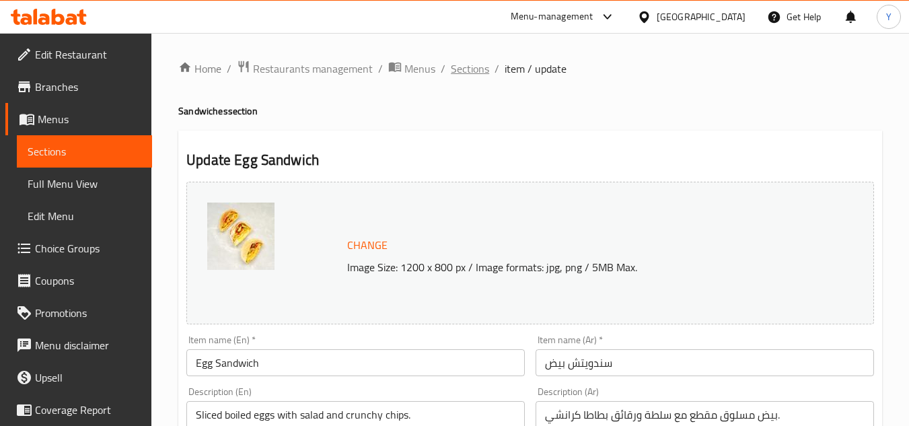
click at [454, 68] on span "Sections" at bounding box center [470, 69] width 38 height 16
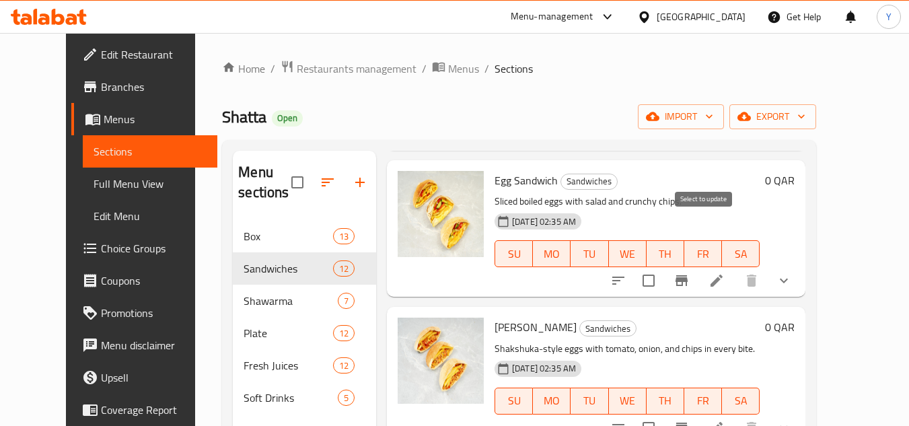
scroll to position [740, 0]
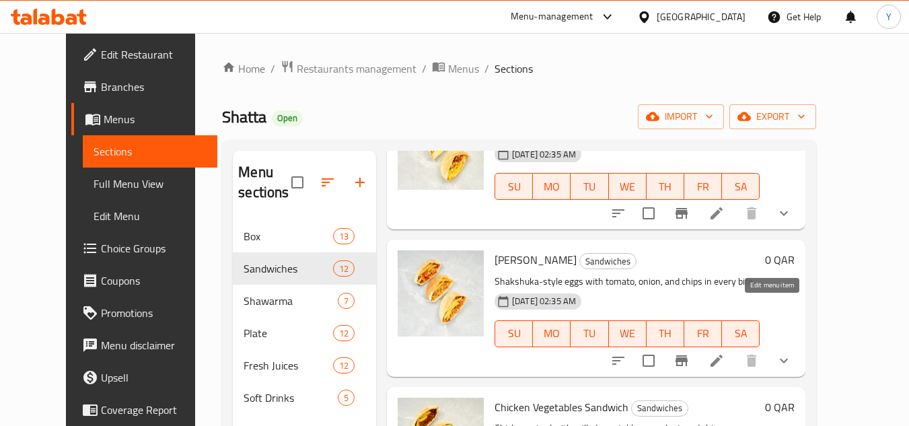
click at [725, 353] on icon at bounding box center [717, 361] width 16 height 16
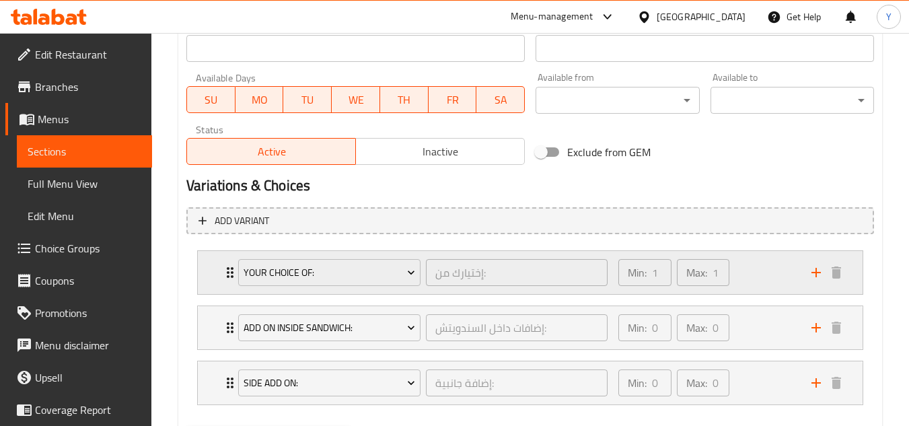
click at [753, 273] on div "Min: 1 ​ Max: 1 ​" at bounding box center [706, 272] width 193 height 43
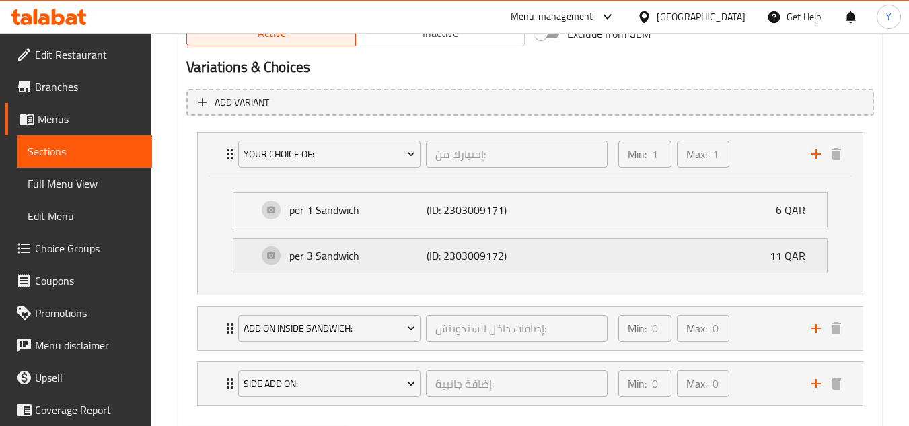
scroll to position [796, 0]
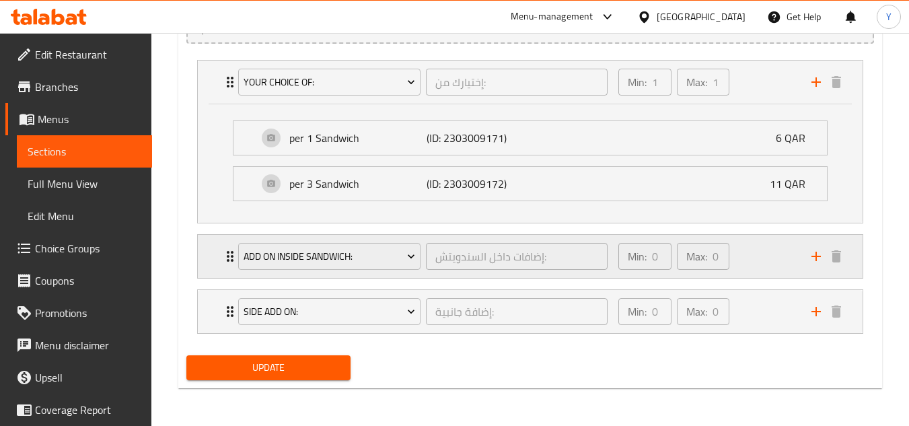
click at [773, 261] on div "Min: 0 ​ Max: 0 ​" at bounding box center [706, 256] width 193 height 43
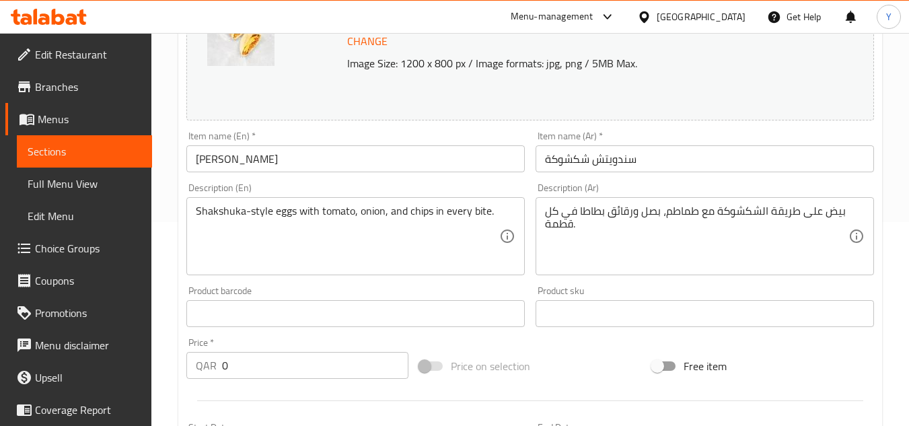
scroll to position [0, 0]
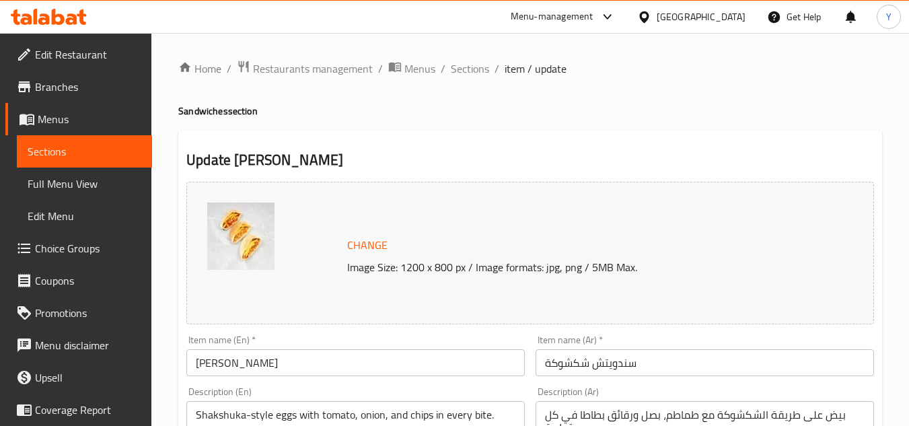
drag, startPoint x: 479, startPoint y: 73, endPoint x: 473, endPoint y: 102, distance: 29.4
click at [479, 73] on span "Sections" at bounding box center [470, 69] width 38 height 16
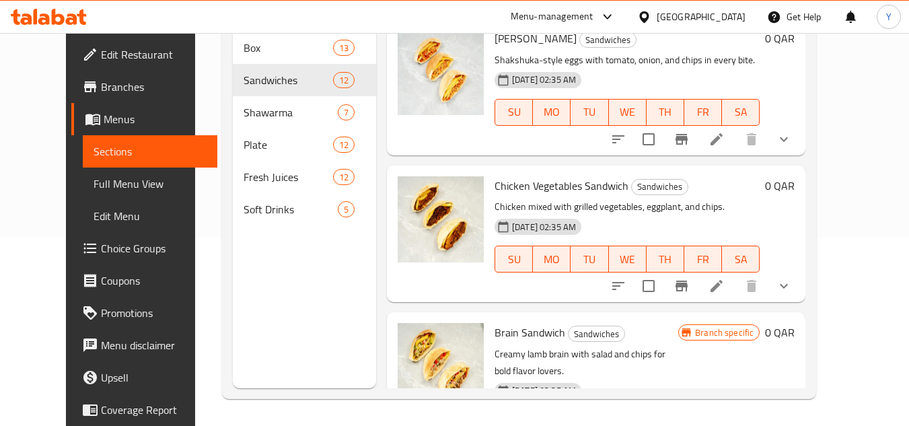
scroll to position [699, 0]
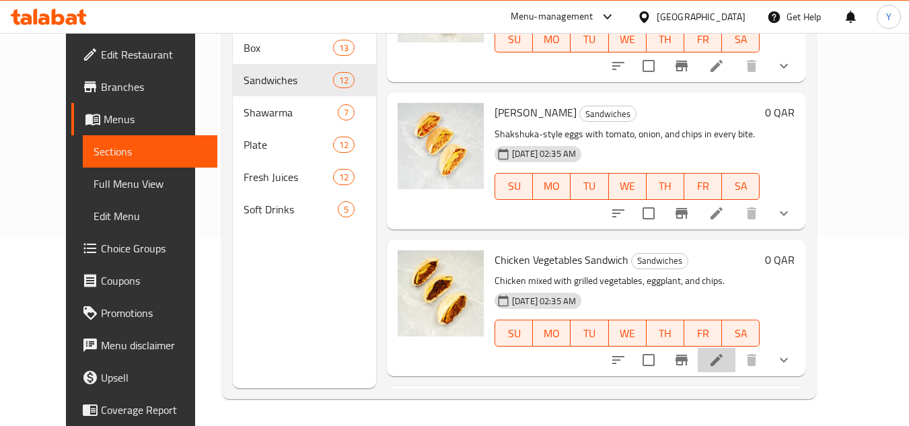
click at [736, 348] on li at bounding box center [717, 360] width 38 height 24
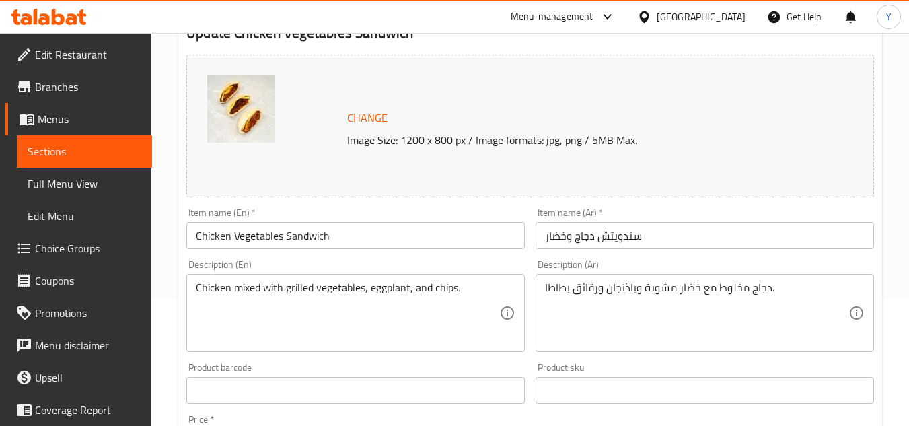
scroll to position [269, 0]
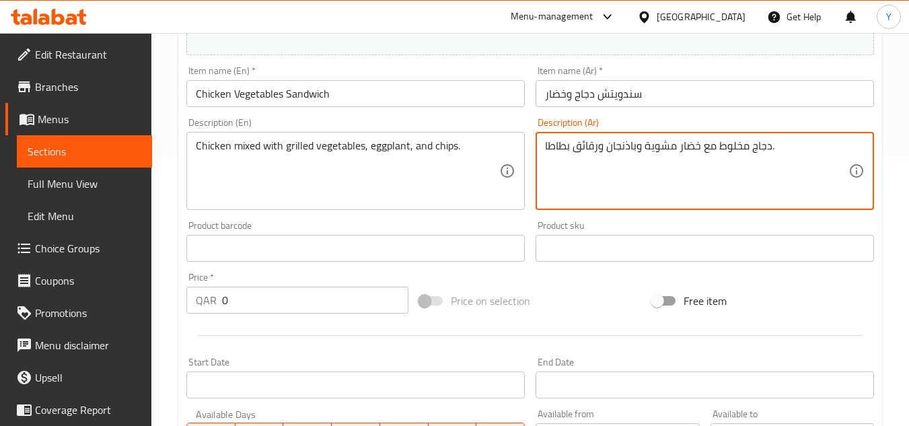
click at [740, 151] on textarea "دجاج مخلوط مع خضار مشوية وباذنجان ورقائق بطاطا." at bounding box center [697, 171] width 304 height 64
type textarea "دجاج مع خضار مشوية وباذنجان ورقائق بطاطا."
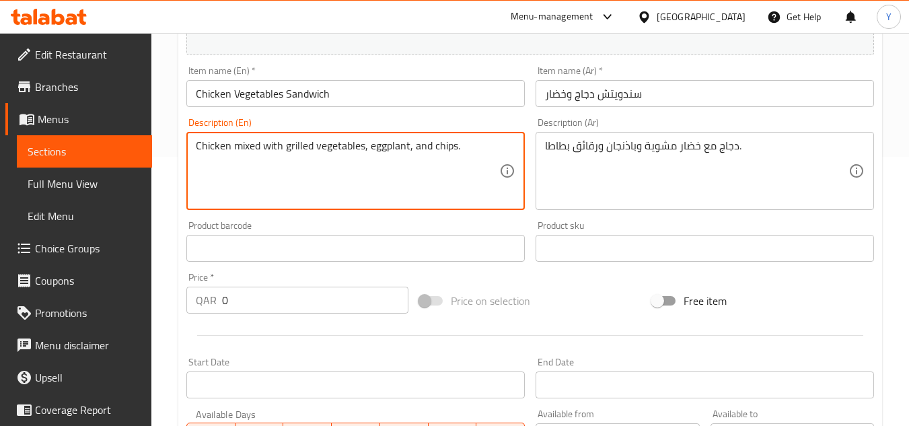
click at [255, 153] on textarea "Chicken mixed with grilled vegetables, eggplant, and chips." at bounding box center [348, 171] width 304 height 64
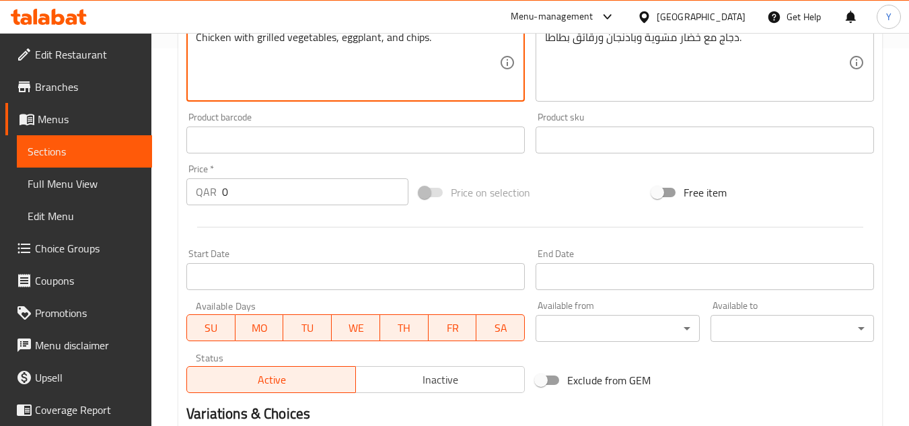
scroll to position [538, 0]
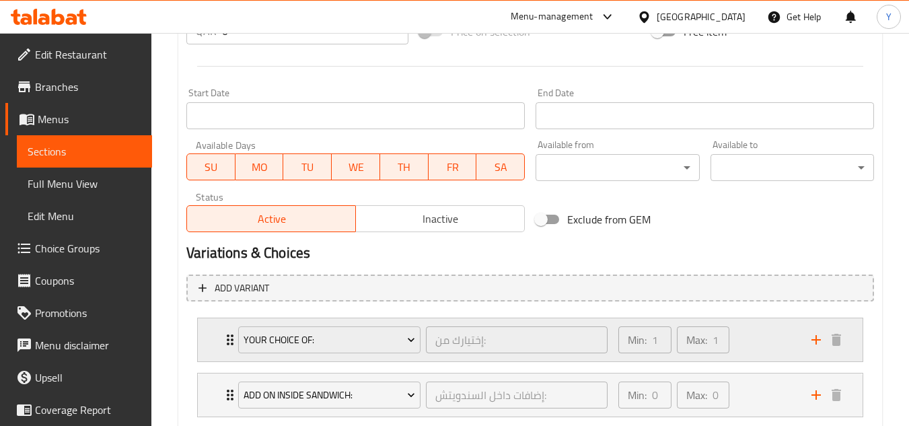
click at [742, 339] on div "Min: 1 ​ Max: 1 ​" at bounding box center [706, 339] width 193 height 43
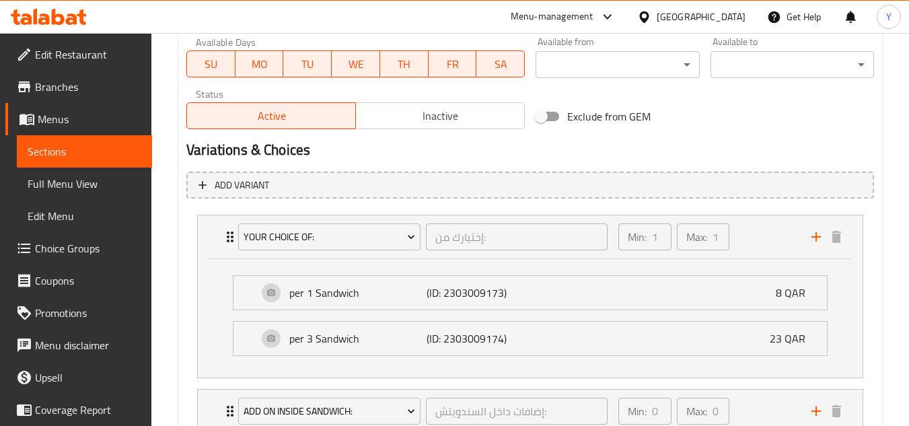
scroll to position [794, 0]
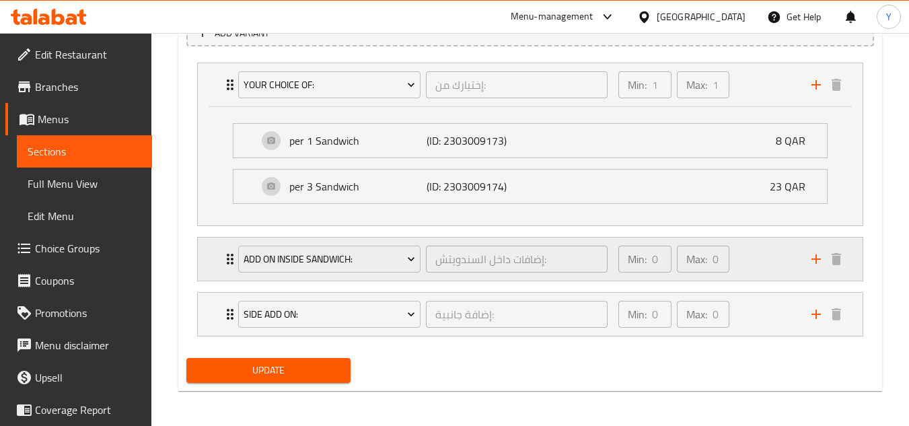
click at [756, 267] on div "Min: 0 ​ Max: 0 ​" at bounding box center [706, 259] width 193 height 43
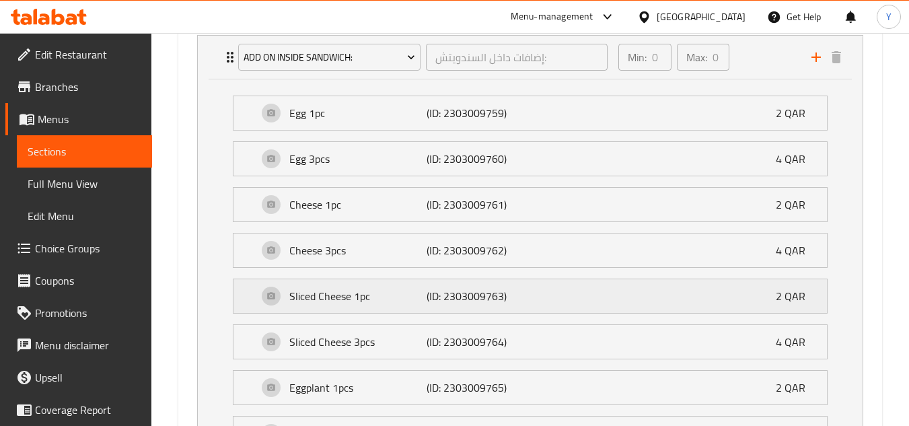
scroll to position [1190, 0]
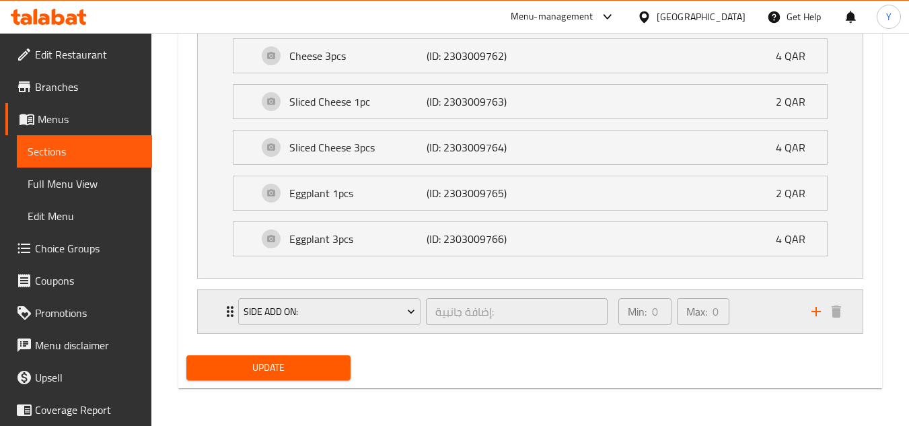
click at [752, 320] on div "Min: 0 ​ Max: 0 ​" at bounding box center [706, 311] width 193 height 43
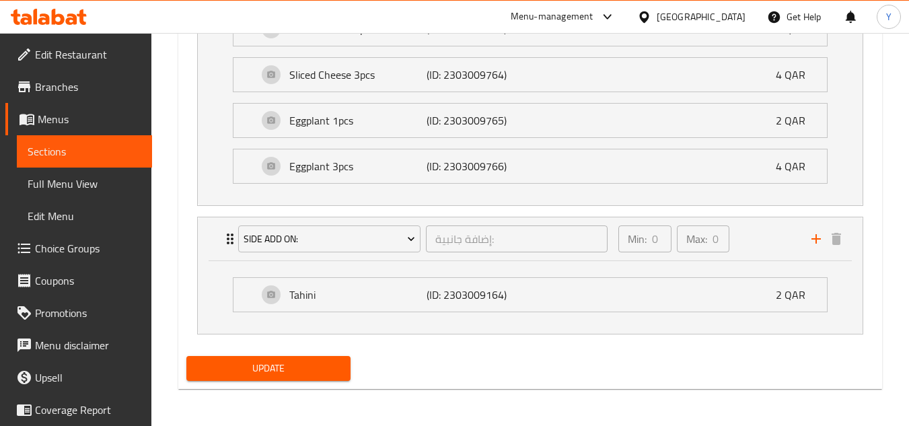
scroll to position [1263, 0]
type textarea "Chicken with grilled vegetables, eggplant, and chips."
click at [315, 378] on button "Update" at bounding box center [268, 367] width 164 height 25
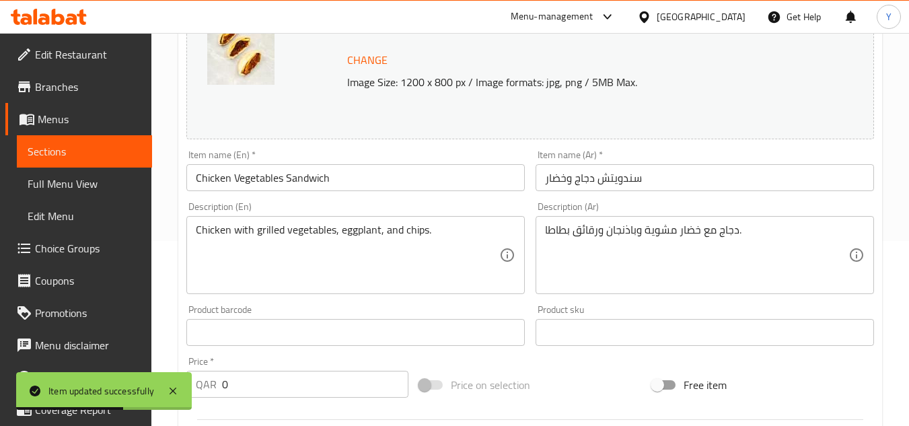
scroll to position [0, 0]
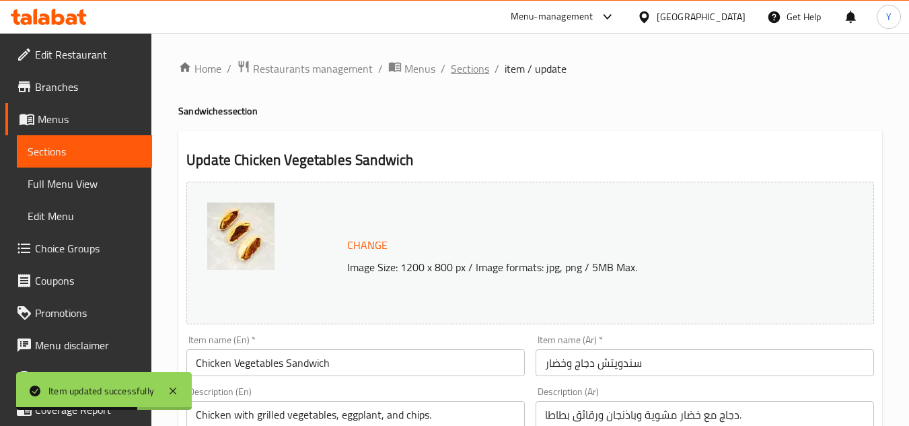
click at [452, 73] on span "Sections" at bounding box center [470, 69] width 38 height 16
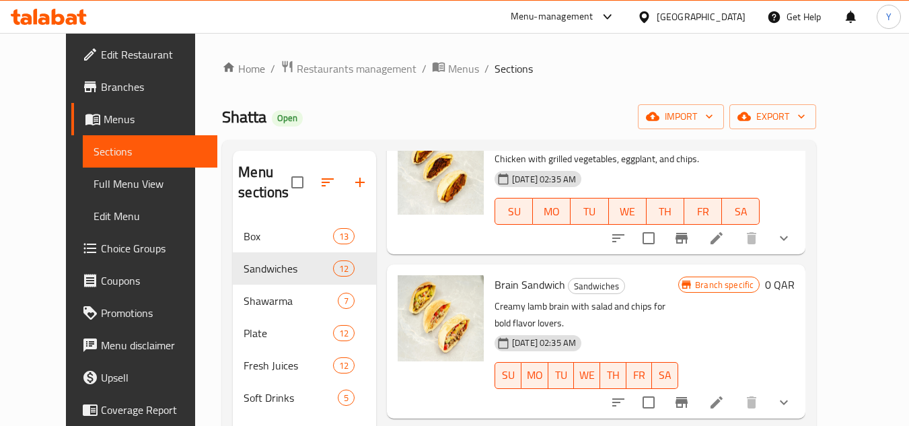
scroll to position [1077, 0]
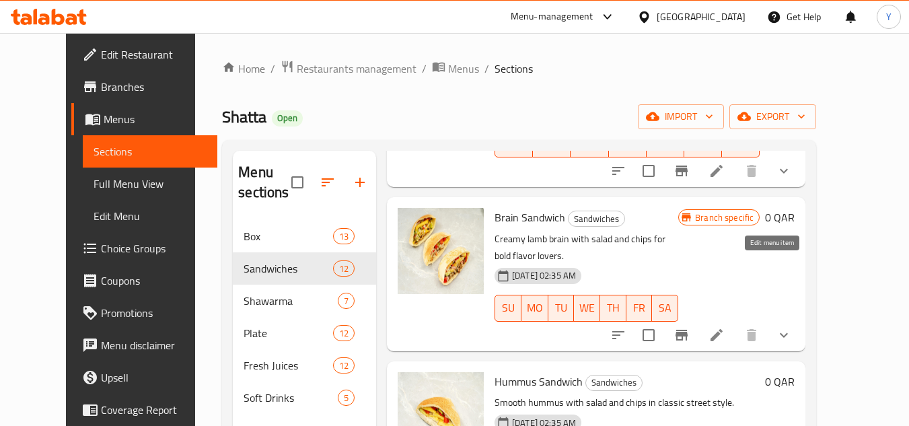
click at [725, 327] on icon at bounding box center [717, 335] width 16 height 16
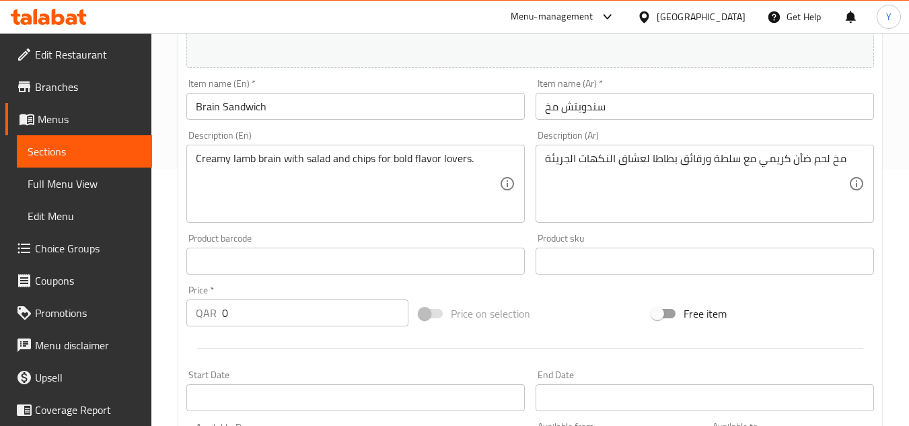
scroll to position [269, 0]
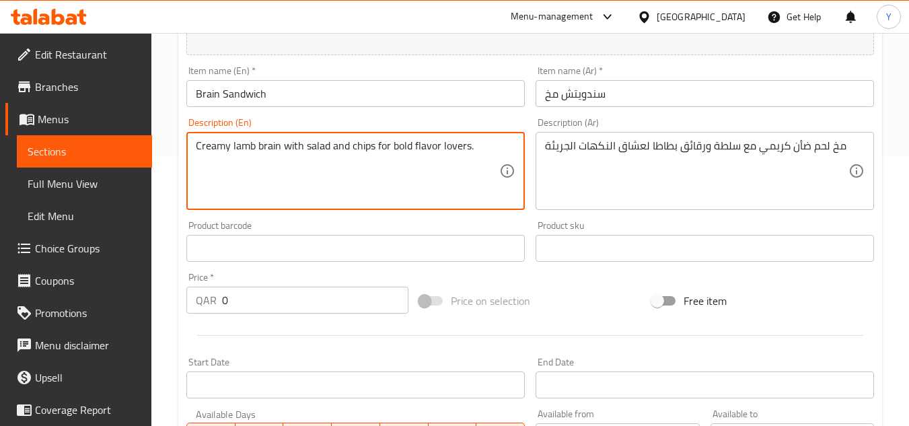
click at [255, 171] on textarea "Creamy lamb brain with salad and chips for bold flavor lovers." at bounding box center [348, 171] width 304 height 64
paste textarea
type textarea "Creamy lamb brain with salad and chips for bold flavor lovers."
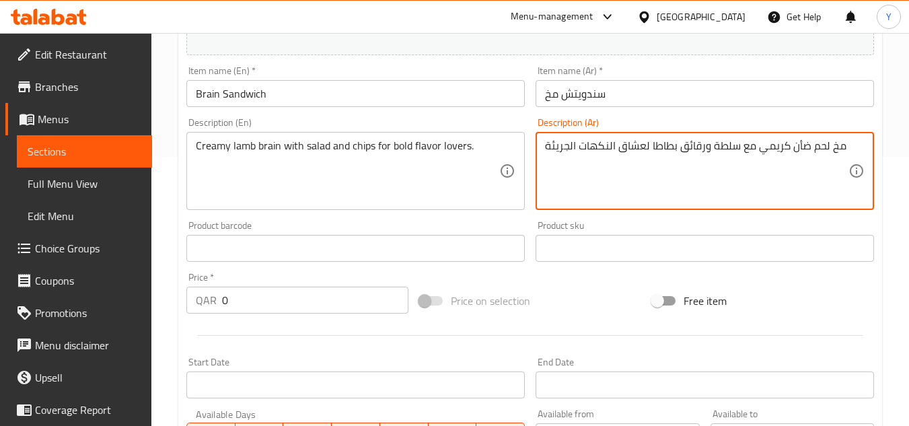
click at [663, 180] on textarea "مخ لحم ضأن كريمي مع سلطة ورقائق بطاطا لعشاق النكهات الجريئة" at bounding box center [697, 171] width 304 height 64
paste textarea "اعم مع سلطة وبطاطا لعشاق النكهات الجريئة"
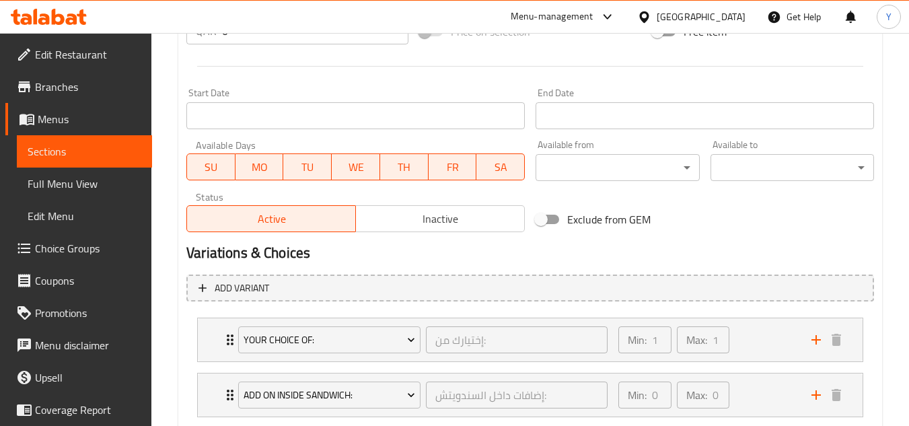
scroll to position [673, 0]
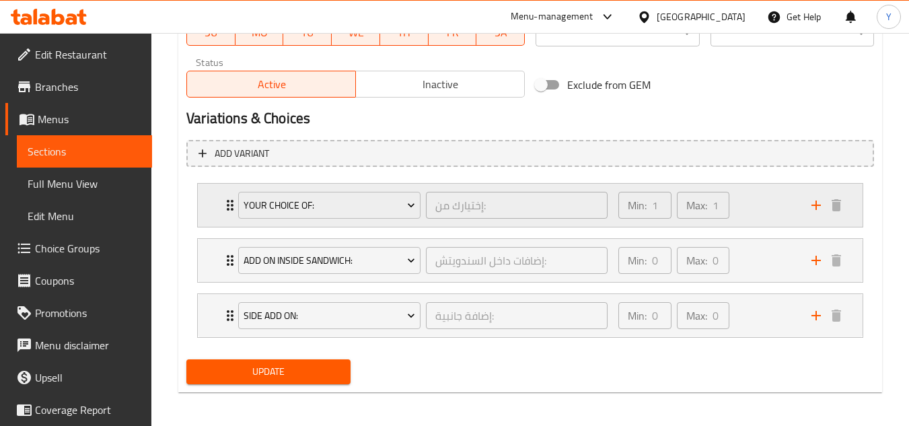
click at [770, 211] on div "Min: 1 ​ Max: 1 ​" at bounding box center [706, 205] width 193 height 43
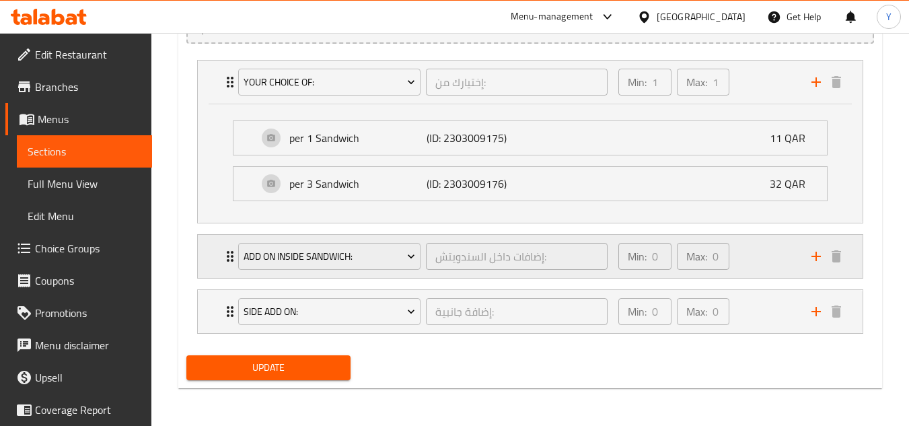
click at [758, 238] on div "Min: 0 ​ Max: 0 ​" at bounding box center [706, 256] width 193 height 43
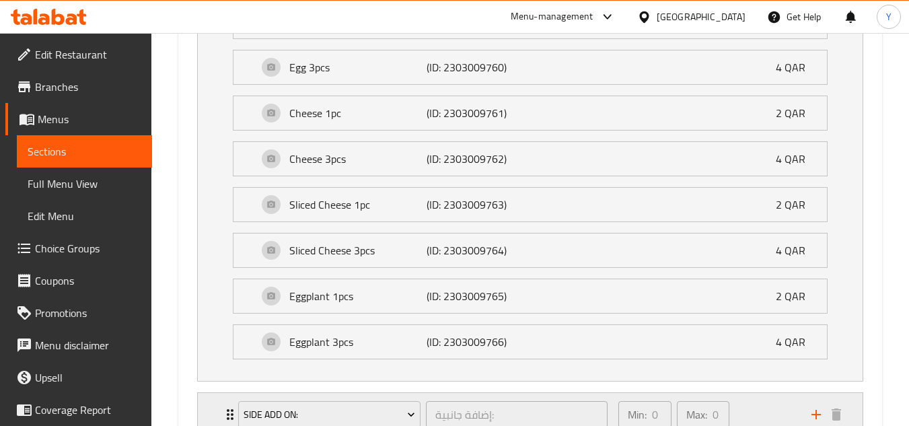
scroll to position [1122, 0]
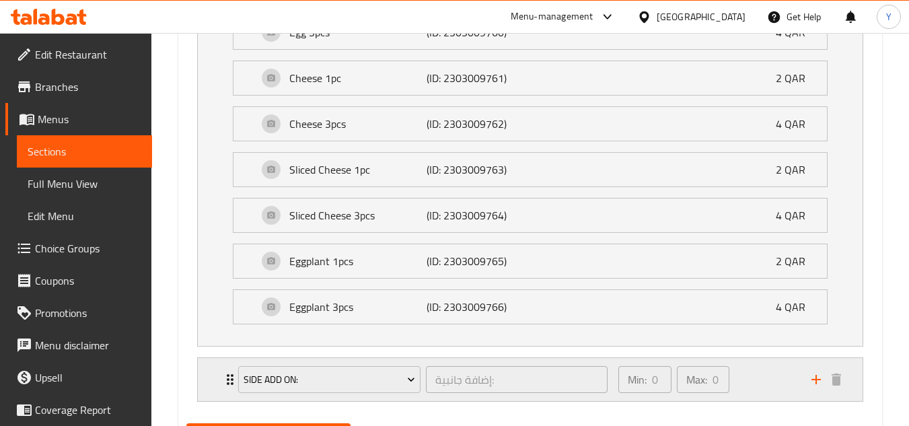
click at [750, 380] on div "Min: 0 ​ Max: 0 ​" at bounding box center [706, 379] width 193 height 43
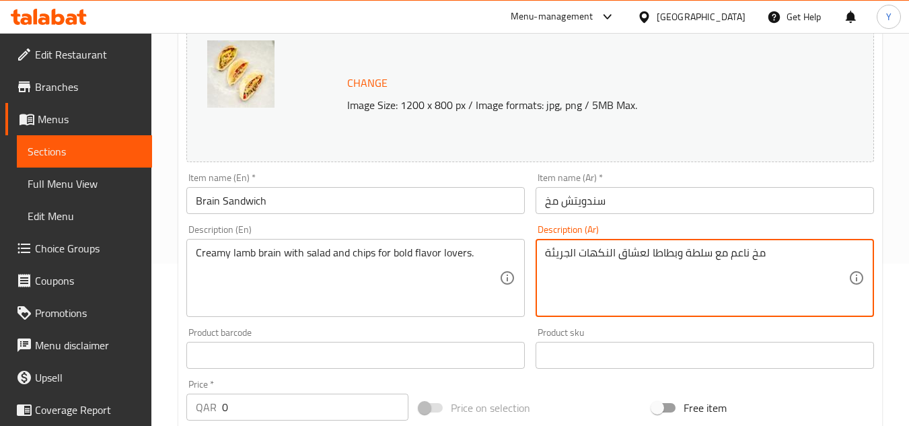
scroll to position [0, 0]
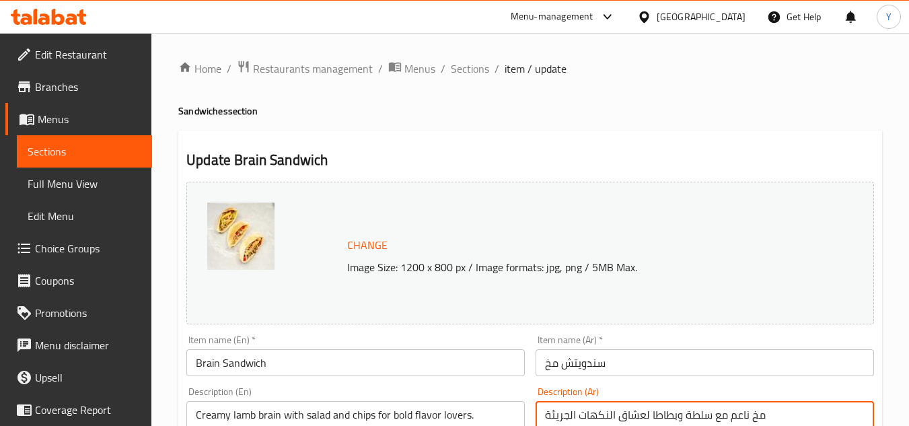
type textarea "مخ ناعم مع سلطة وبطاطا لعشاق النكهات الجريئة"
click at [378, 363] on input "Brain Sandwich" at bounding box center [355, 362] width 339 height 27
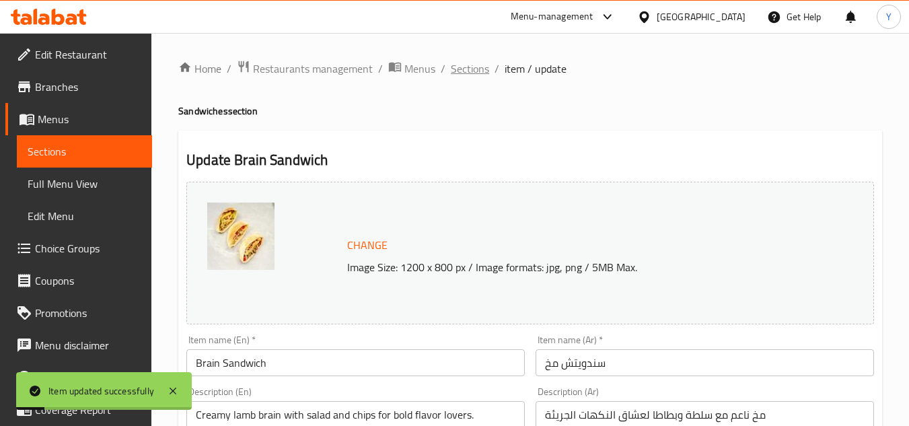
click at [482, 71] on span "Sections" at bounding box center [470, 69] width 38 height 16
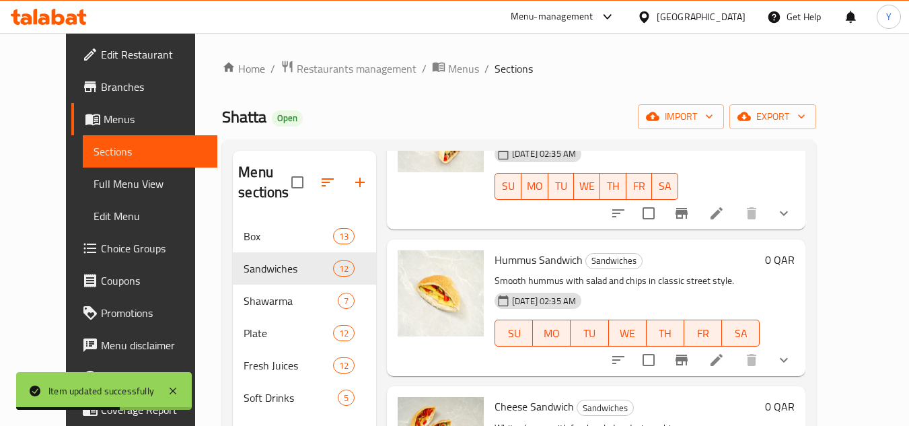
scroll to position [1211, 0]
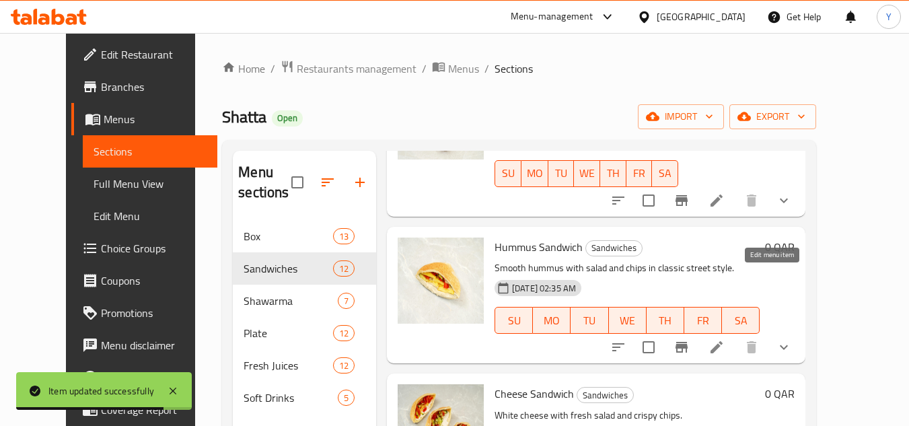
click at [723, 341] on icon at bounding box center [717, 347] width 12 height 12
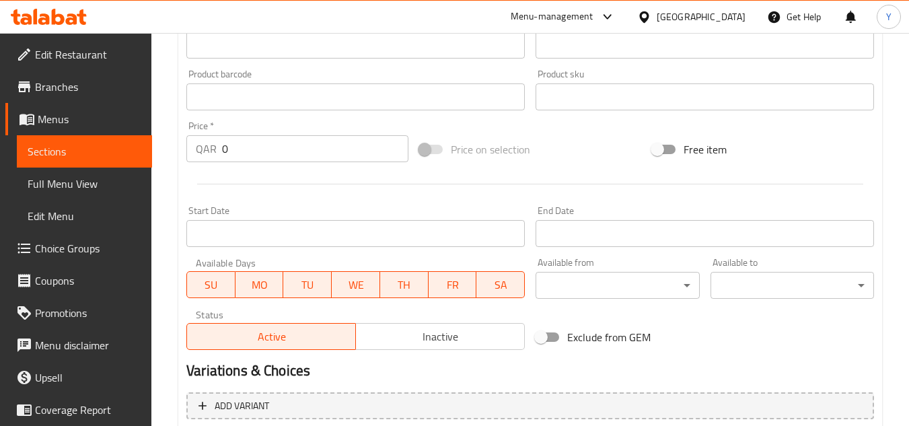
scroll to position [538, 0]
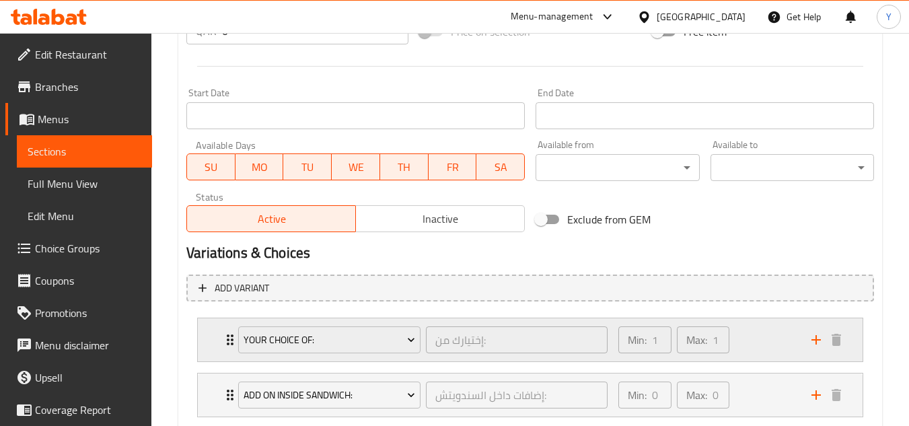
click at [760, 347] on div "Min: 1 ​ Max: 1 ​" at bounding box center [706, 339] width 193 height 43
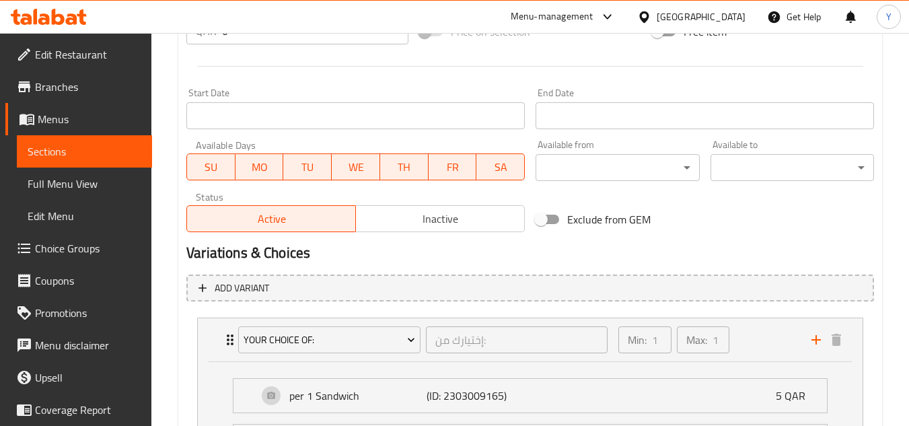
scroll to position [791, 0]
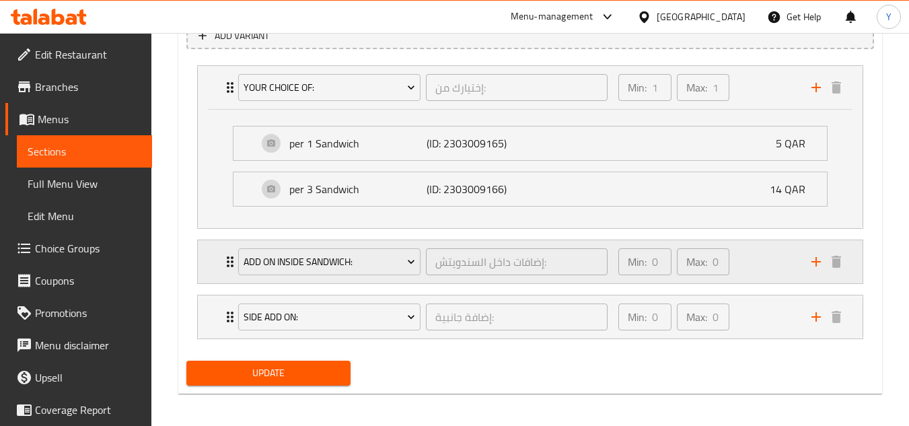
click at [751, 265] on div "Min: 0 ​ Max: 0 ​" at bounding box center [706, 261] width 193 height 43
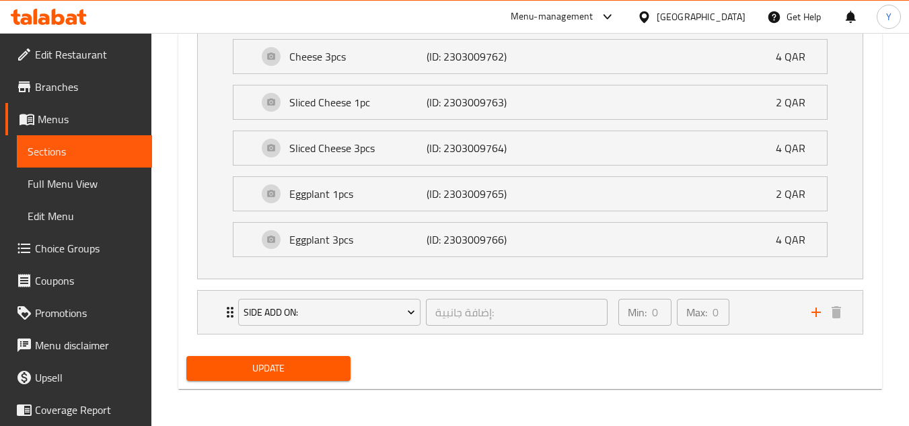
scroll to position [1190, 0]
click at [740, 321] on div "Min: 0 ​ Max: 0 ​" at bounding box center [706, 311] width 193 height 43
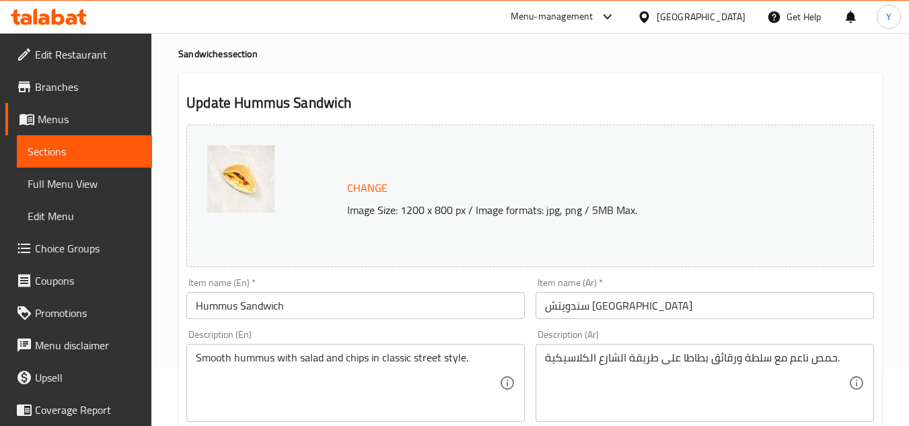
scroll to position [0, 0]
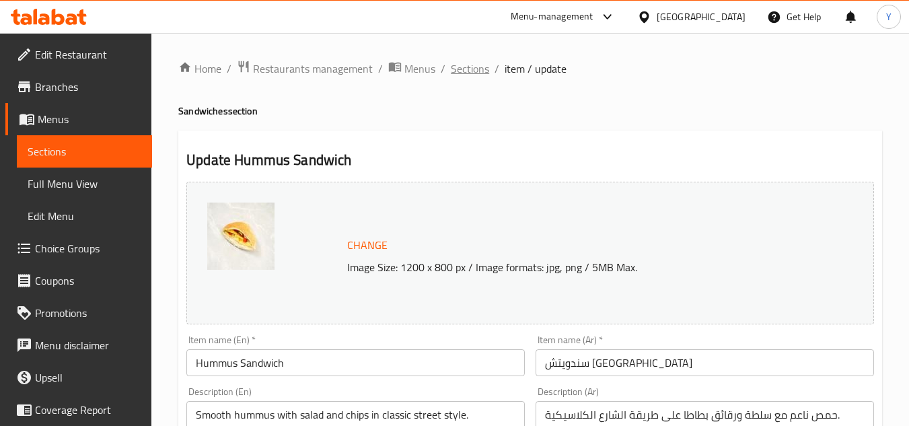
click at [460, 61] on span "Sections" at bounding box center [470, 69] width 38 height 16
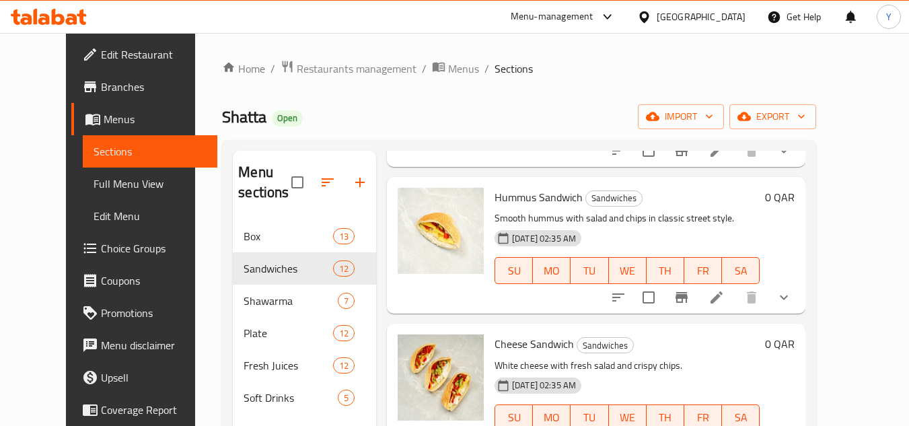
scroll to position [1279, 0]
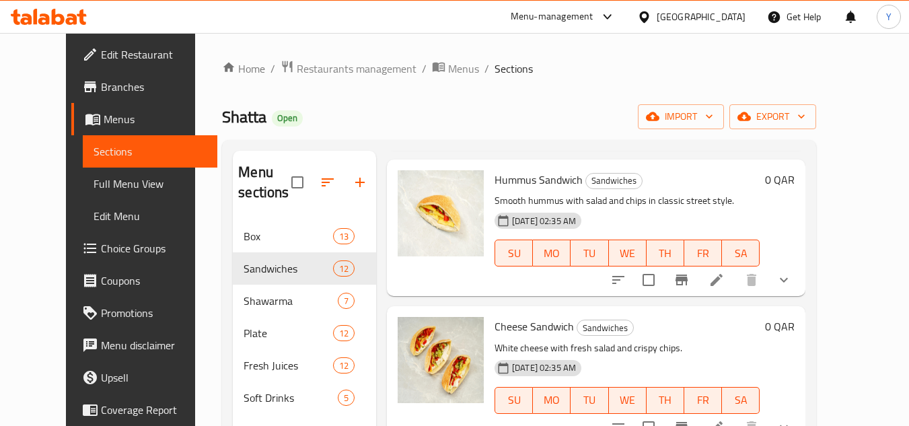
click at [725, 419] on icon at bounding box center [717, 427] width 16 height 16
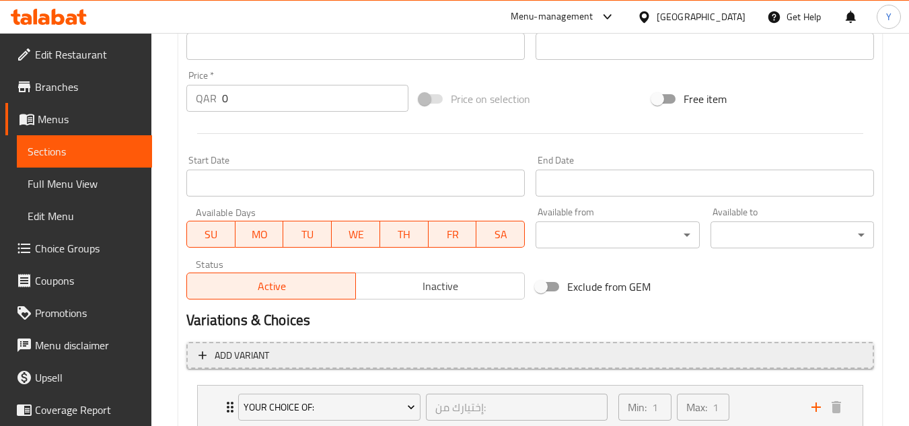
scroll to position [677, 0]
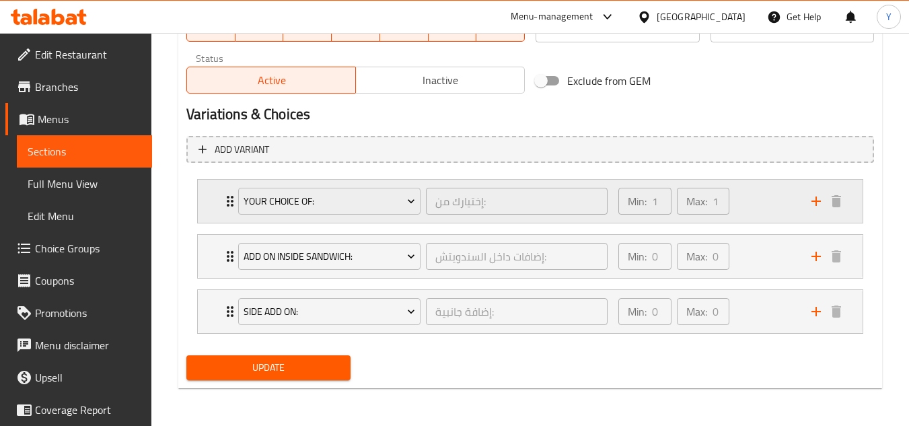
click at [765, 188] on div "Min: 1 ​ Max: 1 ​" at bounding box center [706, 201] width 193 height 43
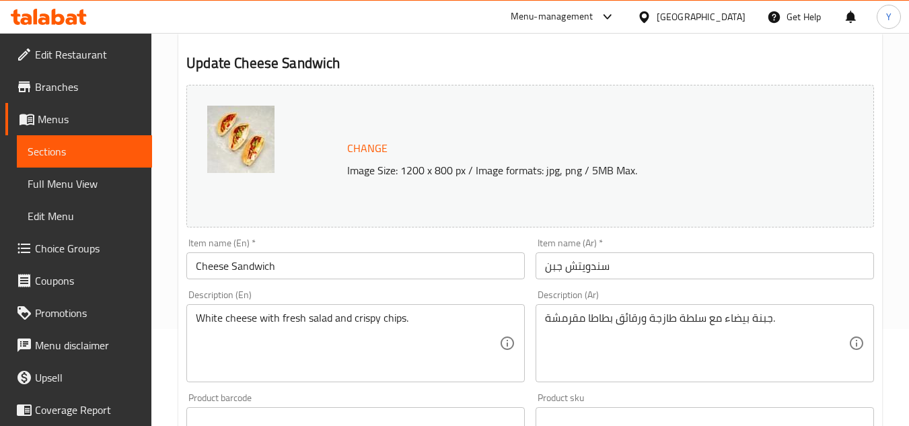
scroll to position [0, 0]
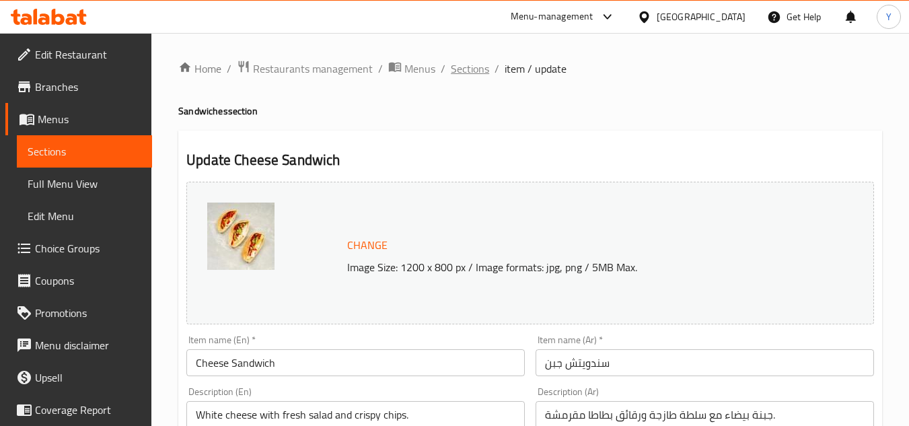
click at [483, 66] on span "Sections" at bounding box center [470, 69] width 38 height 16
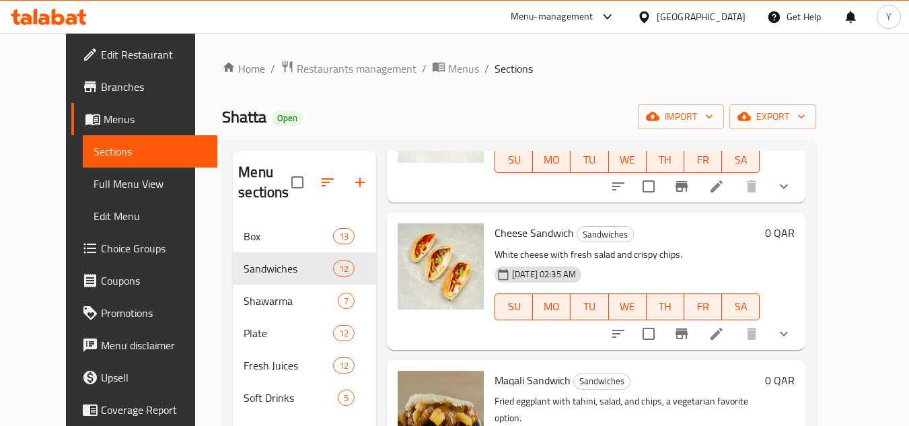
scroll to position [135, 0]
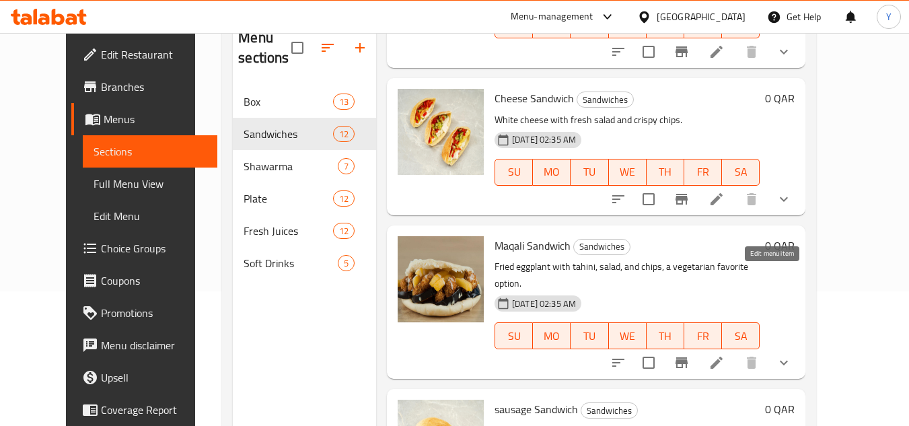
click at [725, 355] on icon at bounding box center [717, 363] width 16 height 16
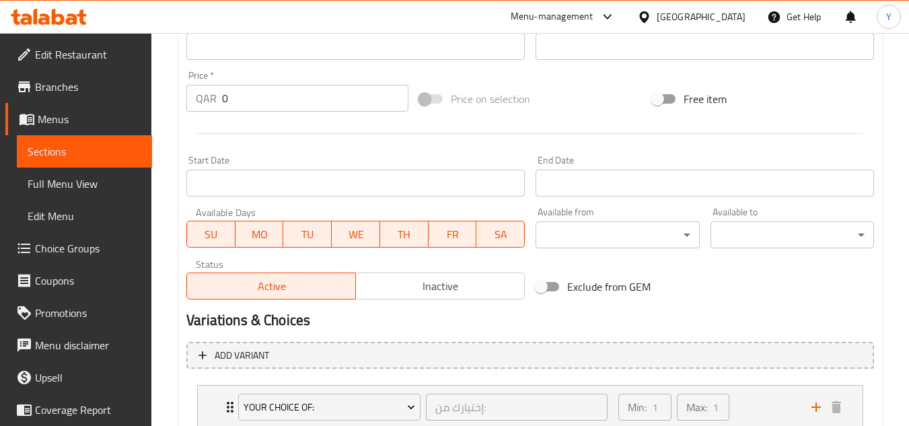
scroll to position [673, 0]
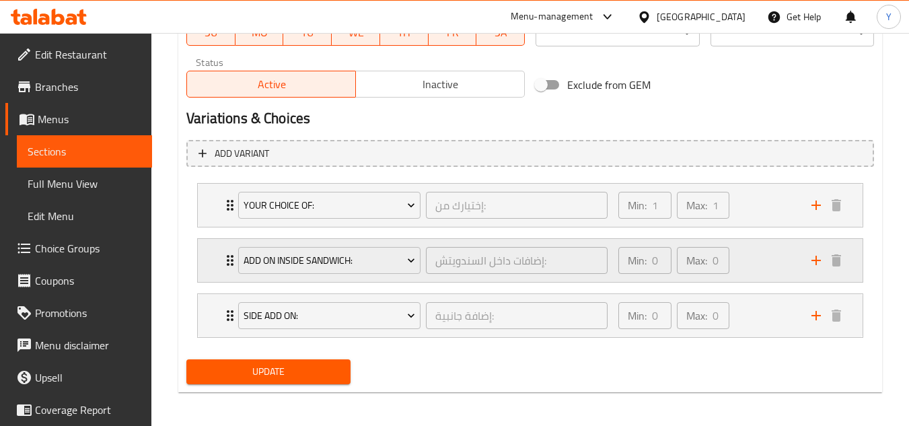
drag, startPoint x: 735, startPoint y: 213, endPoint x: 738, endPoint y: 254, distance: 40.5
click at [735, 213] on div "Min: 1 ​ Max: 1 ​" at bounding box center [706, 205] width 193 height 43
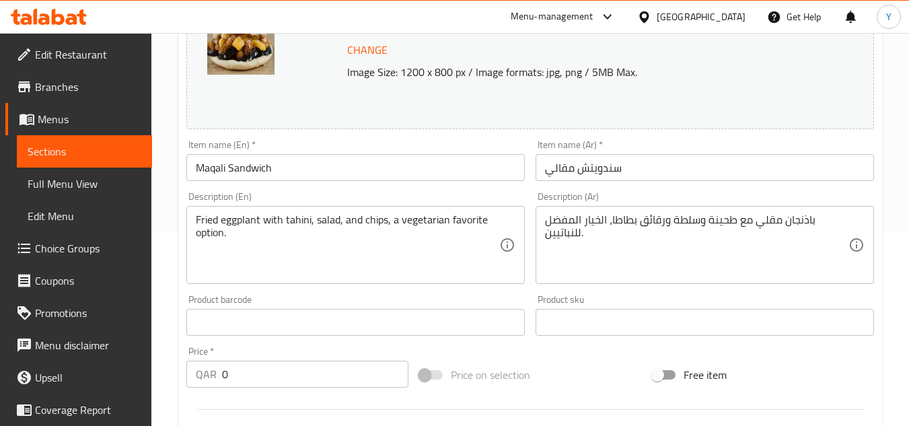
scroll to position [0, 0]
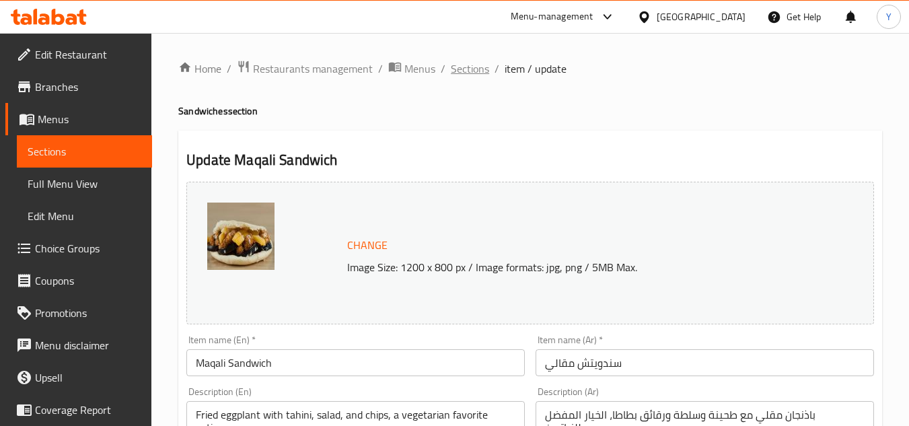
click at [472, 75] on span "Sections" at bounding box center [470, 69] width 38 height 16
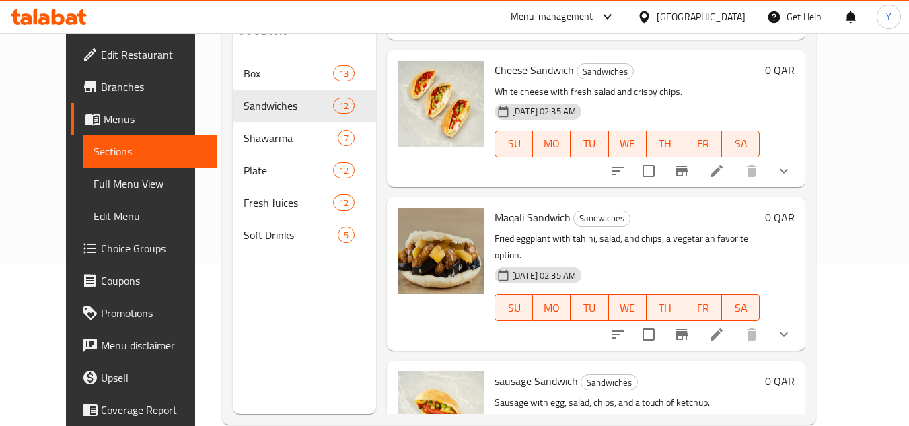
scroll to position [188, 0]
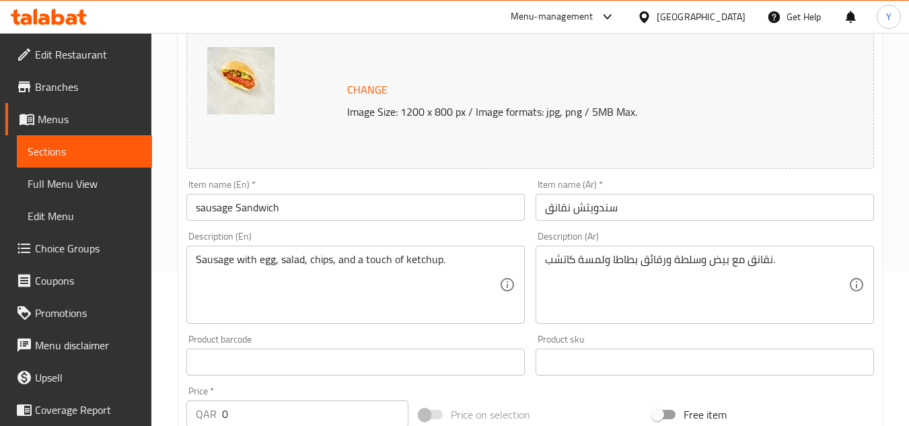
scroll to position [269, 0]
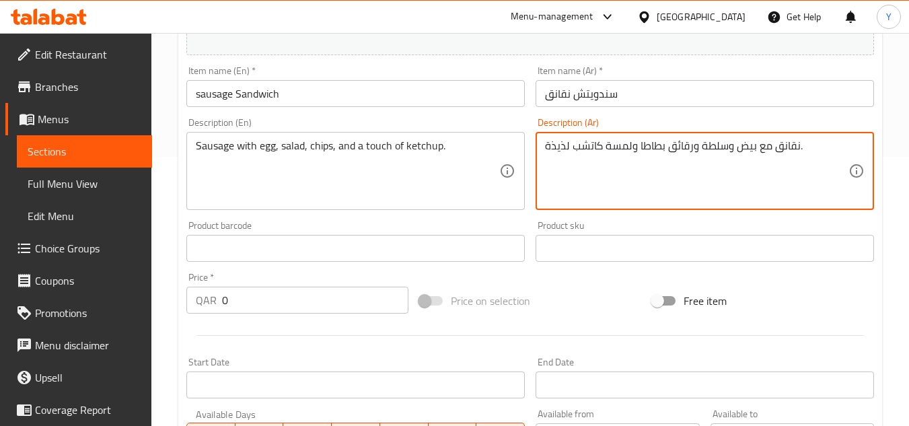
type textarea "نقانق مع بيض وسلطة ورقائق بطاطا ولمسة كاتشب لذيذة."
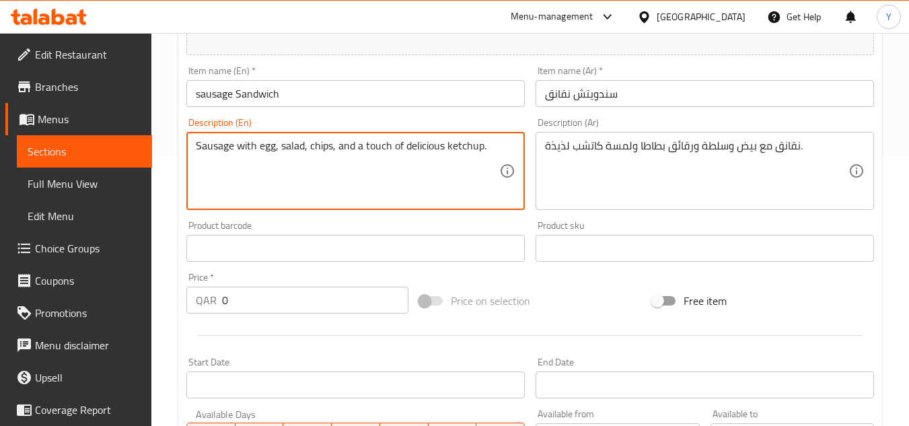
type textarea "Sausage with egg, salad, chips, and a touch of delicious ketchup."
click at [334, 96] on input "sausage Sandwich" at bounding box center [355, 93] width 339 height 27
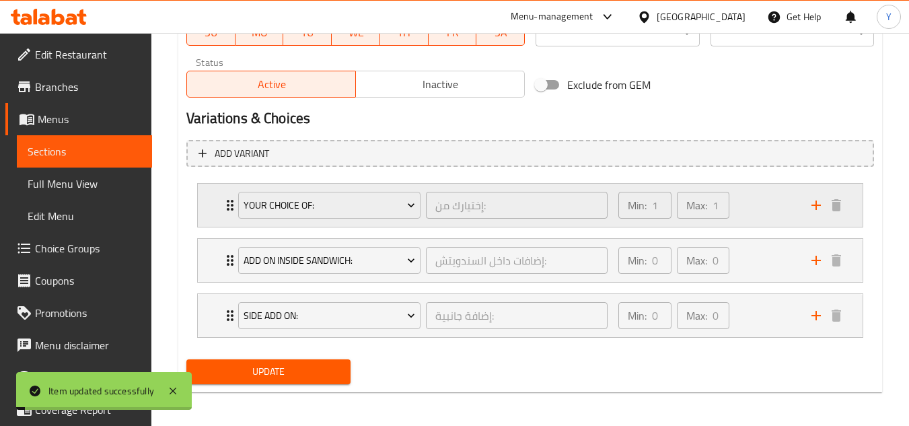
click at [740, 219] on div "Min: 1 ​ Max: 1 ​" at bounding box center [706, 205] width 193 height 43
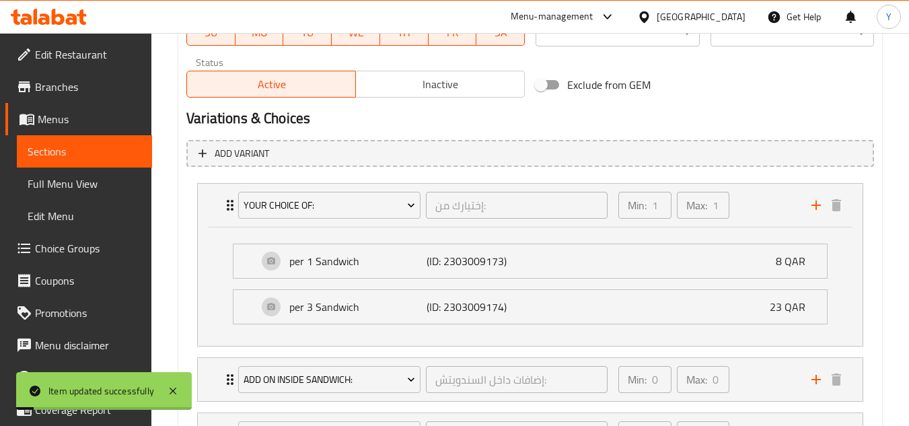
scroll to position [796, 0]
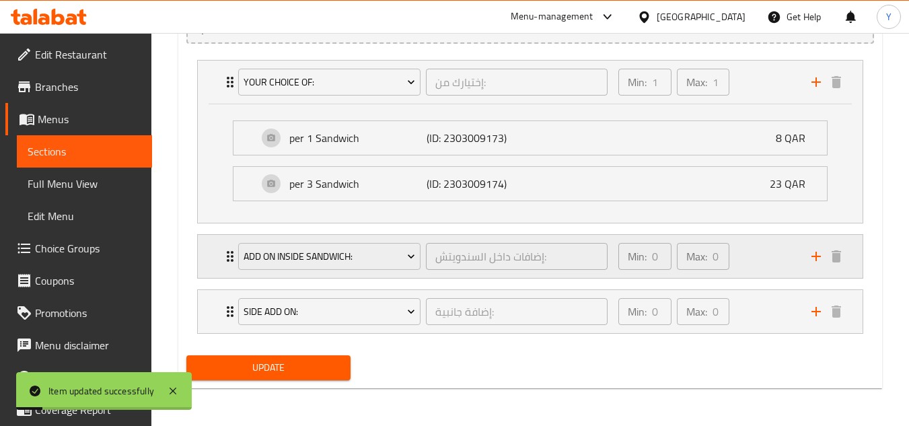
click at [746, 259] on div "Min: 0 ​ Max: 0 ​" at bounding box center [706, 256] width 193 height 43
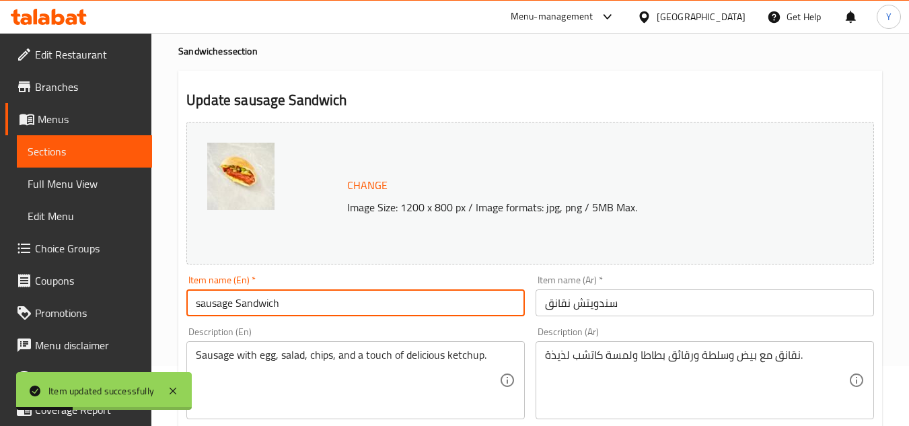
scroll to position [0, 0]
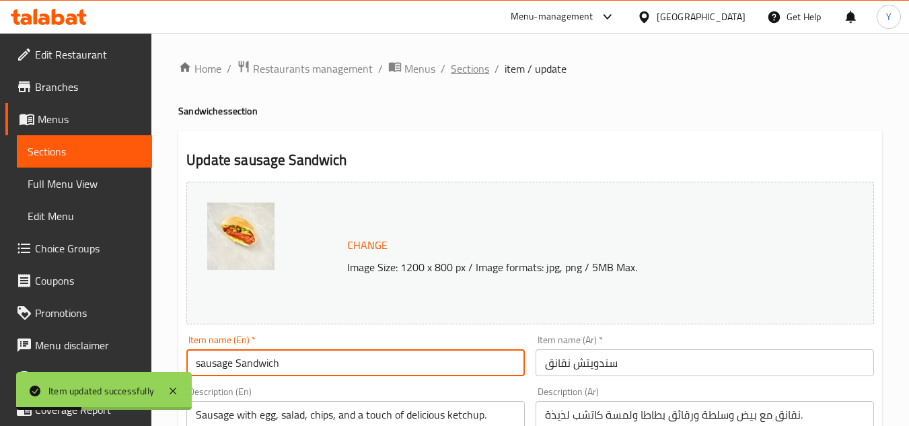
click at [468, 69] on span "Sections" at bounding box center [470, 69] width 38 height 16
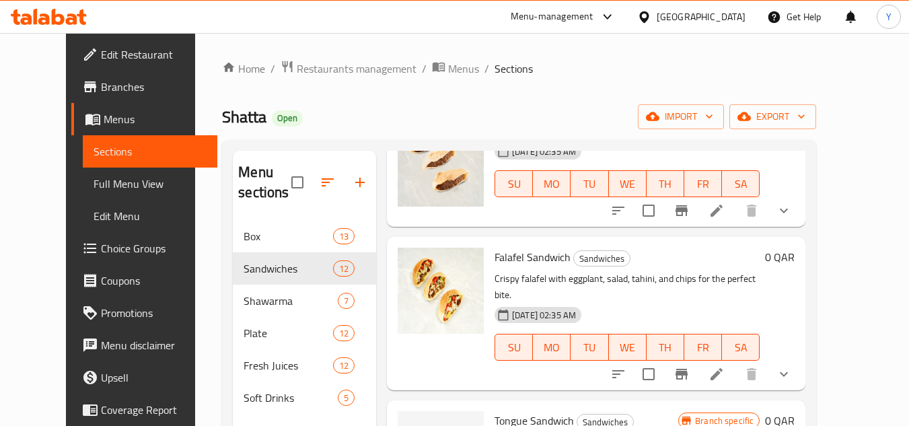
scroll to position [269, 0]
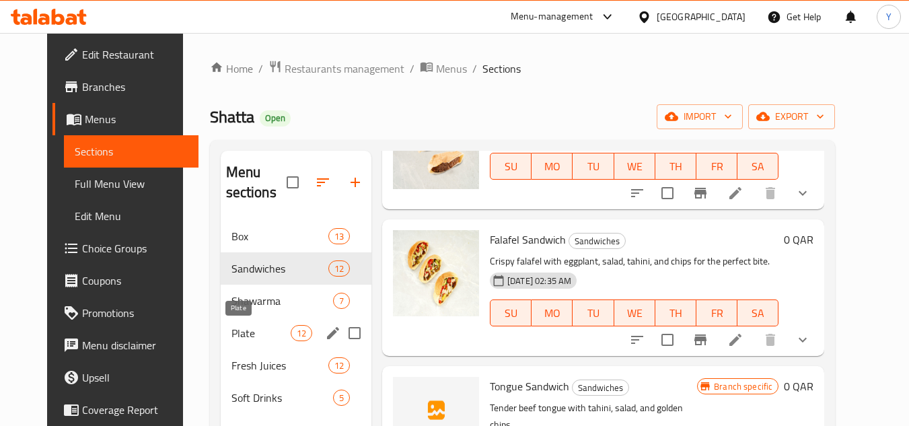
click at [252, 332] on span "Plate" at bounding box center [261, 333] width 59 height 16
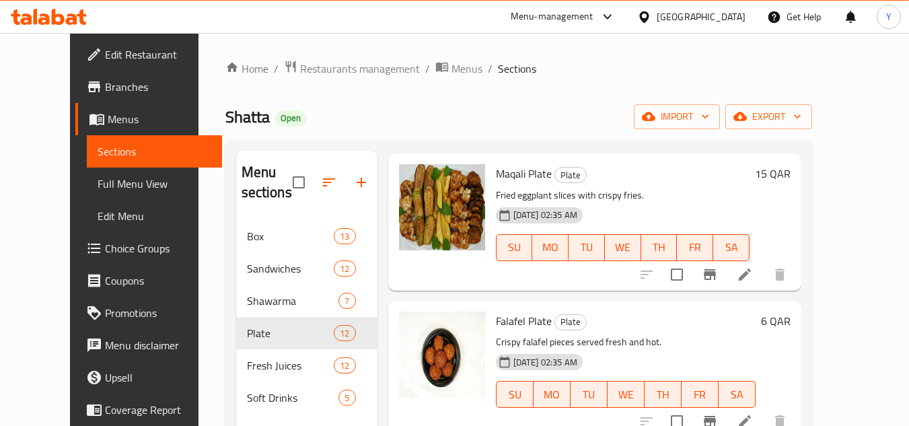
scroll to position [1077, 0]
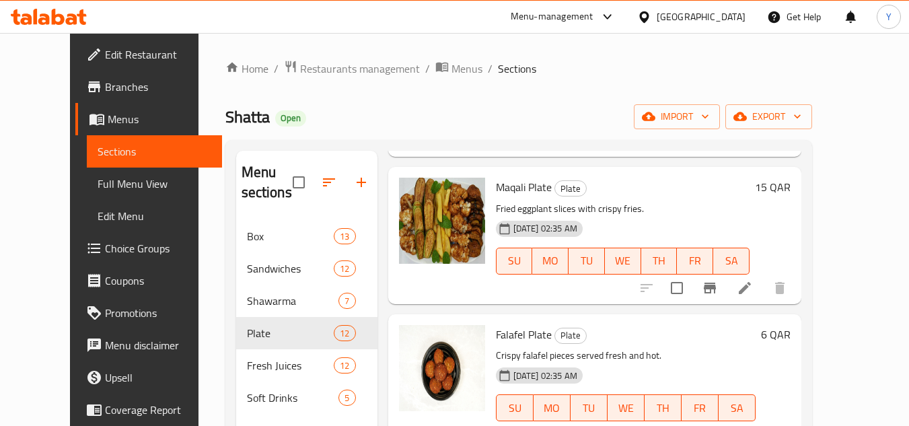
click at [533, 211] on p "Fried eggplant slices with crispy fries." at bounding box center [623, 209] width 254 height 17
click at [764, 293] on li at bounding box center [745, 288] width 38 height 24
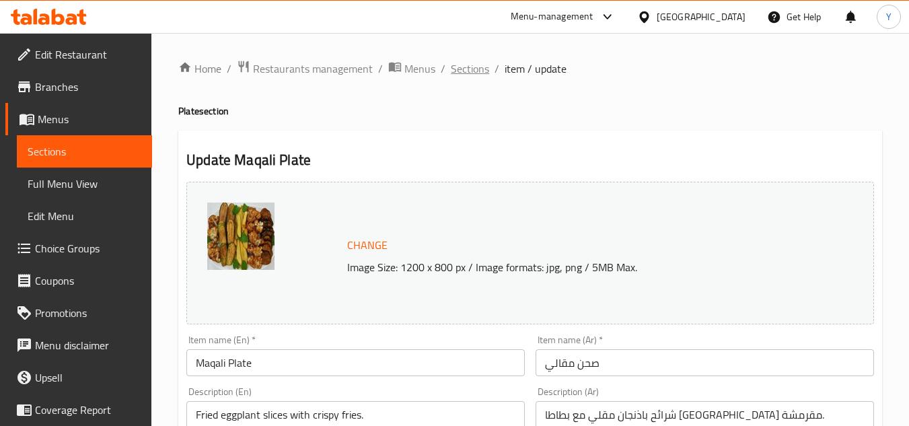
click at [462, 64] on span "Sections" at bounding box center [470, 69] width 38 height 16
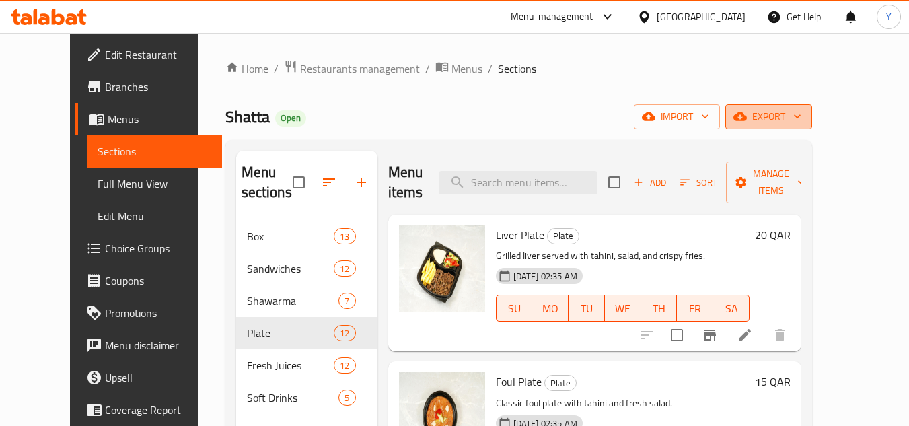
click at [802, 110] on span "export" at bounding box center [768, 116] width 65 height 17
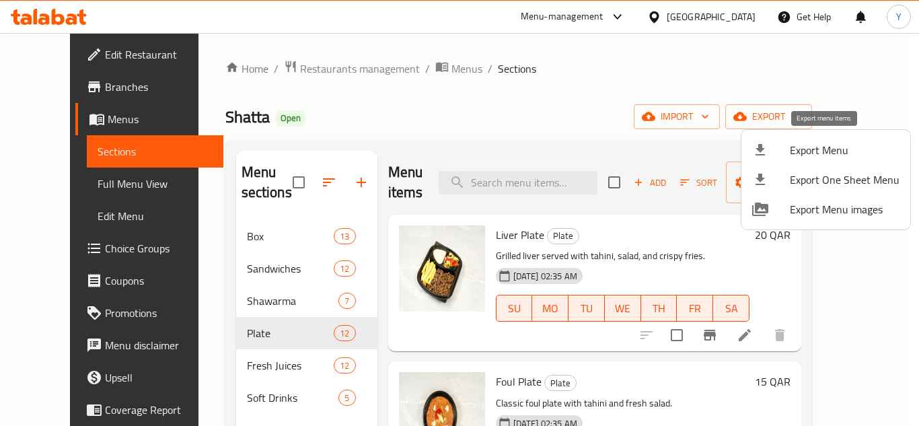
click at [804, 147] on span "Export Menu" at bounding box center [845, 150] width 110 height 16
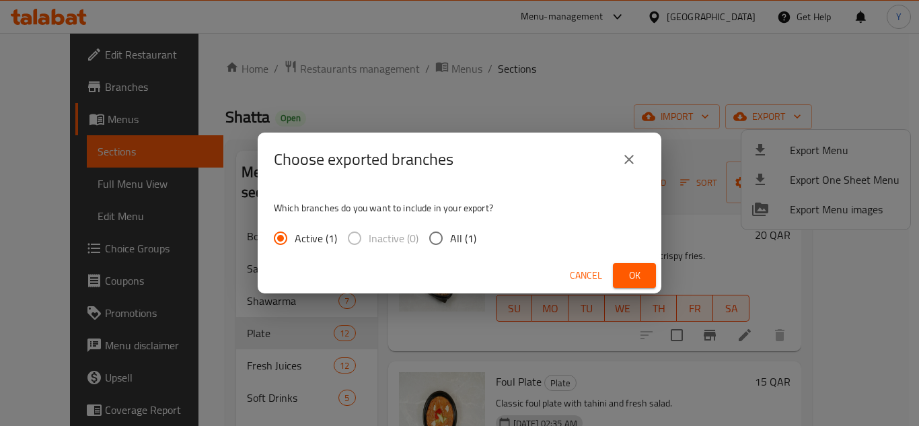
click at [446, 243] on input "All (1)" at bounding box center [436, 238] width 28 height 28
radio input "true"
click at [626, 270] on span "Ok" at bounding box center [635, 275] width 22 height 17
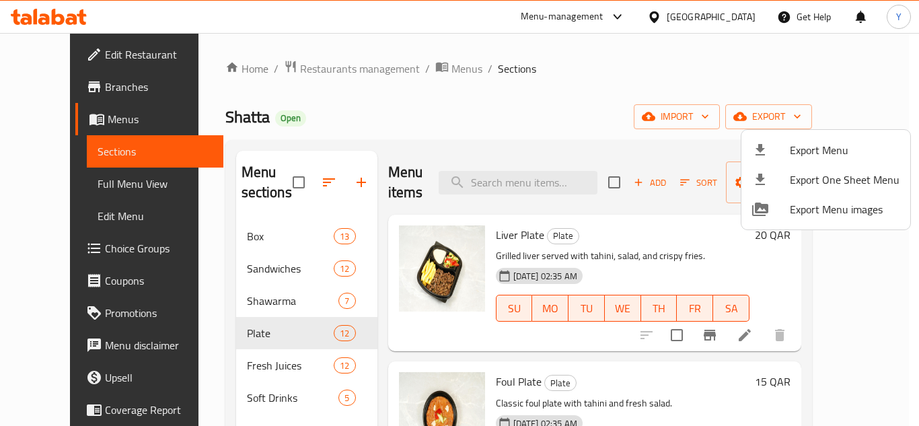
click at [356, 122] on div at bounding box center [459, 213] width 919 height 426
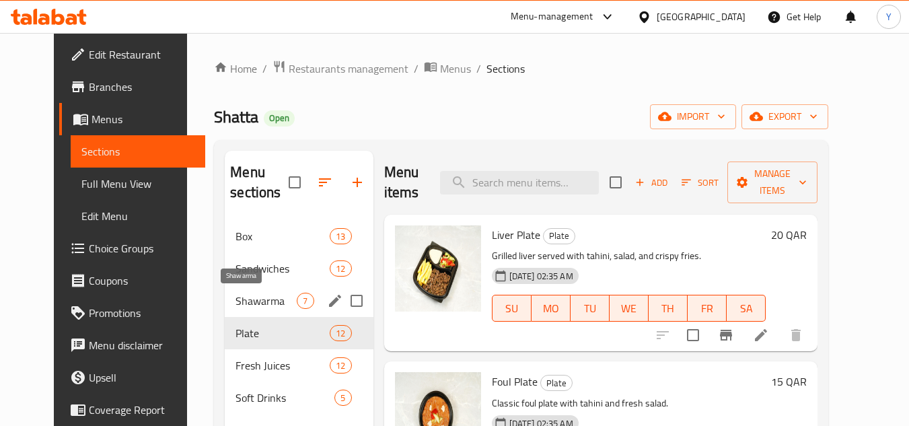
click at [236, 307] on span "Shawarma" at bounding box center [266, 301] width 61 height 16
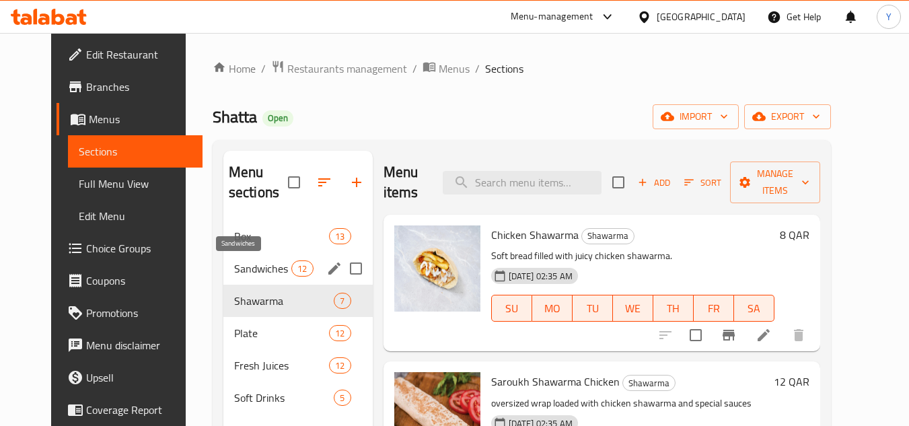
click at [242, 271] on span "Sandwiches" at bounding box center [262, 268] width 57 height 16
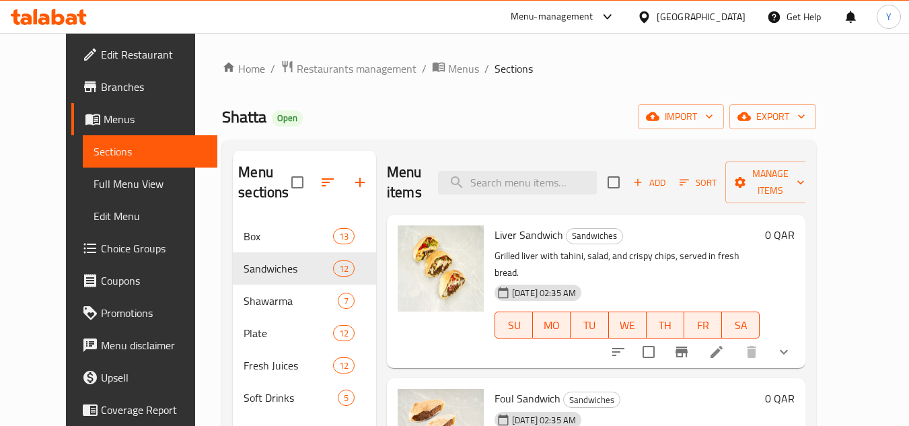
click at [800, 341] on button "show more" at bounding box center [784, 352] width 32 height 32
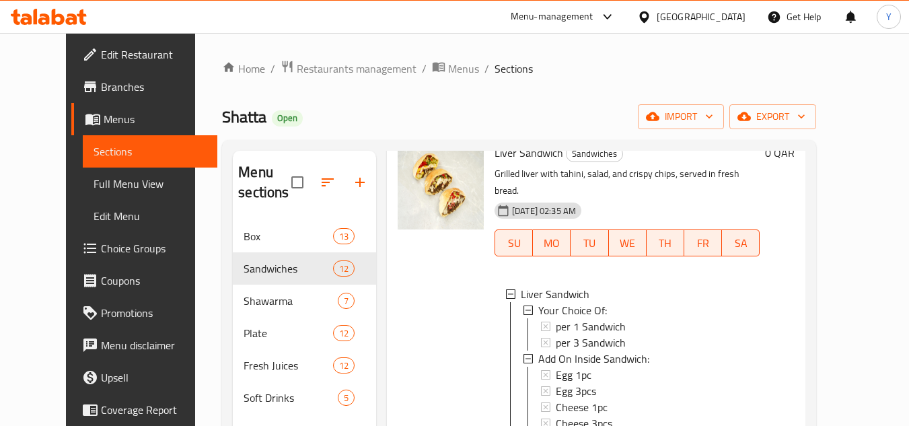
scroll to position [202, 0]
